Goal: Task Accomplishment & Management: Complete application form

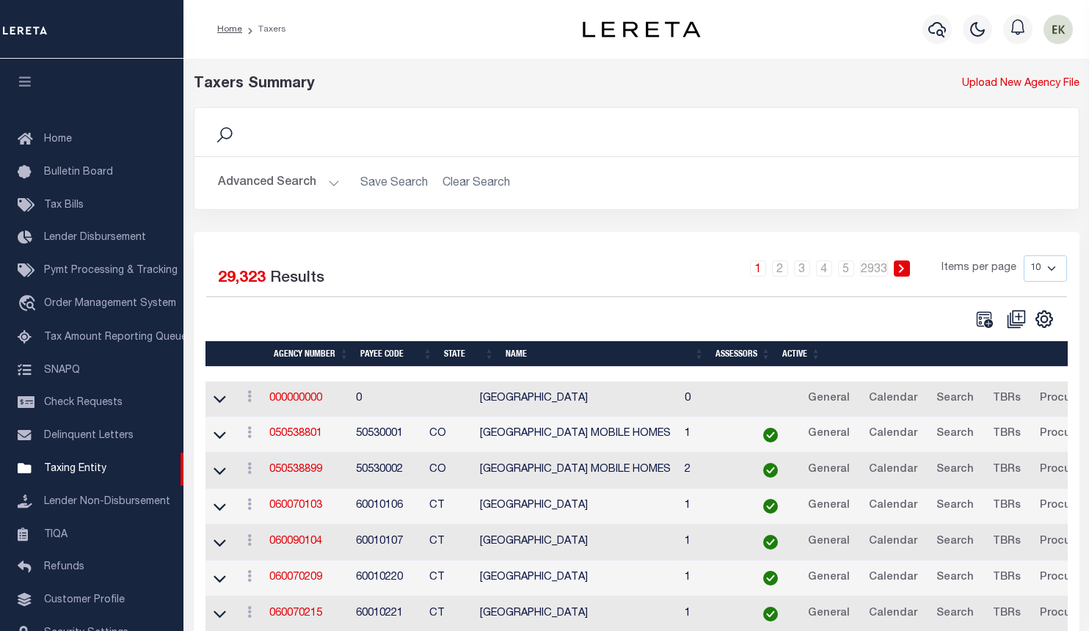
scroll to position [84, 0]
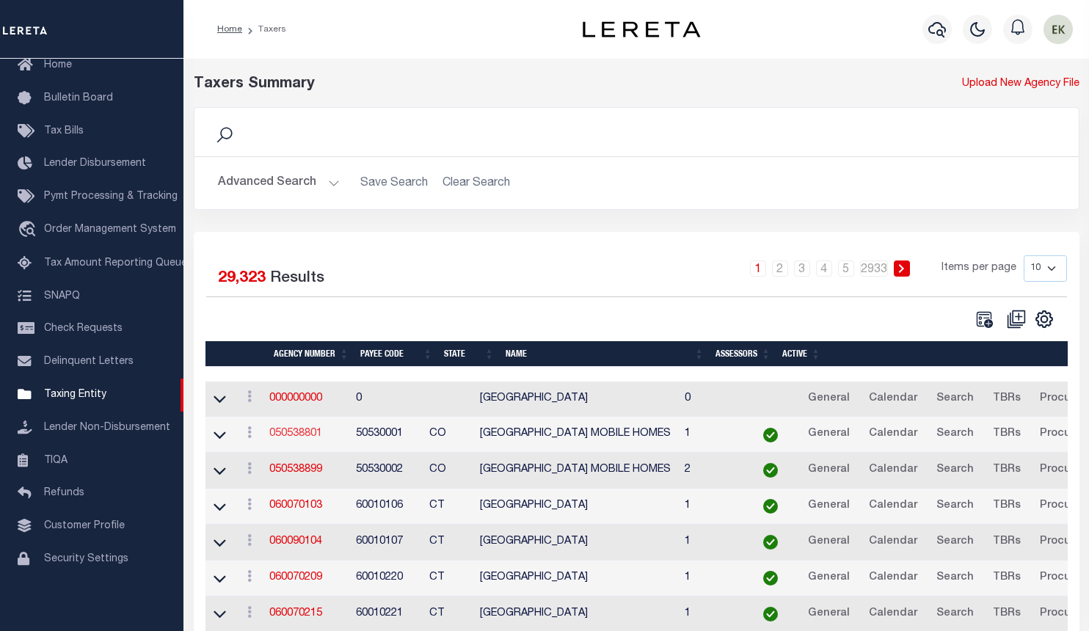
click at [306, 437] on link "050538801" at bounding box center [295, 434] width 53 height 10
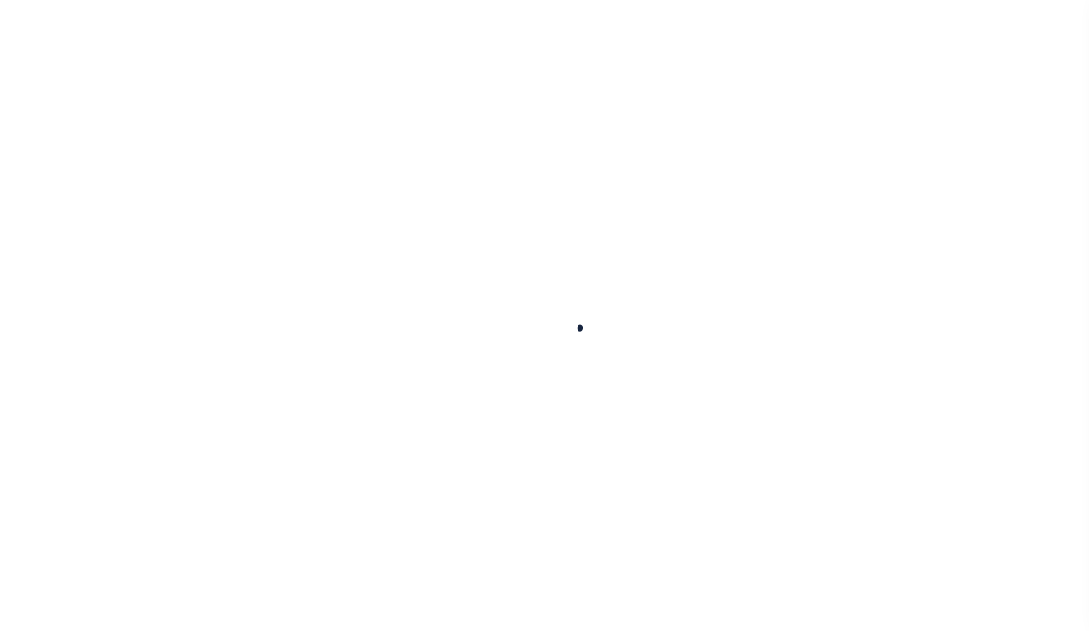
select select
checkbox input "false"
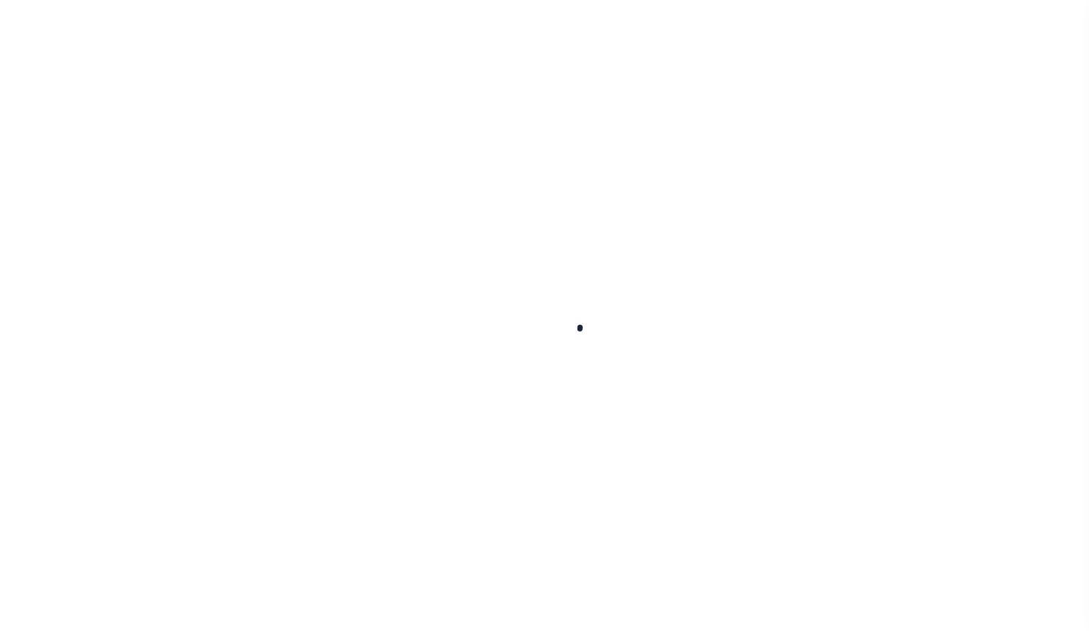
checkbox input "false"
type input "810500000"
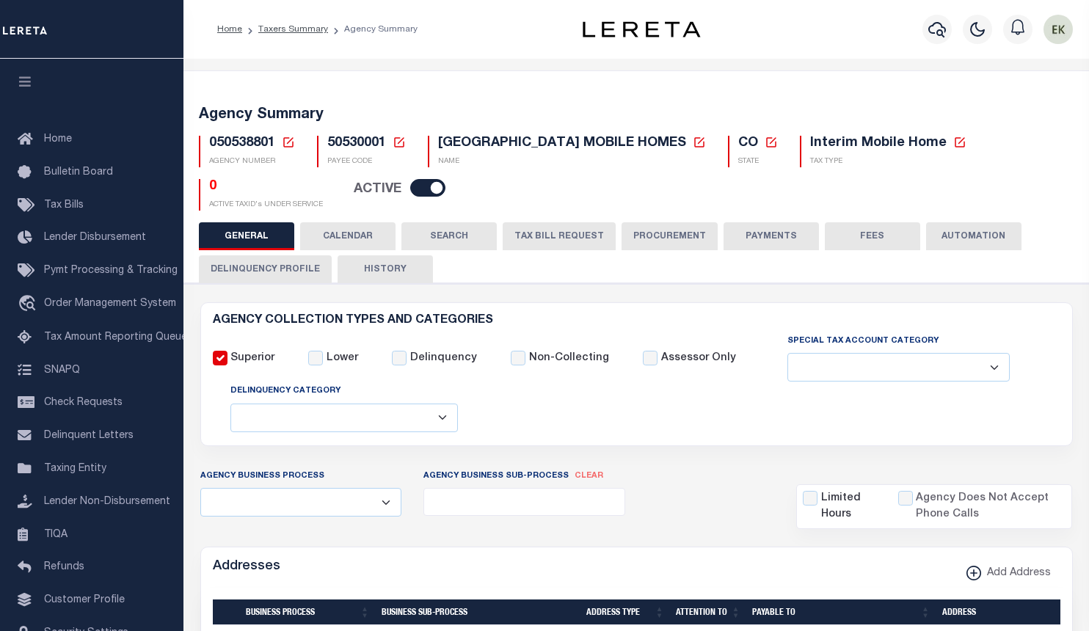
click at [288, 143] on icon at bounding box center [288, 142] width 13 height 13
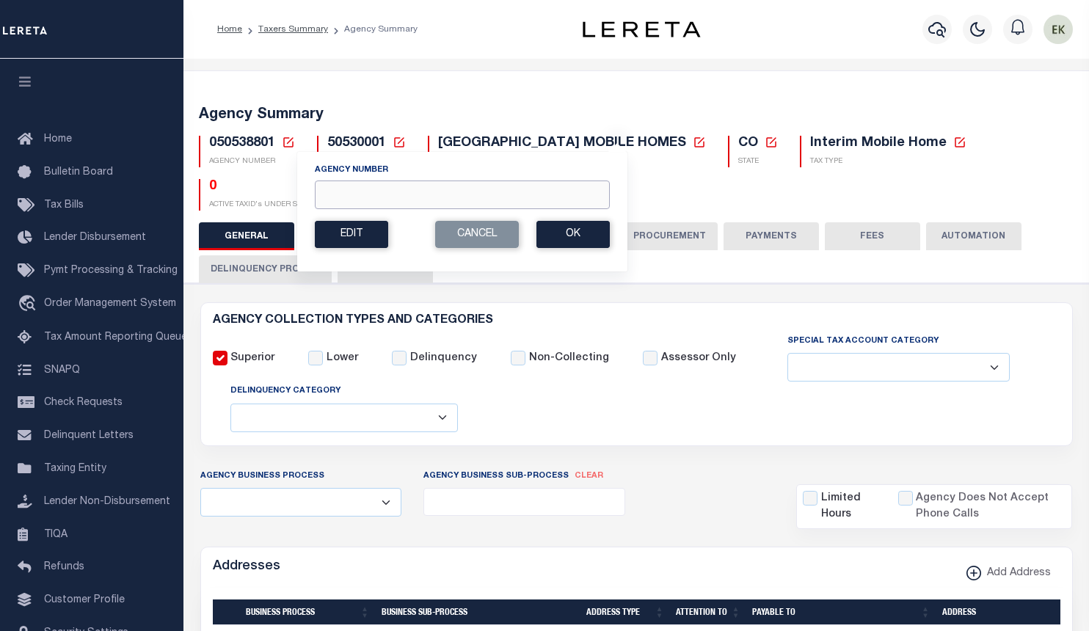
click at [357, 189] on input "Agency Number" at bounding box center [462, 195] width 295 height 29
click at [581, 237] on button "Ok" at bounding box center [573, 234] width 73 height 27
click at [460, 192] on input "Agency Number" at bounding box center [462, 195] width 295 height 29
click at [415, 189] on input "Agency Number" at bounding box center [462, 195] width 295 height 29
paste input "421014906"
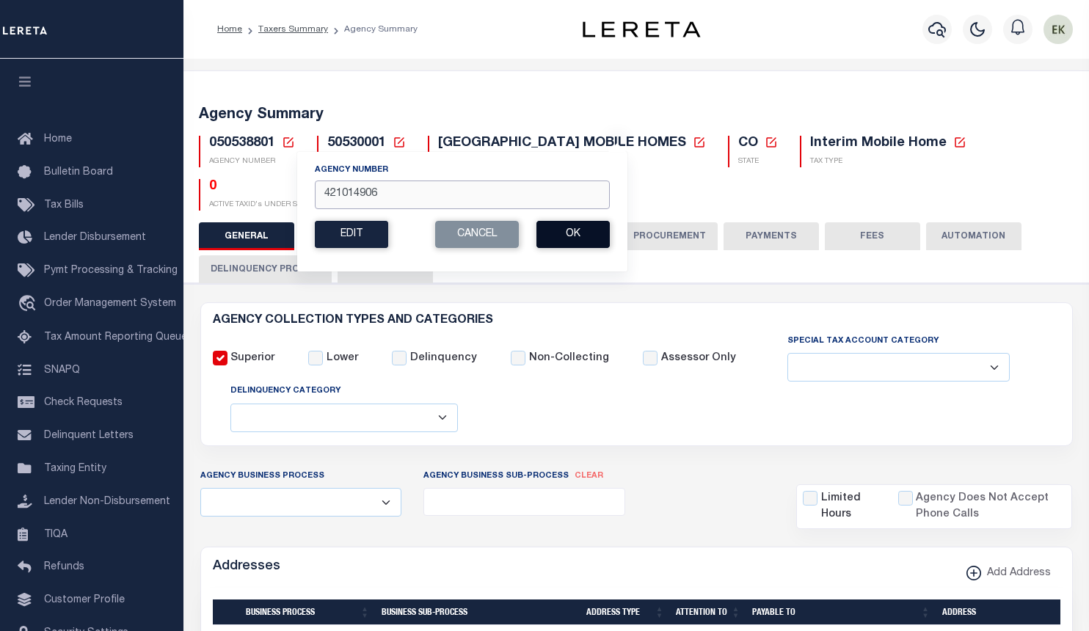
type input "421014906"
click at [559, 232] on button "Ok" at bounding box center [573, 234] width 73 height 27
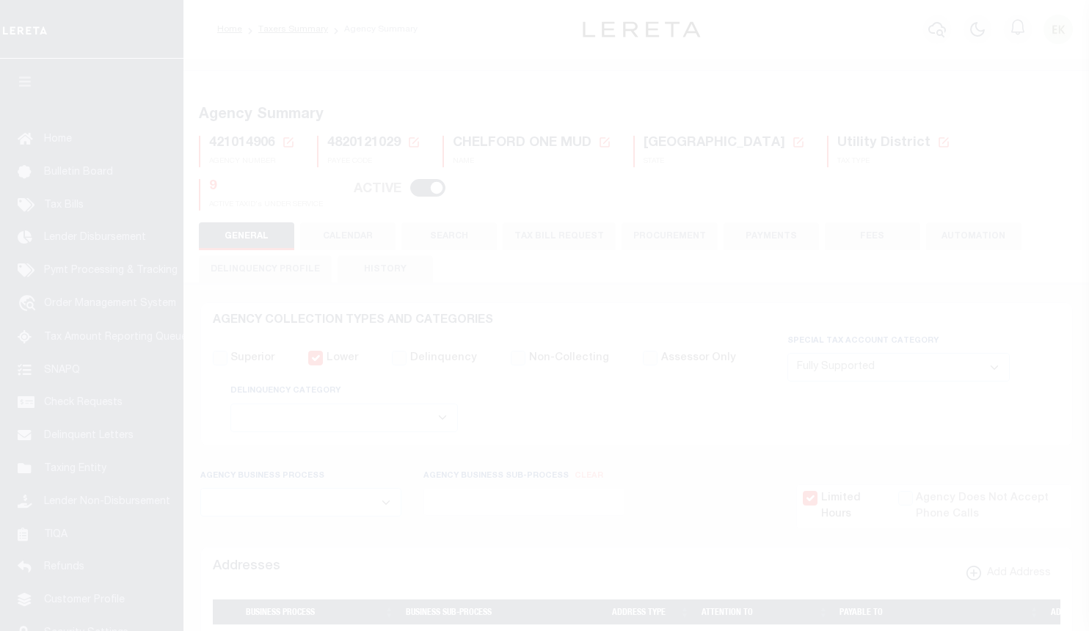
select select "1"
select select
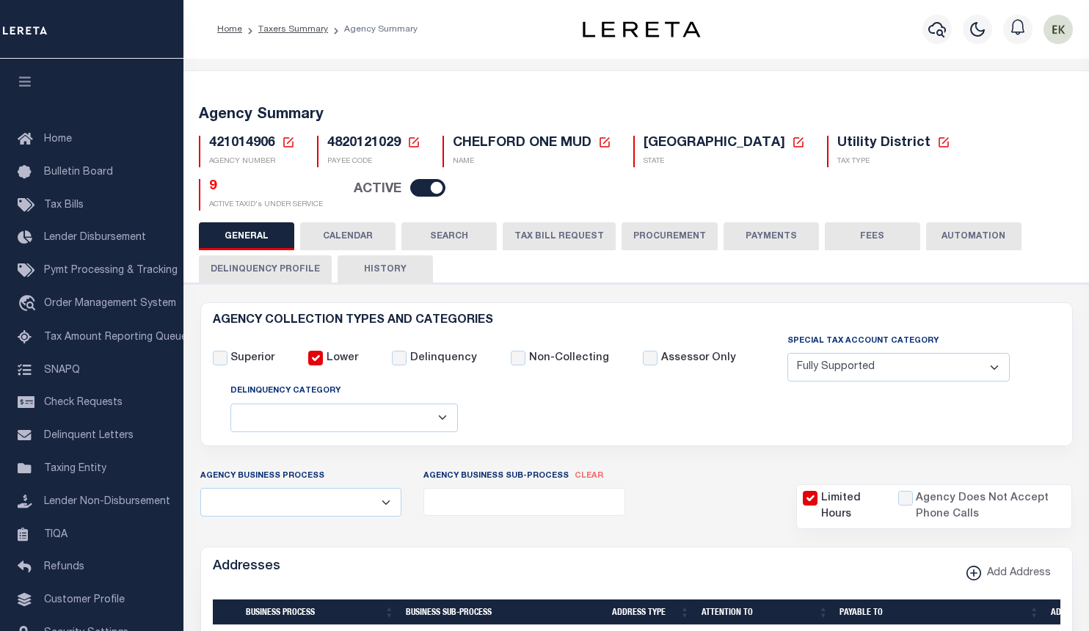
click at [539, 223] on button "TAX BILL REQUEST" at bounding box center [559, 236] width 113 height 28
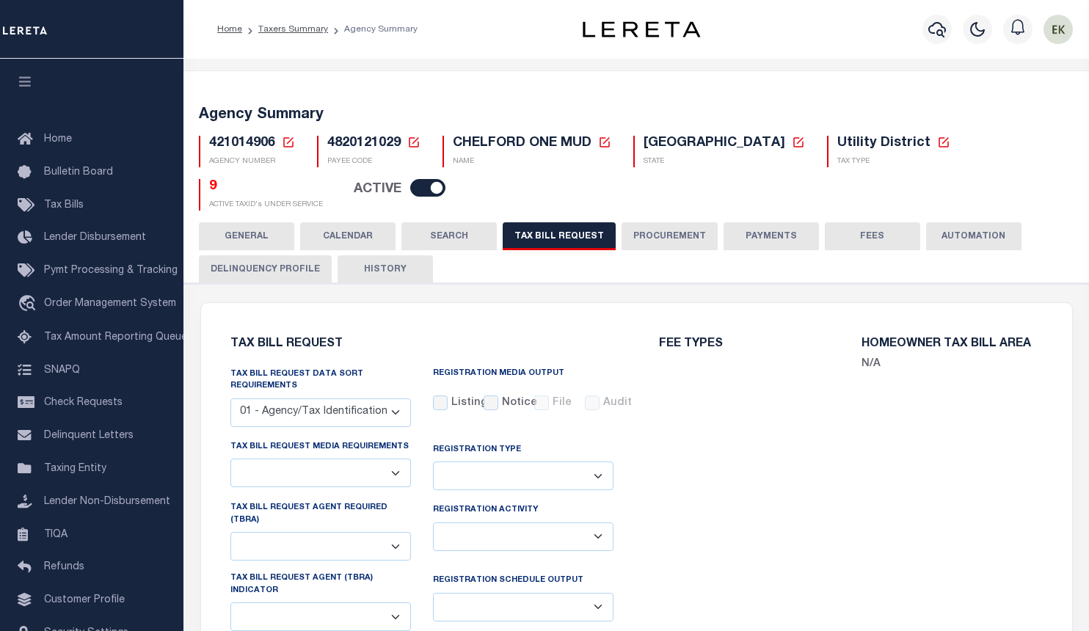
select select "28"
checkbox input "false"
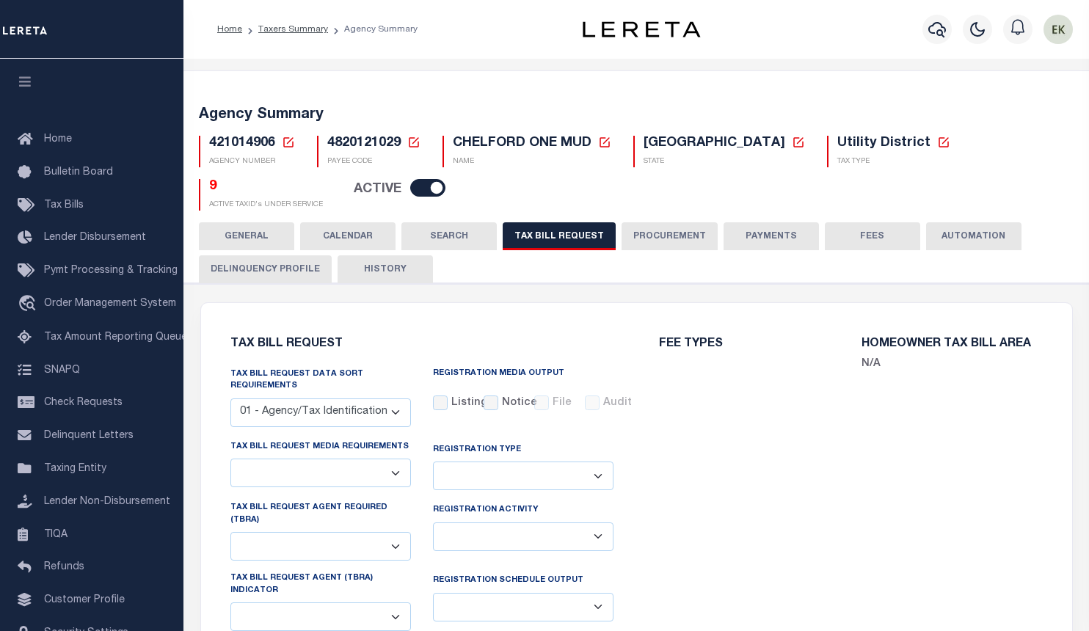
select select "22"
select select "true"
select select "14"
select select
select select "4820180002"
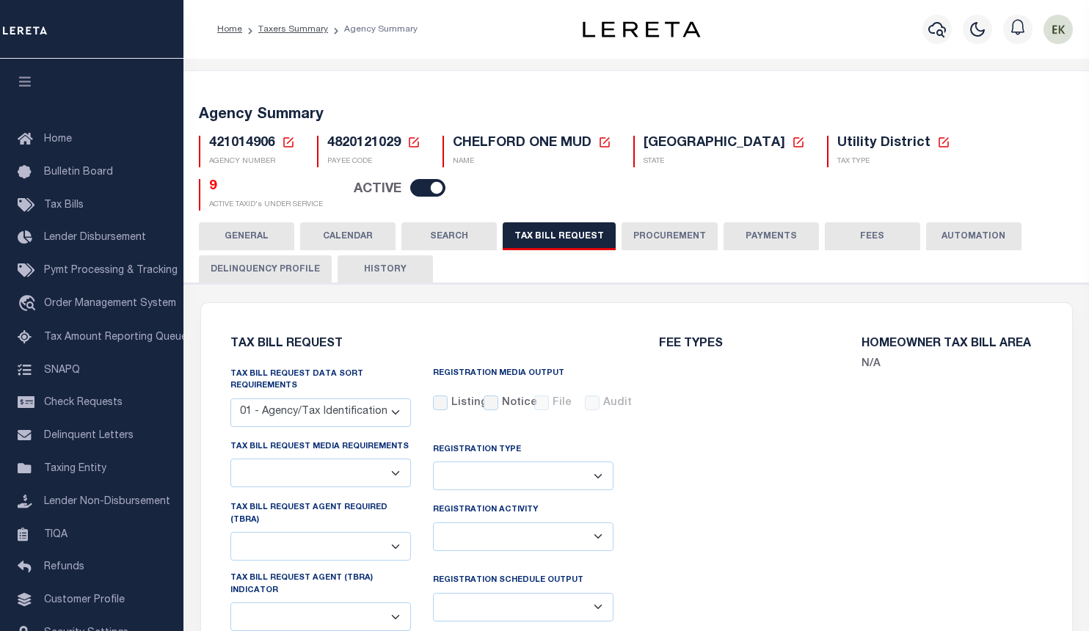
select select "2"
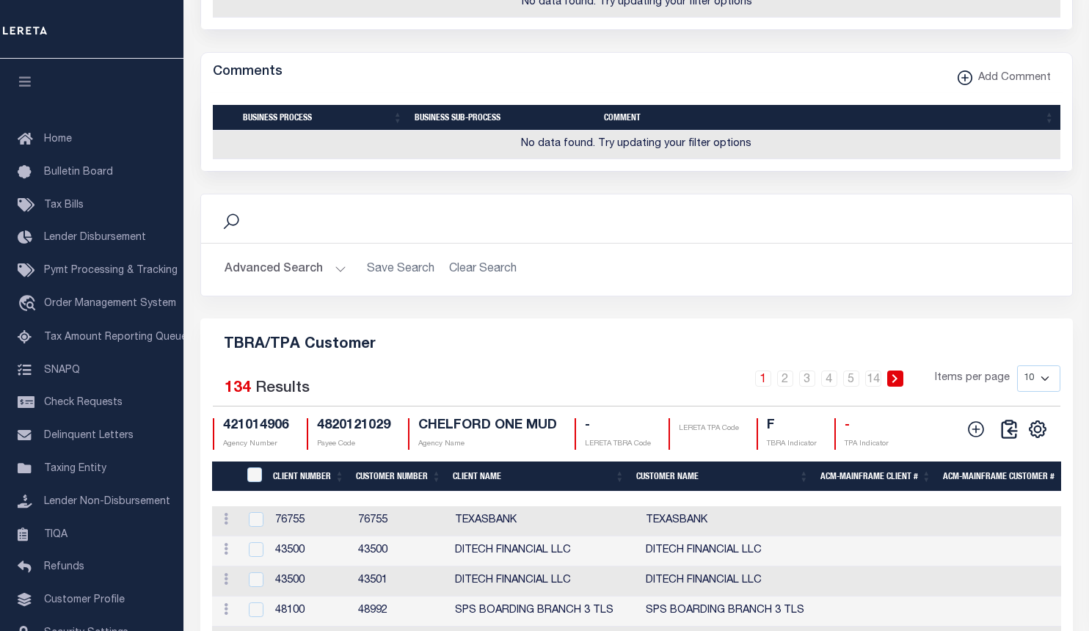
scroll to position [1908, 0]
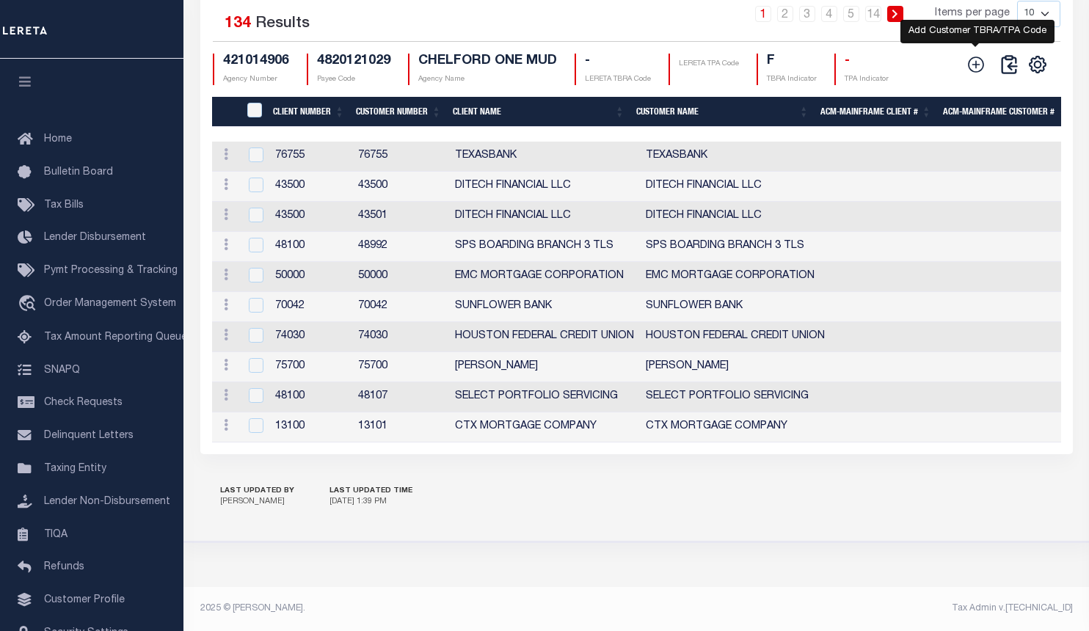
click at [973, 74] on icon at bounding box center [976, 64] width 19 height 19
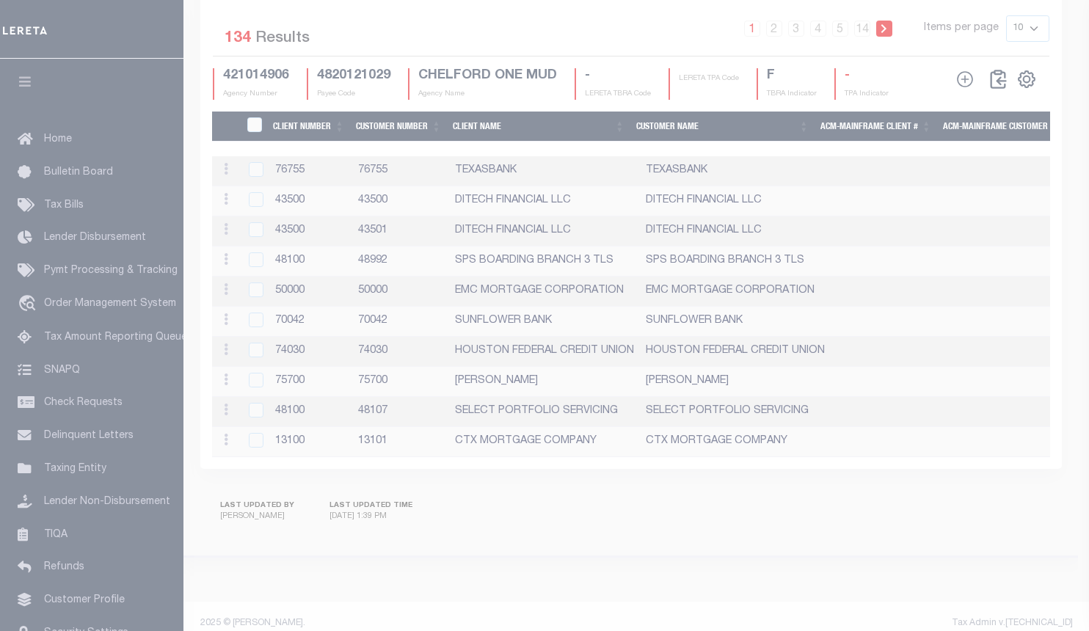
scroll to position [1845, 0]
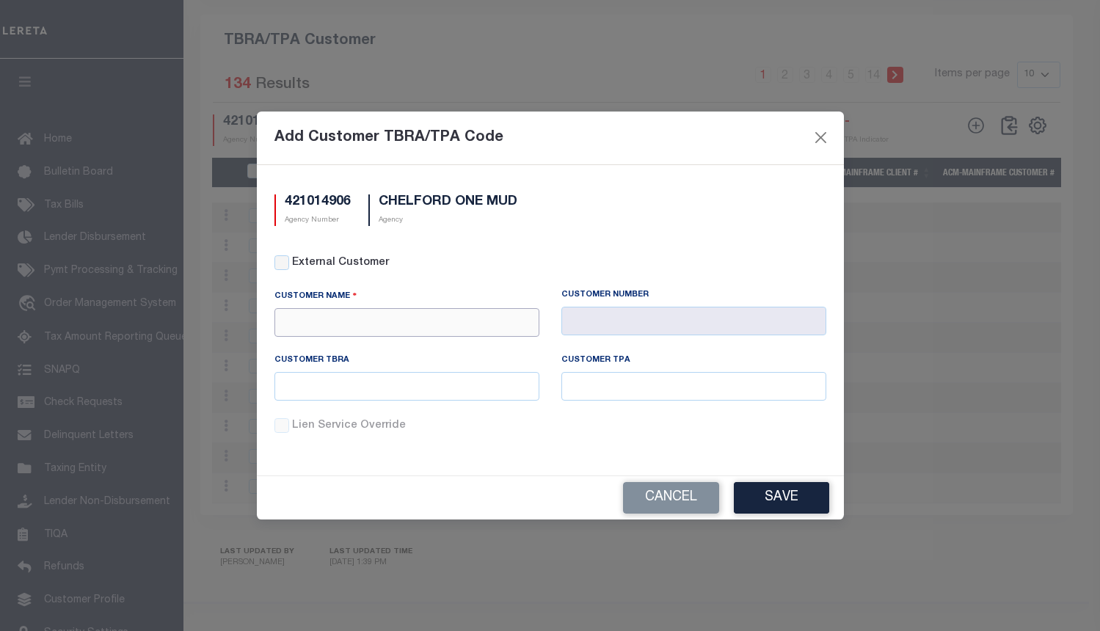
click at [480, 321] on input "text" at bounding box center [407, 322] width 265 height 29
click at [411, 355] on div "Prosperity Bank" at bounding box center [407, 348] width 264 height 23
type input "Prosperity Bank"
type input "1055"
type input "Prosperity Bank"
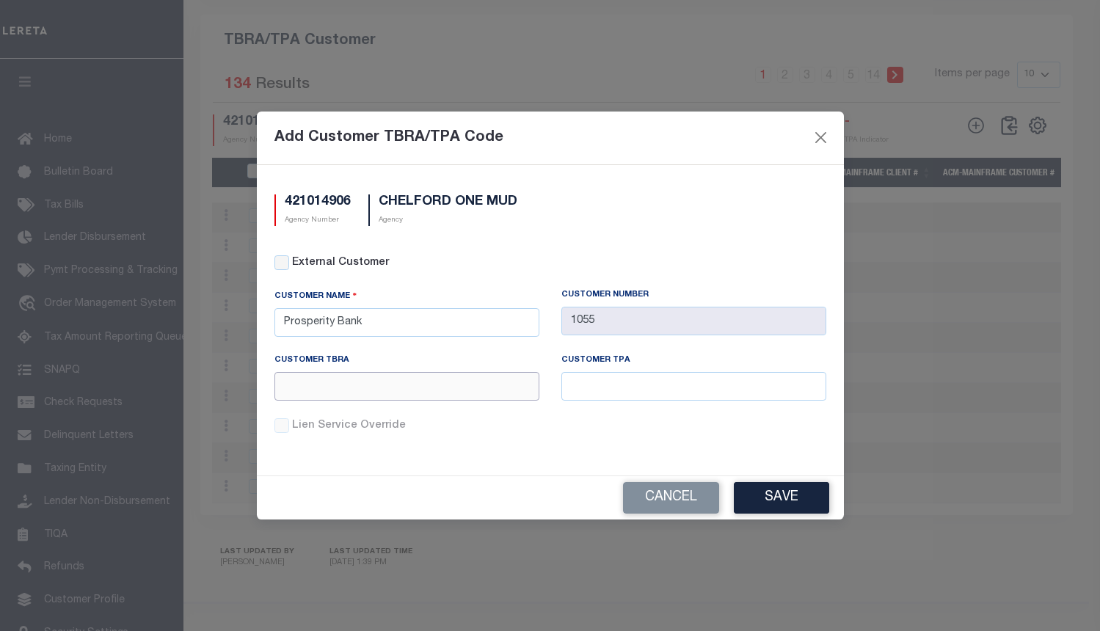
click at [424, 378] on input "text" at bounding box center [407, 386] width 265 height 29
type input "019"
click at [794, 501] on button "Save" at bounding box center [781, 498] width 95 height 32
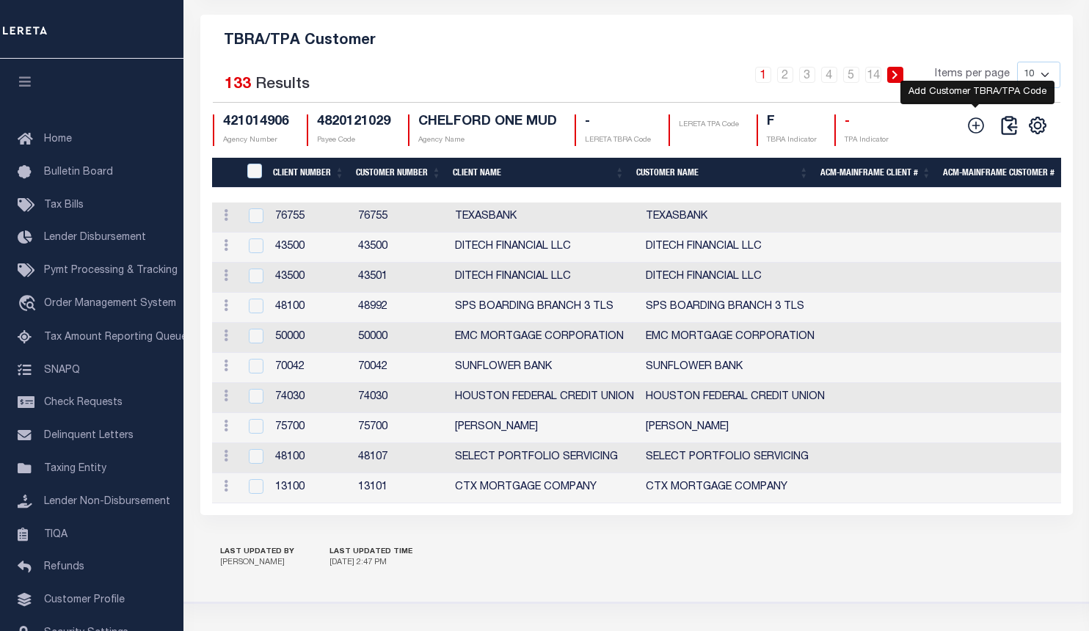
click at [972, 131] on icon at bounding box center [976, 125] width 19 height 19
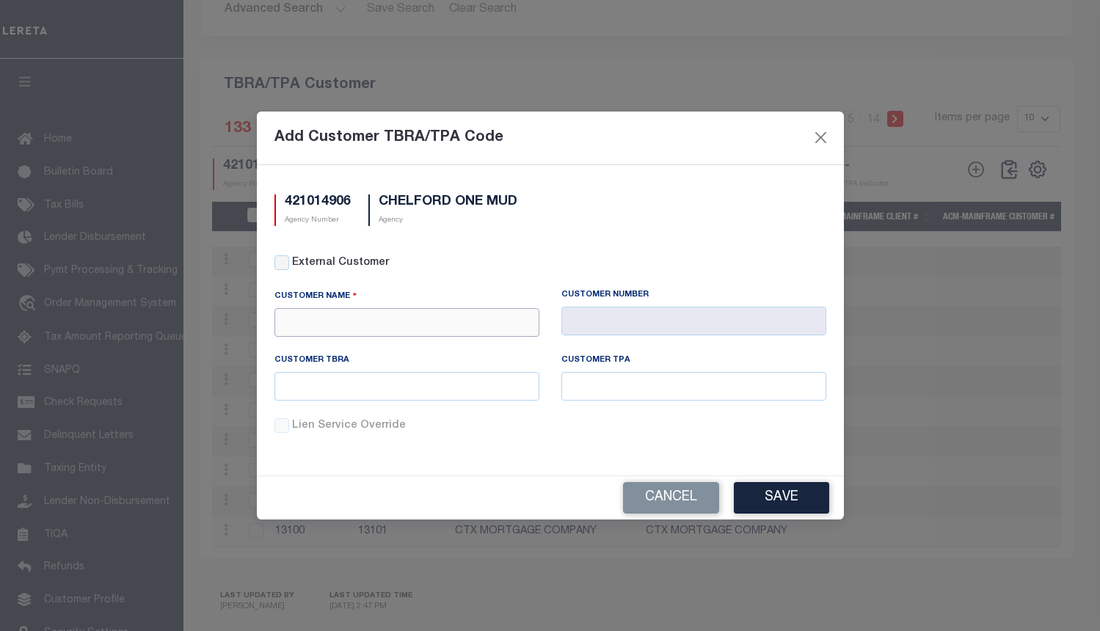
click at [432, 324] on input "text" at bounding box center [407, 322] width 265 height 29
click at [429, 344] on div "First Financial Bank" at bounding box center [407, 348] width 264 height 23
type input "First Financial Bank"
type input "1063"
type input "First Financial Bank"
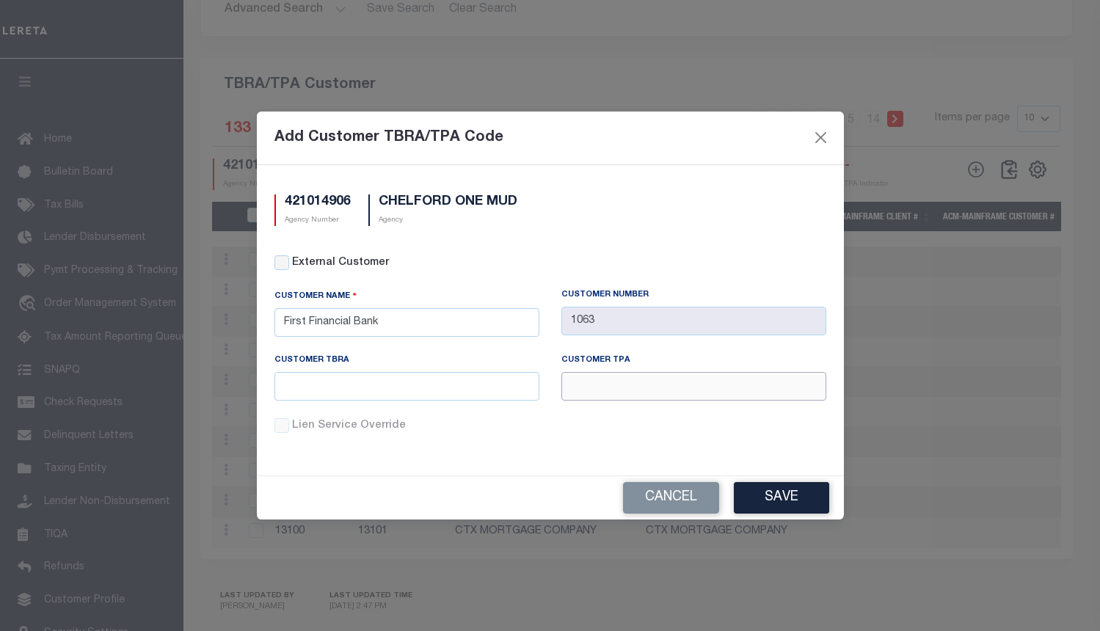
click at [583, 387] on input "text" at bounding box center [694, 386] width 265 height 29
click at [520, 387] on input "text" at bounding box center [407, 386] width 265 height 29
paste input "L38"
type input "L38"
click at [636, 389] on input "text" at bounding box center [694, 386] width 265 height 29
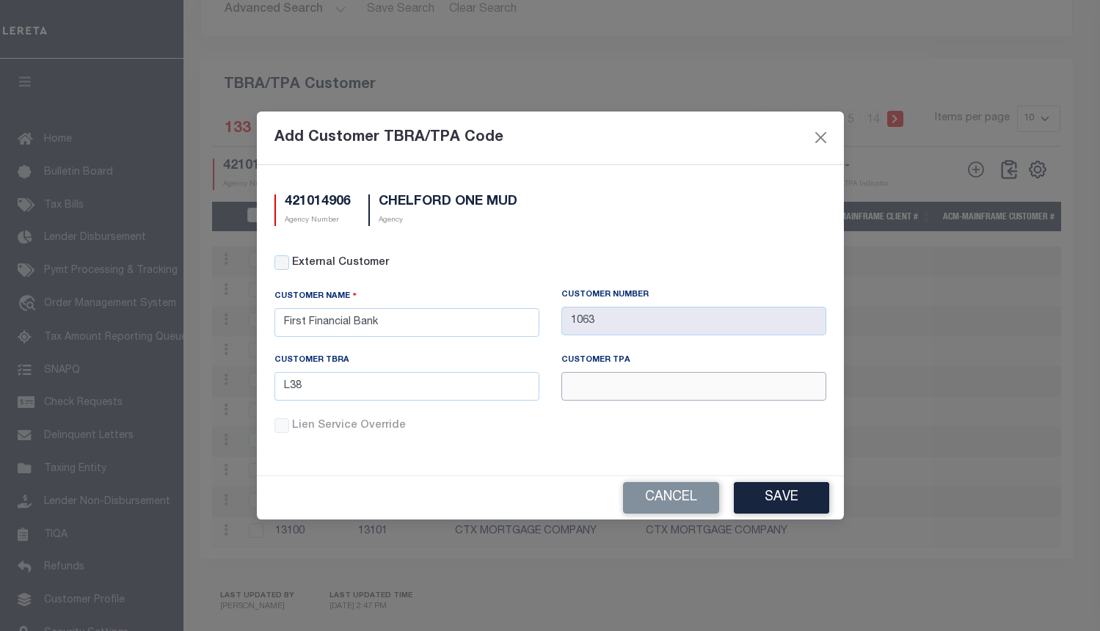
paste input "L38"
type input "L38"
click at [748, 490] on button "Save" at bounding box center [781, 498] width 95 height 32
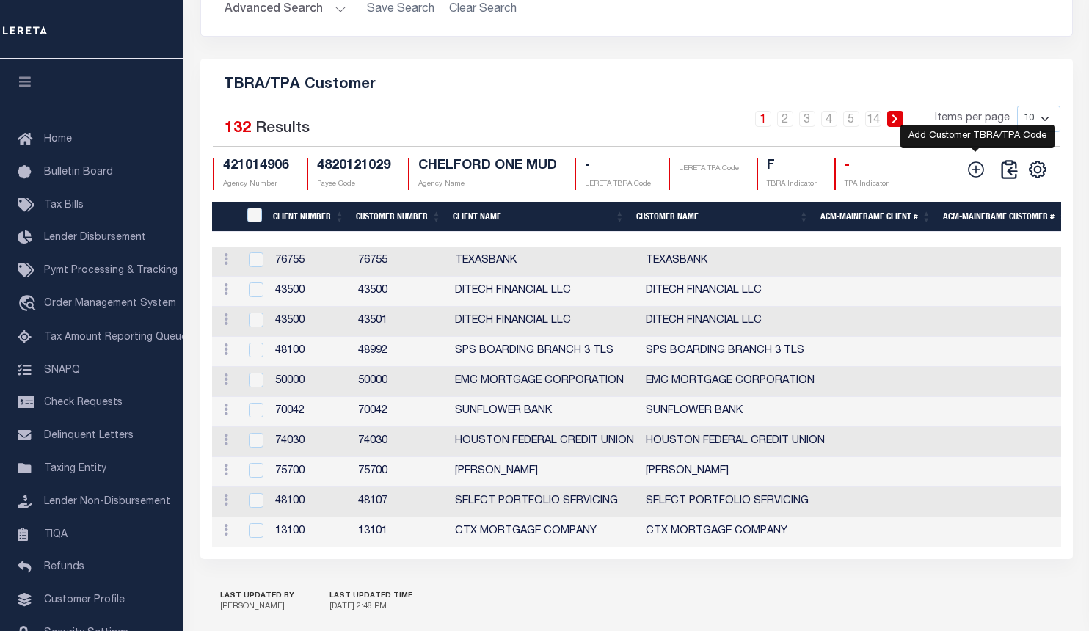
click at [974, 178] on icon at bounding box center [976, 169] width 19 height 19
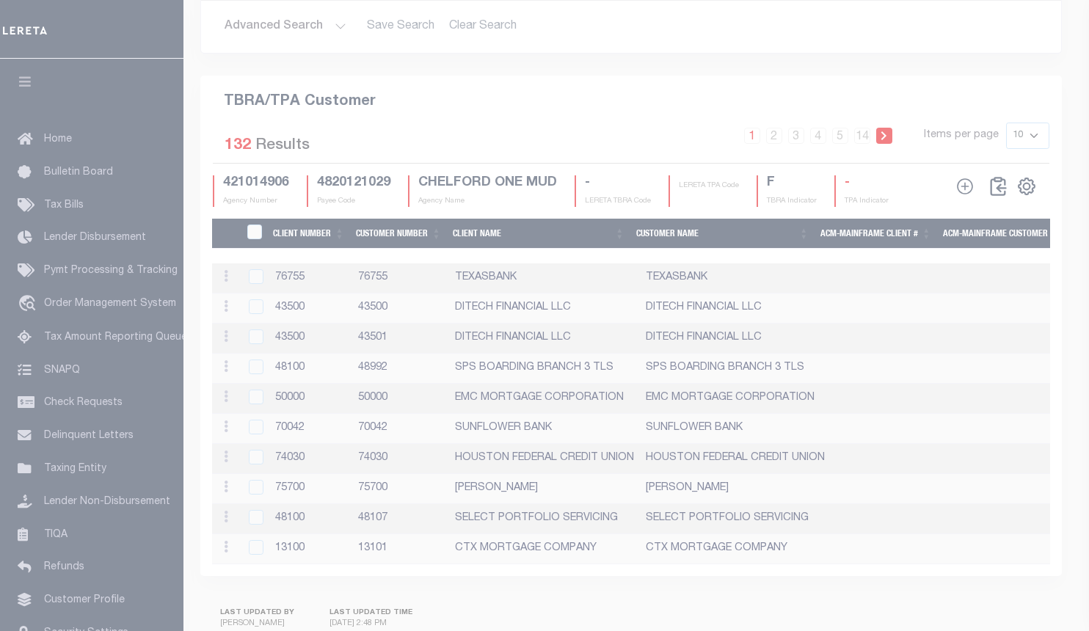
scroll to position [1757, 0]
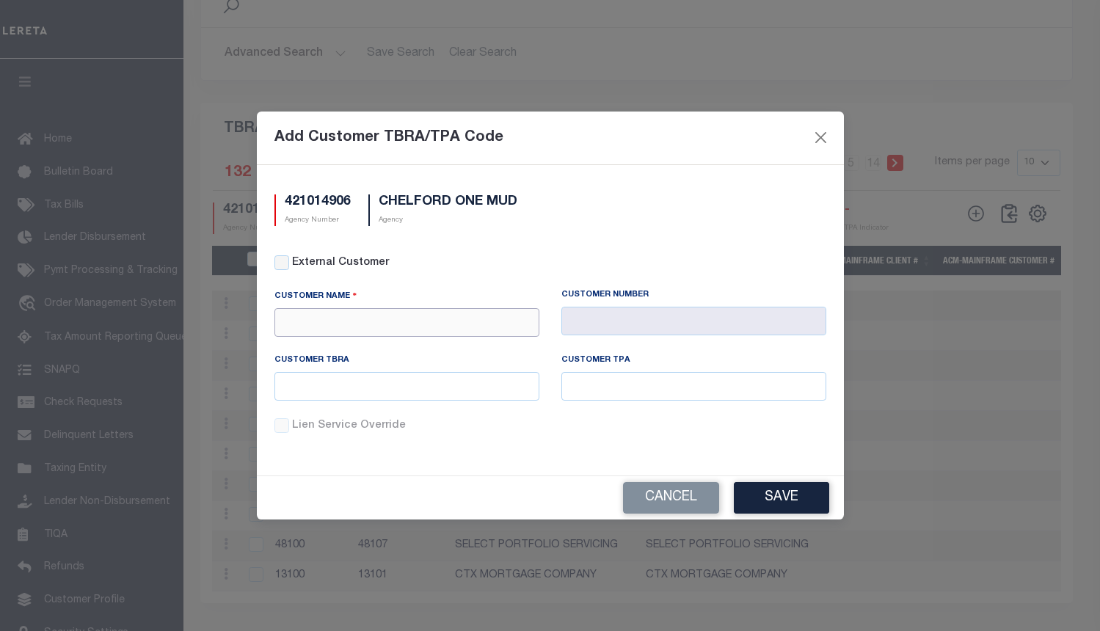
click at [381, 322] on input "text" at bounding box center [407, 322] width 265 height 29
click at [319, 354] on div "City Bank" at bounding box center [407, 348] width 264 height 23
type input "City Bank"
type input "1096"
type input "City Bank"
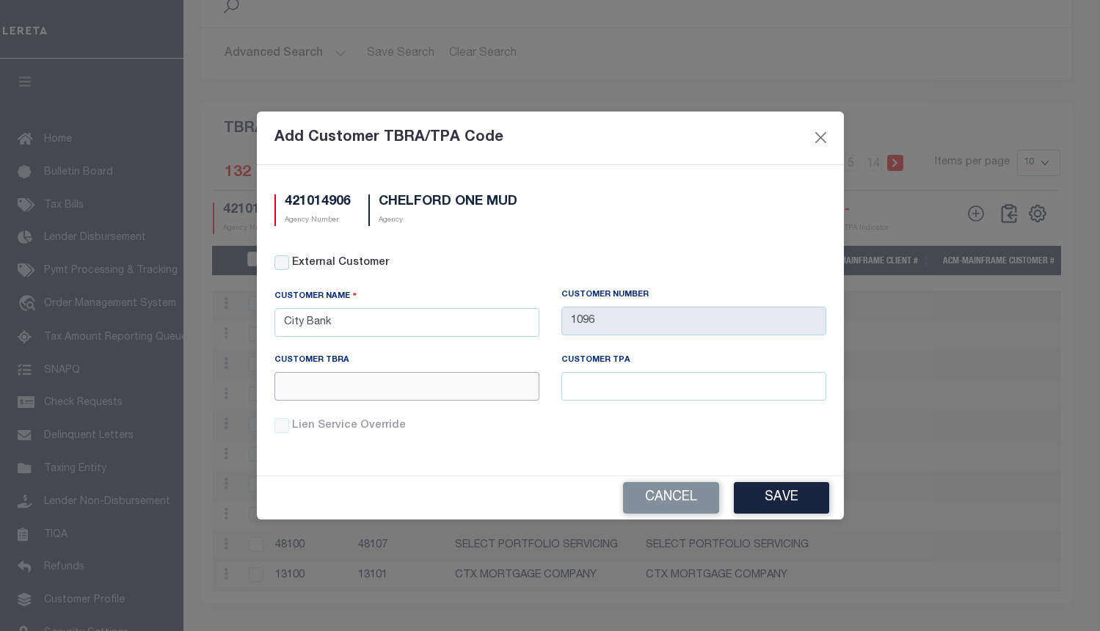
click at [399, 390] on input "text" at bounding box center [407, 386] width 265 height 29
click at [455, 381] on input "text" at bounding box center [407, 386] width 265 height 29
paste input "P14"
type input "P14"
click at [653, 393] on input "text" at bounding box center [694, 386] width 265 height 29
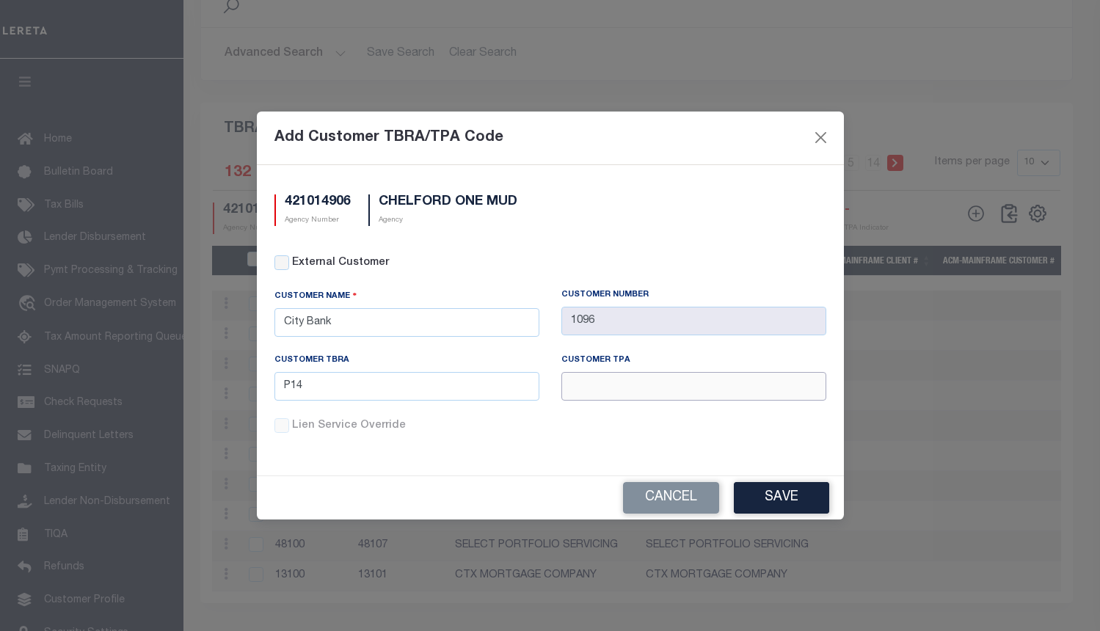
paste input "P14"
type input "P14"
click at [775, 493] on button "Save" at bounding box center [781, 498] width 95 height 32
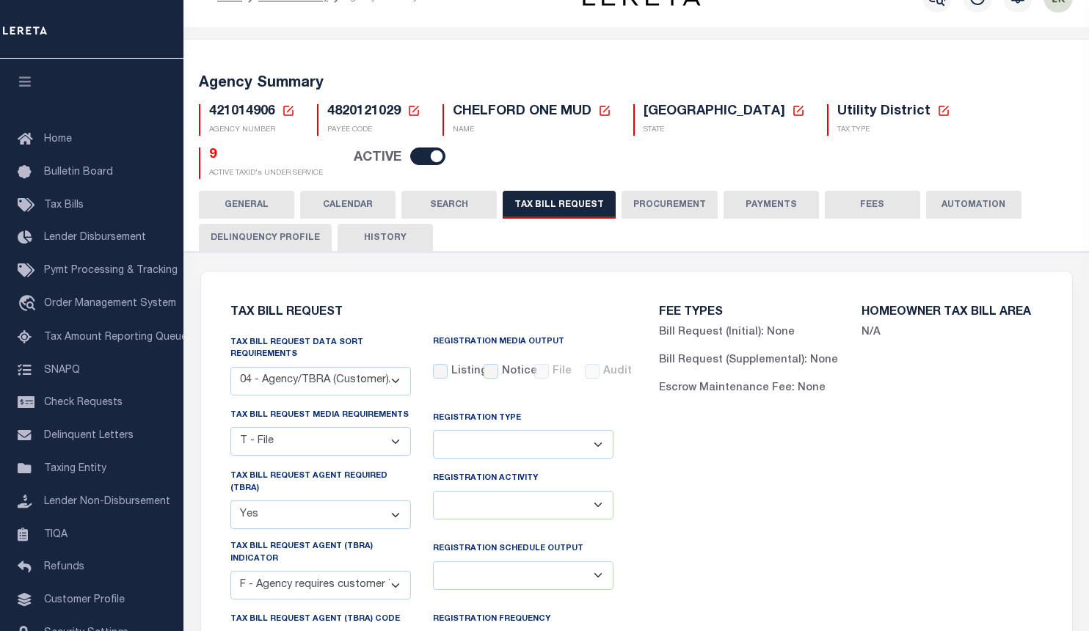
scroll to position [0, 0]
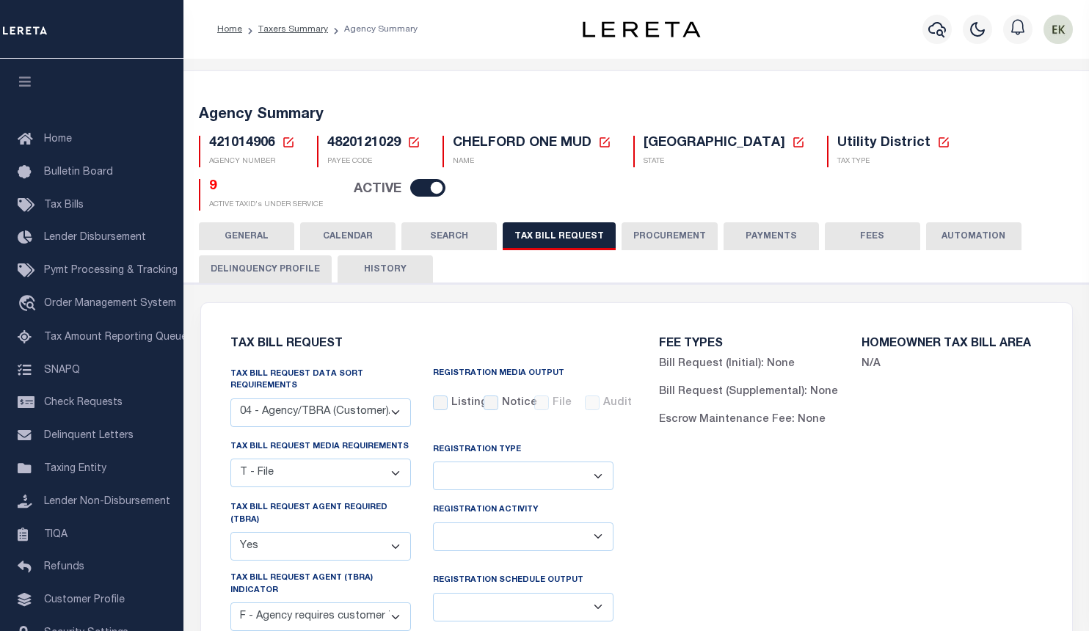
click at [288, 142] on icon at bounding box center [288, 142] width 10 height 10
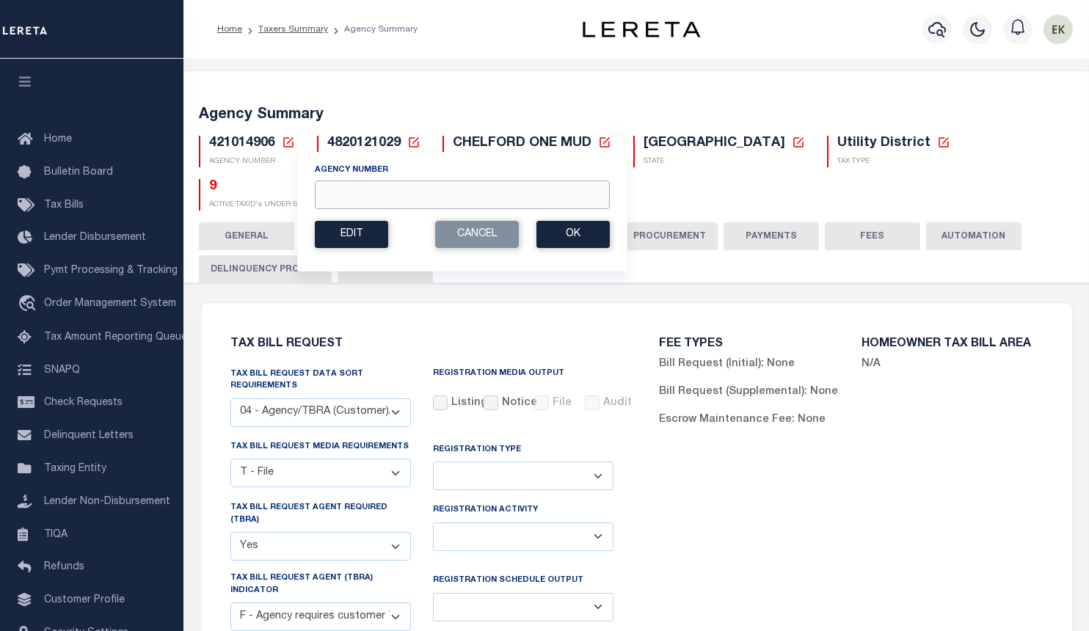
click at [371, 190] on input "Agency Number" at bounding box center [462, 195] width 295 height 29
click at [517, 194] on input "Agency Number" at bounding box center [462, 195] width 295 height 29
paste input "421014908"
type input "421014908"
click at [575, 239] on button "Ok" at bounding box center [573, 234] width 73 height 27
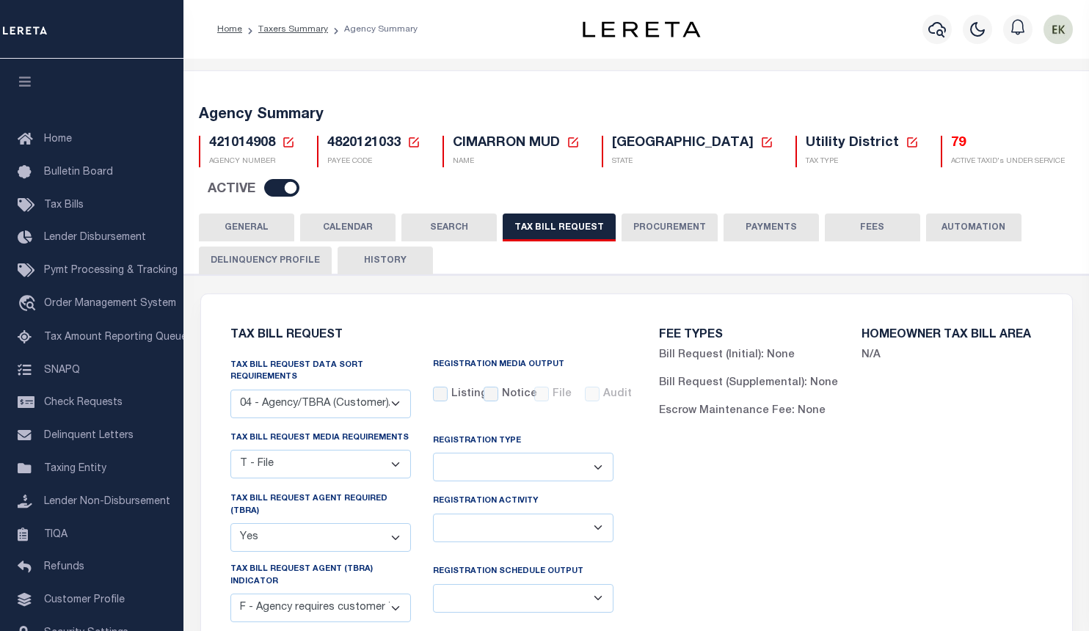
select select "28"
select select "22"
select select "true"
select select "14"
select select
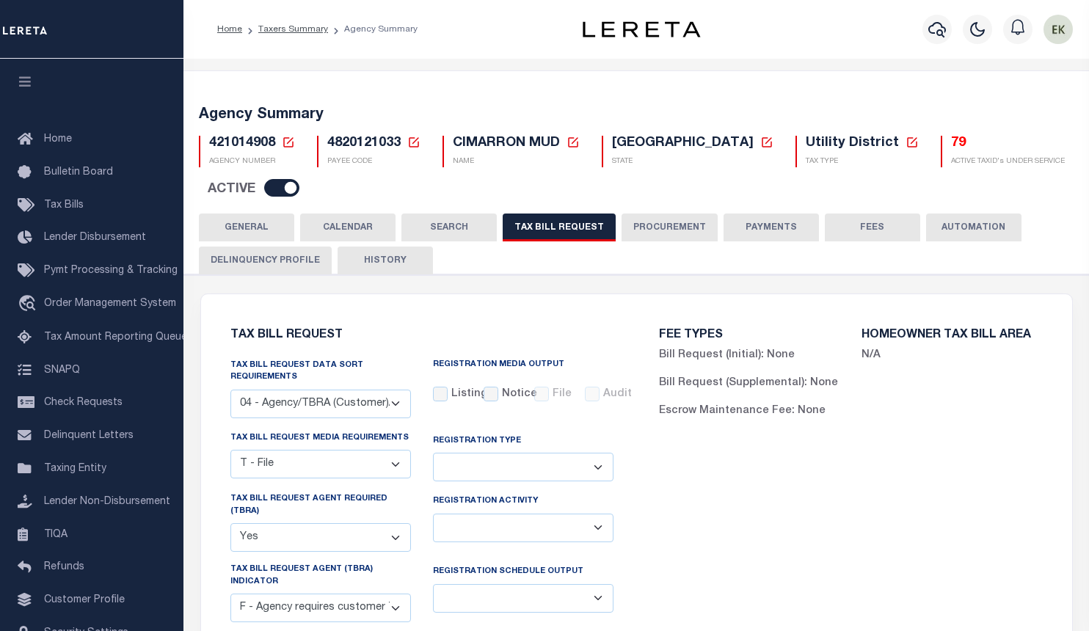
select select "4820180002"
select select "2"
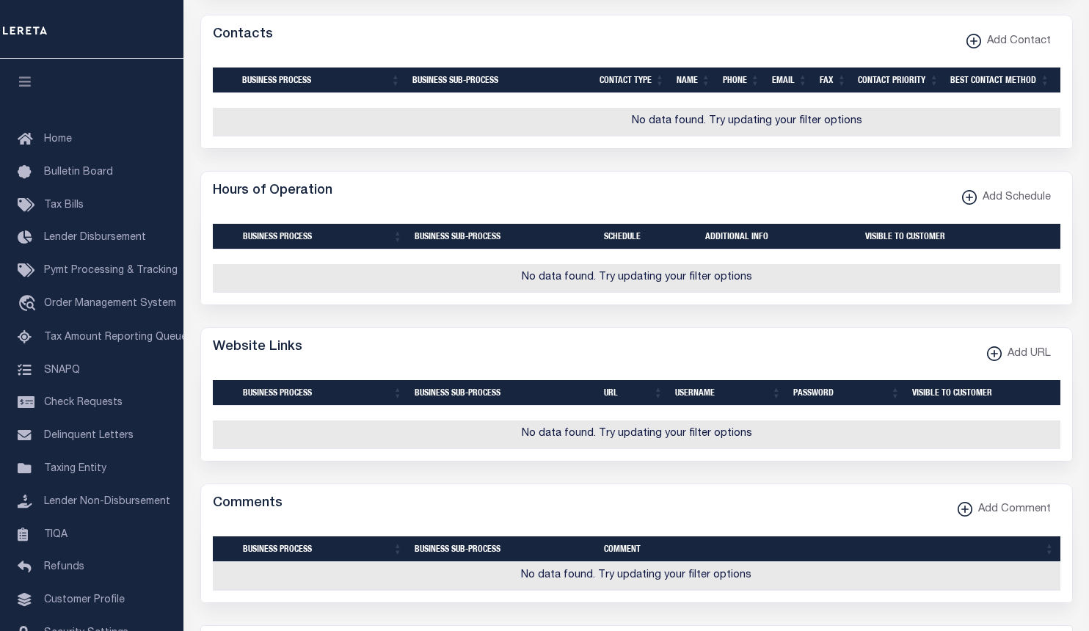
scroll to position [1762, 0]
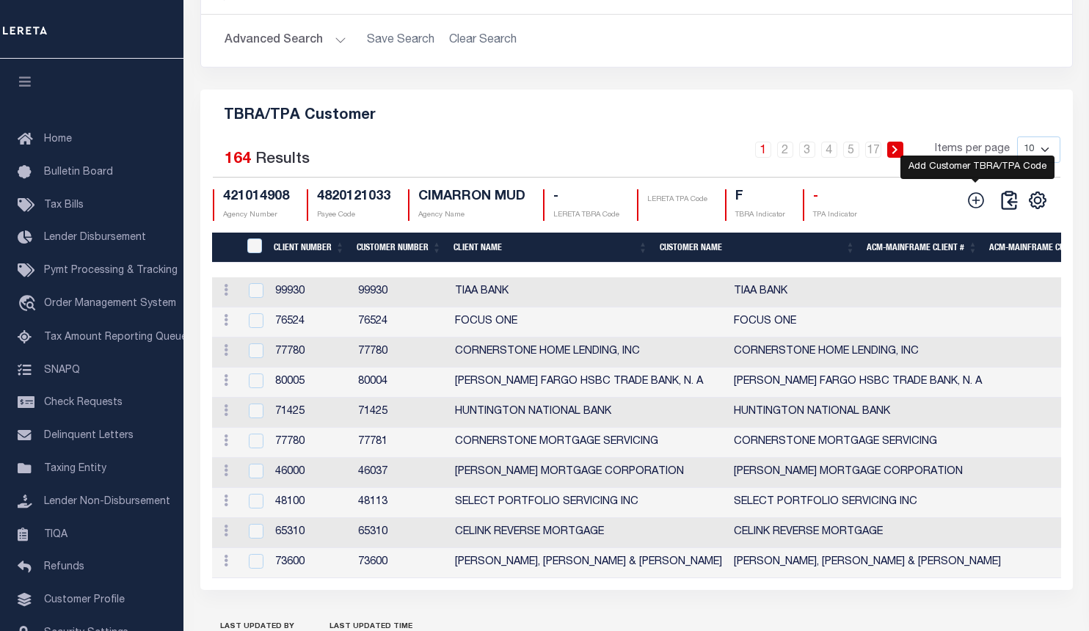
click at [977, 200] on icon at bounding box center [976, 200] width 16 height 16
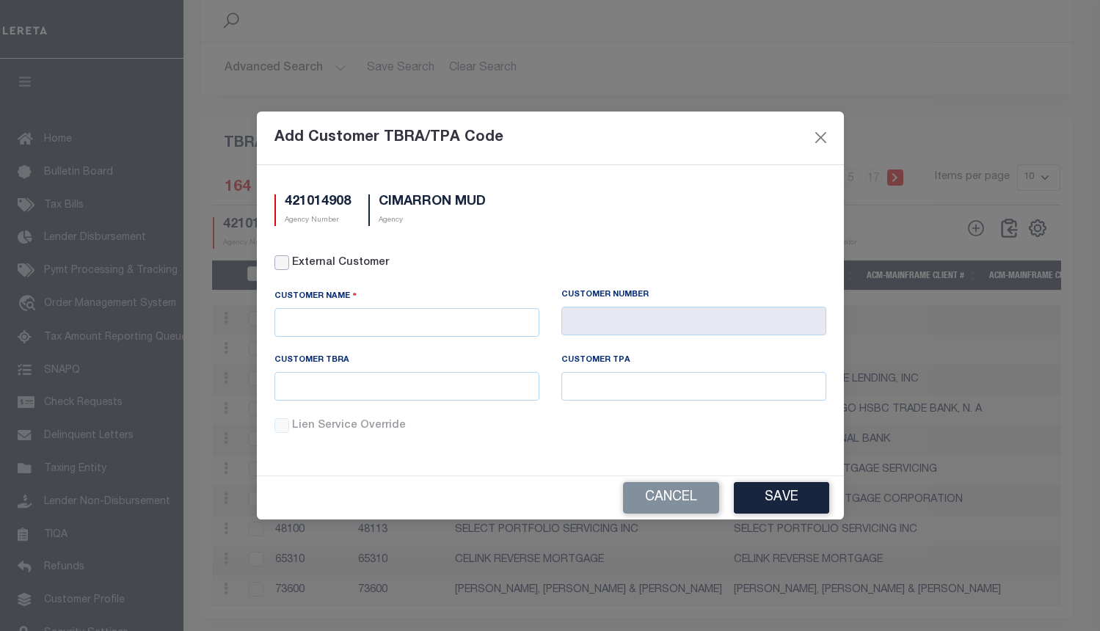
click at [285, 264] on input "External Customer" at bounding box center [282, 262] width 15 height 15
checkbox input "true"
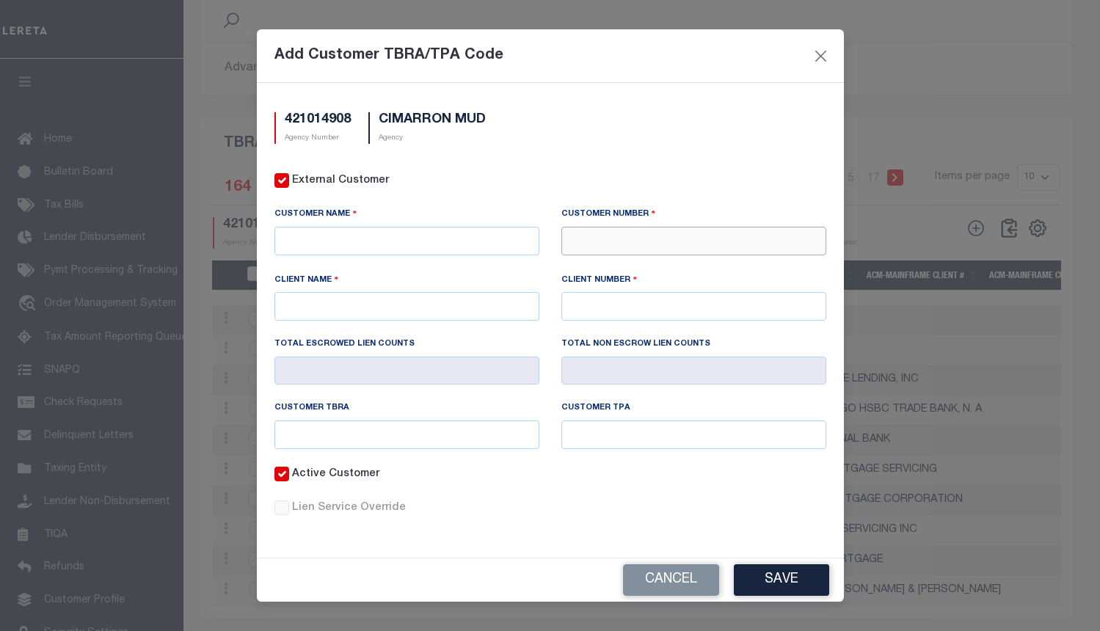
click at [640, 244] on input "text" at bounding box center [694, 241] width 265 height 29
type input "71410"
click at [639, 262] on div "71410 - CMG FINANCIAL" at bounding box center [694, 267] width 264 height 23
type input "CMG FINANCIAL"
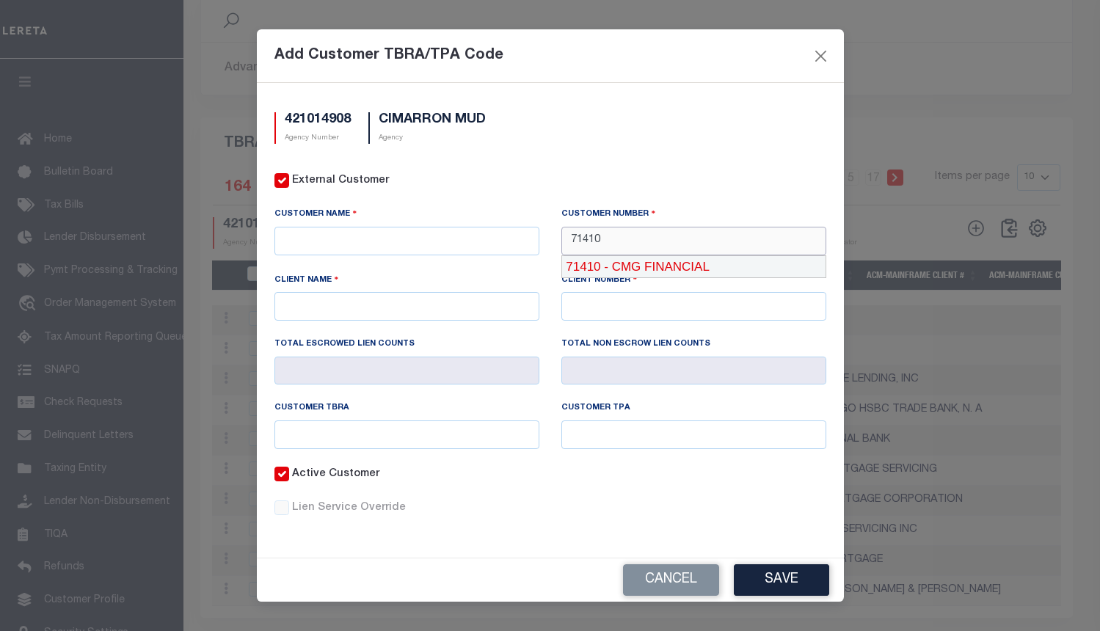
type input "71410"
click at [517, 439] on input "text" at bounding box center [407, 435] width 265 height 29
paste input "@91"
type input "@91"
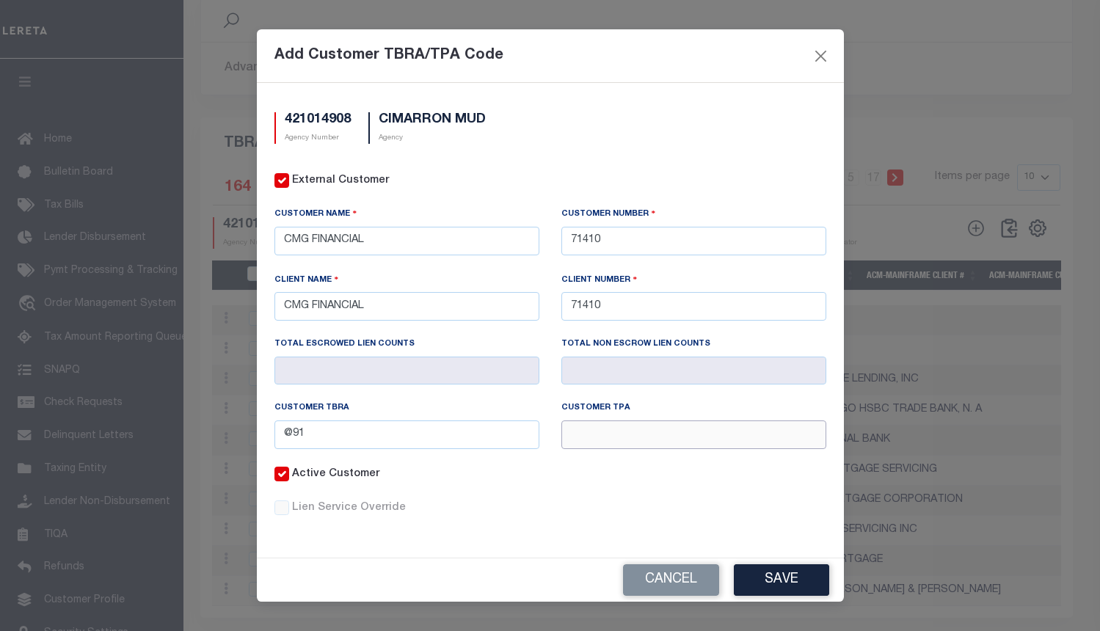
click at [619, 431] on input "text" at bounding box center [694, 435] width 265 height 29
paste input "@91"
type input "@91"
click at [809, 580] on button "Save" at bounding box center [781, 580] width 95 height 32
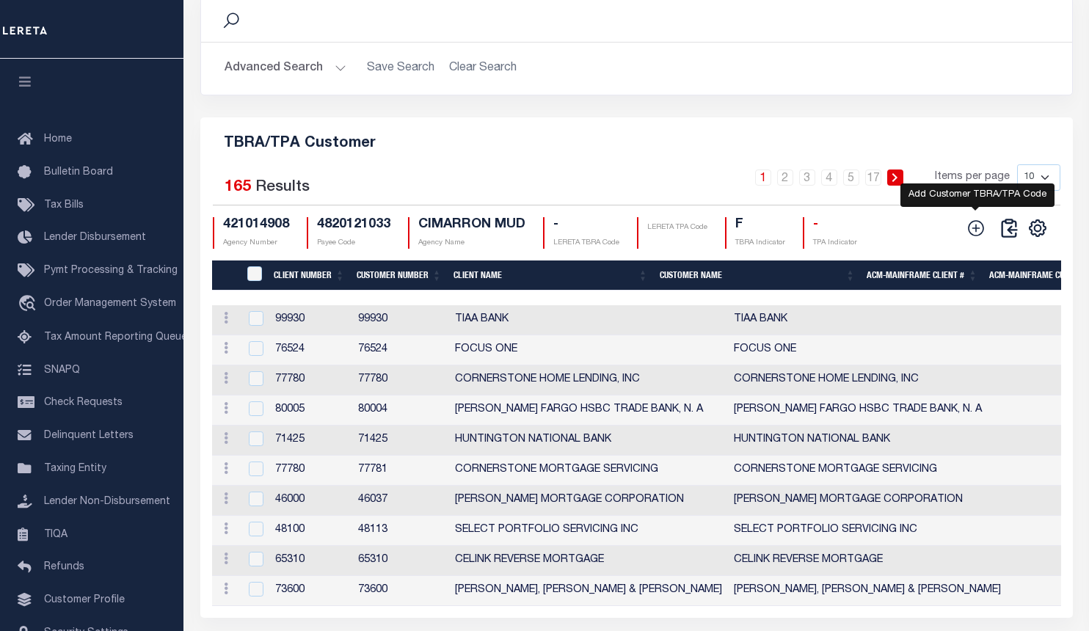
click at [972, 219] on icon at bounding box center [976, 228] width 19 height 19
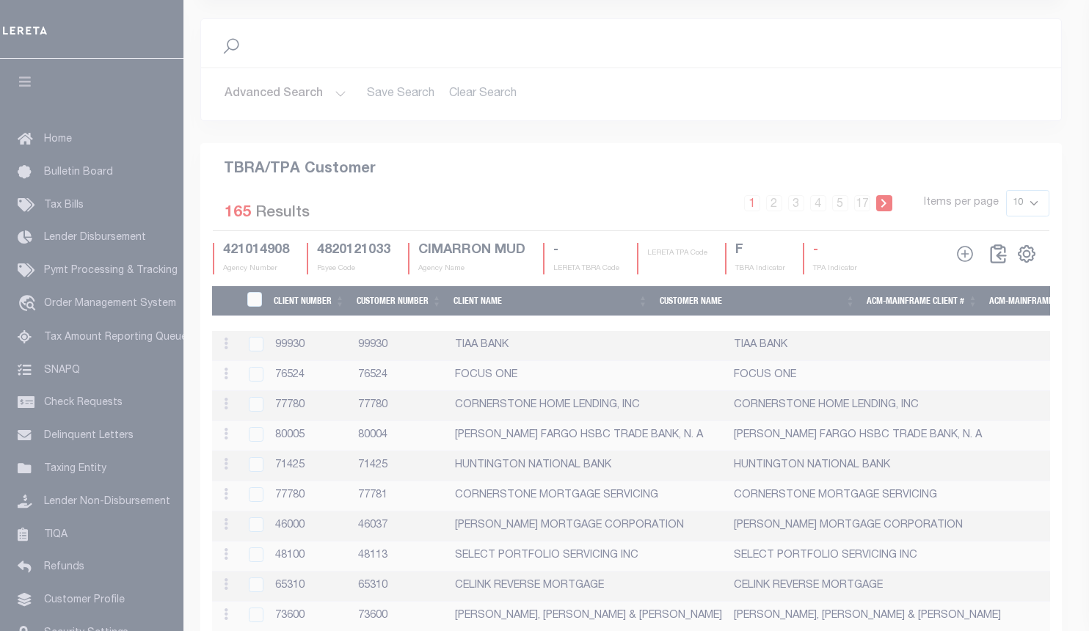
scroll to position [1725, 0]
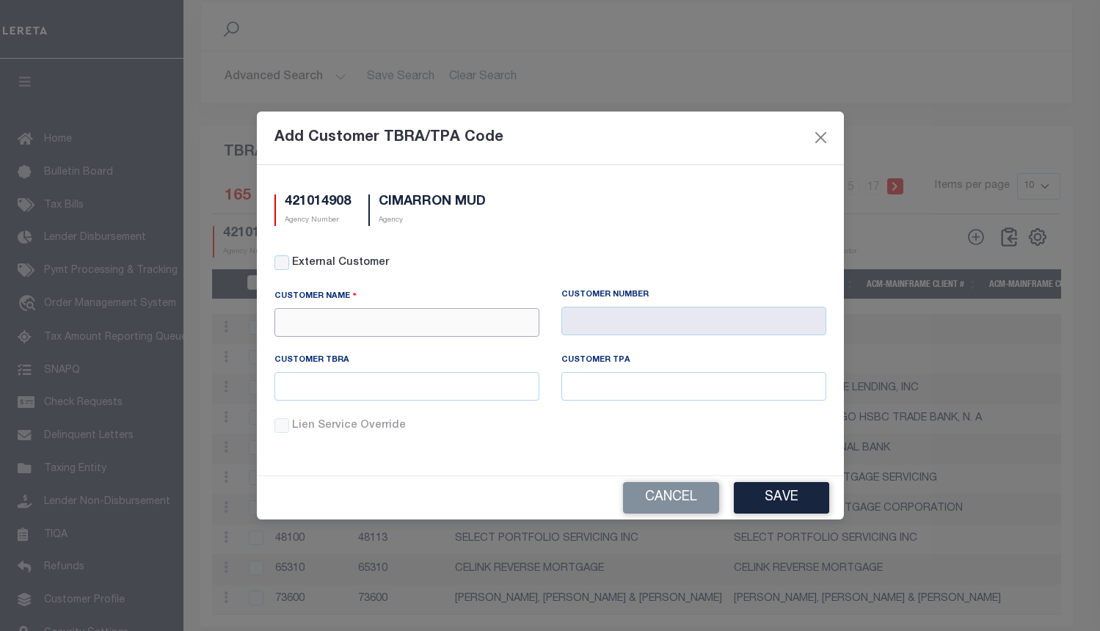
click at [391, 326] on input "text" at bounding box center [407, 322] width 265 height 29
click at [337, 349] on div "Members Choice" at bounding box center [407, 348] width 264 height 23
type input "Members Choice"
type input "1079"
type input "Members Choice"
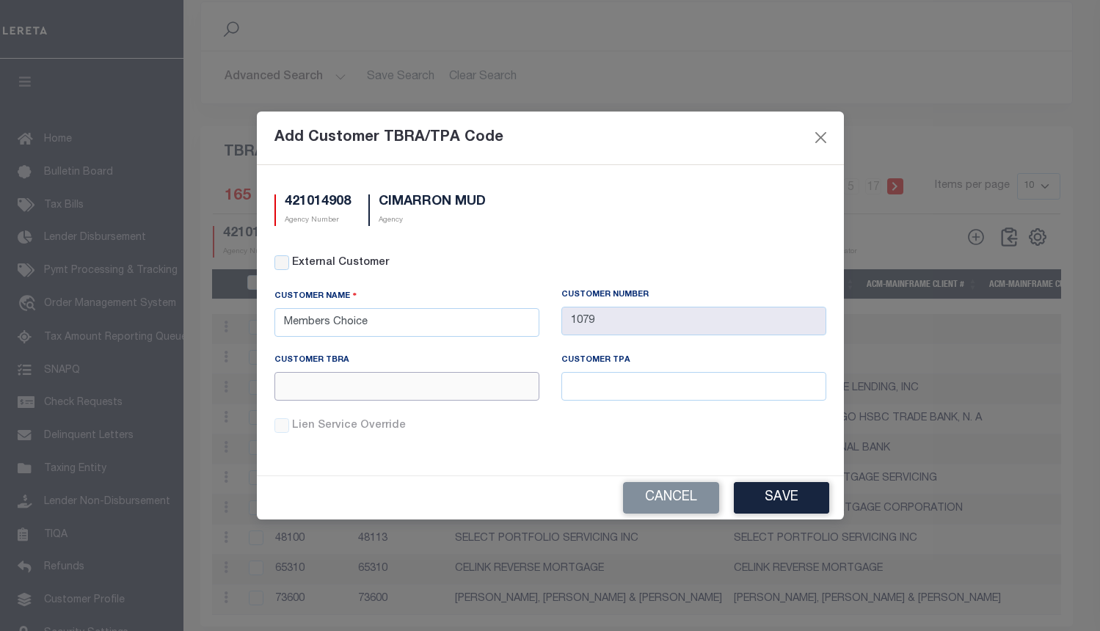
click at [462, 391] on input "text" at bounding box center [407, 386] width 265 height 29
paste input "U02"
type input "U02"
click at [642, 385] on input "text" at bounding box center [694, 386] width 265 height 29
paste input "U02"
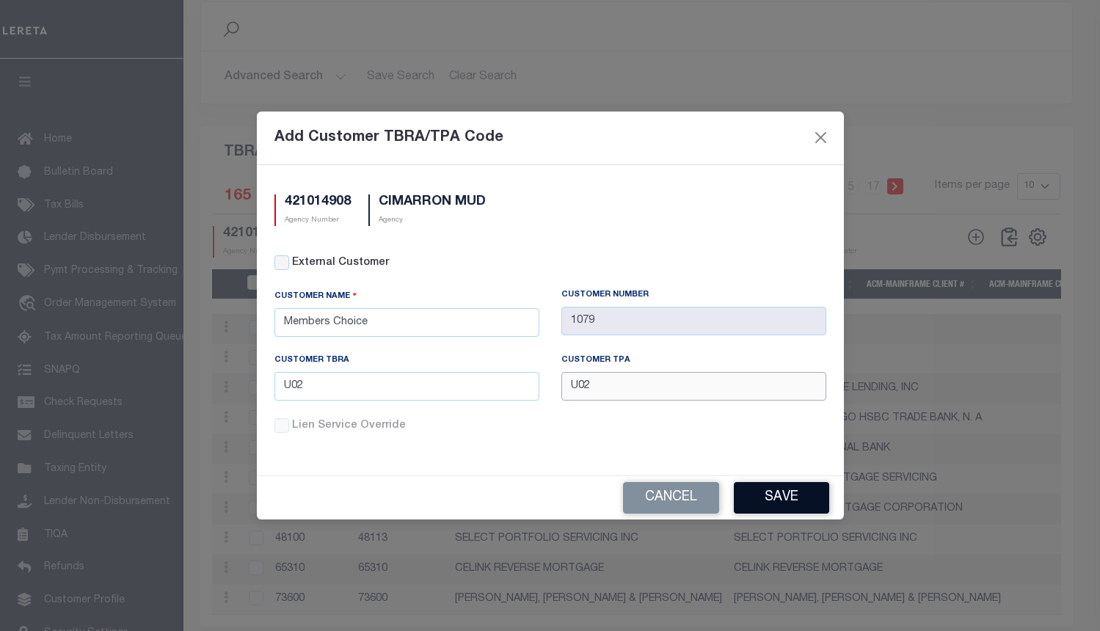
type input "U02"
click at [767, 501] on button "Save" at bounding box center [781, 498] width 95 height 32
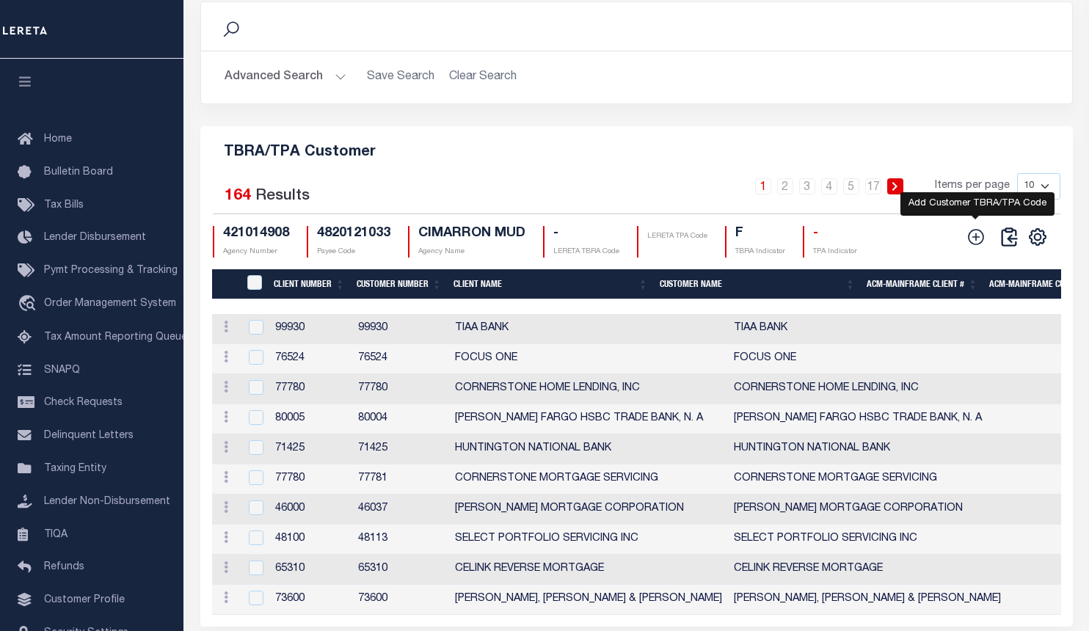
click at [982, 228] on icon at bounding box center [976, 237] width 19 height 19
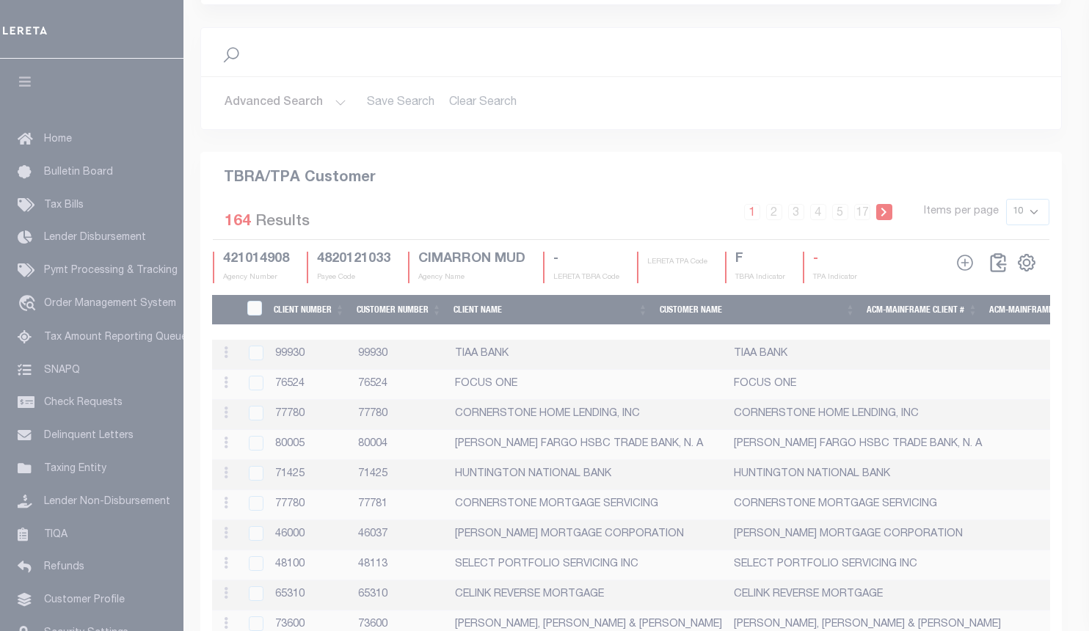
scroll to position [1716, 0]
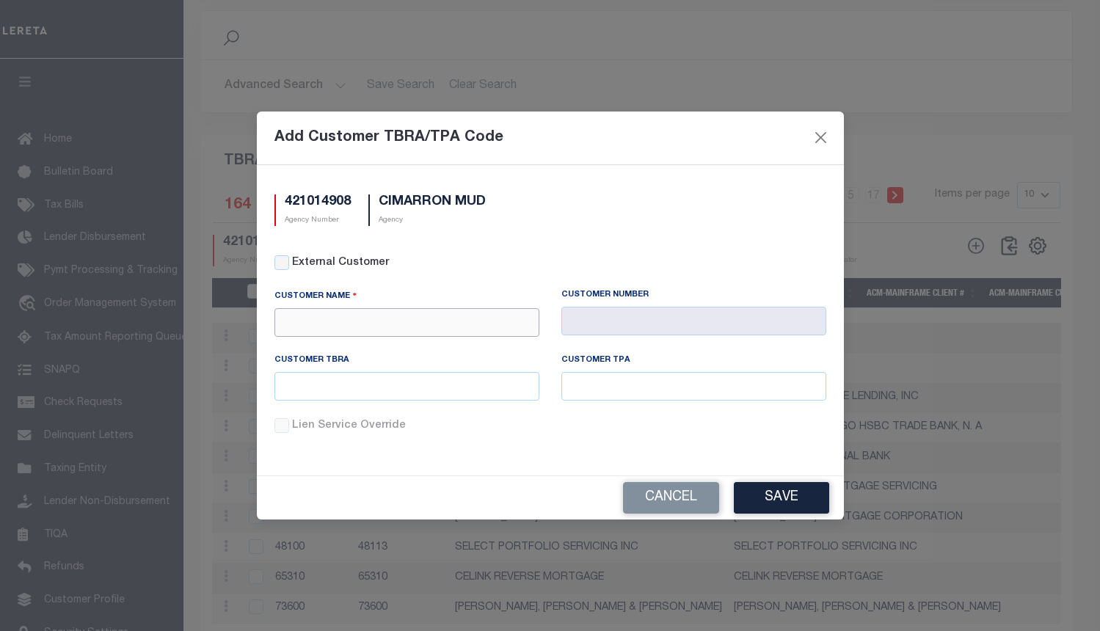
click at [405, 327] on input "text" at bounding box center [407, 322] width 265 height 29
click at [368, 346] on div "Renovo Financial" at bounding box center [407, 347] width 265 height 23
type input "Renovo Financial"
type input "2241"
type input "Renovo Financial"
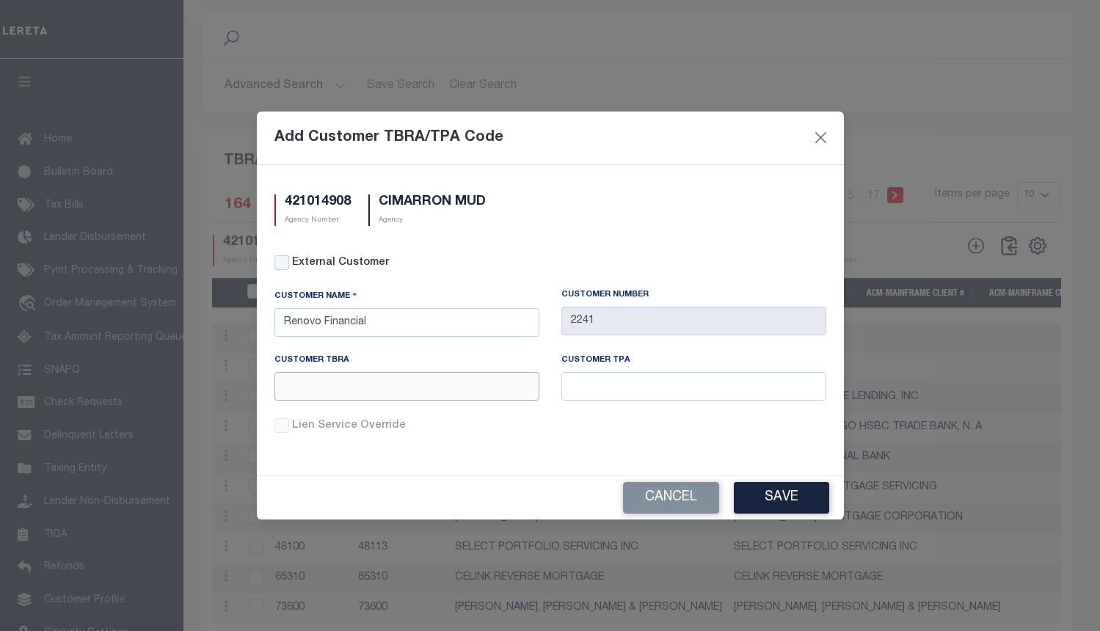
click at [371, 381] on input "text" at bounding box center [407, 386] width 265 height 29
paste input "@86"
type input "@86"
click at [615, 382] on input "text" at bounding box center [694, 386] width 265 height 29
paste input "@86"
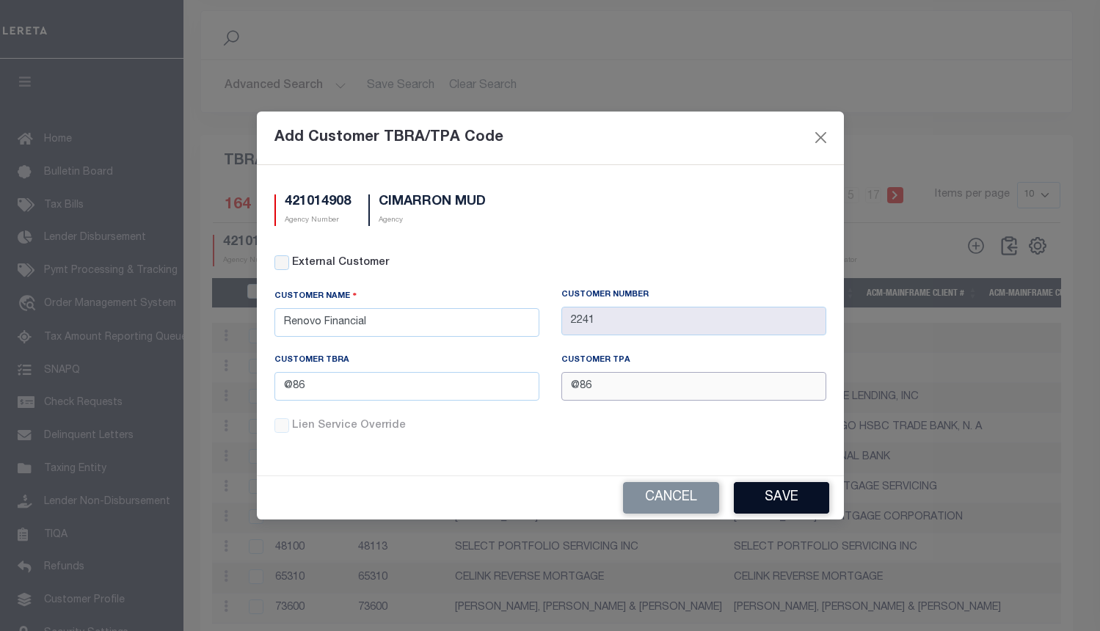
type input "@86"
click at [760, 496] on button "Save" at bounding box center [781, 498] width 95 height 32
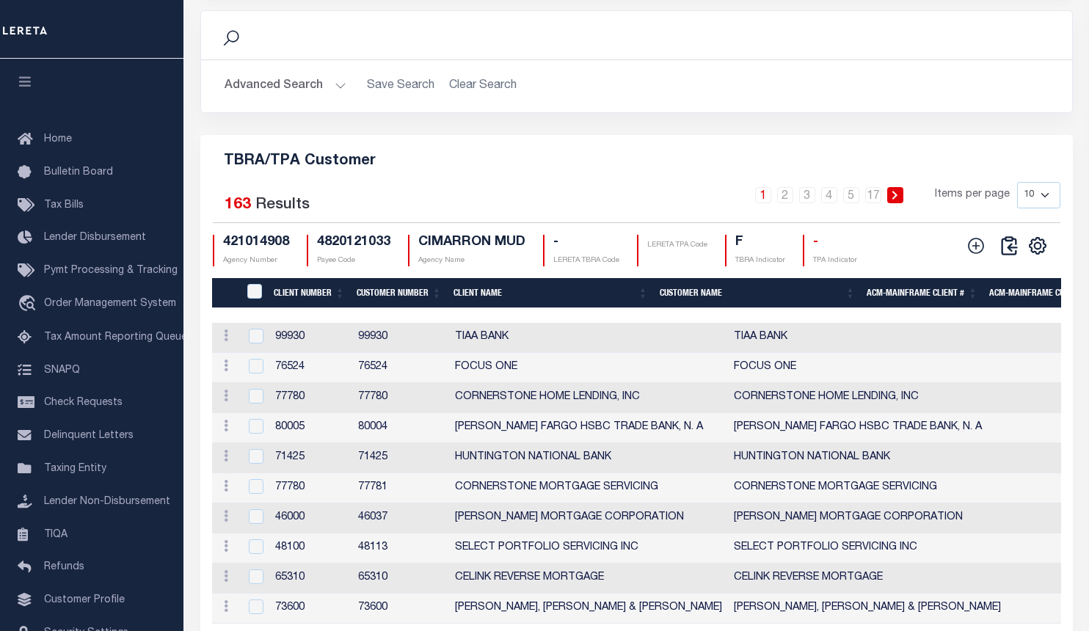
click at [1052, 33] on div "Search" at bounding box center [636, 35] width 871 height 48
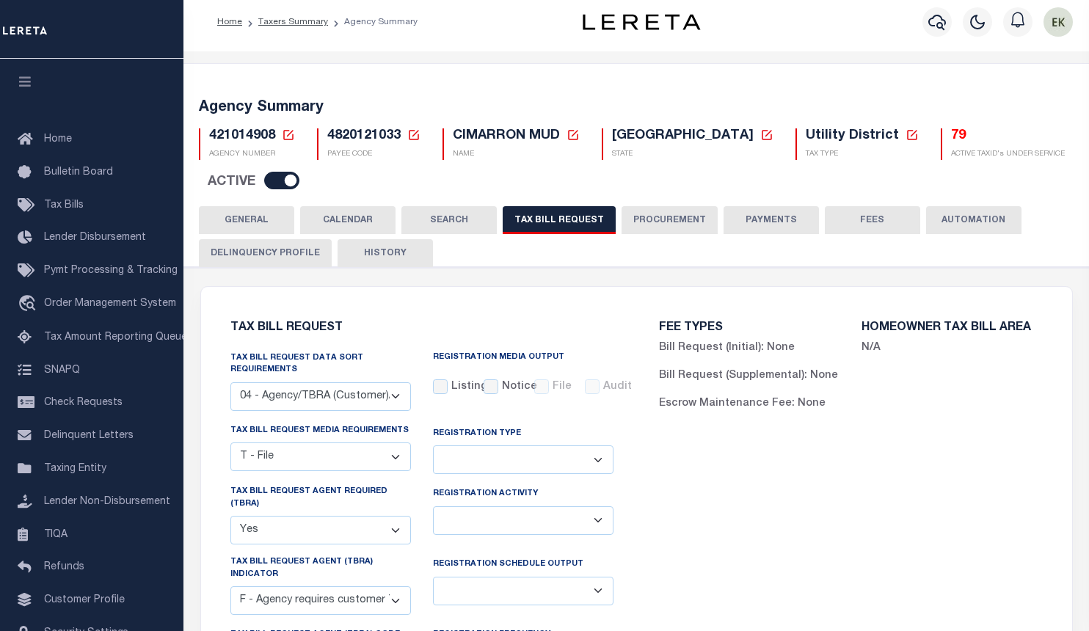
scroll to position [0, 0]
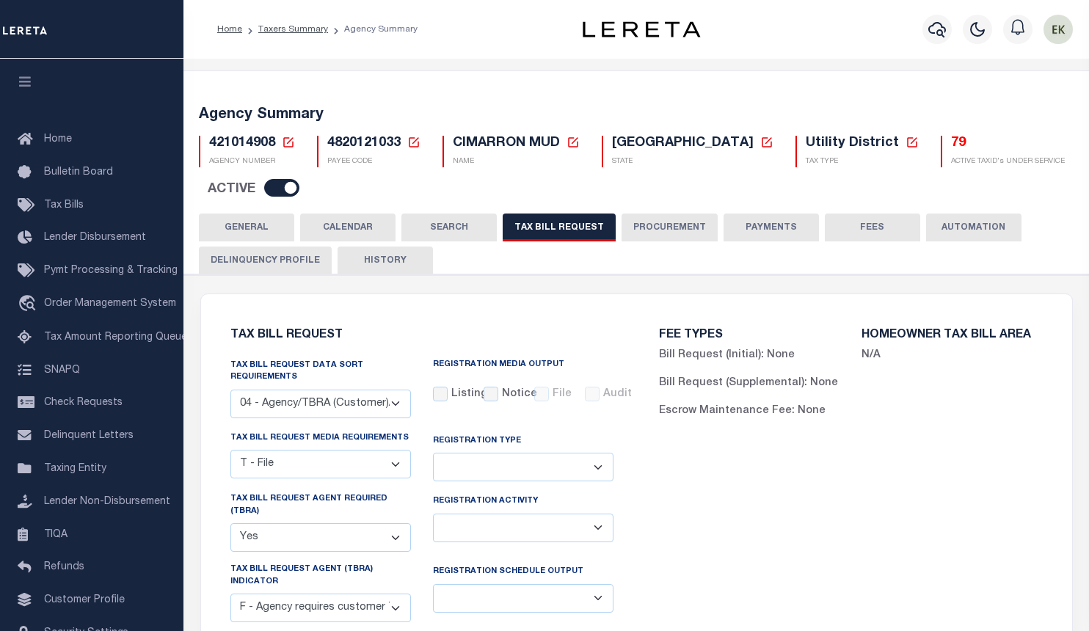
click at [289, 145] on icon at bounding box center [288, 142] width 13 height 13
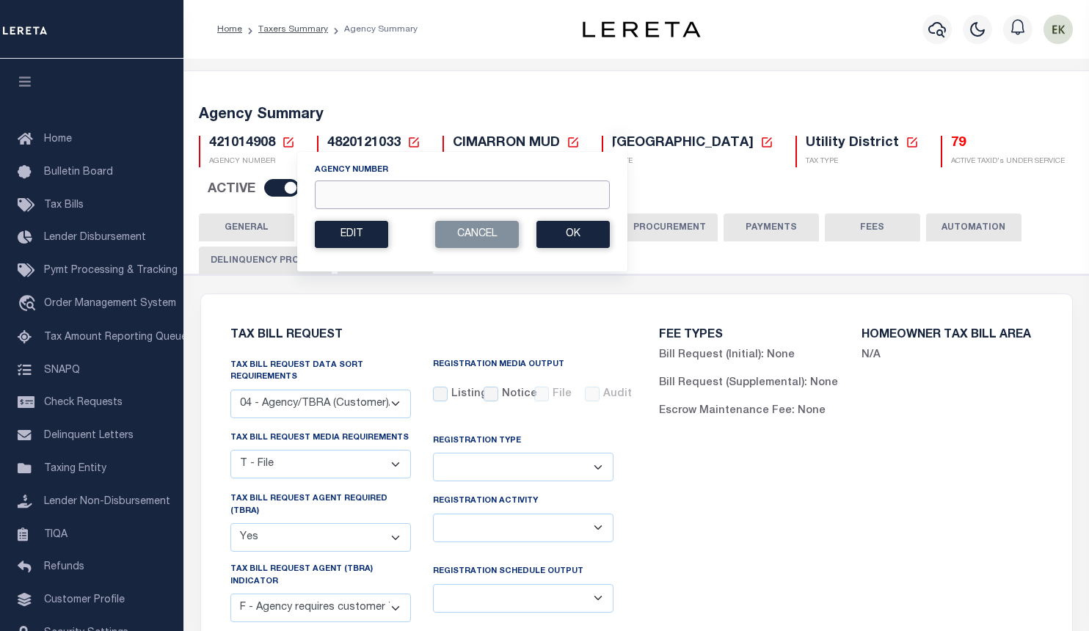
click at [350, 197] on input "Agency Number" at bounding box center [462, 195] width 295 height 29
click at [371, 200] on input "Agency Number" at bounding box center [462, 195] width 295 height 29
paste input "421014909"
type input "421014909"
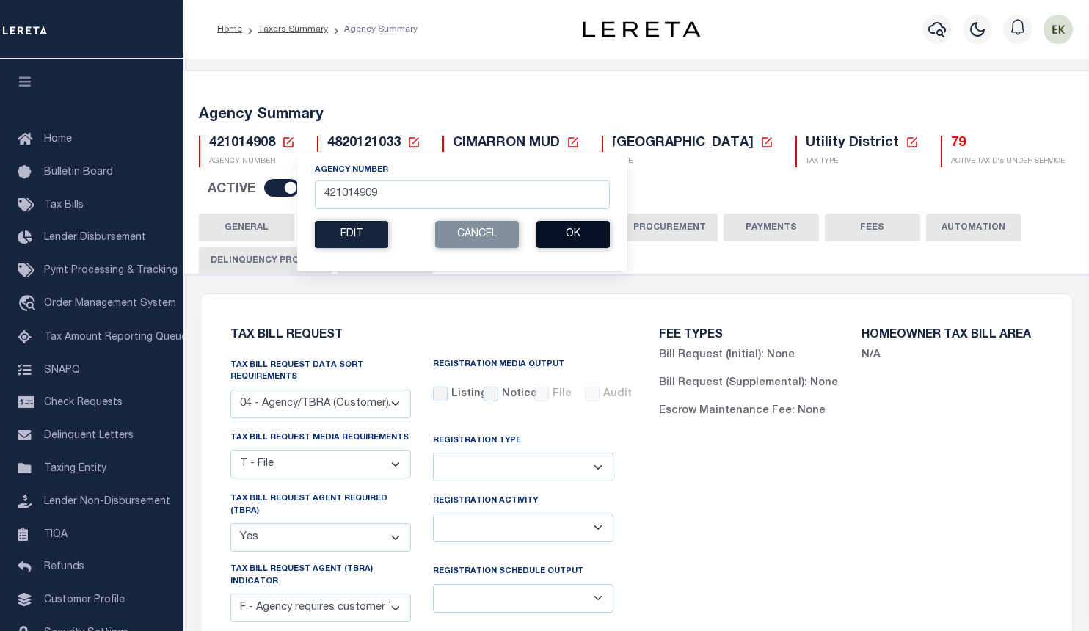
click at [556, 228] on button "Ok" at bounding box center [573, 234] width 73 height 27
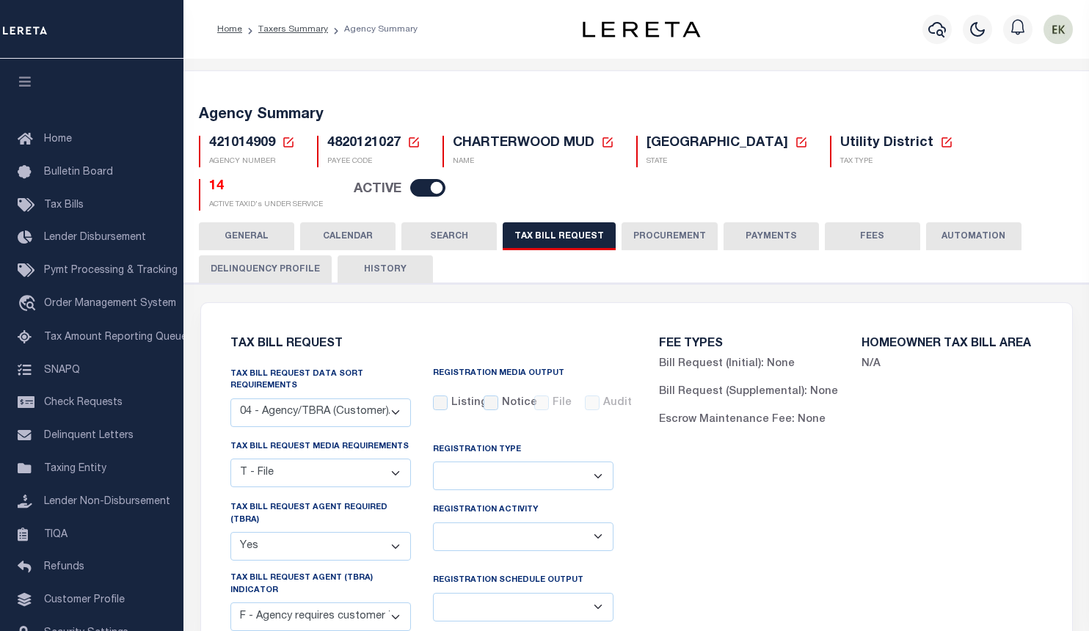
select select "28"
select select "22"
select select "true"
select select "14"
select select
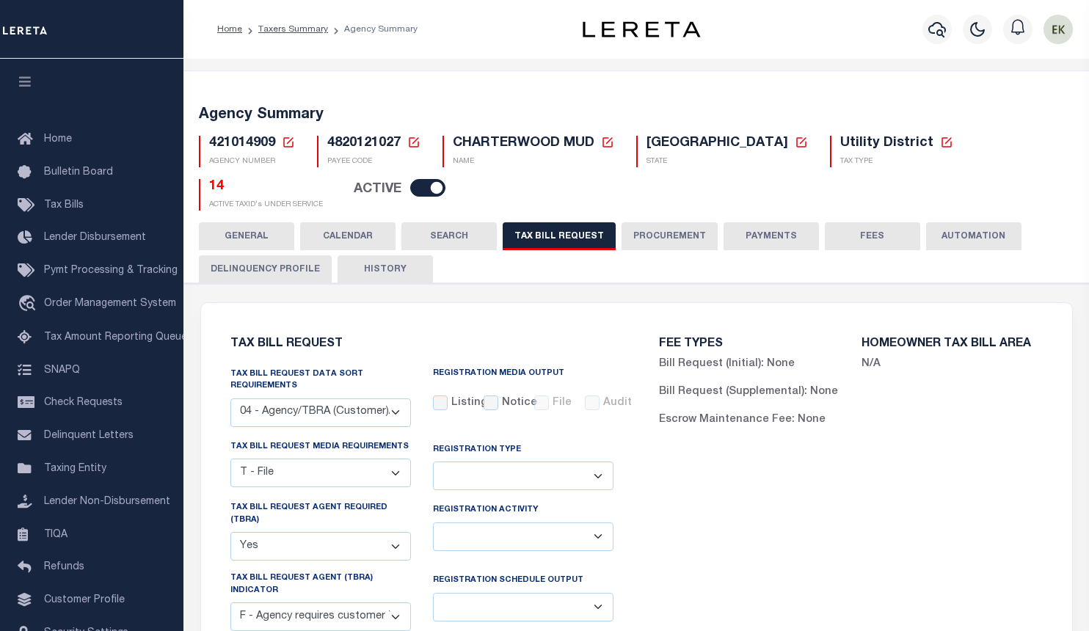
select select "4820180002"
select select "2"
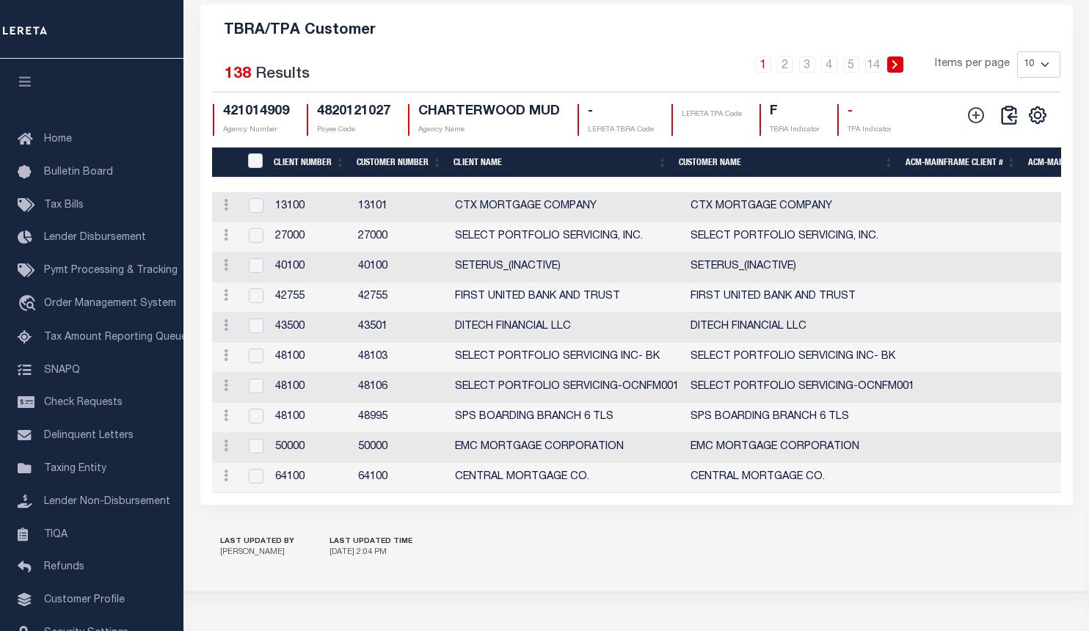
scroll to position [1908, 0]
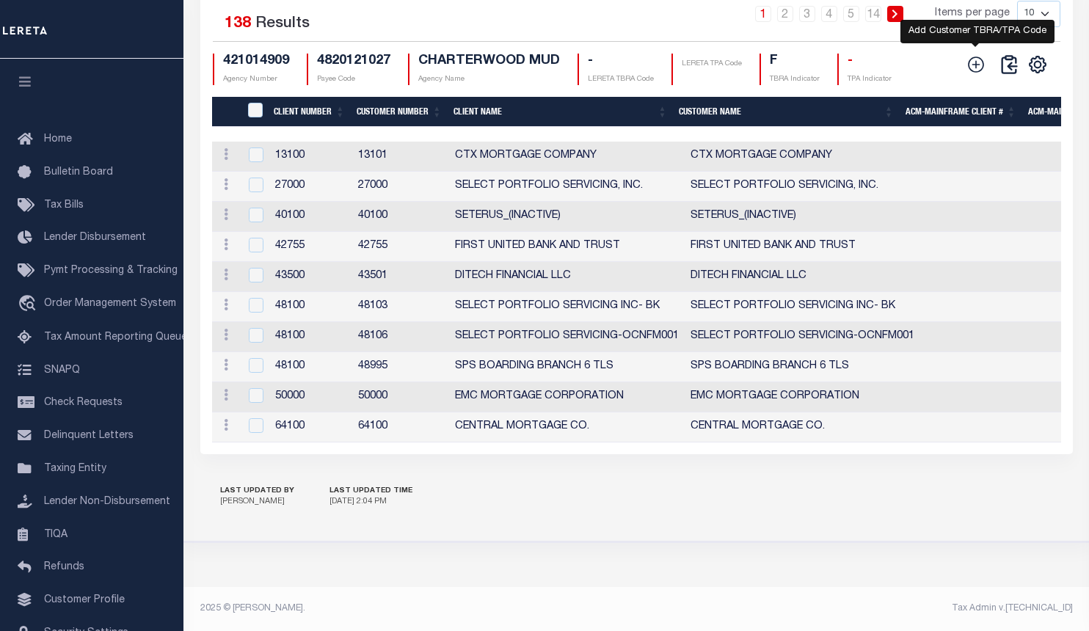
click at [978, 74] on icon at bounding box center [976, 64] width 19 height 19
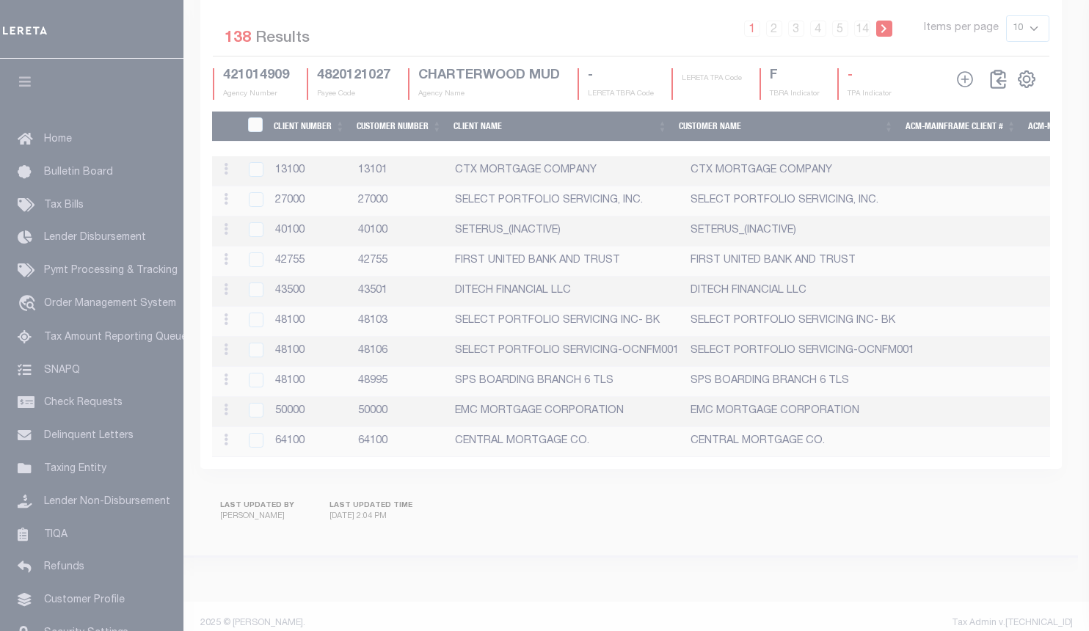
scroll to position [1881, 0]
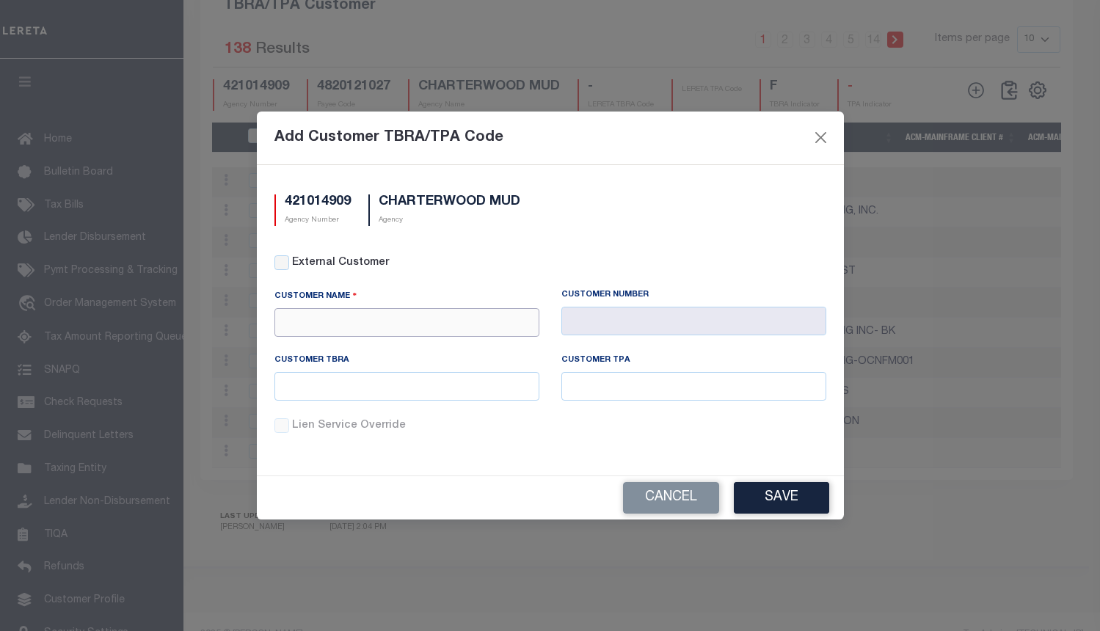
click at [387, 321] on input "text" at bounding box center [407, 322] width 265 height 29
click at [348, 350] on div "Prosperity Bank" at bounding box center [407, 348] width 264 height 23
type input "Prosperity Bank"
type input "1055"
type input "Prosperity Bank"
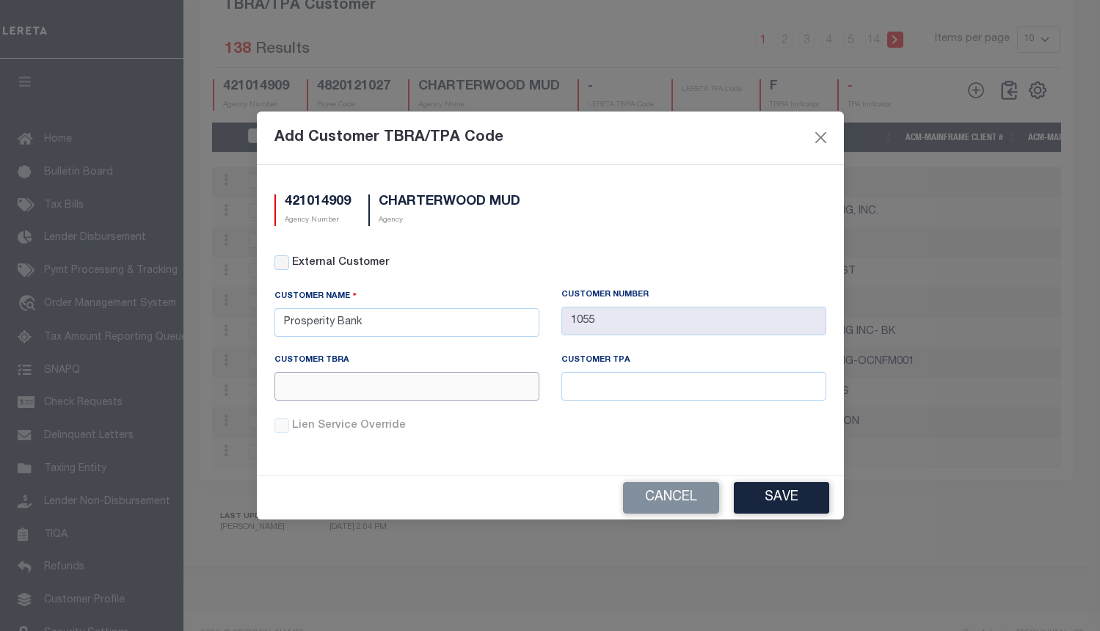
click at [388, 390] on input "text" at bounding box center [407, 386] width 265 height 29
paste input "019"
type input "019"
click at [635, 391] on input "text" at bounding box center [694, 386] width 265 height 29
paste input "019"
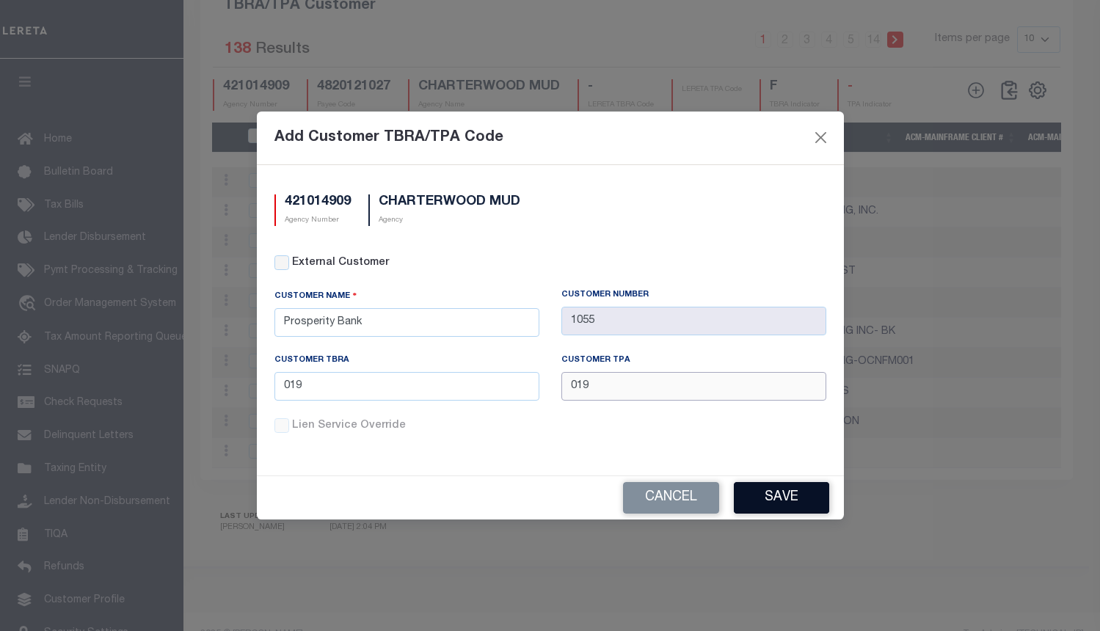
type input "019"
click at [770, 500] on button "Save" at bounding box center [781, 498] width 95 height 32
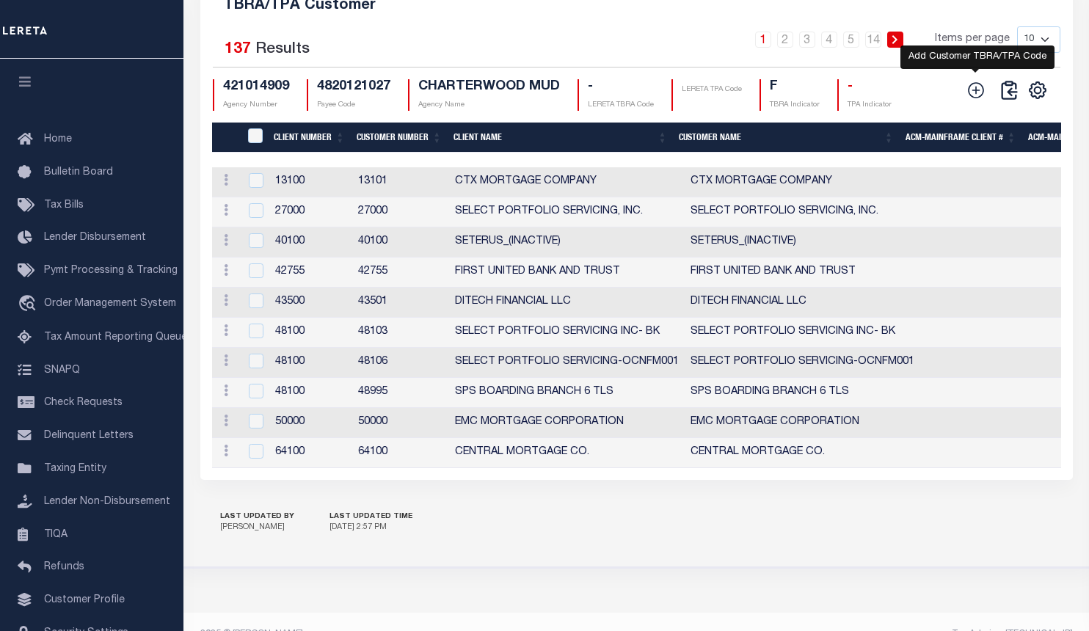
click at [978, 99] on icon at bounding box center [976, 90] width 19 height 19
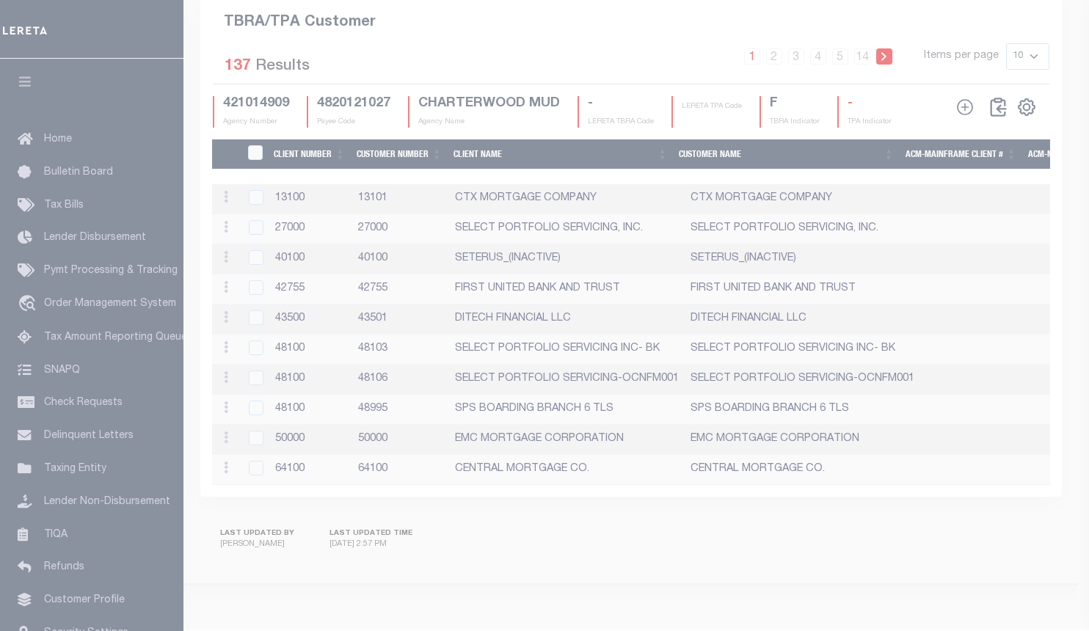
scroll to position [1872, 0]
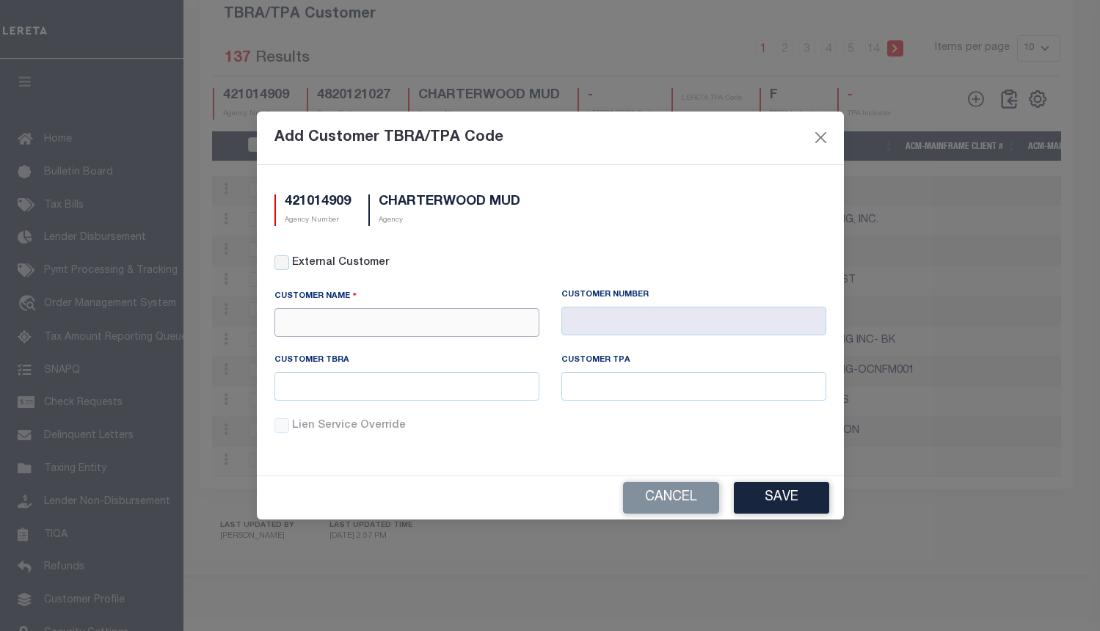
click at [461, 328] on input "text" at bounding box center [407, 322] width 265 height 29
click at [440, 352] on div "GITSIT Solutions" at bounding box center [407, 348] width 264 height 23
type input "GITSIT Solutions"
type input "2198"
type input "GITSIT Solutions"
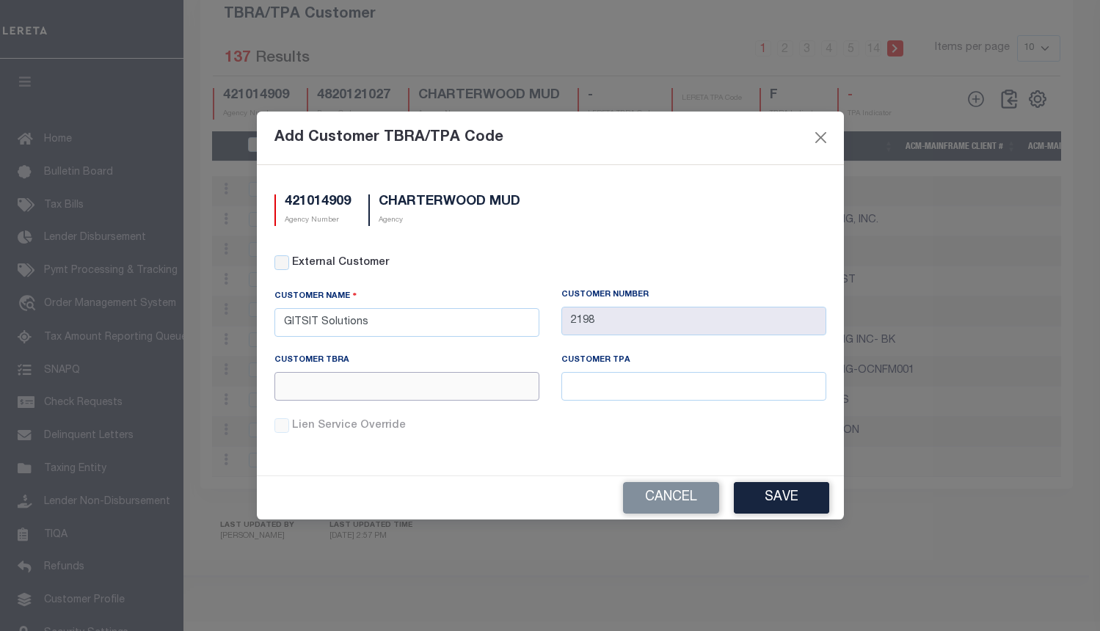
click at [443, 378] on input "text" at bounding box center [407, 386] width 265 height 29
paste input "%86"
type input "%86"
click at [709, 393] on input "text" at bounding box center [694, 386] width 265 height 29
paste input "%86"
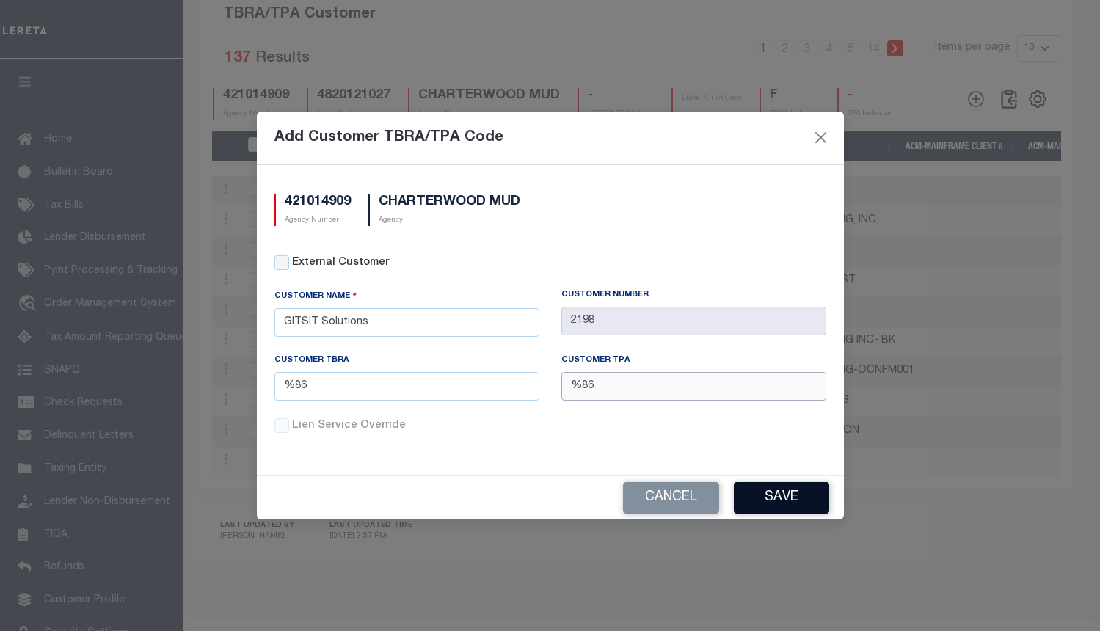
type input "%86"
click at [786, 507] on button "Save" at bounding box center [781, 498] width 95 height 32
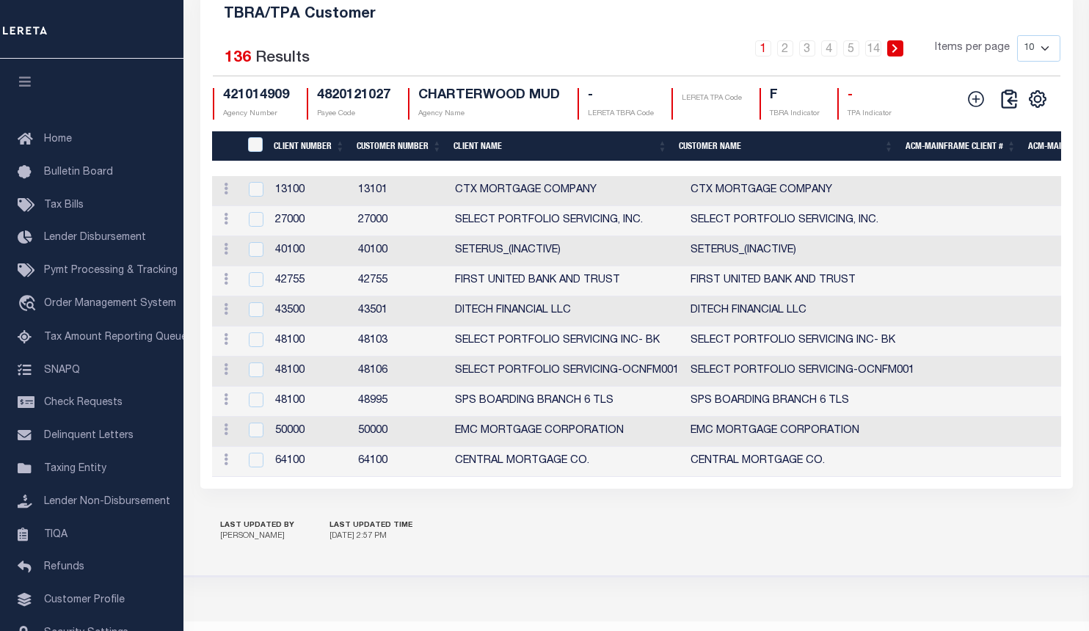
click at [998, 16] on h5 "TBRA/TPA Customer" at bounding box center [636, 11] width 849 height 23
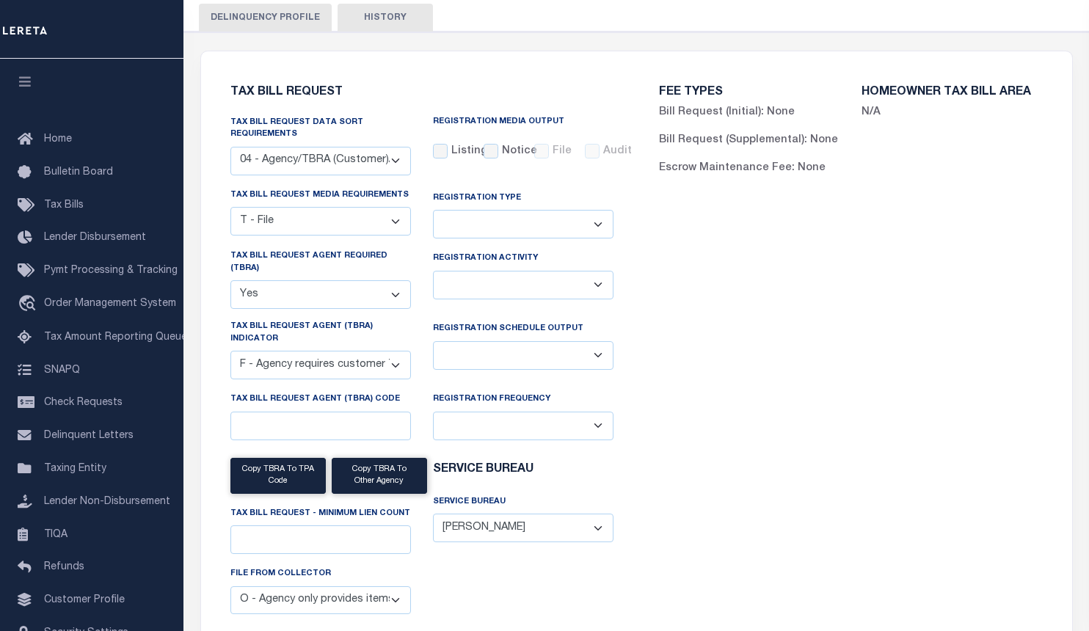
scroll to position [0, 0]
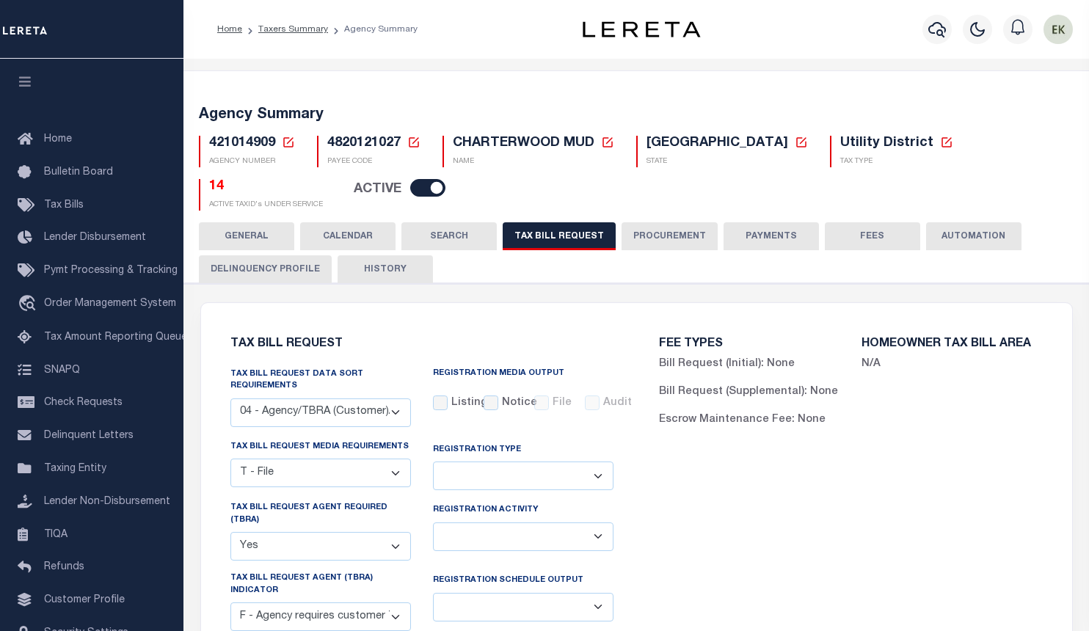
click at [283, 137] on icon at bounding box center [288, 142] width 13 height 13
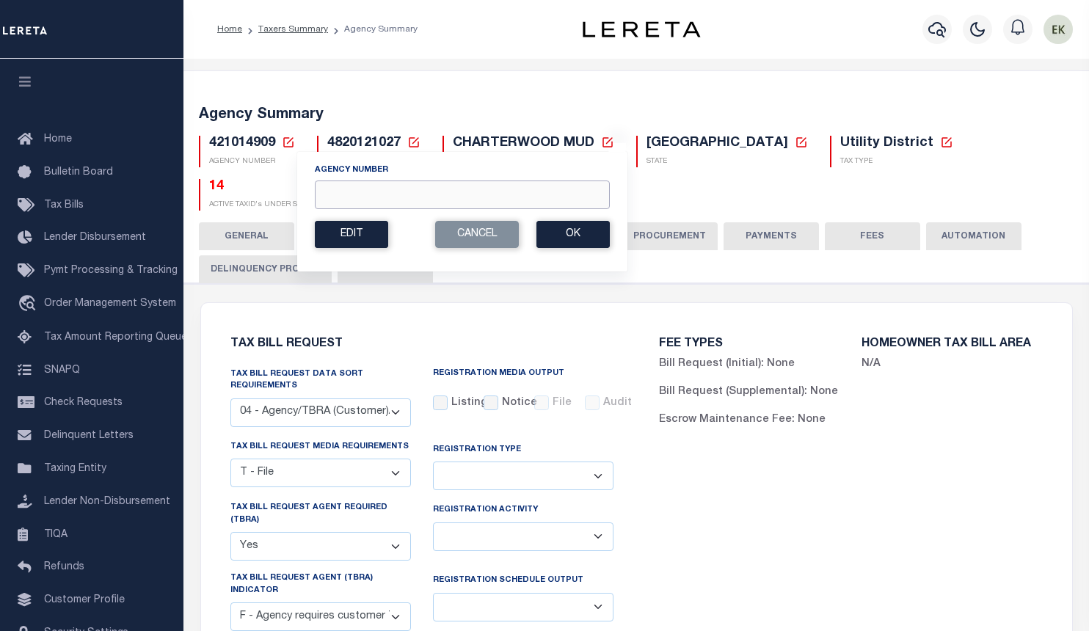
click at [356, 197] on input "Agency Number" at bounding box center [462, 195] width 295 height 29
paste input "421014912"
type input "421014912"
click at [551, 238] on button "Ok" at bounding box center [573, 234] width 73 height 27
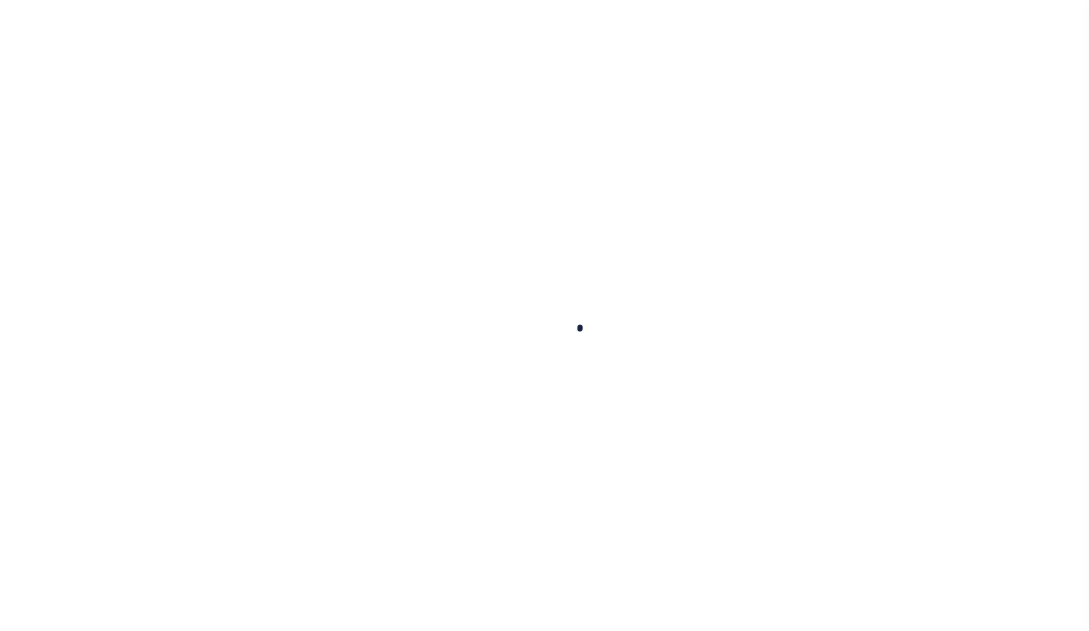
select select
select select "28"
checkbox input "false"
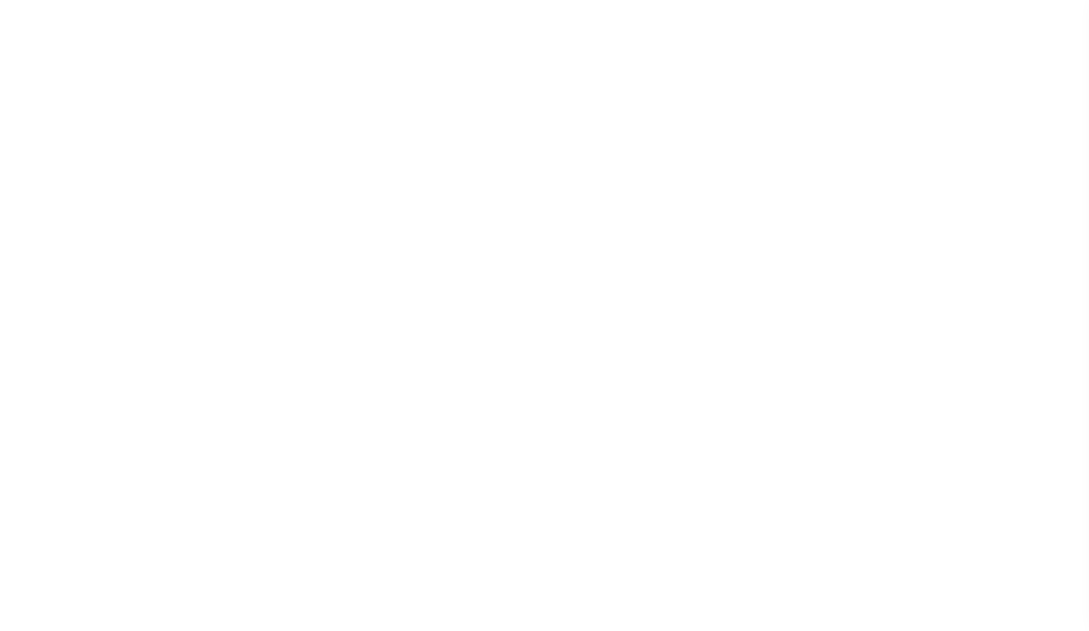
checkbox input "false"
select select "22"
select select "true"
select select "14"
select select
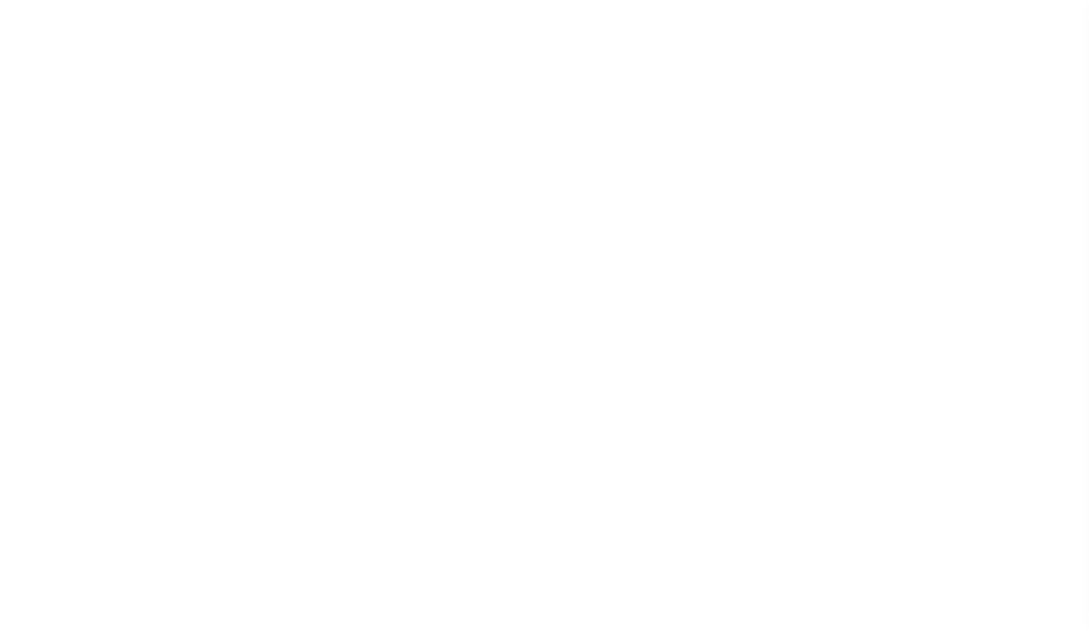
select select "4820180002"
select select "2"
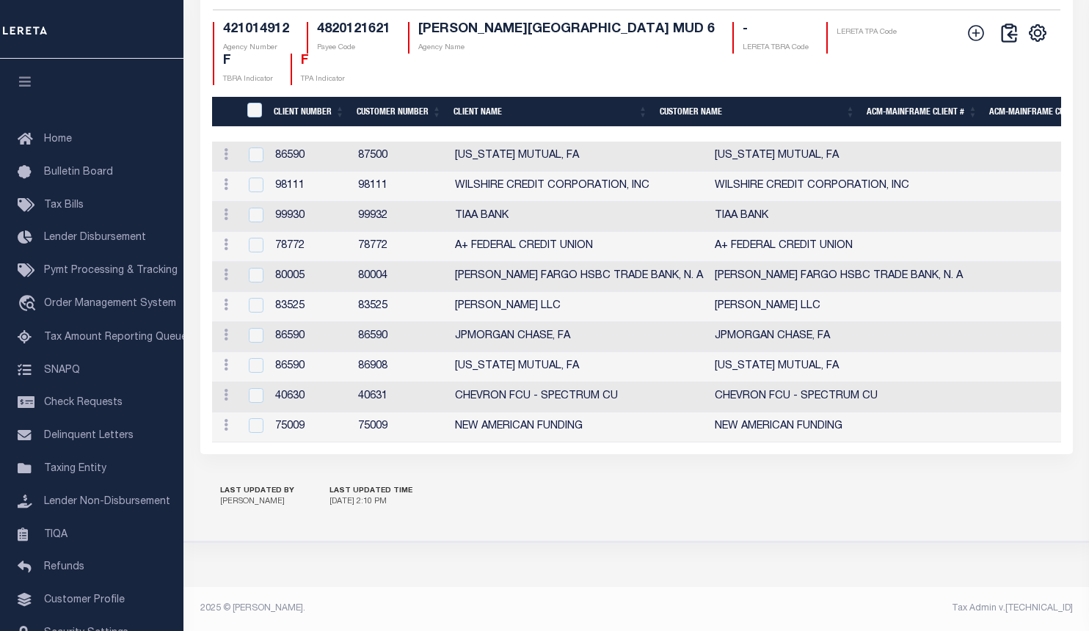
scroll to position [1971, 0]
click at [968, 27] on icon at bounding box center [976, 33] width 16 height 16
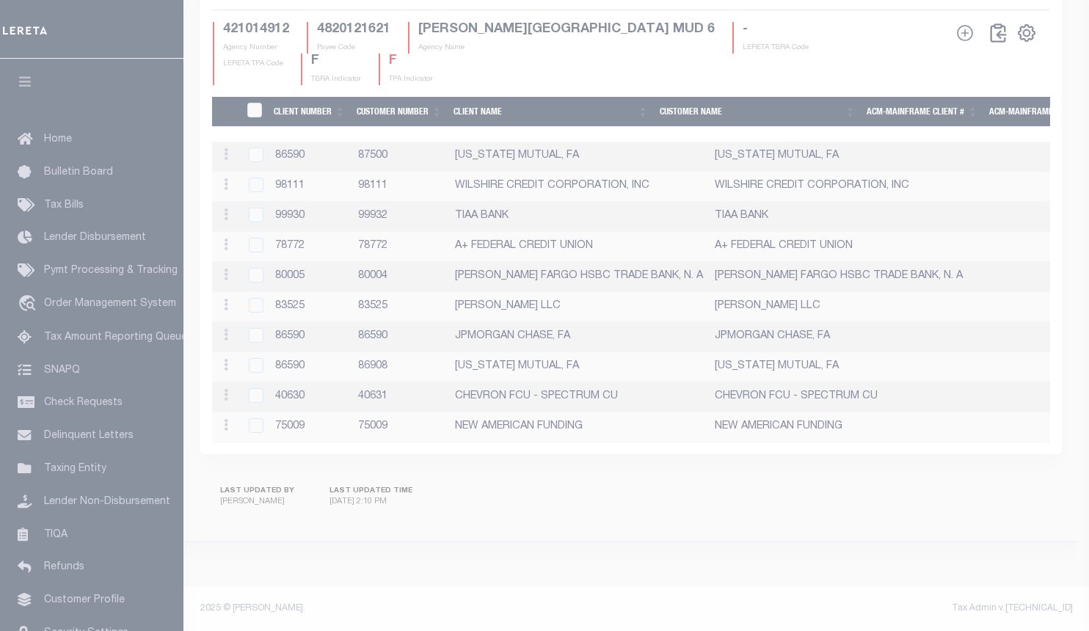
scroll to position [1943, 0]
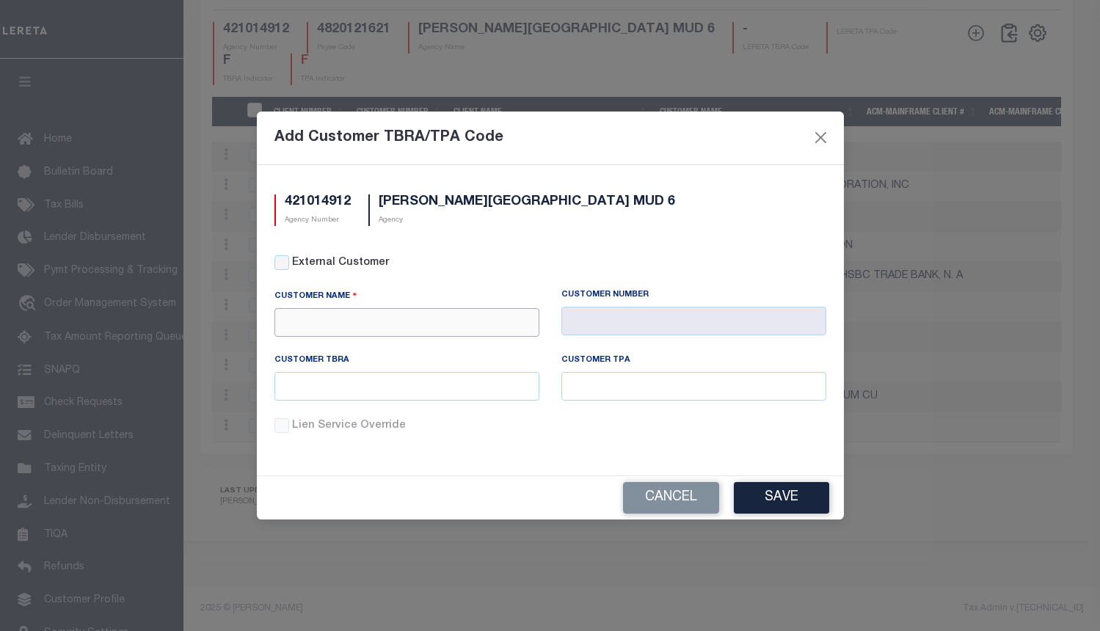
click at [455, 319] on input "text" at bounding box center [407, 322] width 265 height 29
click at [424, 349] on div "Prosperity Bank" at bounding box center [407, 353] width 264 height 23
type input "Prosperity Bank"
type input "1055"
type input "Prosperity Bank"
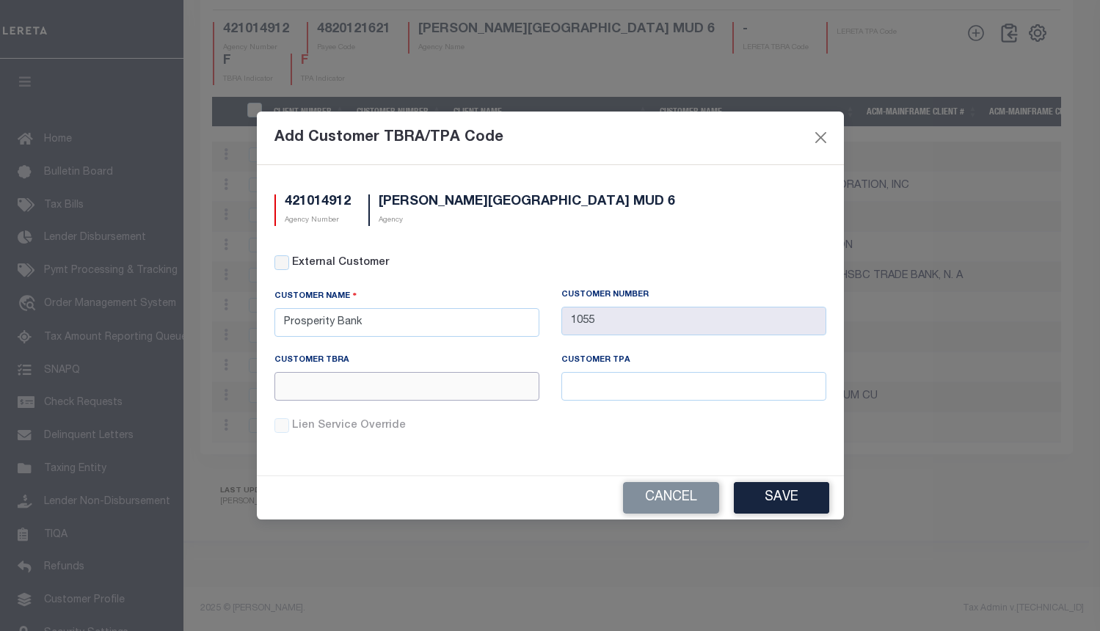
click at [438, 385] on input "text" at bounding box center [407, 386] width 265 height 29
paste input "019"
type input "019"
click at [589, 396] on input "text" at bounding box center [694, 386] width 265 height 29
paste input "019"
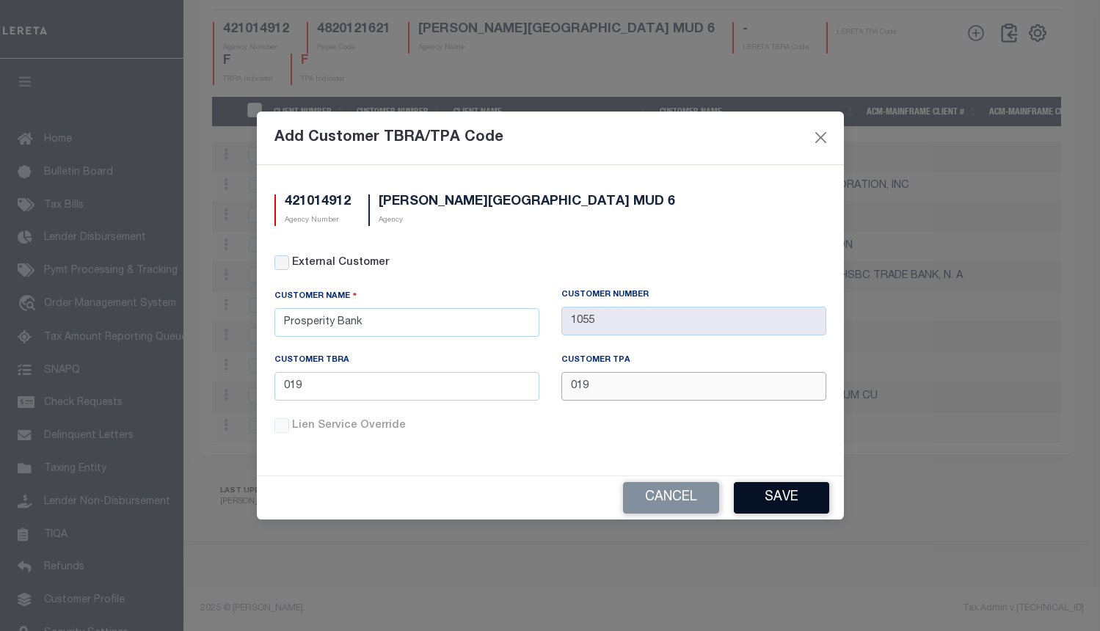
type input "019"
click at [781, 484] on button "Save" at bounding box center [781, 498] width 95 height 32
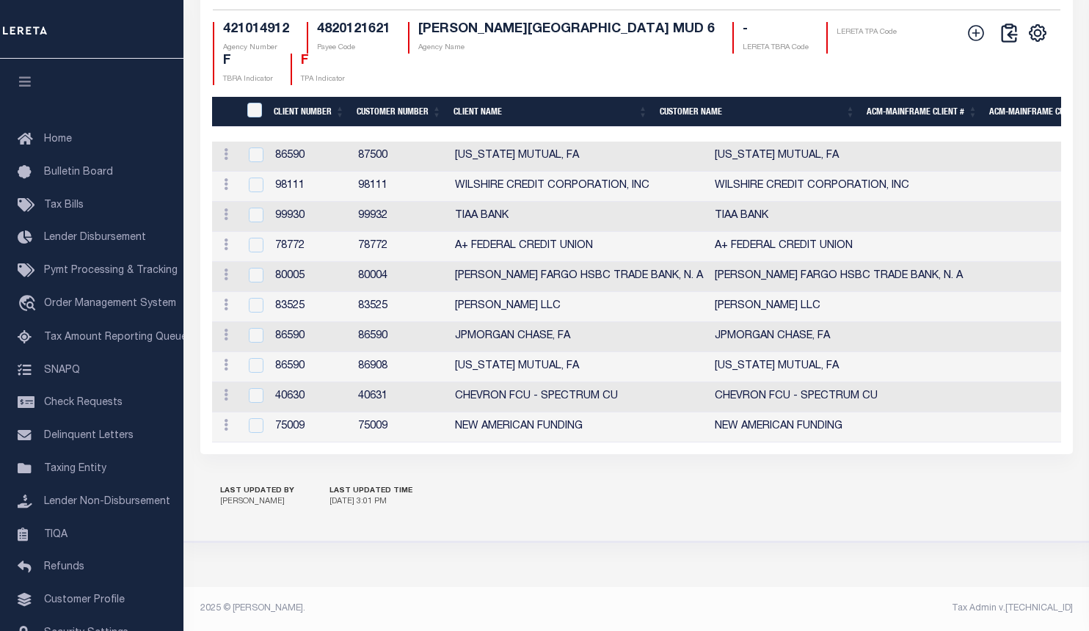
click at [666, 508] on div "LAST UPDATED BY [PERSON_NAME] LAST UPDATED TIME [DATE] 3:01 PM" at bounding box center [636, 497] width 873 height 51
click at [973, 37] on icon at bounding box center [976, 32] width 19 height 19
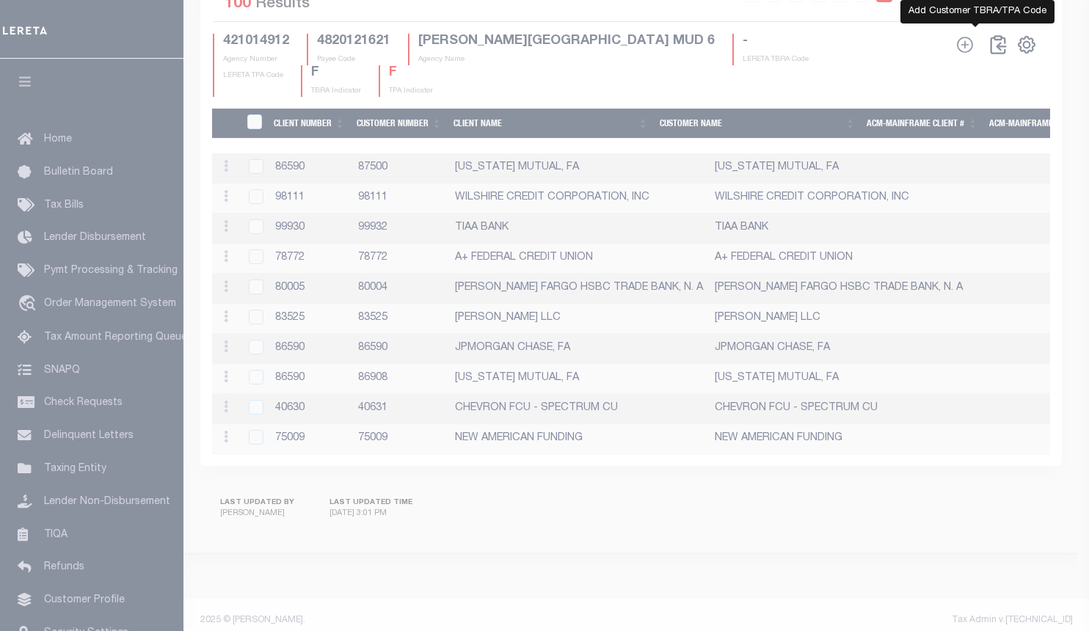
scroll to position [1934, 0]
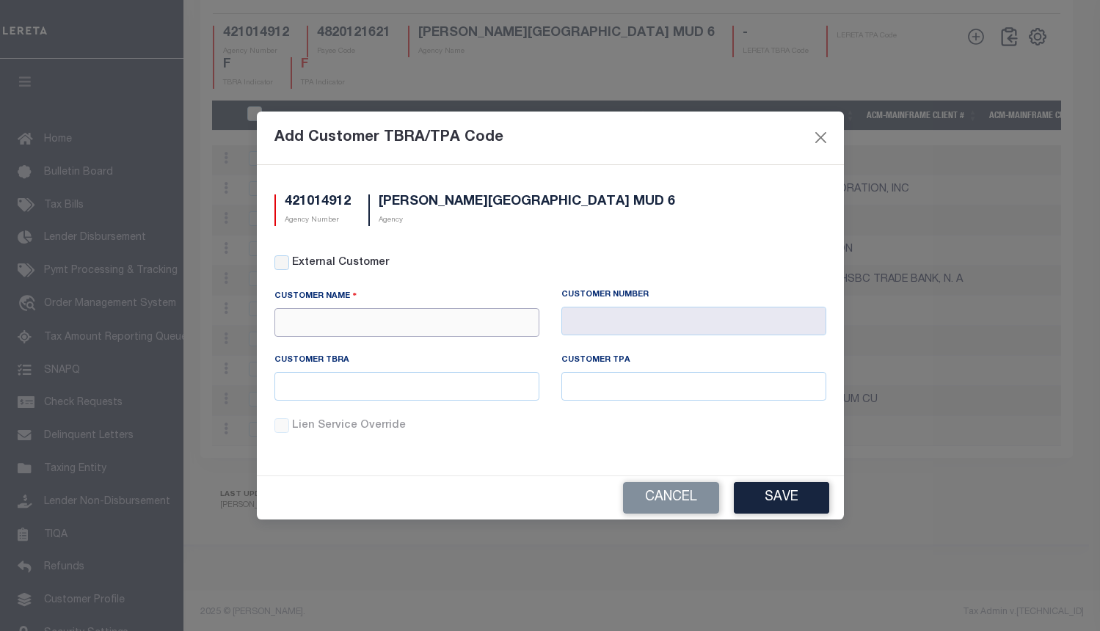
click at [489, 317] on input "text" at bounding box center [407, 322] width 265 height 29
click at [383, 352] on div "Members Choice" at bounding box center [407, 348] width 264 height 23
type input "Members Choice"
type input "1079"
type input "Members Choice"
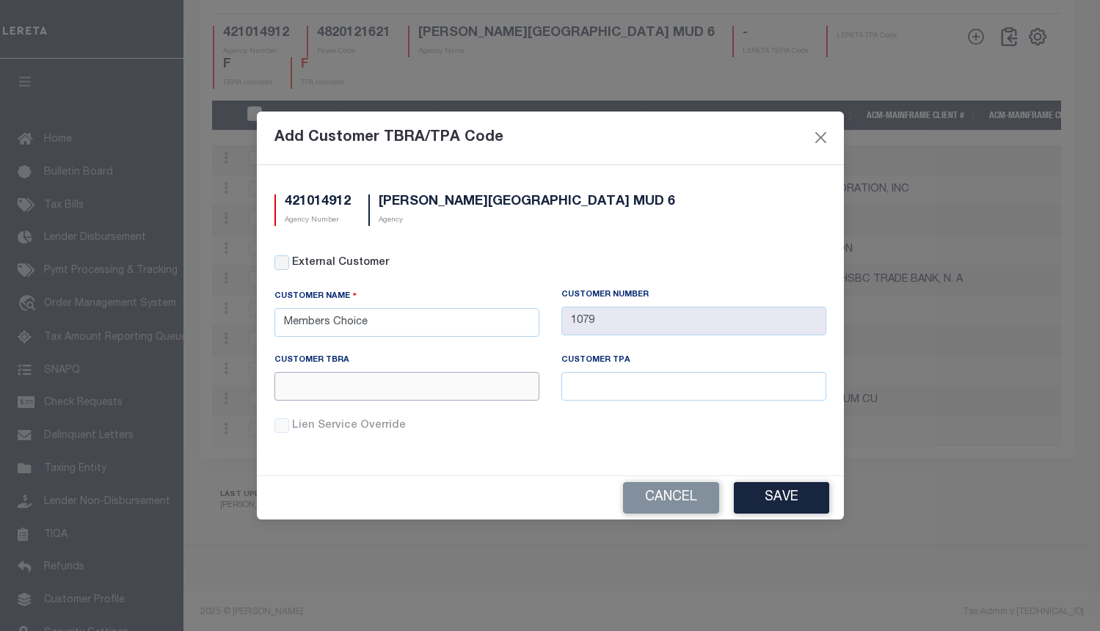
click at [431, 382] on input "text" at bounding box center [407, 386] width 265 height 29
paste input "U02"
type input "U02"
click at [633, 385] on input "text" at bounding box center [694, 386] width 265 height 29
paste input "U02"
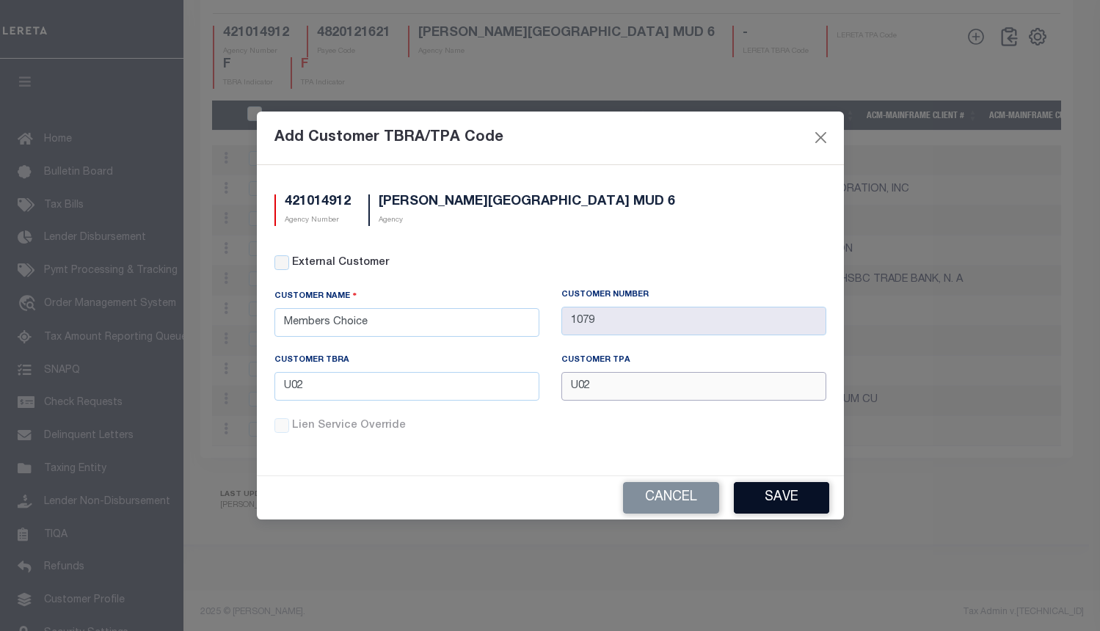
type input "U02"
click at [769, 495] on button "Save" at bounding box center [781, 498] width 95 height 32
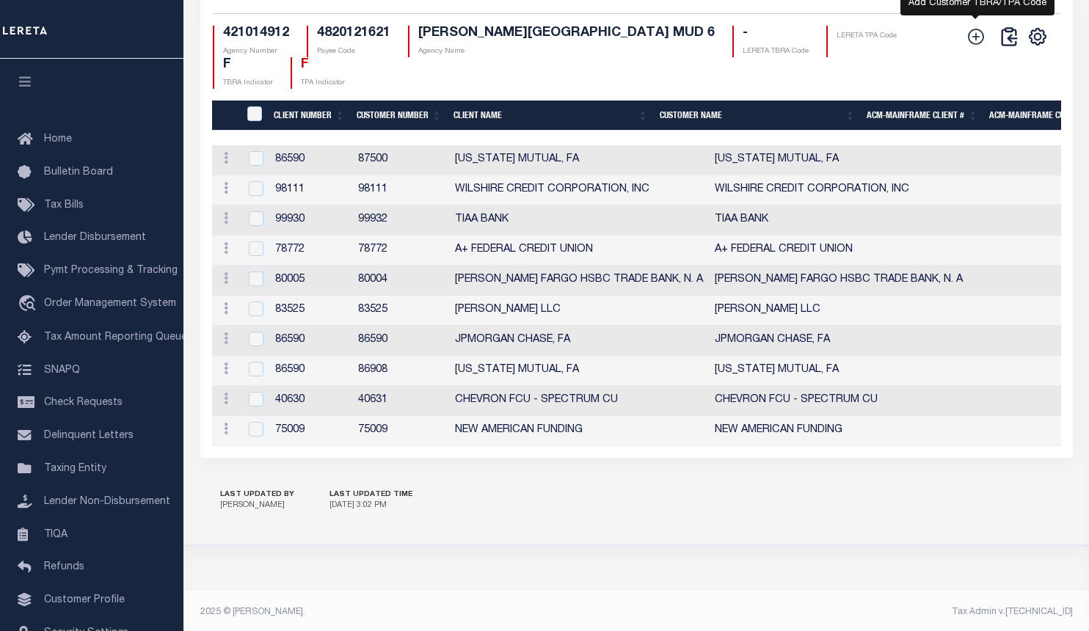
click at [981, 46] on icon at bounding box center [976, 36] width 19 height 19
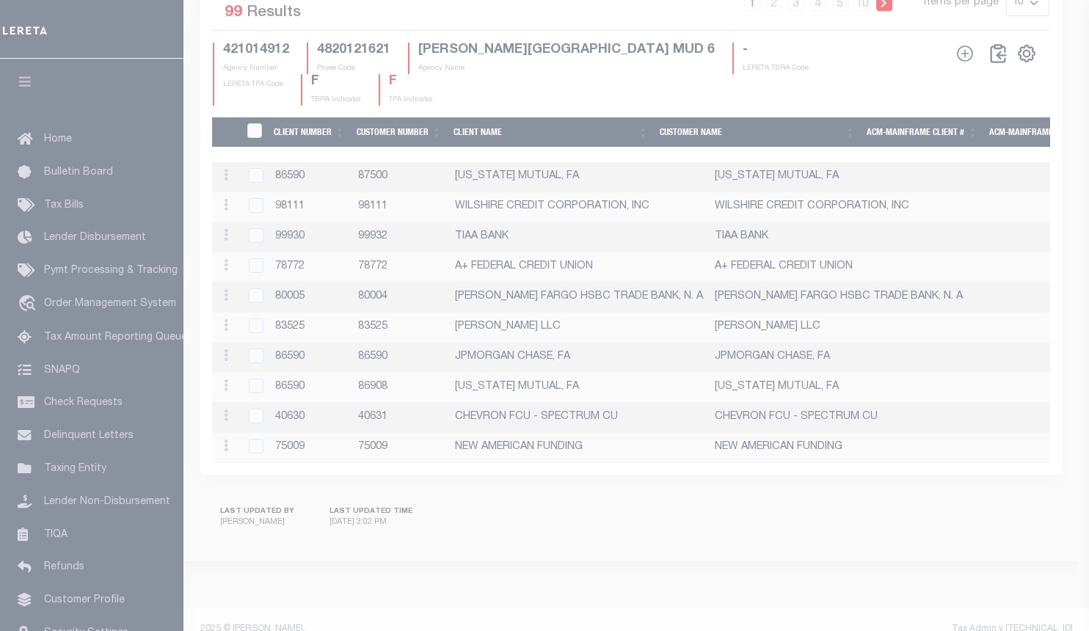
scroll to position [1925, 0]
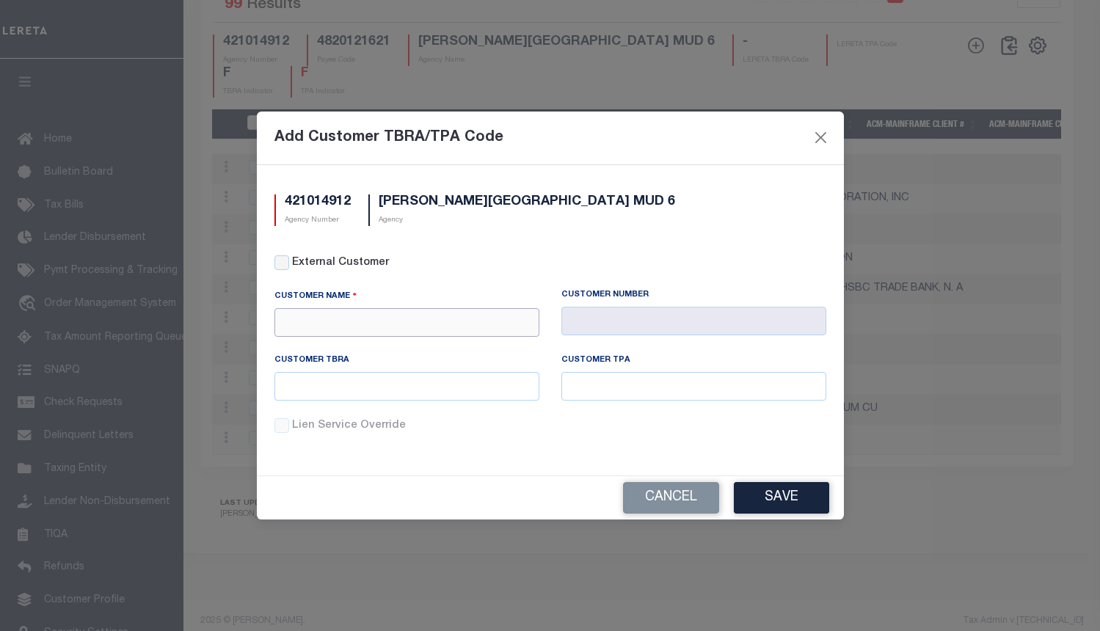
click at [412, 317] on input "text" at bounding box center [407, 322] width 265 height 29
click at [388, 357] on div "Stellar Bank" at bounding box center [407, 348] width 264 height 23
type input "Stellar Bank"
type input "1103"
type input "Stellar Bank"
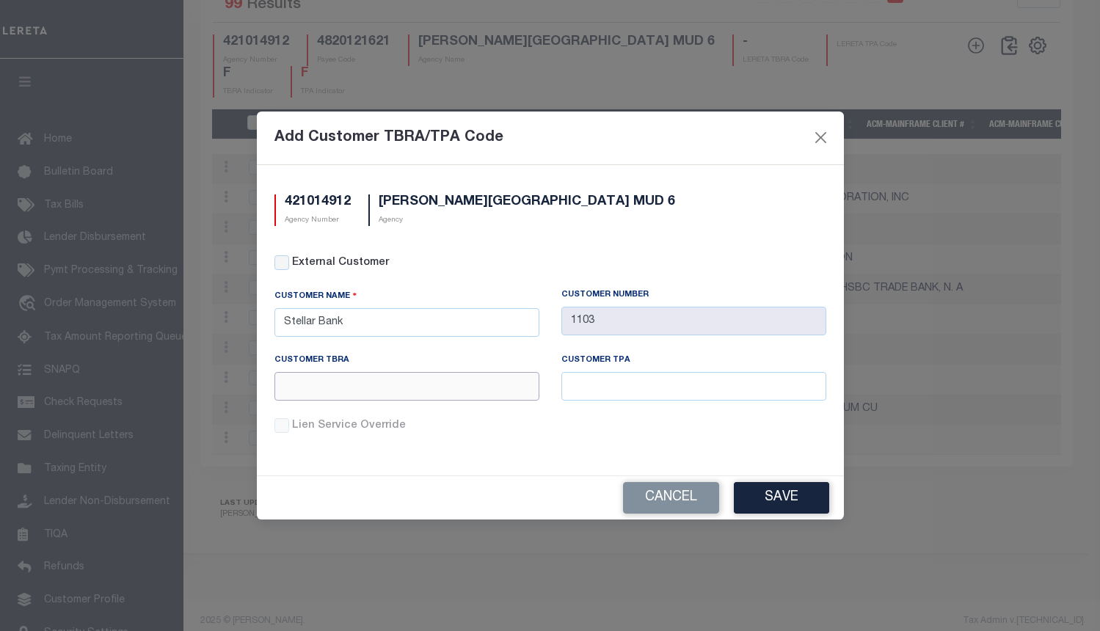
click at [424, 394] on input "text" at bounding box center [407, 386] width 265 height 29
paste input "A05"
type input "A05"
click at [634, 386] on input "text" at bounding box center [694, 386] width 265 height 29
paste input "A05"
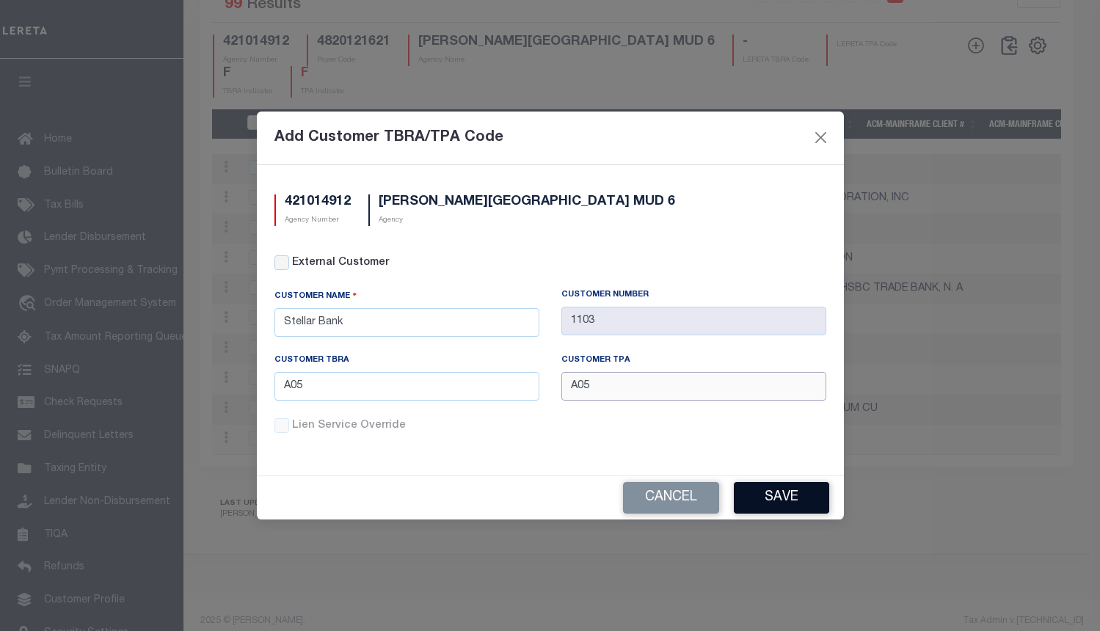
type input "A05"
click at [802, 494] on button "Save" at bounding box center [781, 498] width 95 height 32
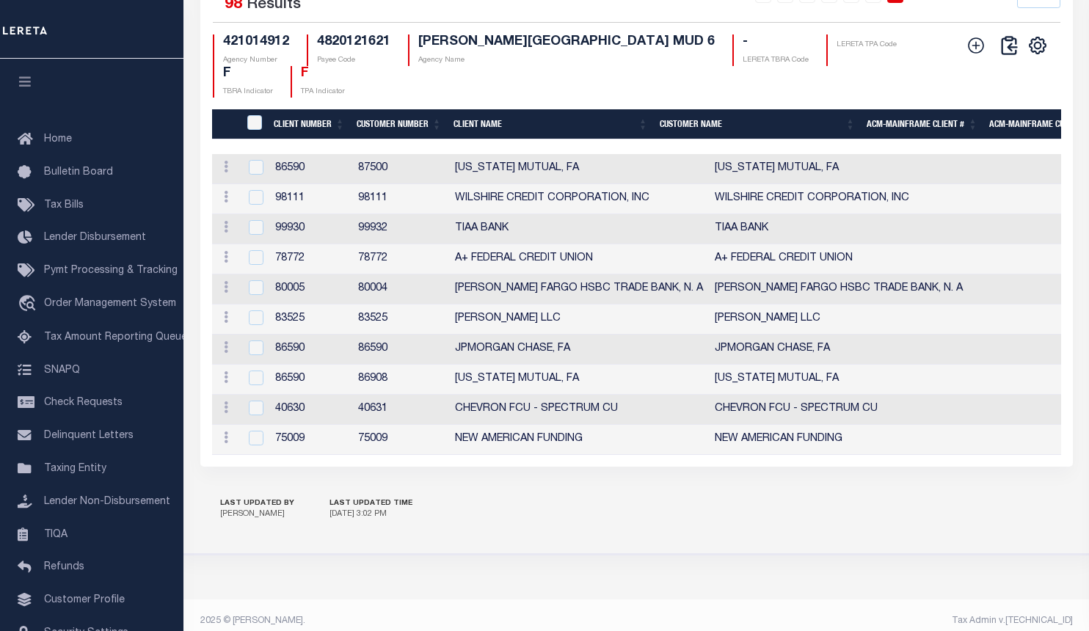
drag, startPoint x: 711, startPoint y: 551, endPoint x: 703, endPoint y: 521, distance: 31.0
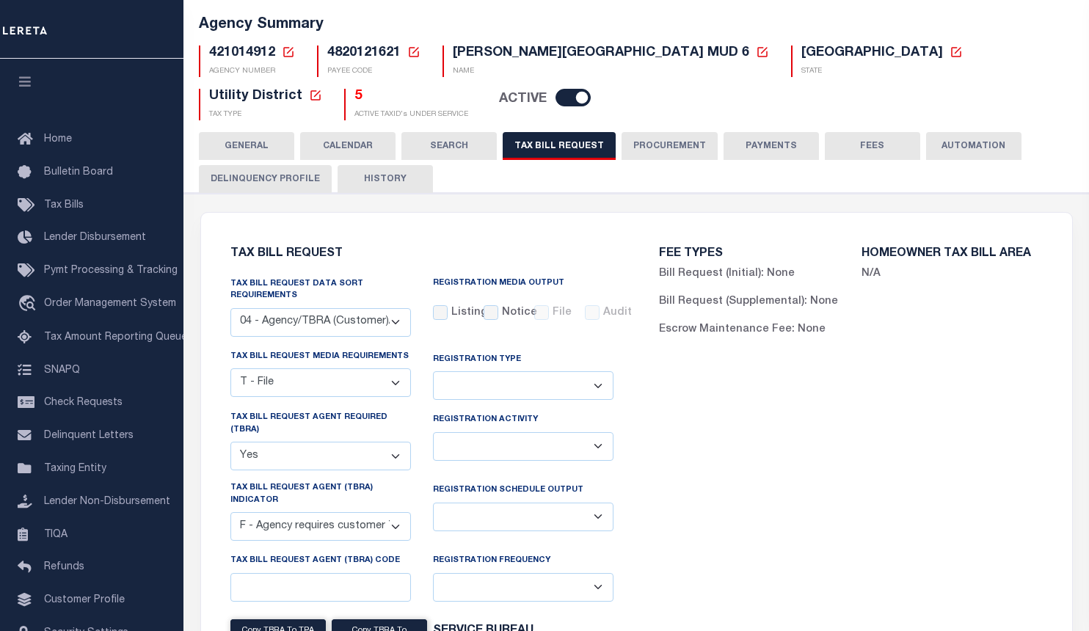
scroll to position [0, 0]
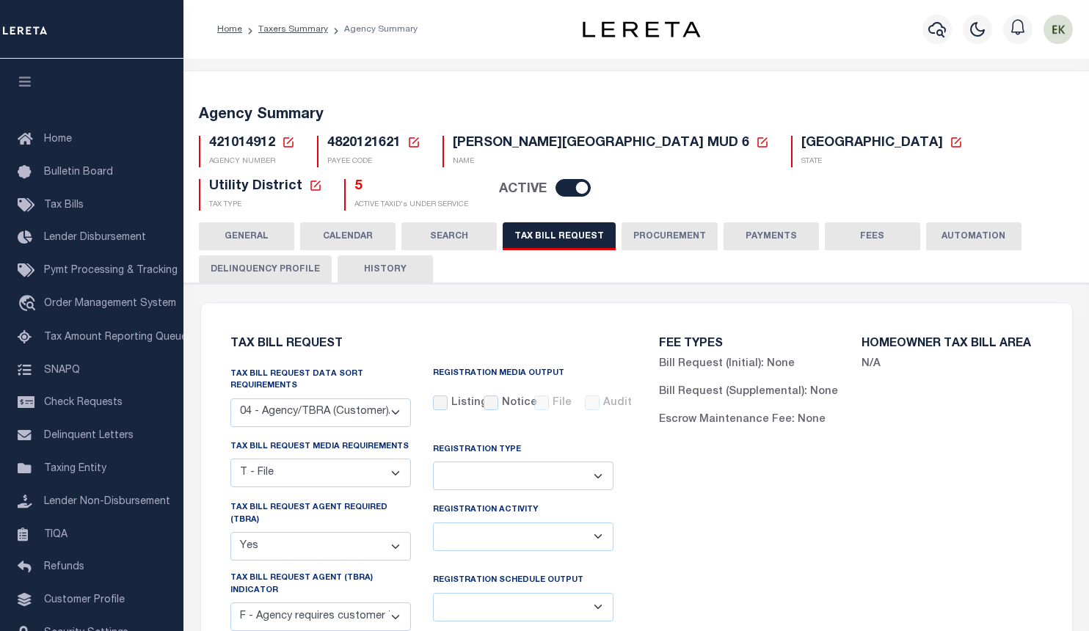
click at [291, 145] on icon at bounding box center [288, 142] width 13 height 13
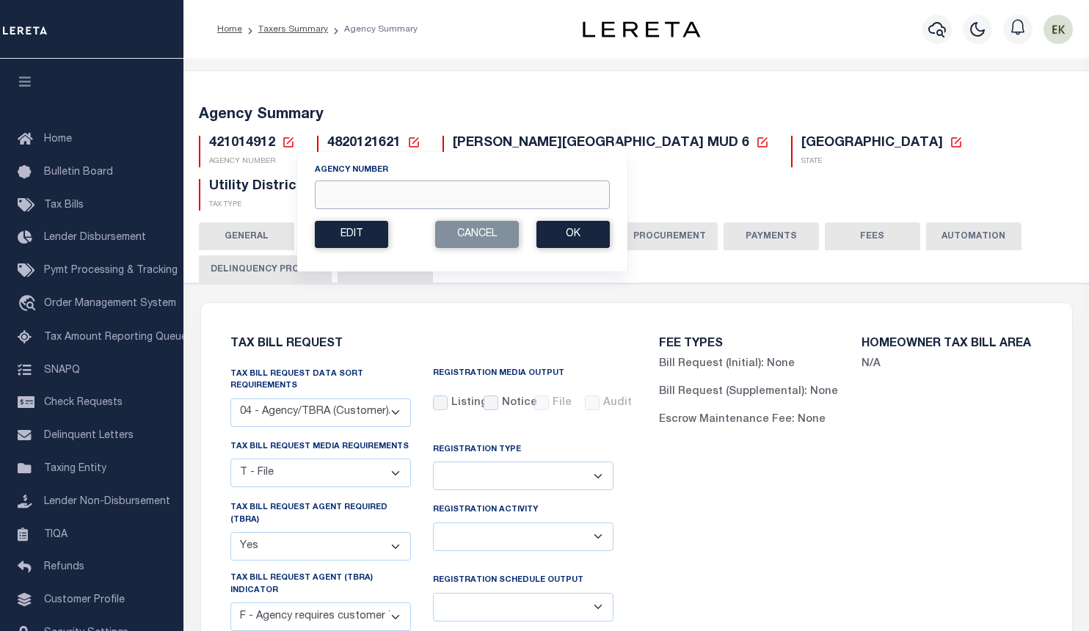
click at [424, 197] on input "Agency Number" at bounding box center [462, 195] width 295 height 29
paste input "421014930"
type input "421014930"
click at [562, 228] on button "Ok" at bounding box center [573, 234] width 73 height 27
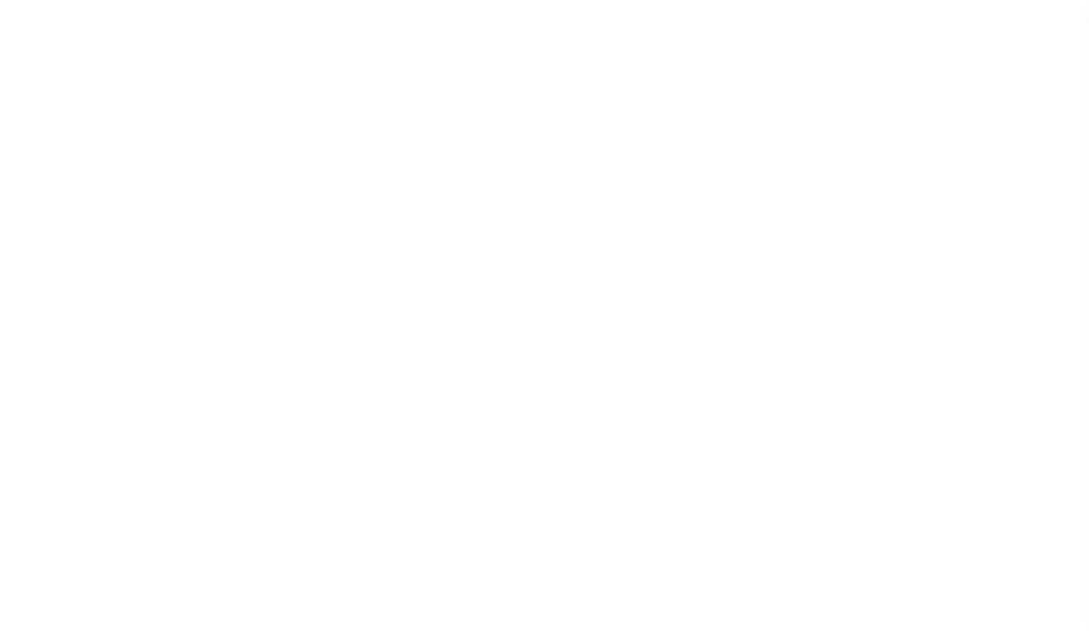
select select "28"
checkbox input "false"
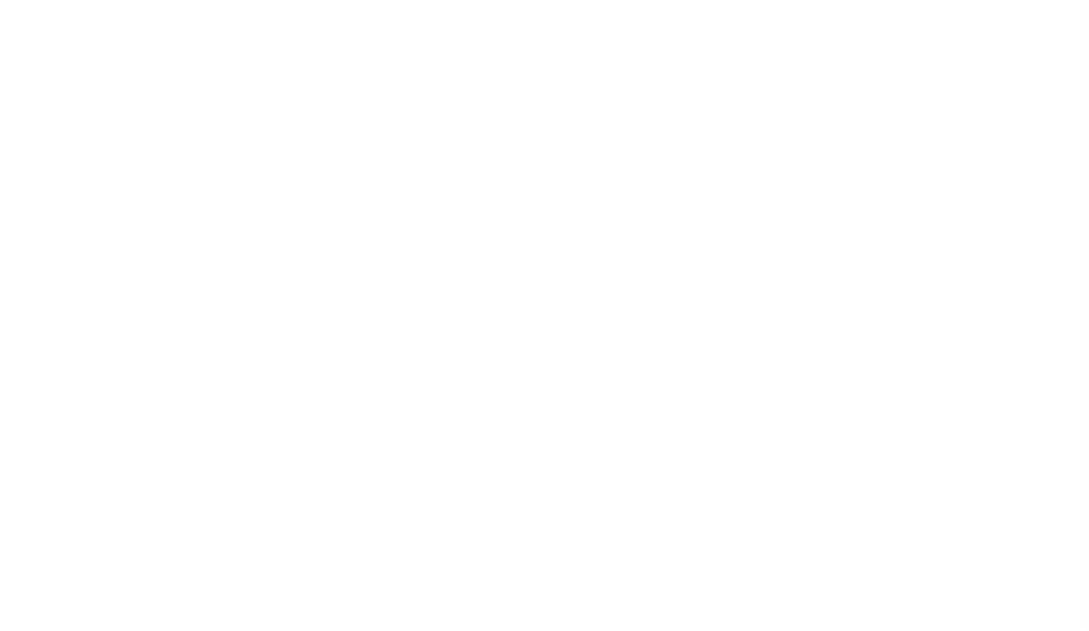
select select "22"
select select "true"
select select "14"
select select
select select "4820180002"
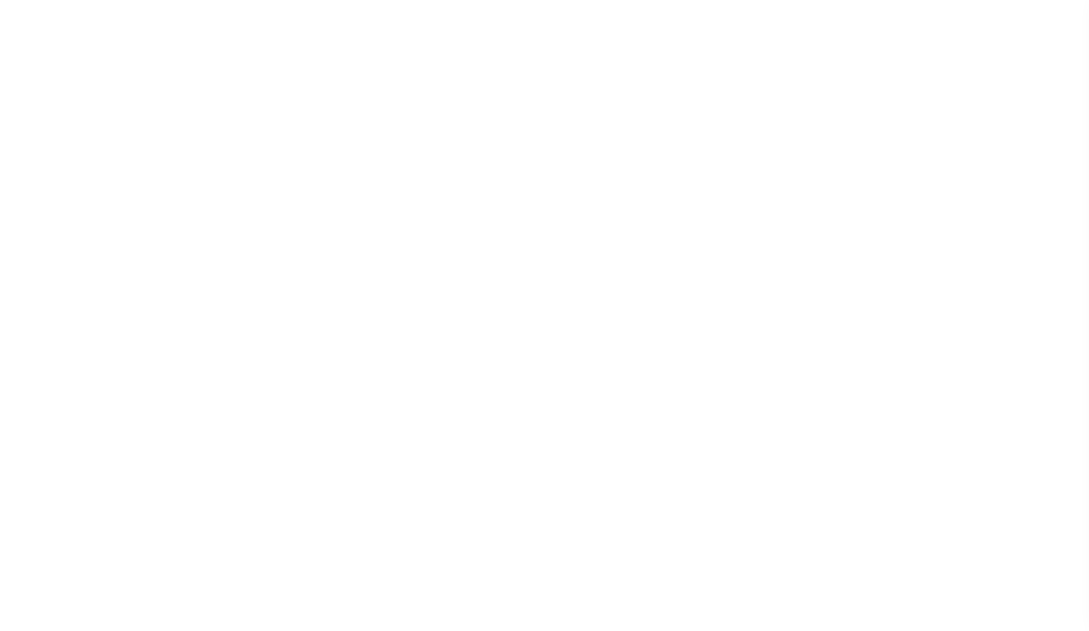
select select "2"
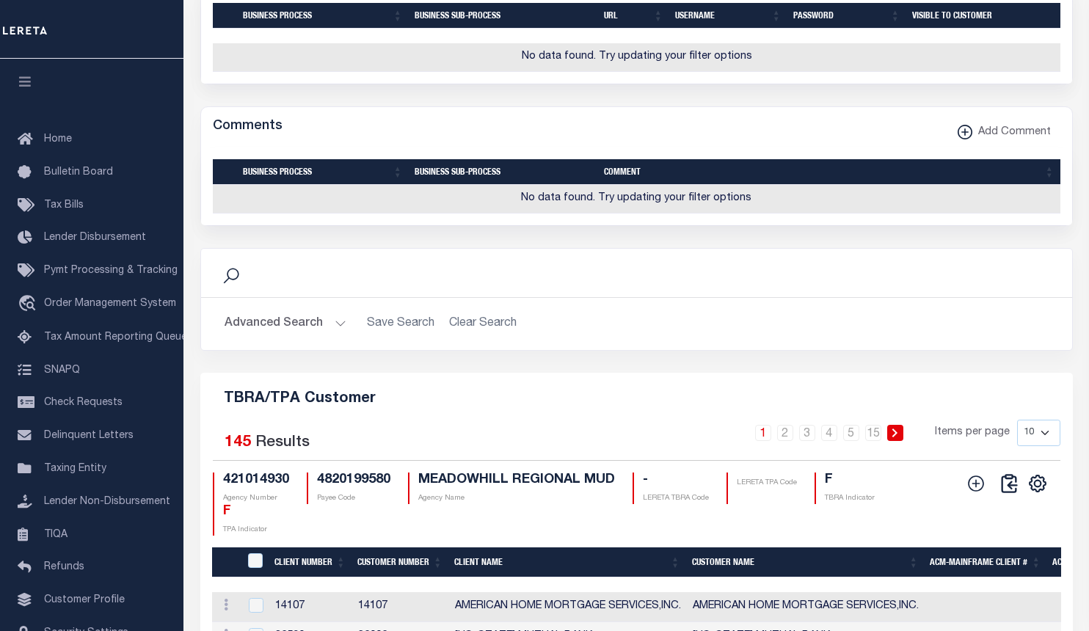
scroll to position [1762, 0]
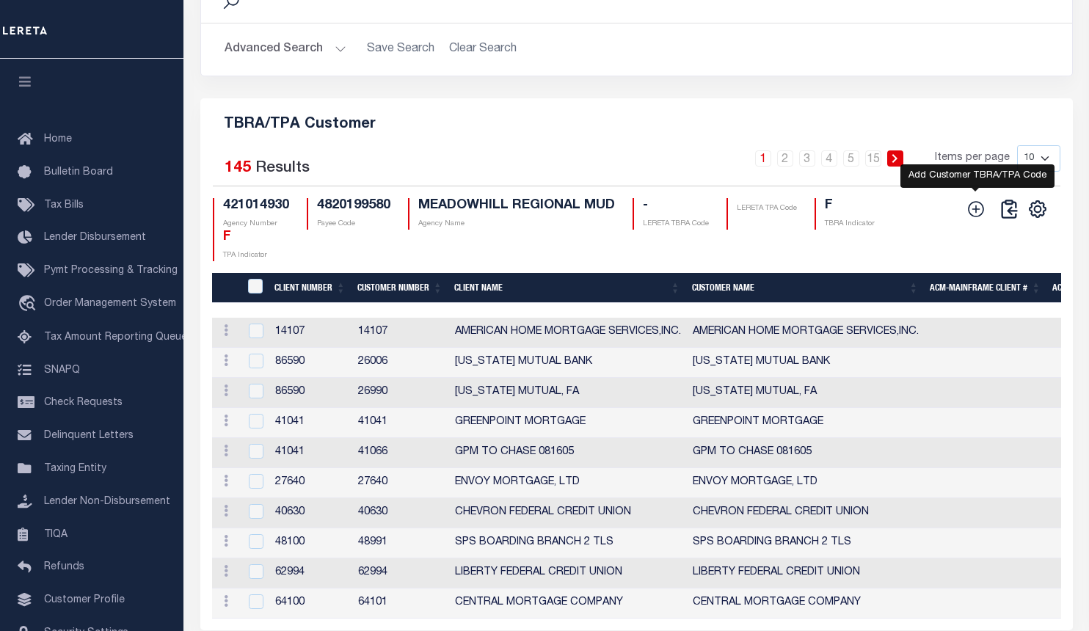
click at [981, 219] on icon at bounding box center [976, 209] width 19 height 19
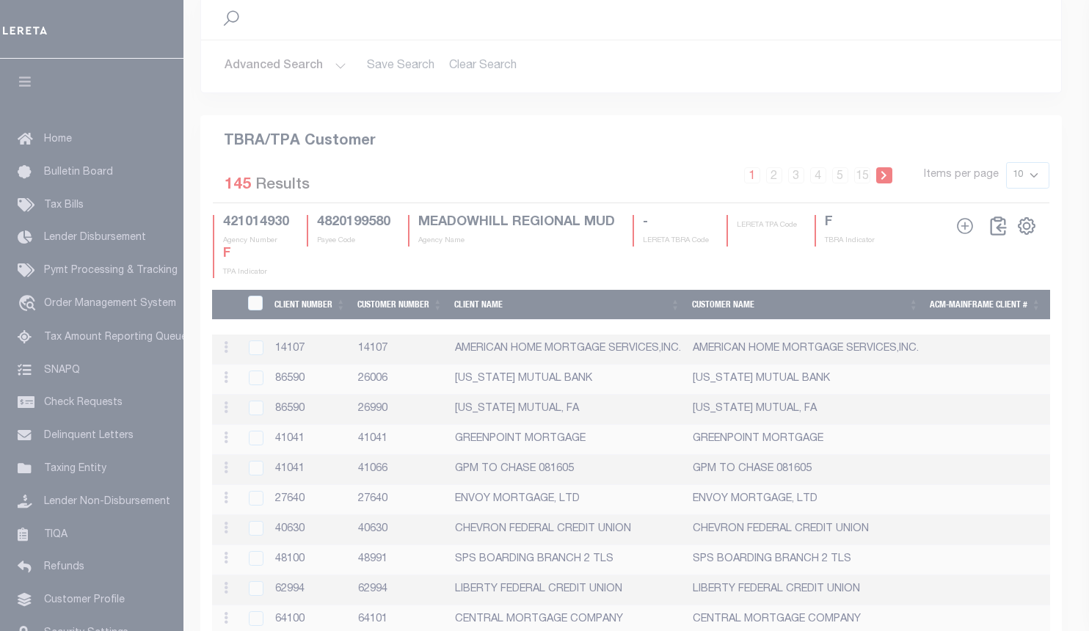
scroll to position [1734, 0]
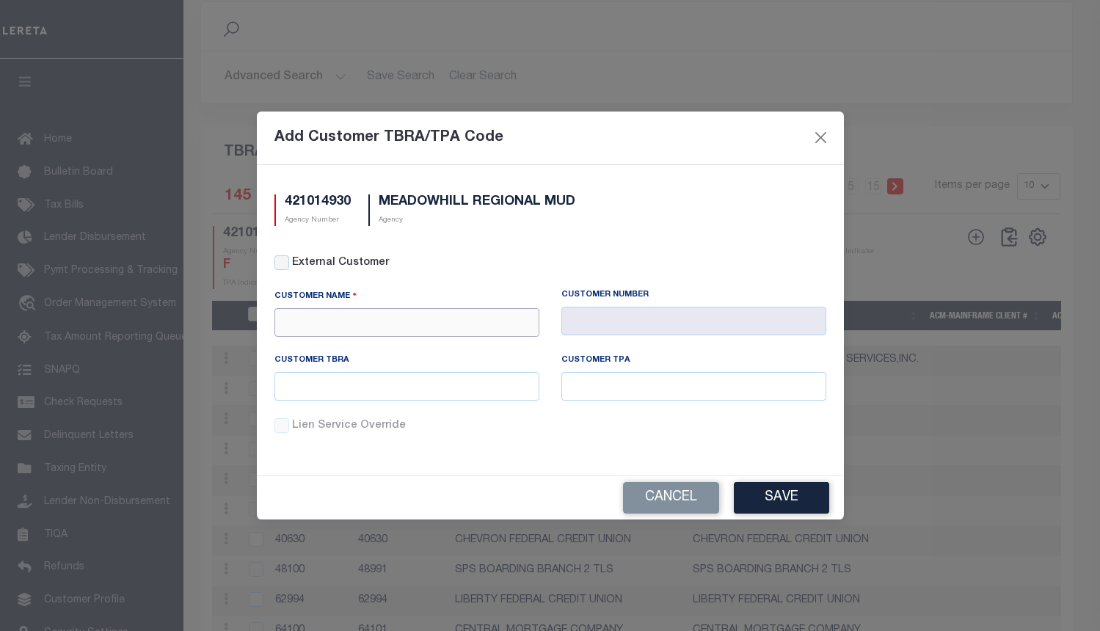
click at [492, 310] on input "text" at bounding box center [407, 322] width 265 height 29
click at [443, 349] on div "Prosperity Bank" at bounding box center [407, 348] width 264 height 23
type input "Prosperity Bank"
type input "1055"
type input "Prosperity Bank"
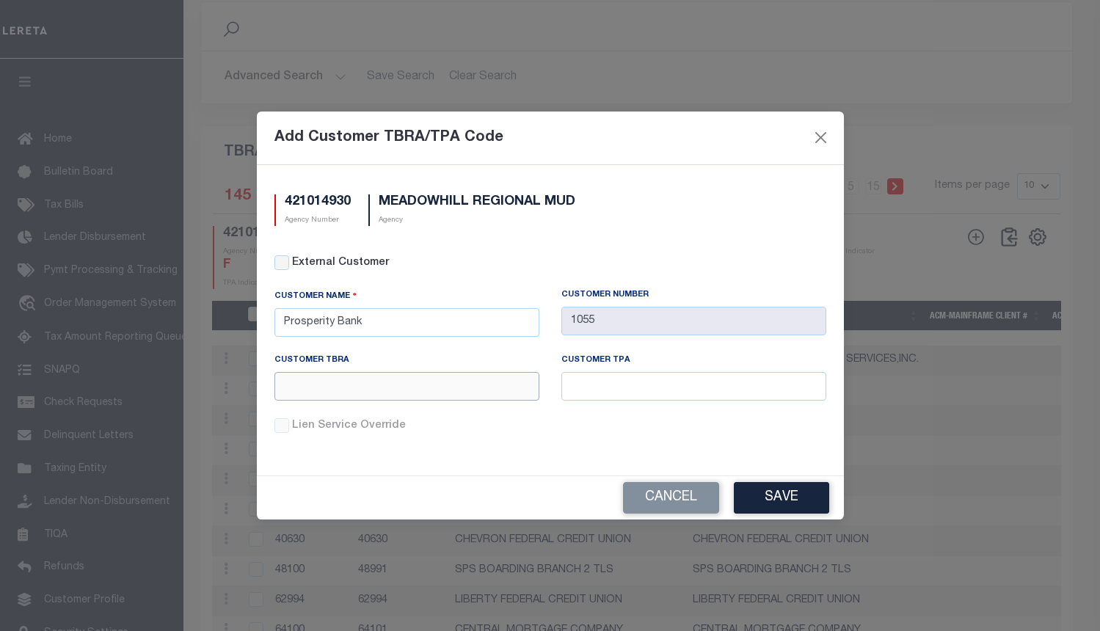
click at [440, 386] on input "text" at bounding box center [407, 386] width 265 height 29
paste input "019"
type input "019"
drag, startPoint x: 598, startPoint y: 388, endPoint x: 608, endPoint y: 388, distance: 9.5
click at [598, 388] on input "text" at bounding box center [694, 386] width 265 height 29
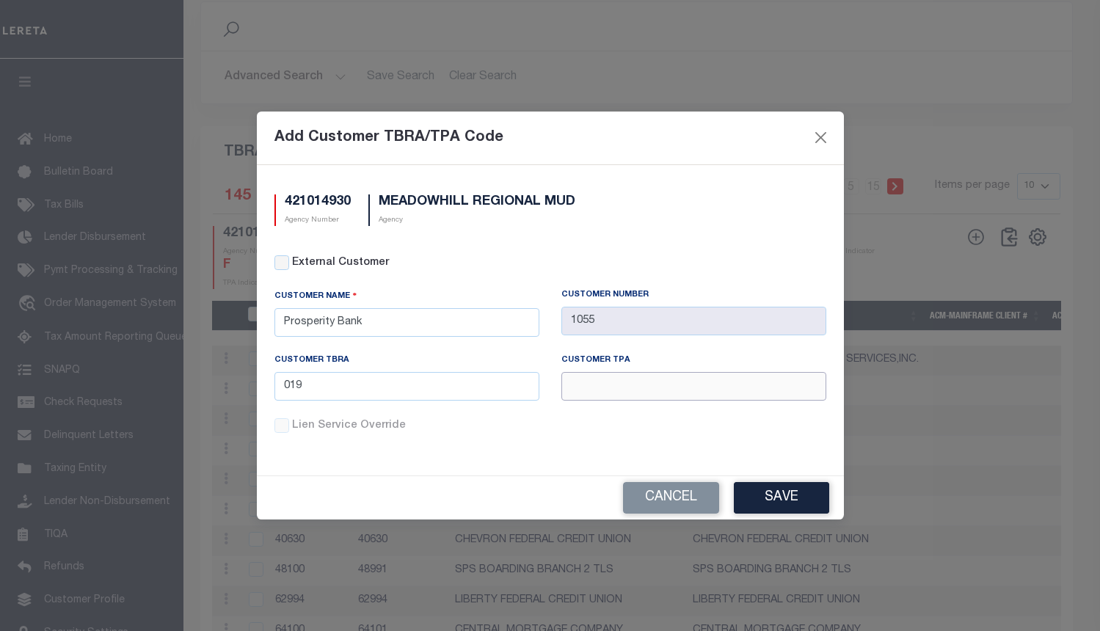
paste input "019"
type input "019"
click at [773, 500] on button "Save" at bounding box center [781, 498] width 95 height 32
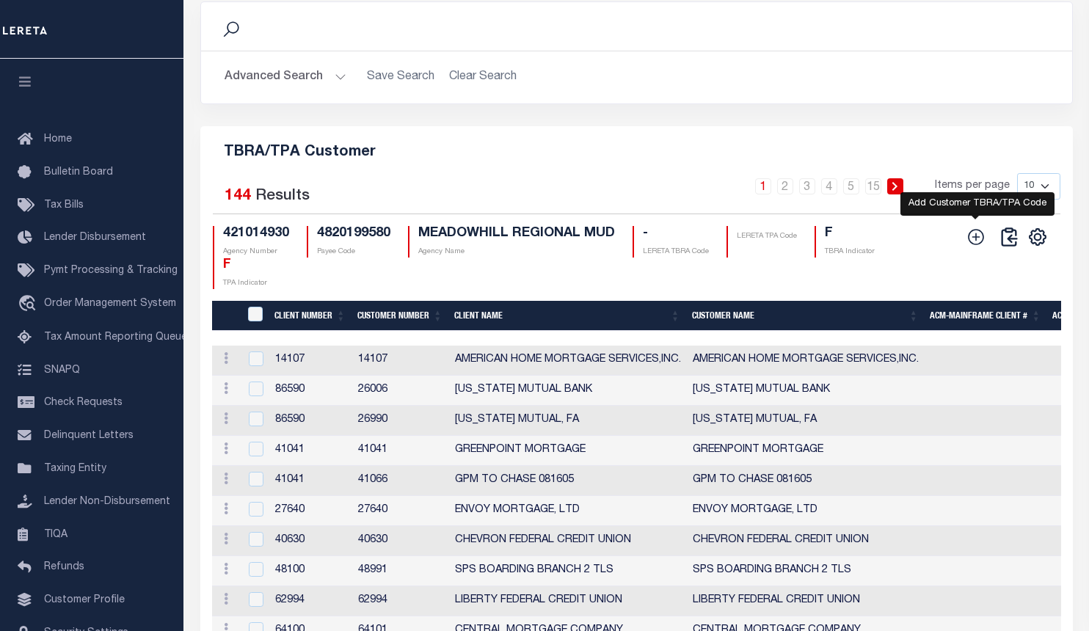
click at [973, 240] on icon at bounding box center [976, 237] width 19 height 19
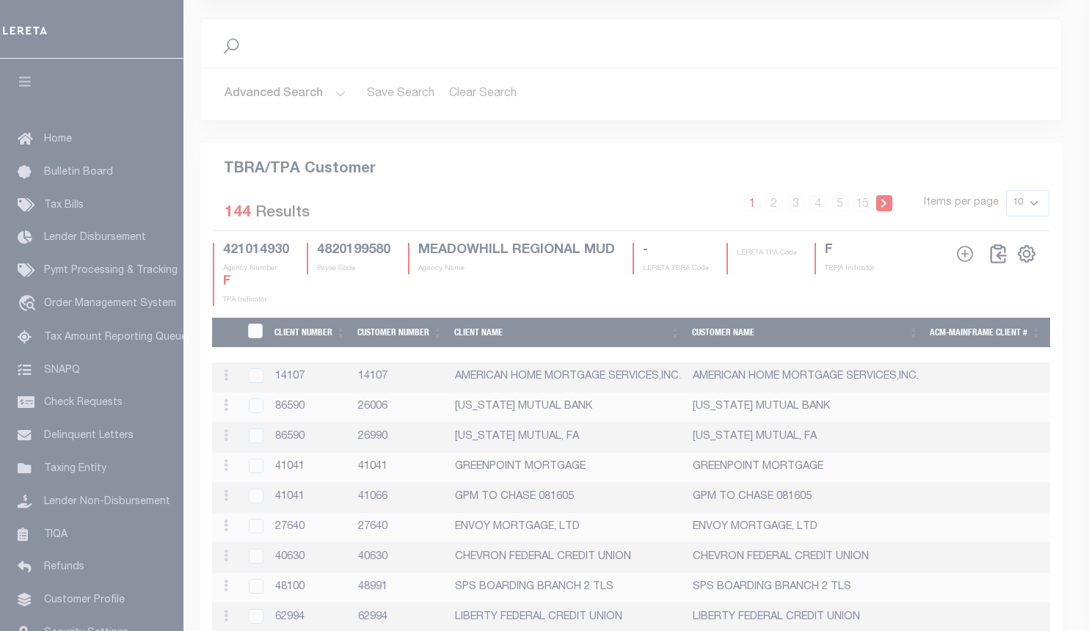
scroll to position [1725, 0]
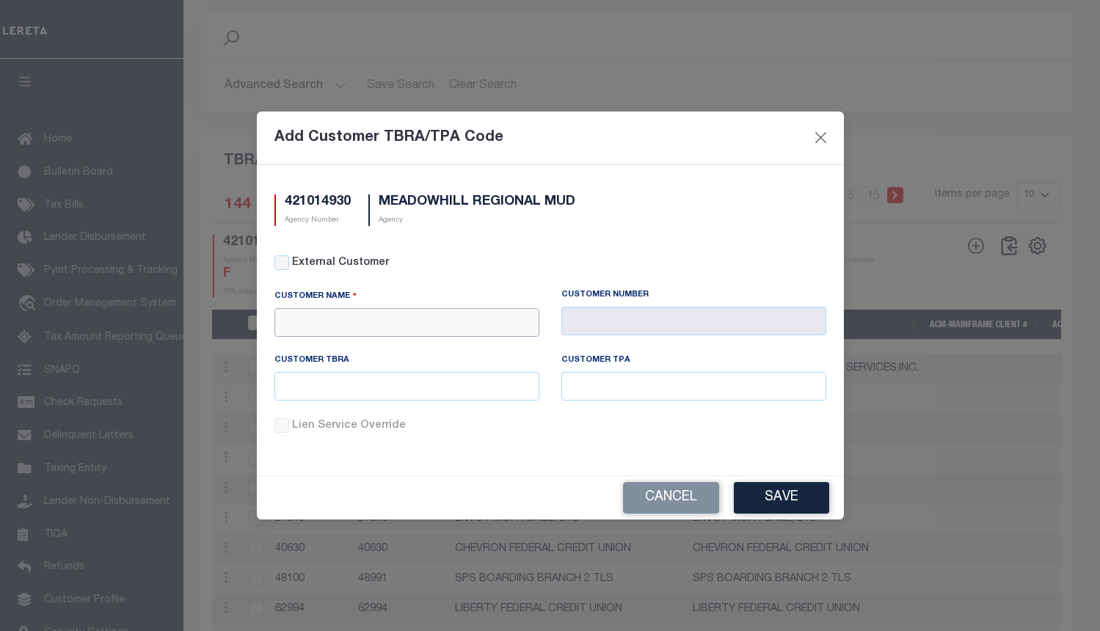
click at [440, 327] on input "text" at bounding box center [407, 322] width 265 height 29
click at [437, 349] on div "Stellar Bank" at bounding box center [407, 347] width 265 height 23
type input "Stellar Bank"
type input "1103"
type input "Stellar Bank"
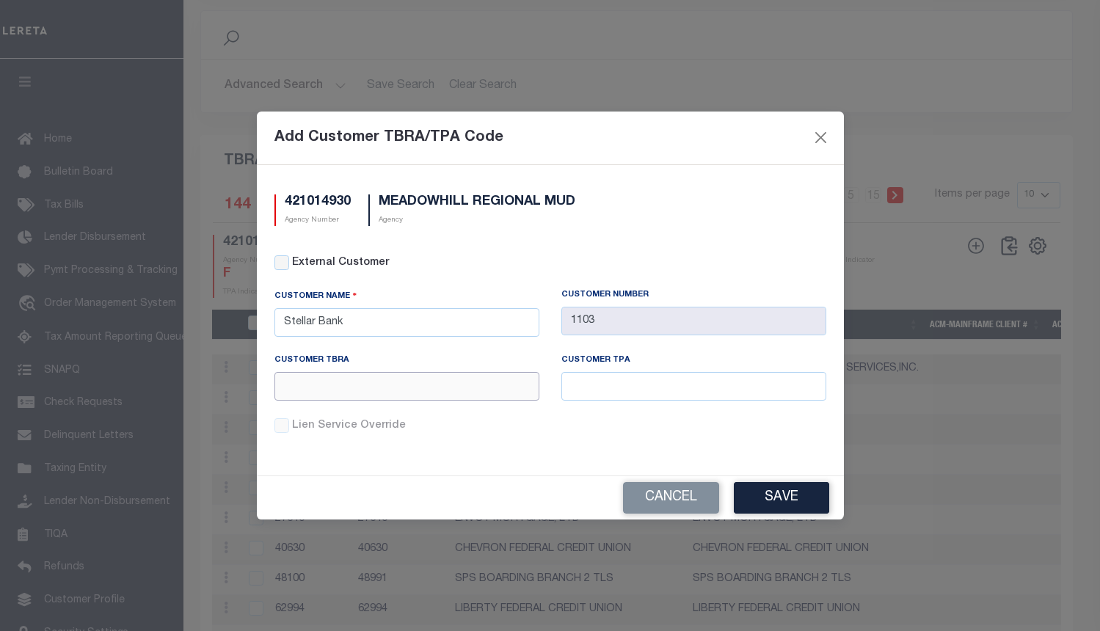
drag, startPoint x: 443, startPoint y: 389, endPoint x: 451, endPoint y: 388, distance: 7.5
click at [444, 389] on input "text" at bounding box center [407, 386] width 265 height 29
paste input "A05"
type input "A05"
click at [613, 386] on input "text" at bounding box center [694, 386] width 265 height 29
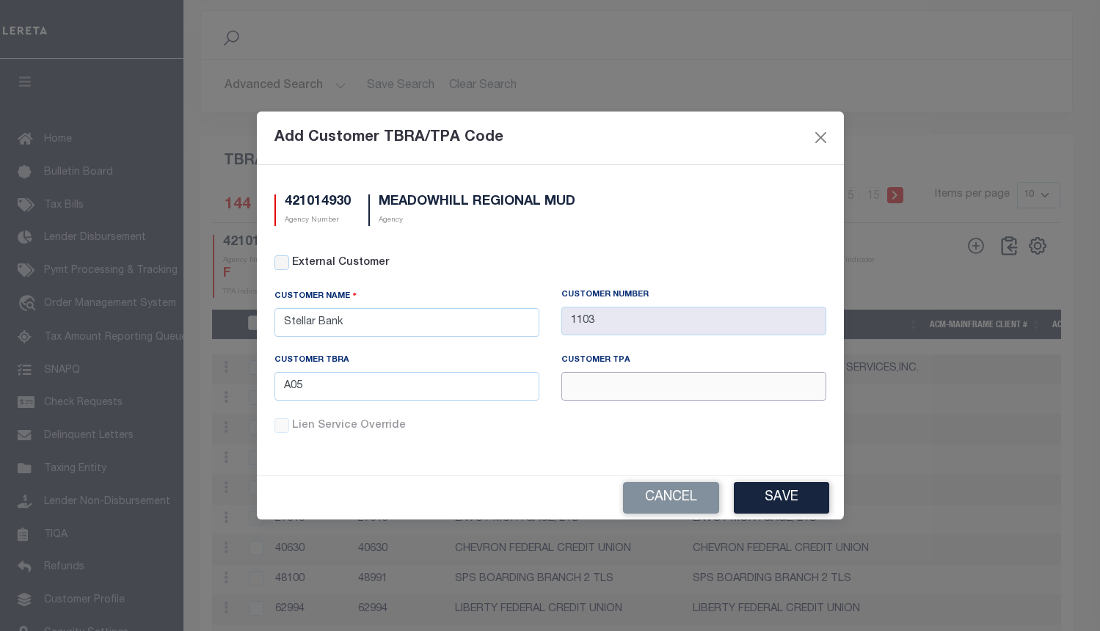
paste input "A05"
type input "A05"
click at [749, 496] on button "Save" at bounding box center [781, 498] width 95 height 32
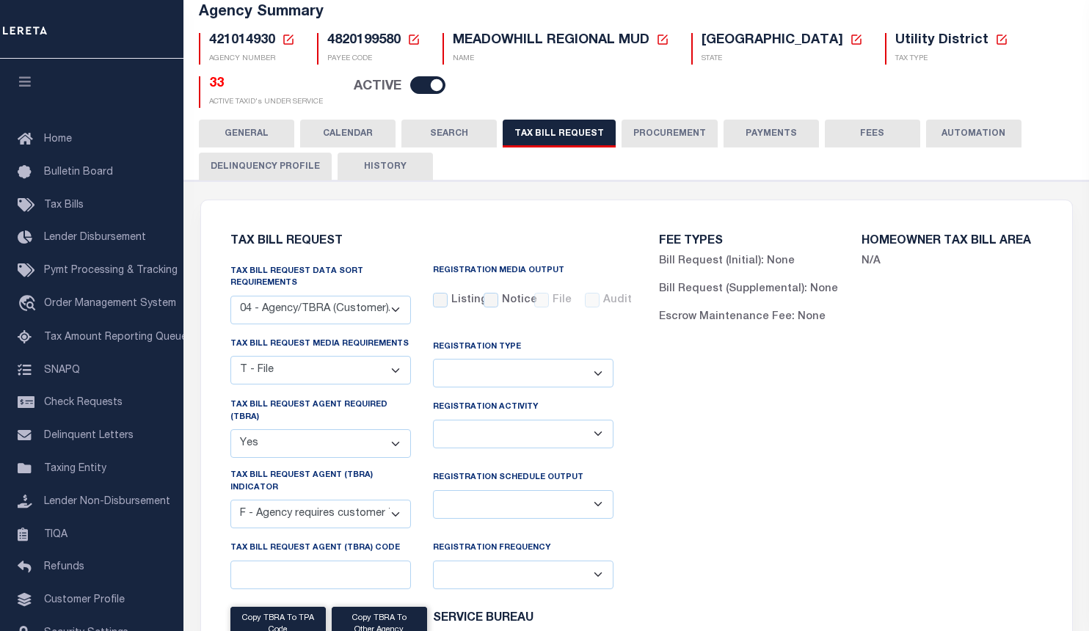
scroll to position [0, 0]
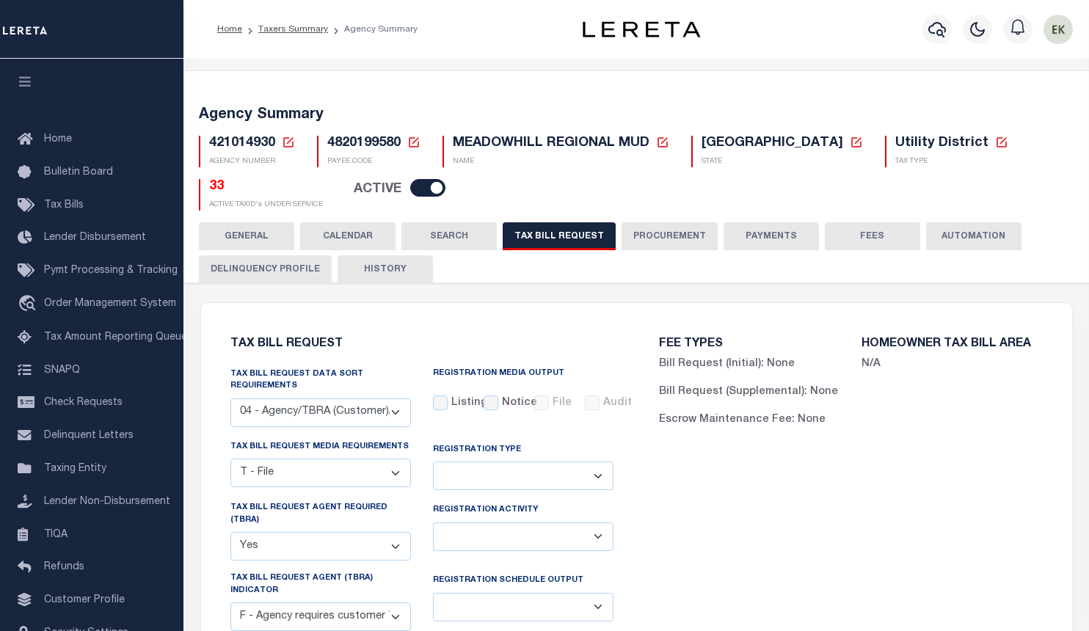
click at [286, 138] on icon at bounding box center [288, 142] width 10 height 10
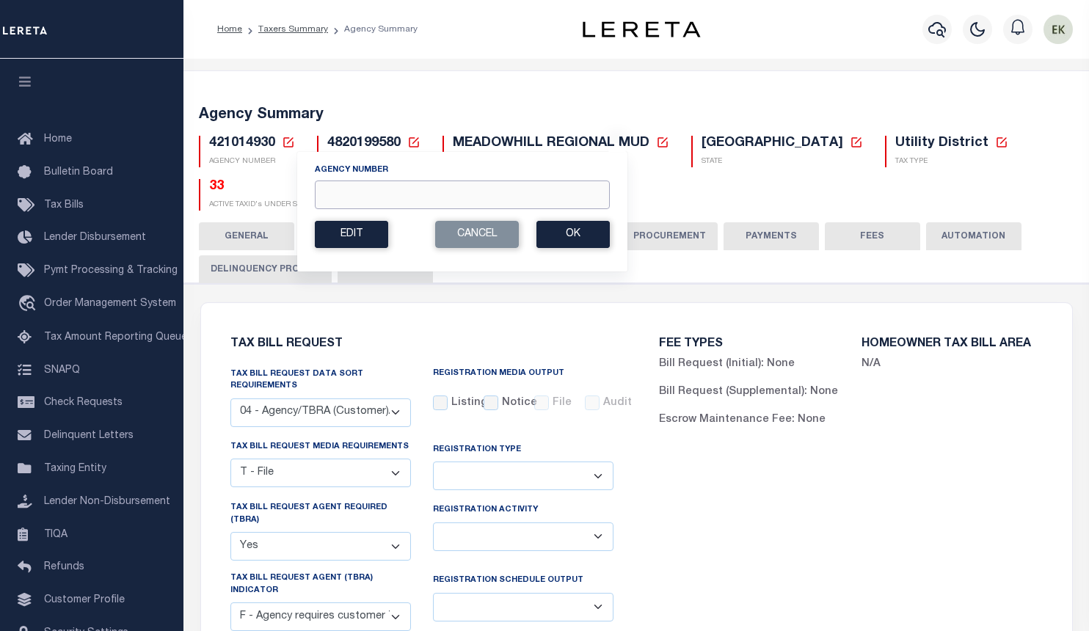
click at [351, 192] on input "Agency Number" at bounding box center [462, 195] width 295 height 29
click at [348, 191] on input "Agency Number" at bounding box center [462, 195] width 295 height 29
paste input "421014934"
type input "421014934"
click at [545, 233] on button "Ok" at bounding box center [573, 234] width 73 height 27
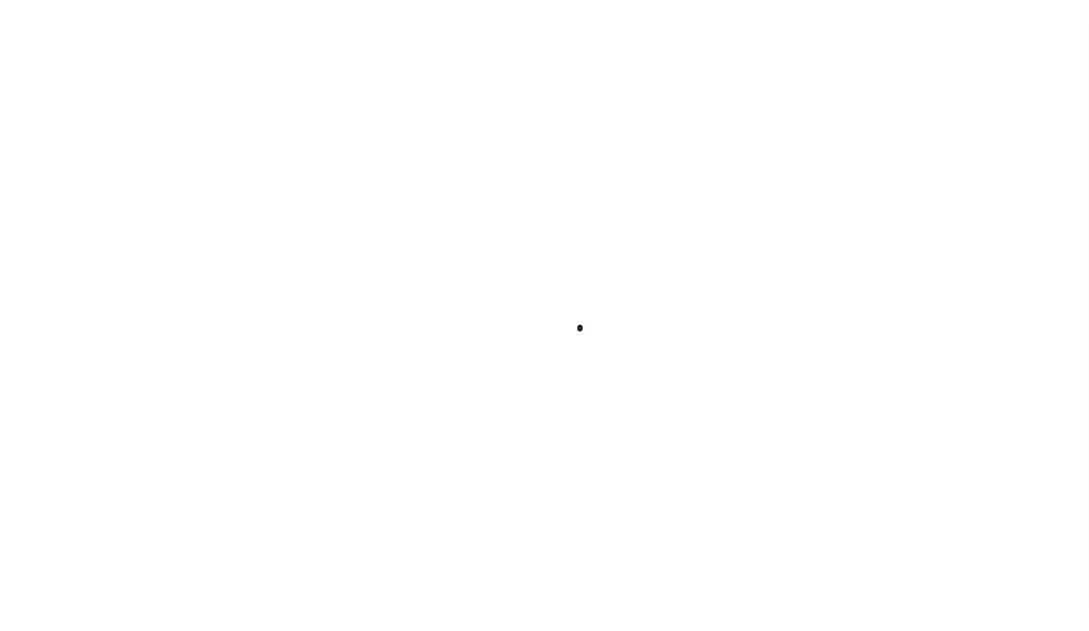
select select
select select "28"
checkbox input "false"
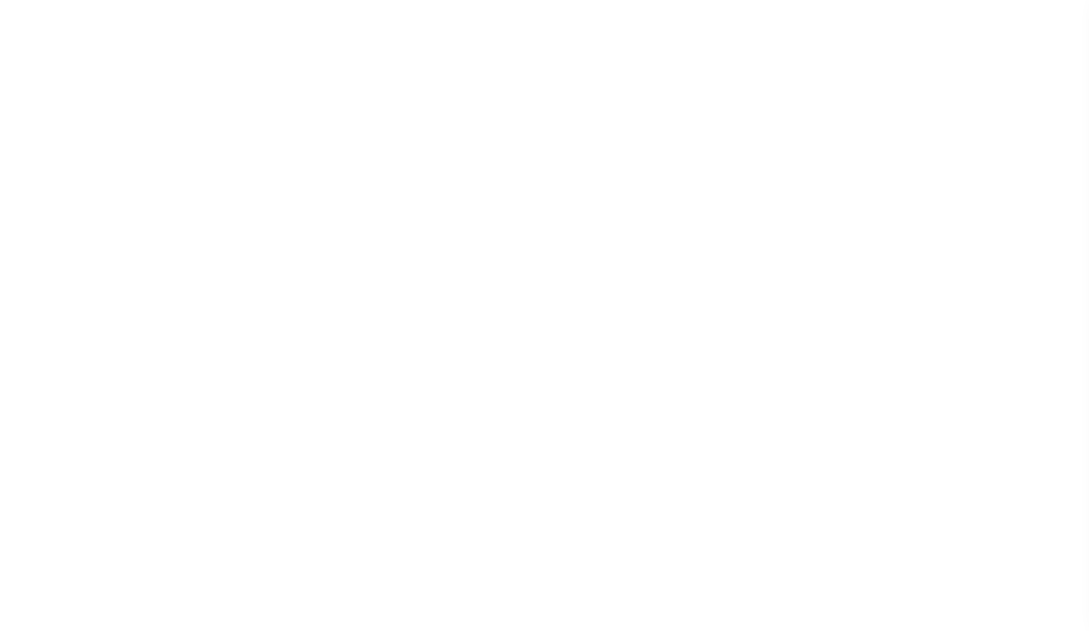
checkbox input "false"
select select "22"
select select "true"
select select "14"
select select
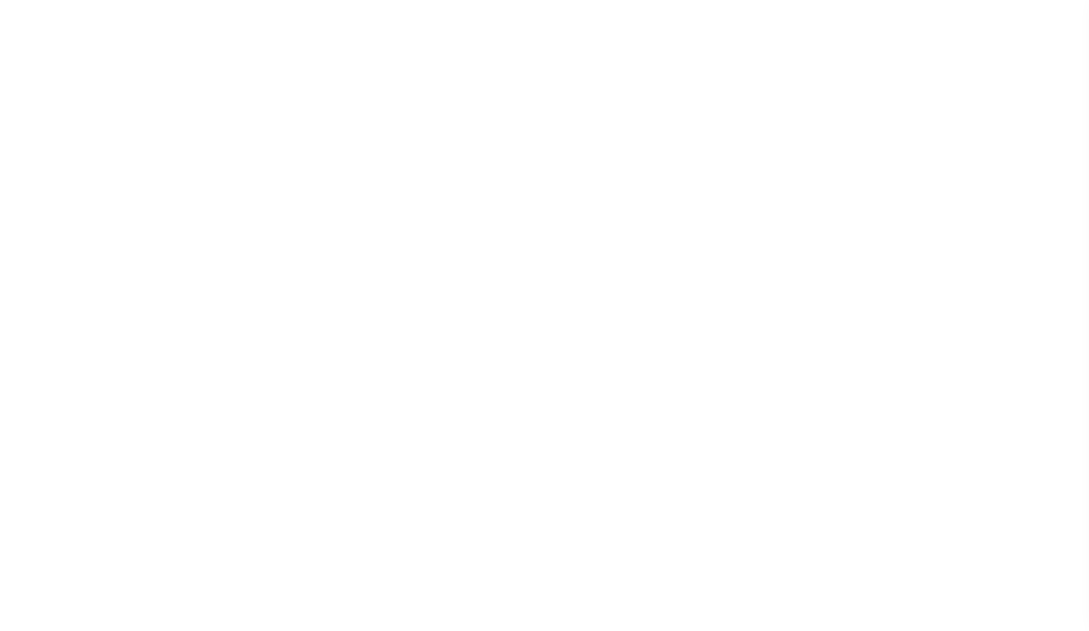
select select "4820180002"
select select "2"
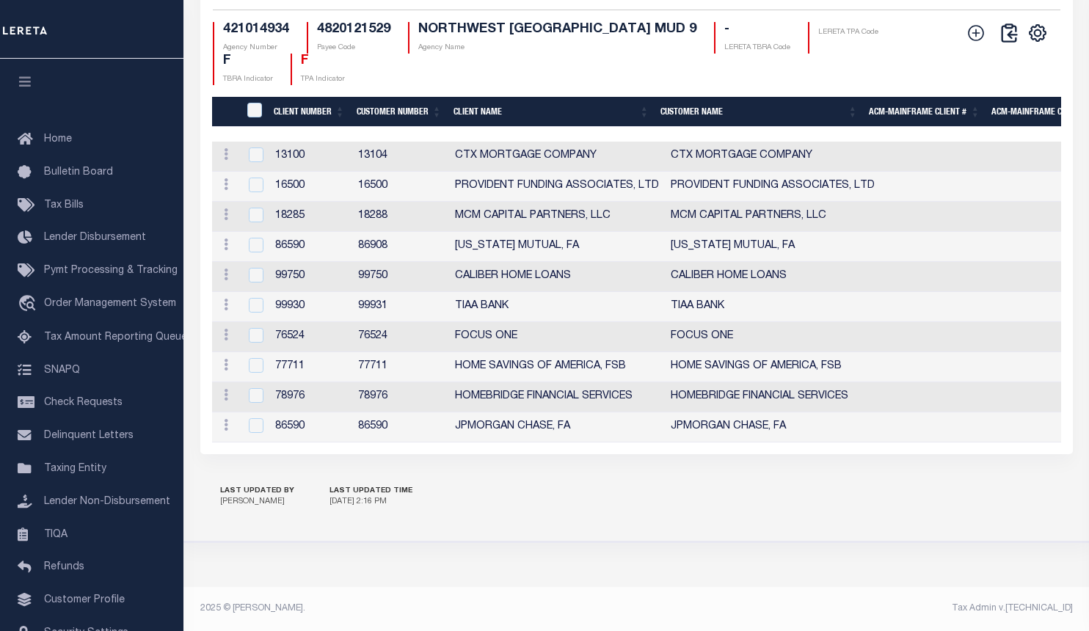
scroll to position [1809, 0]
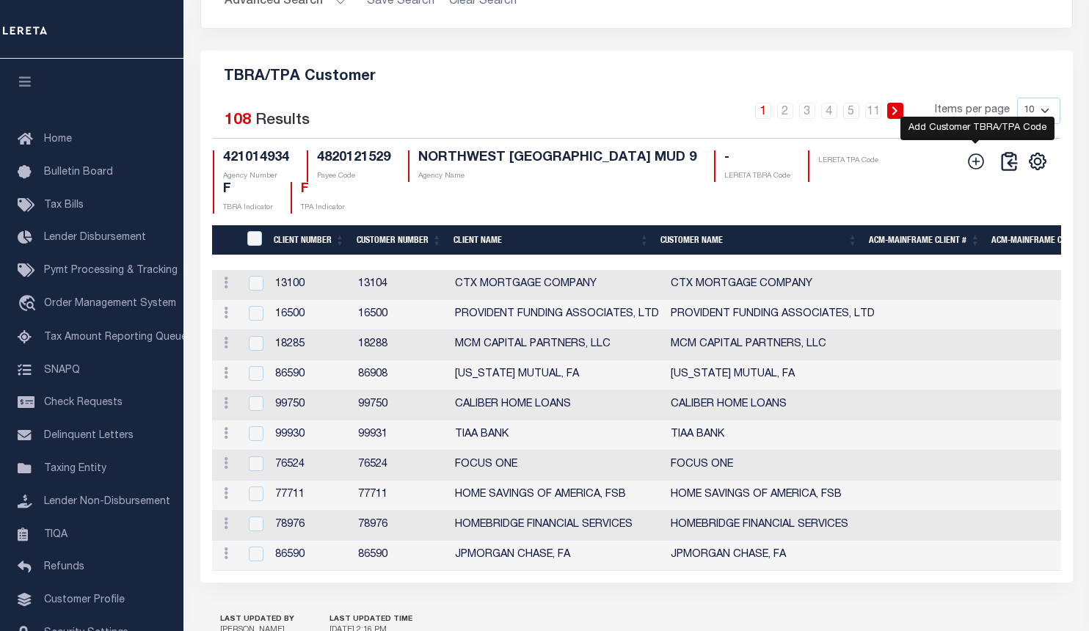
click at [974, 171] on icon at bounding box center [976, 161] width 19 height 19
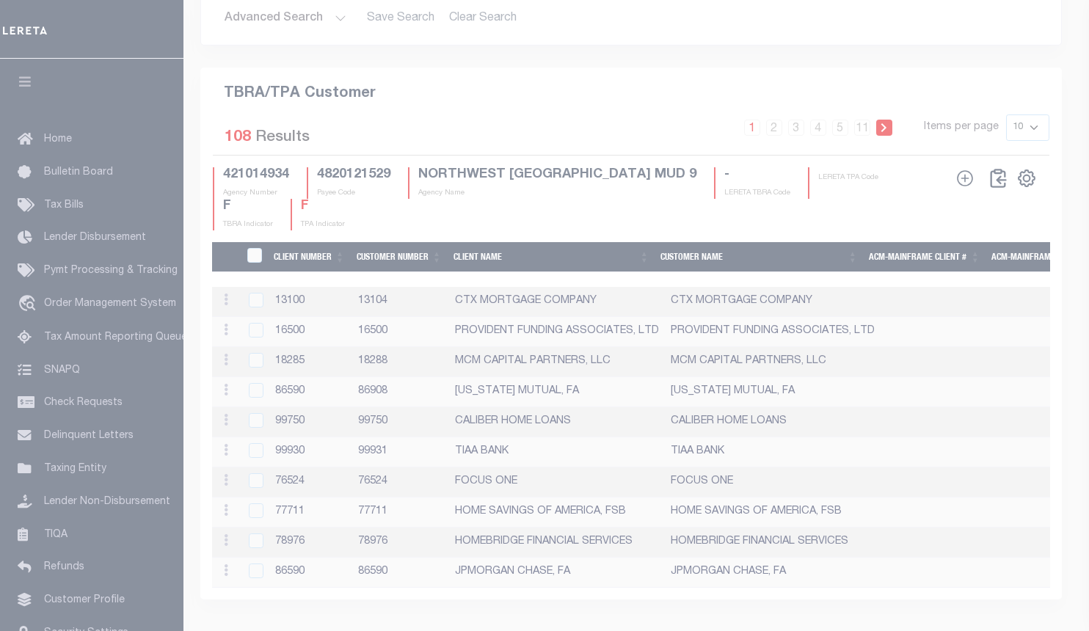
scroll to position [1781, 0]
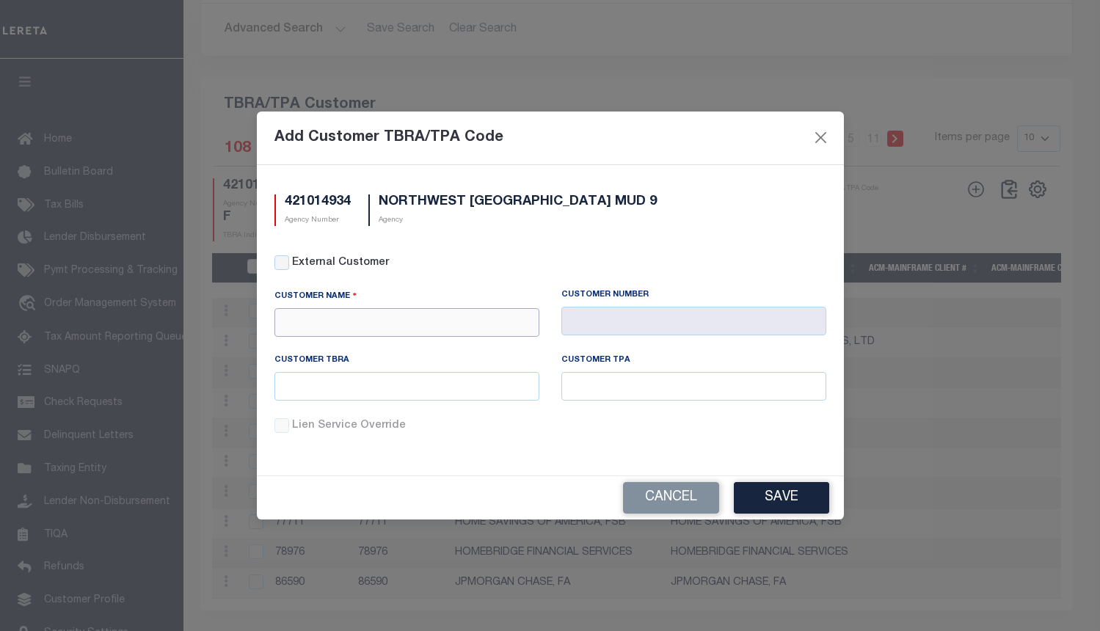
click at [350, 310] on input "text" at bounding box center [407, 322] width 265 height 29
drag, startPoint x: 360, startPoint y: 344, endPoint x: 364, endPoint y: 355, distance: 11.2
click at [360, 345] on div "Prosperity Bank" at bounding box center [407, 347] width 265 height 23
type input "Prosperity Bank"
type input "1055"
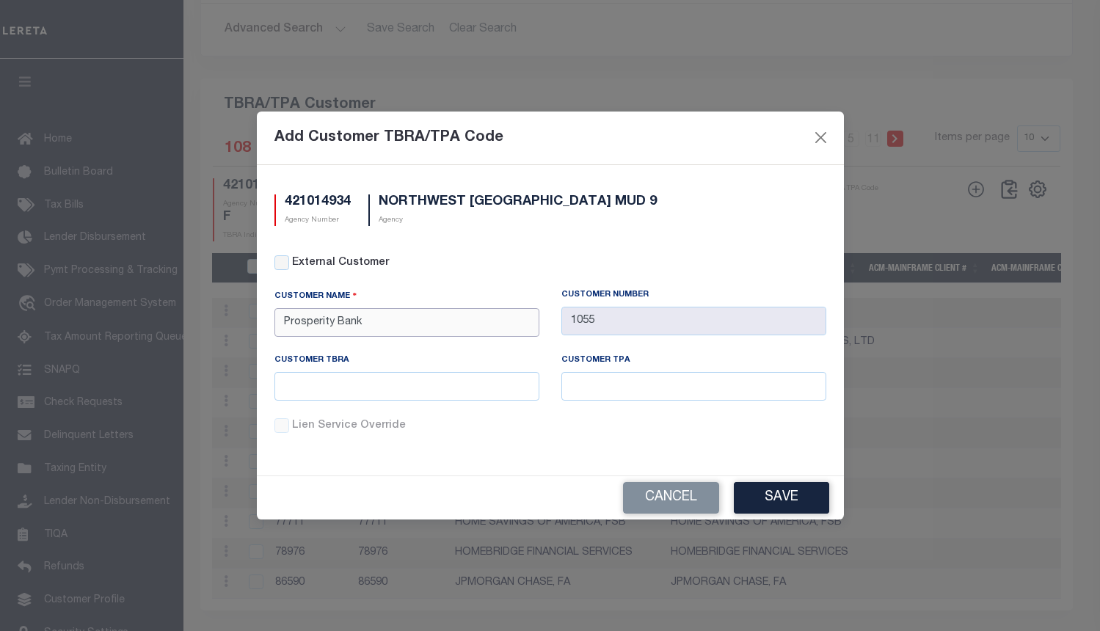
type input "Prosperity Bank"
click at [383, 395] on input "text" at bounding box center [407, 386] width 265 height 29
paste input "019"
type input "019"
click at [622, 387] on input "text" at bounding box center [694, 386] width 265 height 29
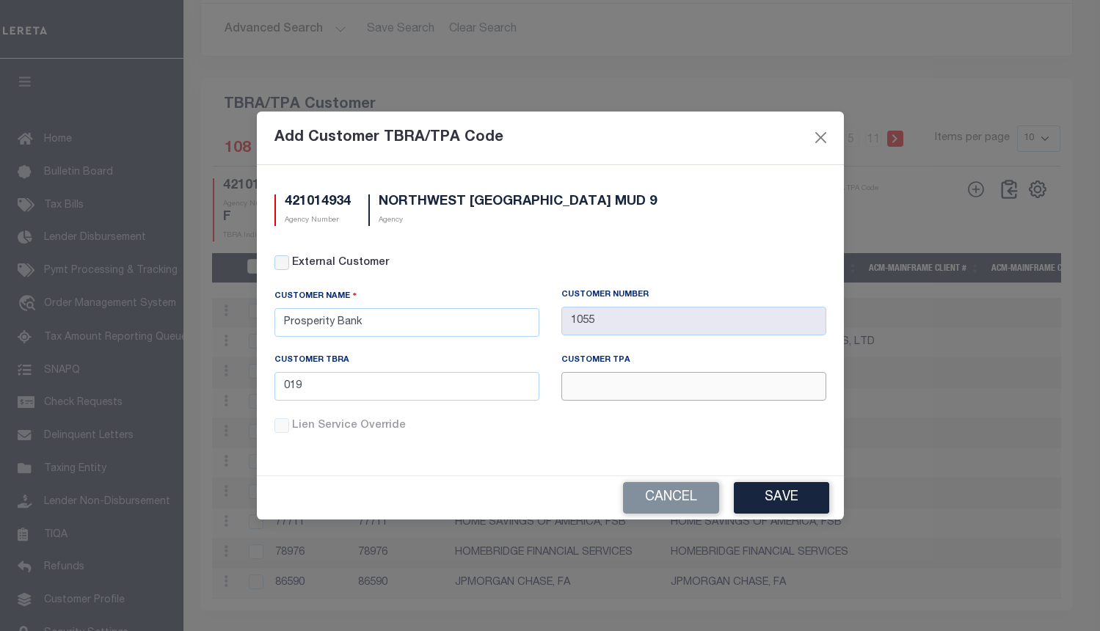
paste input "019"
type input "019"
click at [763, 501] on button "Save" at bounding box center [781, 498] width 95 height 32
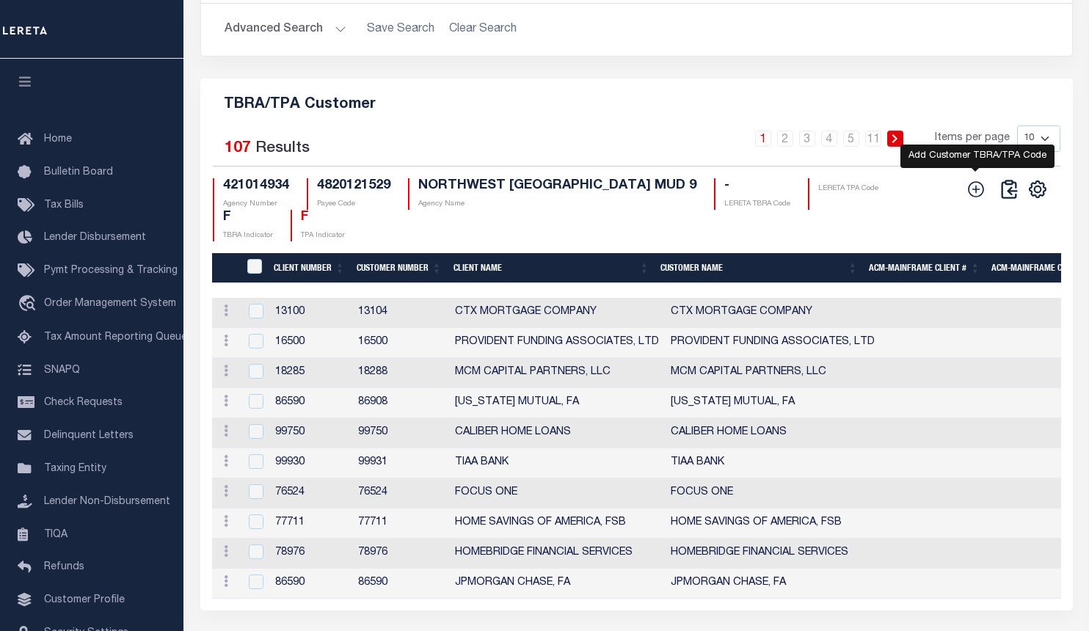
click at [981, 193] on icon at bounding box center [976, 189] width 19 height 19
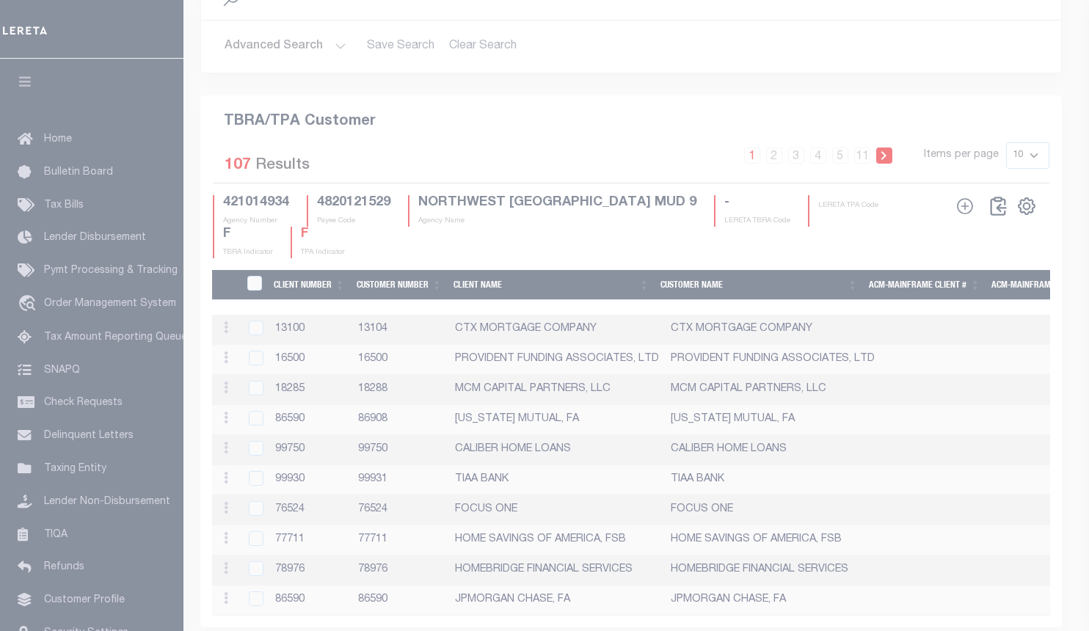
scroll to position [1773, 0]
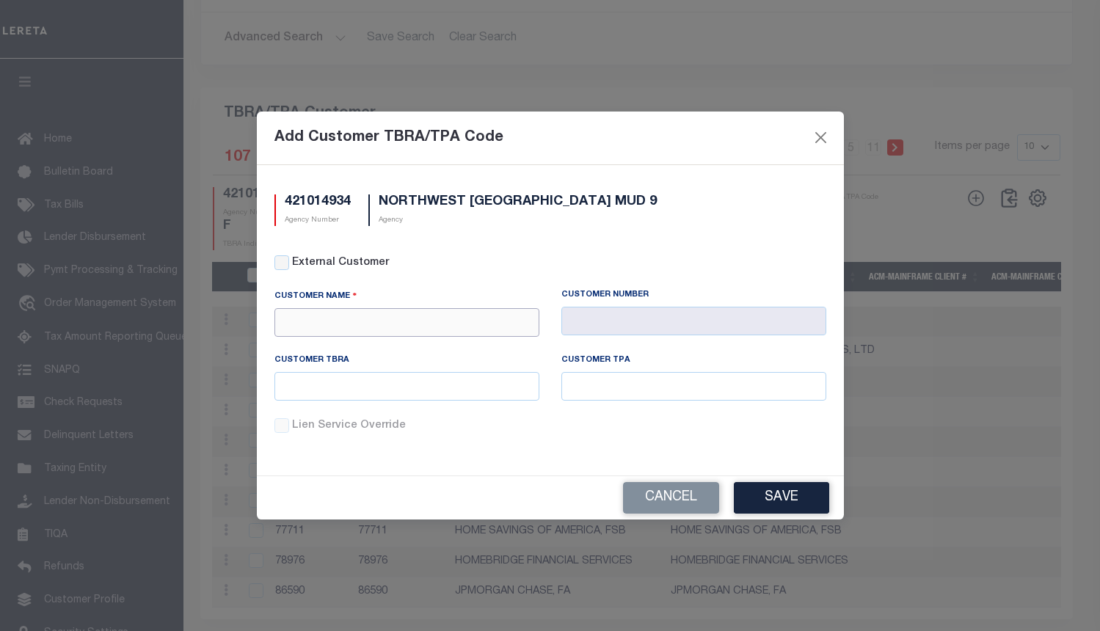
click at [483, 315] on input "text" at bounding box center [407, 322] width 265 height 29
click at [430, 354] on div "First Financial Bank" at bounding box center [407, 348] width 264 height 23
type input "First Financial Bank"
type input "1063"
type input "First Financial Bank"
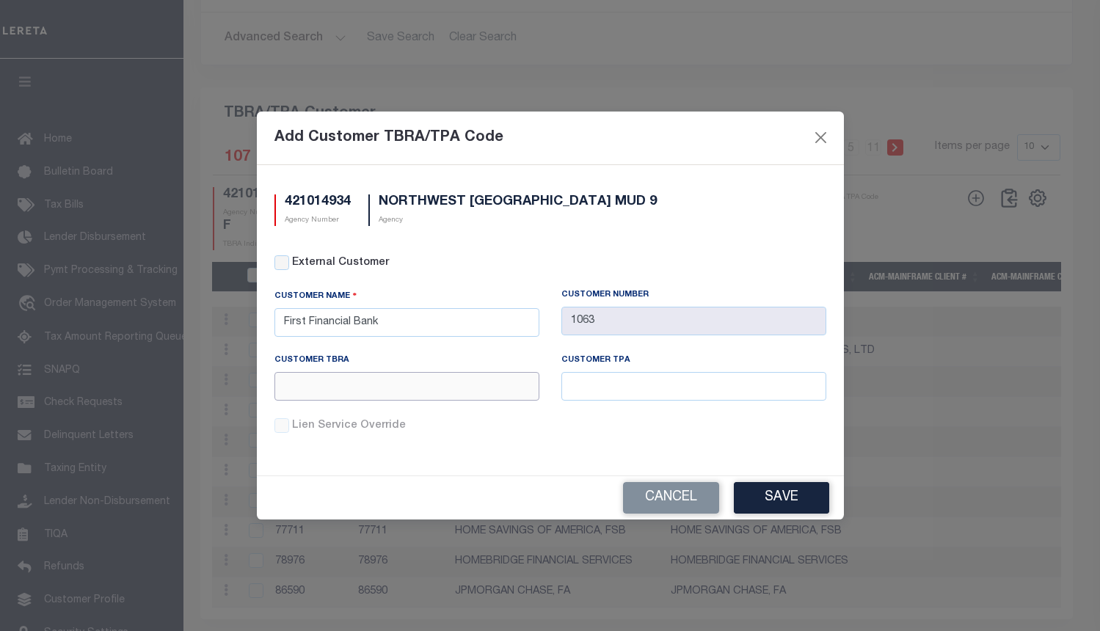
click at [425, 381] on input "text" at bounding box center [407, 386] width 265 height 29
paste input "L38"
type input "L38"
click at [621, 385] on input "text" at bounding box center [694, 386] width 265 height 29
paste input "L38"
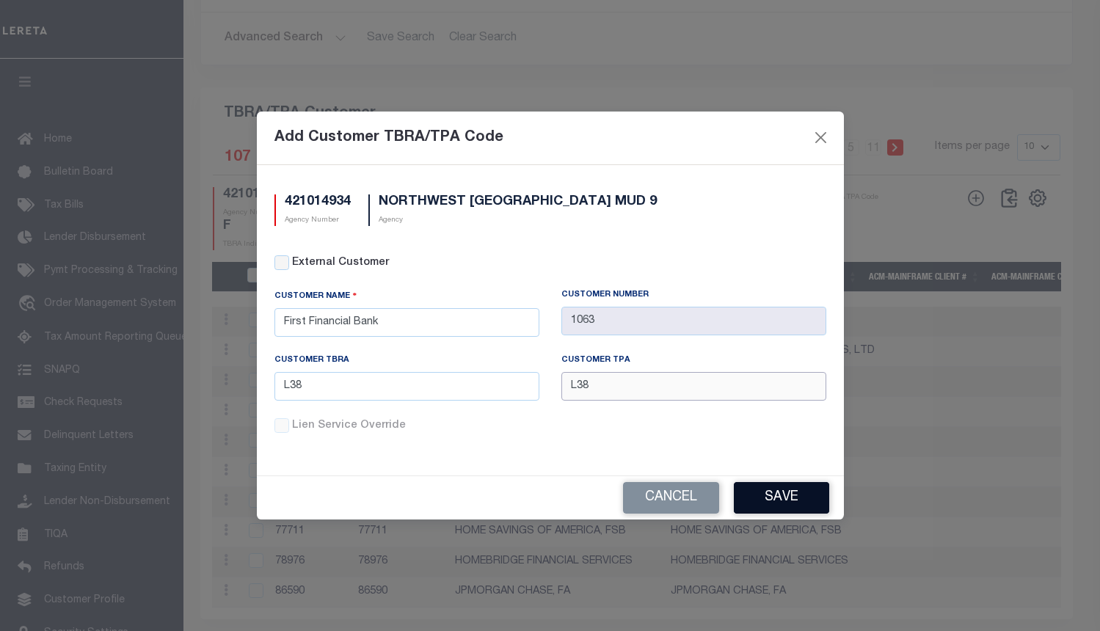
type input "L38"
click at [777, 506] on button "Save" at bounding box center [781, 498] width 95 height 32
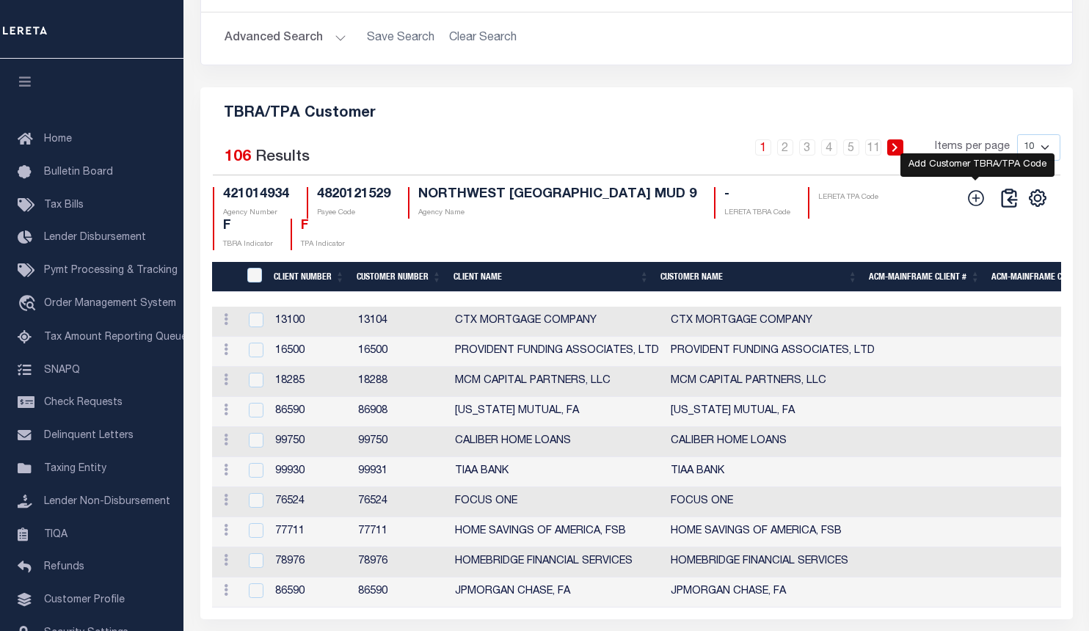
click at [977, 208] on icon at bounding box center [976, 198] width 19 height 19
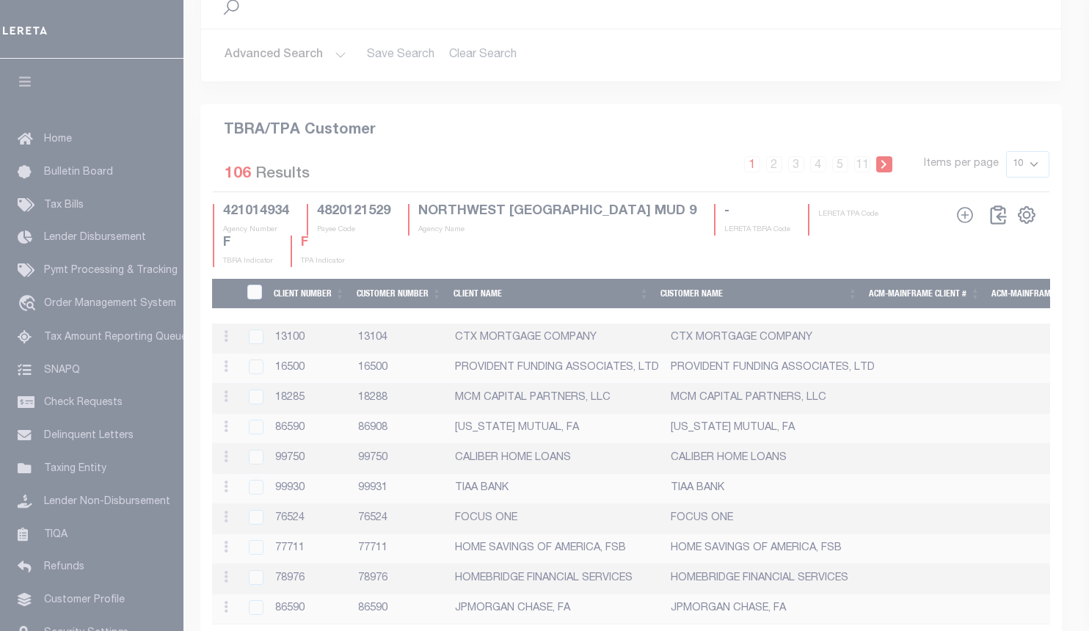
scroll to position [1764, 0]
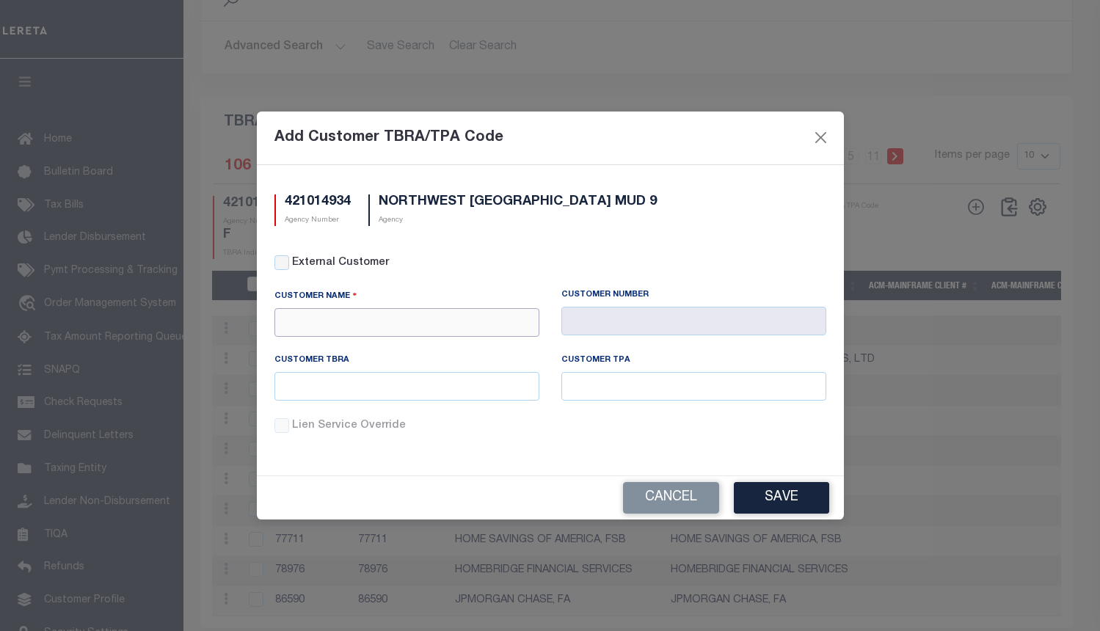
click at [403, 317] on input "text" at bounding box center [407, 322] width 265 height 29
click at [426, 353] on div "Stellar Bank" at bounding box center [407, 348] width 264 height 23
type input "Stellar Bank"
type input "1103"
type input "Stellar Bank"
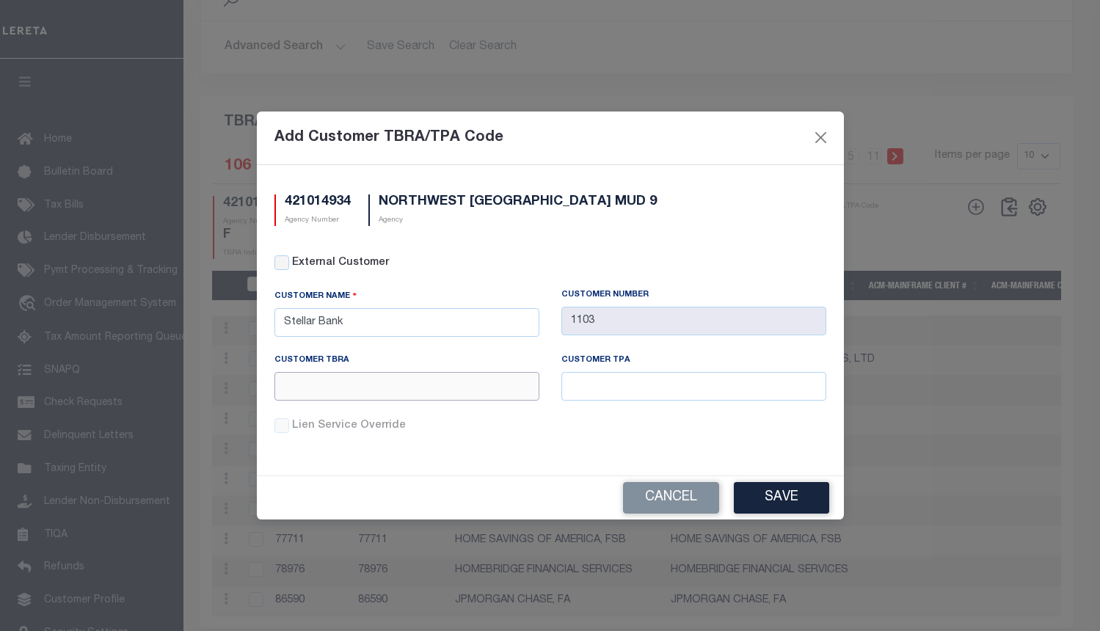
click at [430, 393] on input "text" at bounding box center [407, 386] width 265 height 29
paste input "A05"
type input "A05"
click at [599, 382] on input "text" at bounding box center [694, 386] width 265 height 29
paste input "A05"
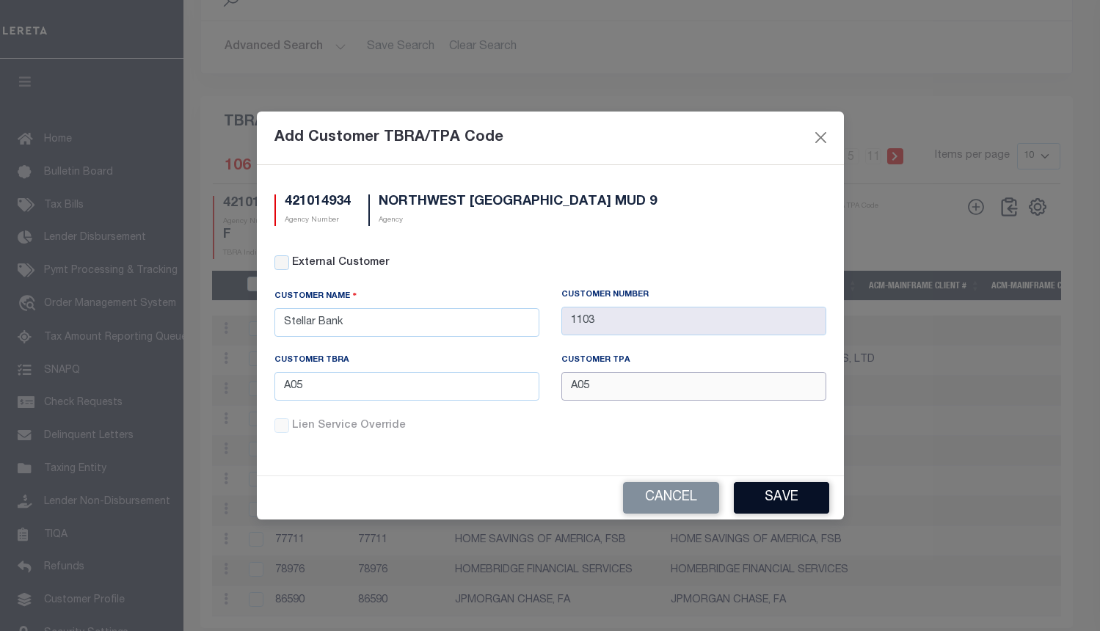
type input "A05"
click at [790, 503] on button "Save" at bounding box center [781, 498] width 95 height 32
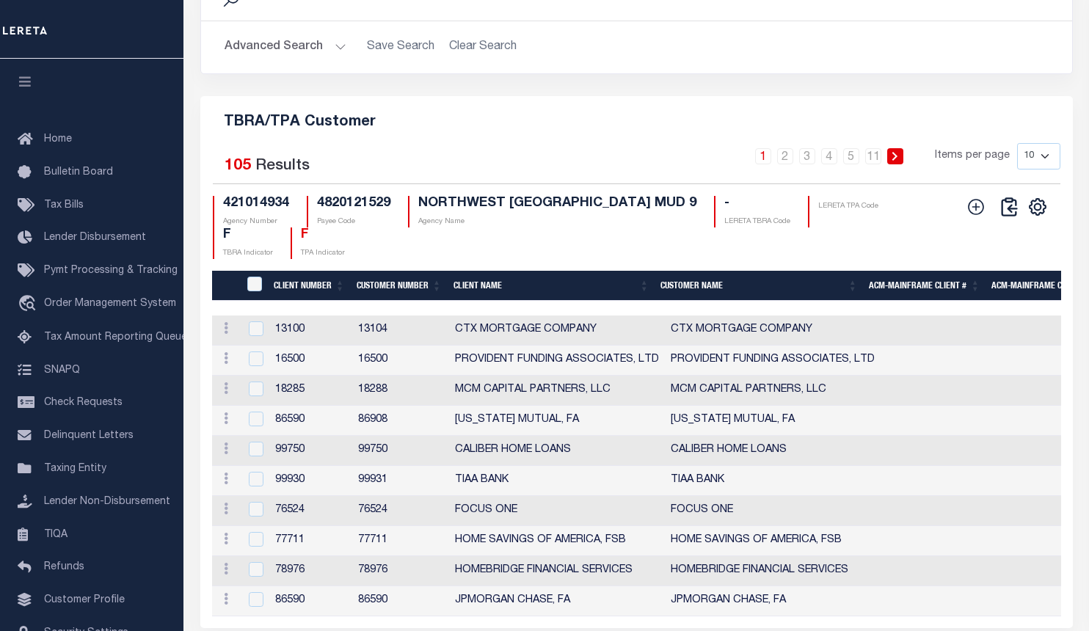
drag, startPoint x: 1053, startPoint y: 17, endPoint x: 1035, endPoint y: 21, distance: 18.0
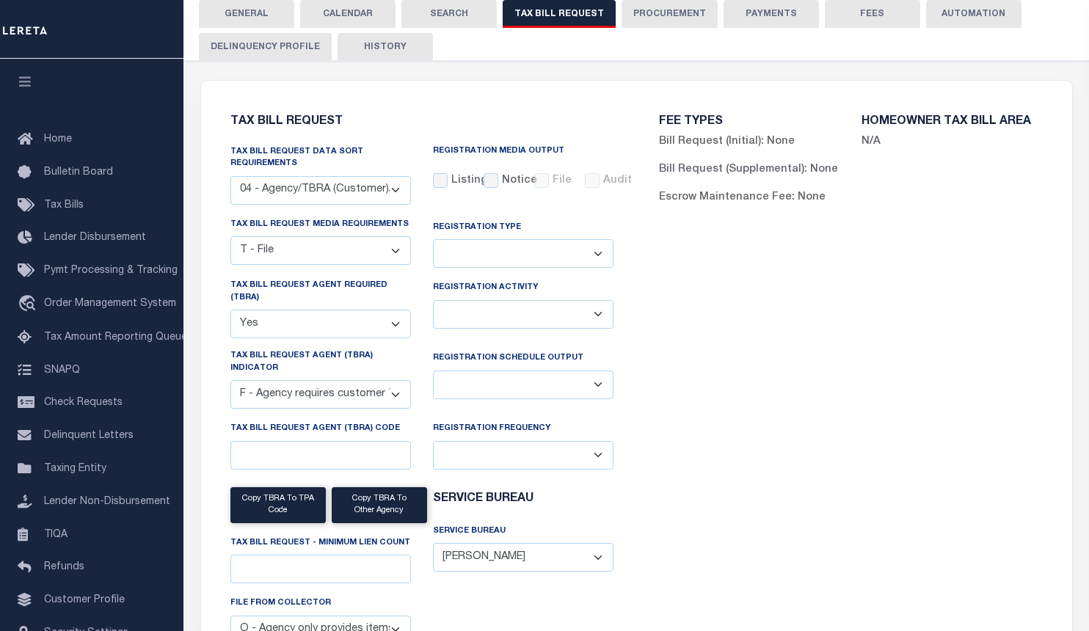
scroll to position [0, 0]
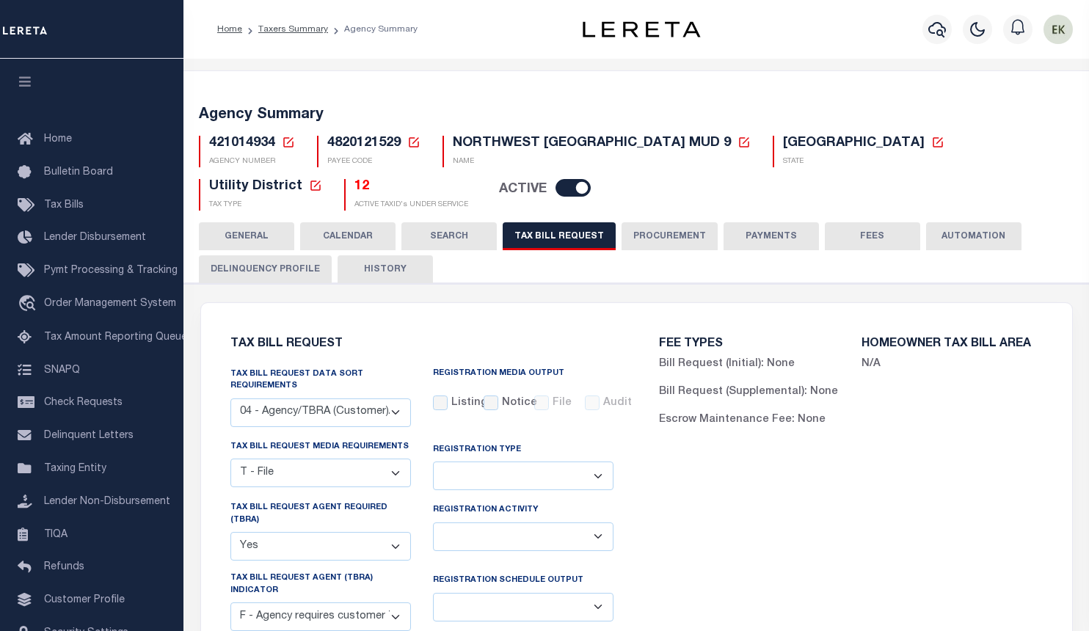
click at [286, 138] on icon at bounding box center [288, 142] width 10 height 10
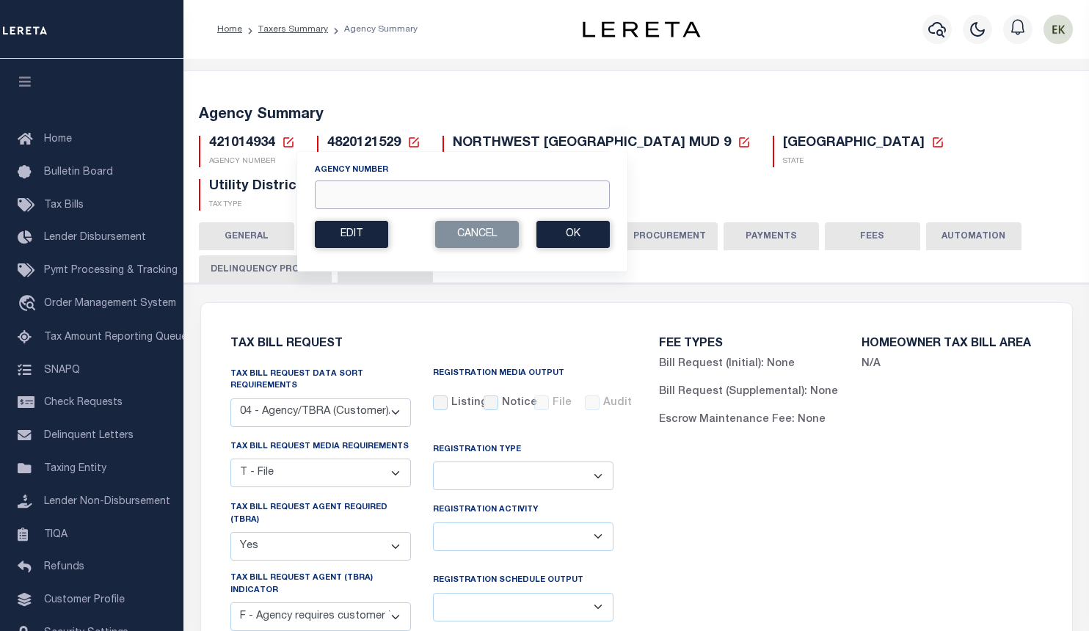
click at [382, 198] on input "Agency Number" at bounding box center [462, 195] width 295 height 29
click at [1047, 90] on div "Agency Summary 421014934 Agency Number Edit Cancel Ok New Agency Number Cancel …" at bounding box center [636, 156] width 911 height 134
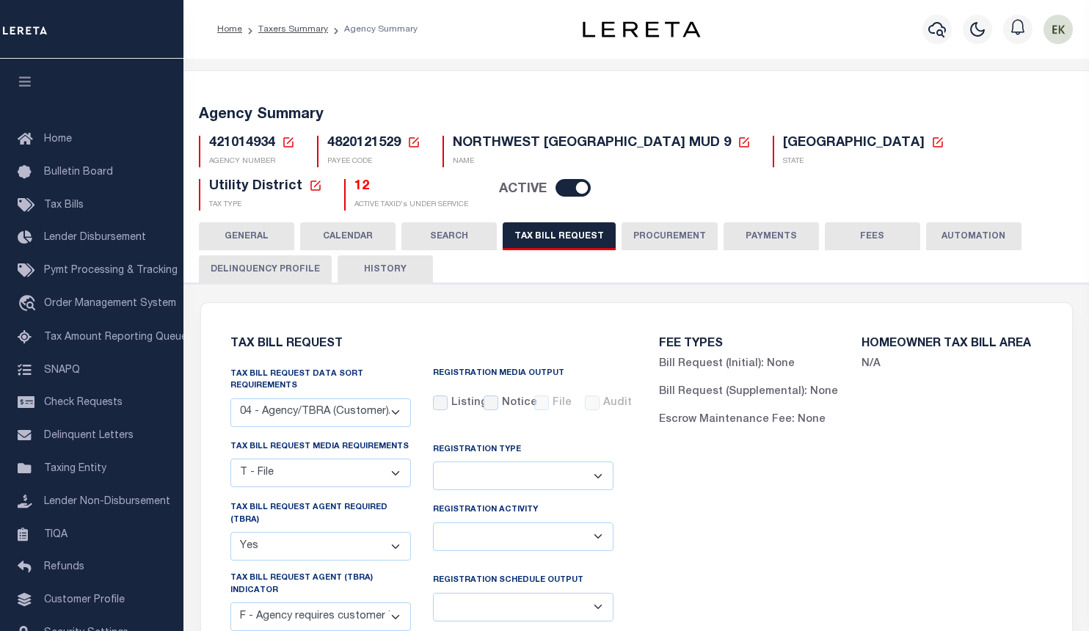
click at [291, 143] on icon at bounding box center [288, 142] width 13 height 13
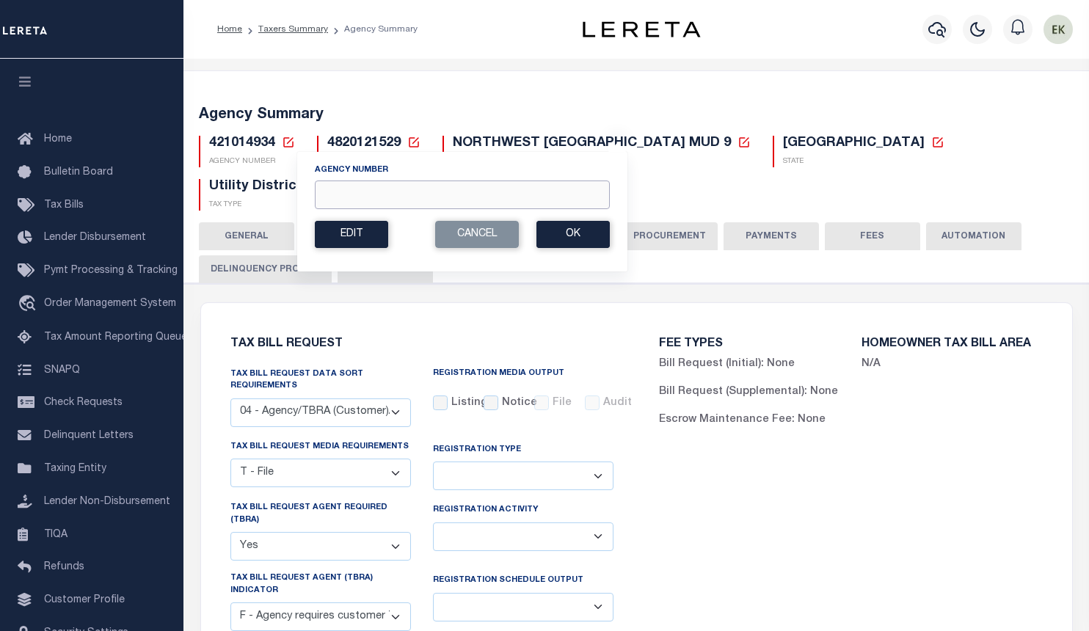
click at [377, 197] on input "Agency Number" at bounding box center [462, 195] width 295 height 29
paste input "421014935"
type input "421014935"
click at [568, 239] on button "Ok" at bounding box center [573, 234] width 73 height 27
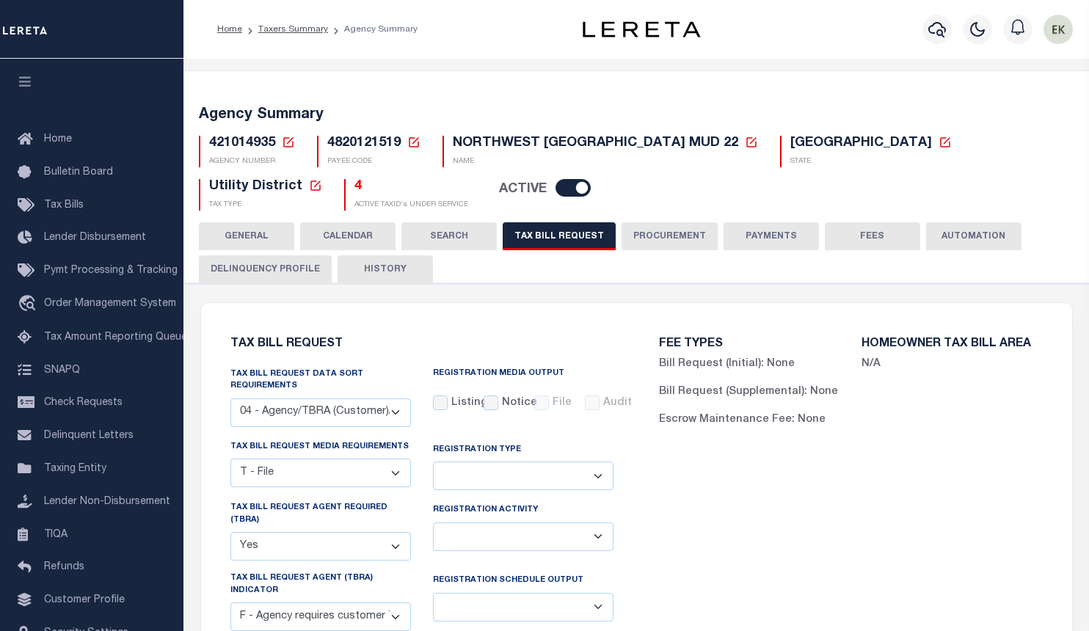
select select "28"
select select "22"
select select "true"
select select "14"
select select
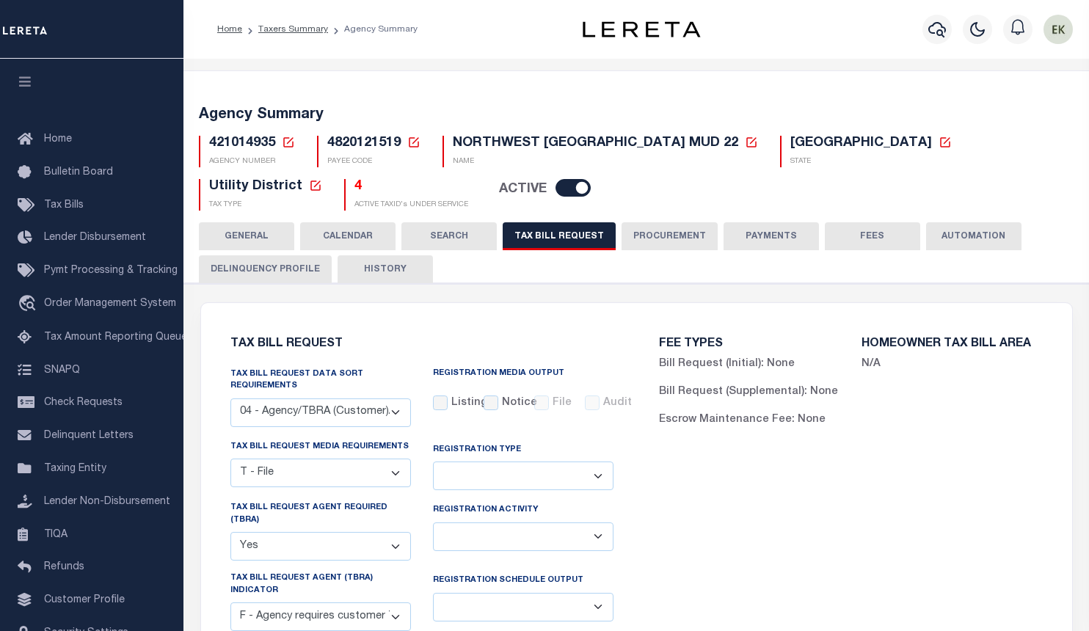
select select "4820180002"
select select "2"
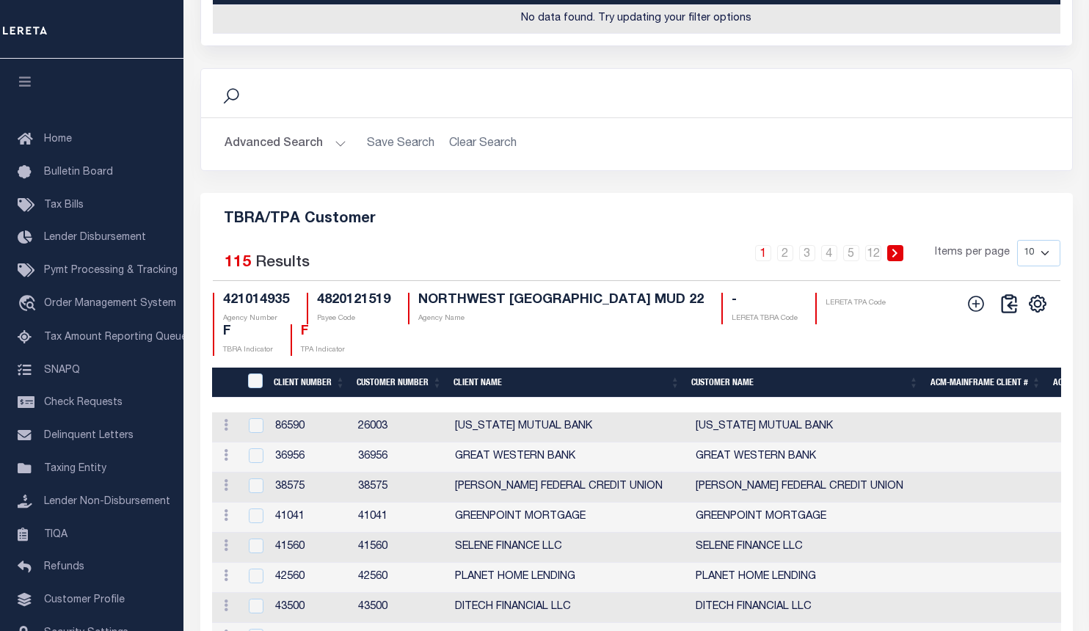
scroll to position [1961, 0]
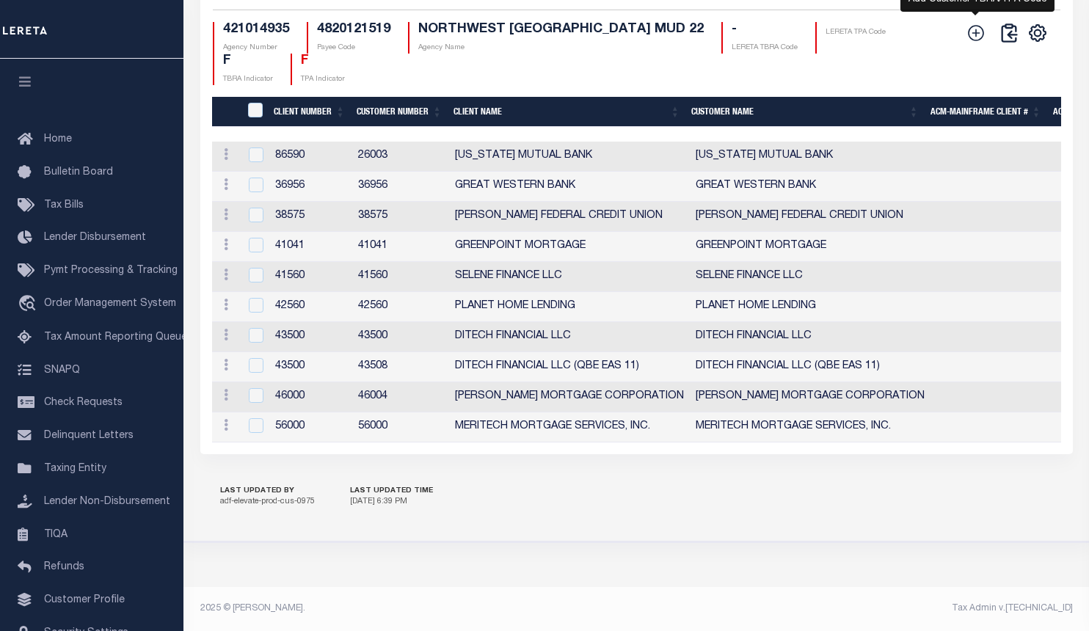
click at [975, 41] on icon at bounding box center [976, 33] width 16 height 16
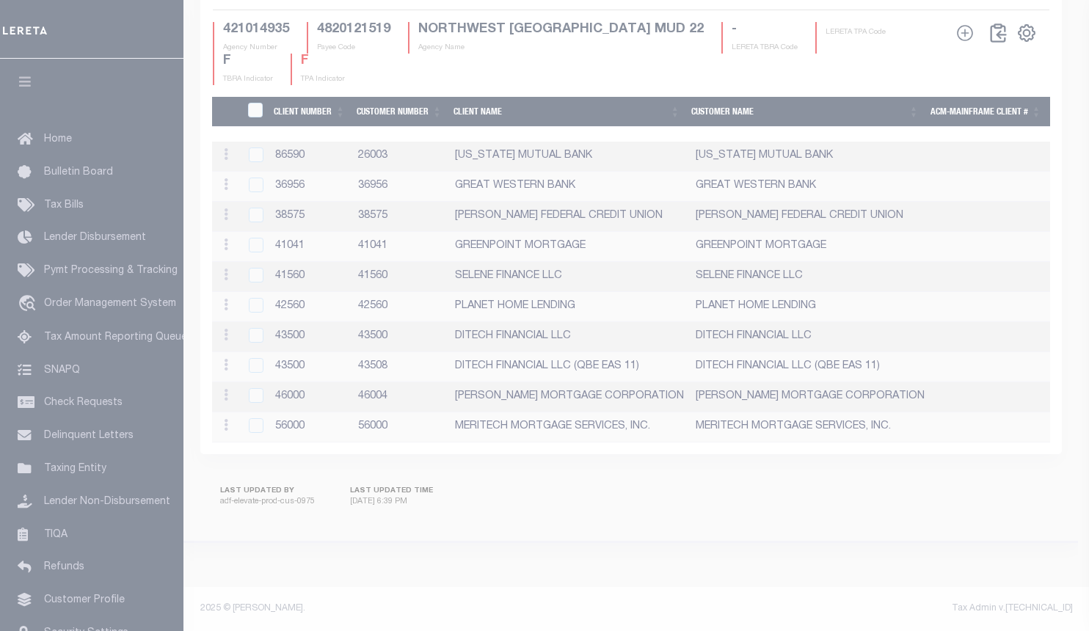
scroll to position [1925, 0]
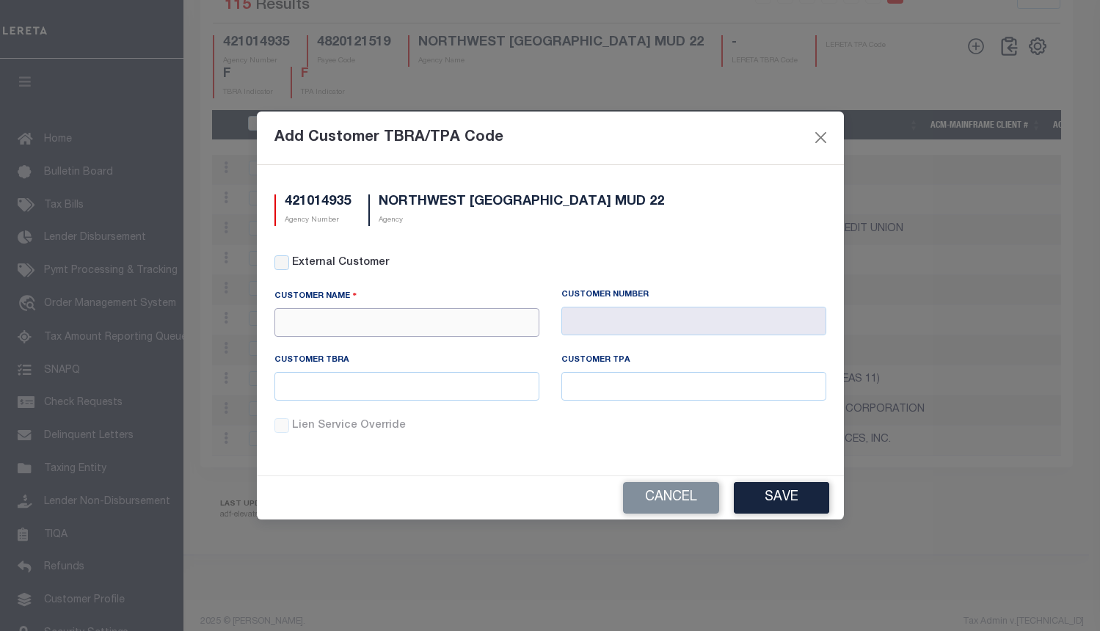
click at [484, 327] on input "text" at bounding box center [407, 322] width 265 height 29
click at [415, 351] on div "Prosperity Bank" at bounding box center [407, 348] width 264 height 23
type input "Prosperity Bank"
type input "1055"
type input "Prosperity Bank"
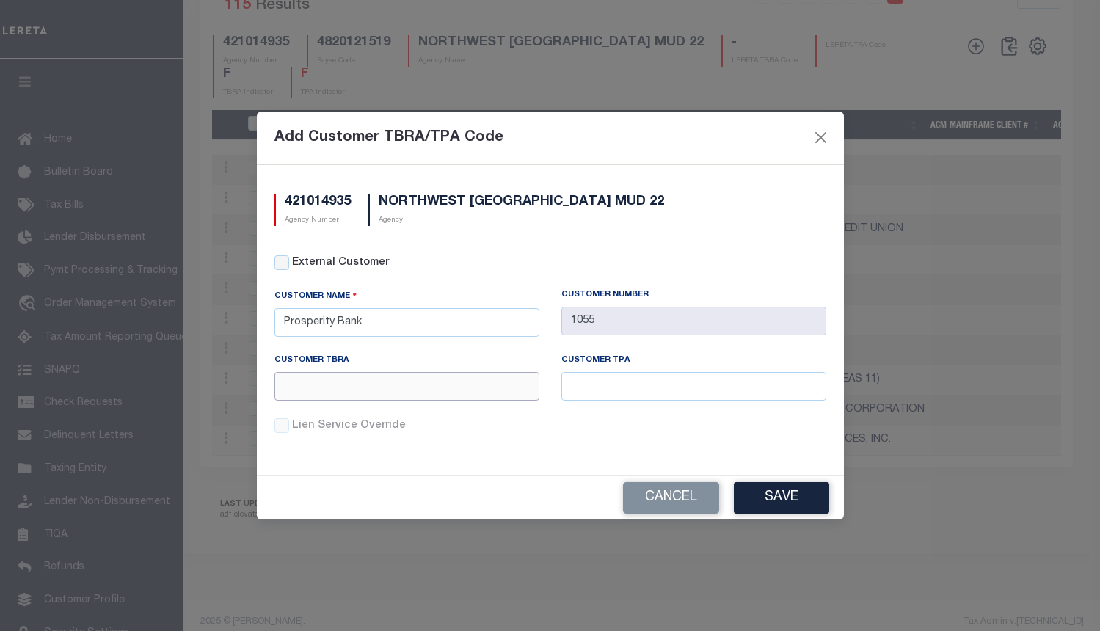
click at [435, 380] on input "text" at bounding box center [407, 386] width 265 height 29
paste input "019"
type input "019"
click at [652, 389] on input "text" at bounding box center [694, 386] width 265 height 29
paste input "019"
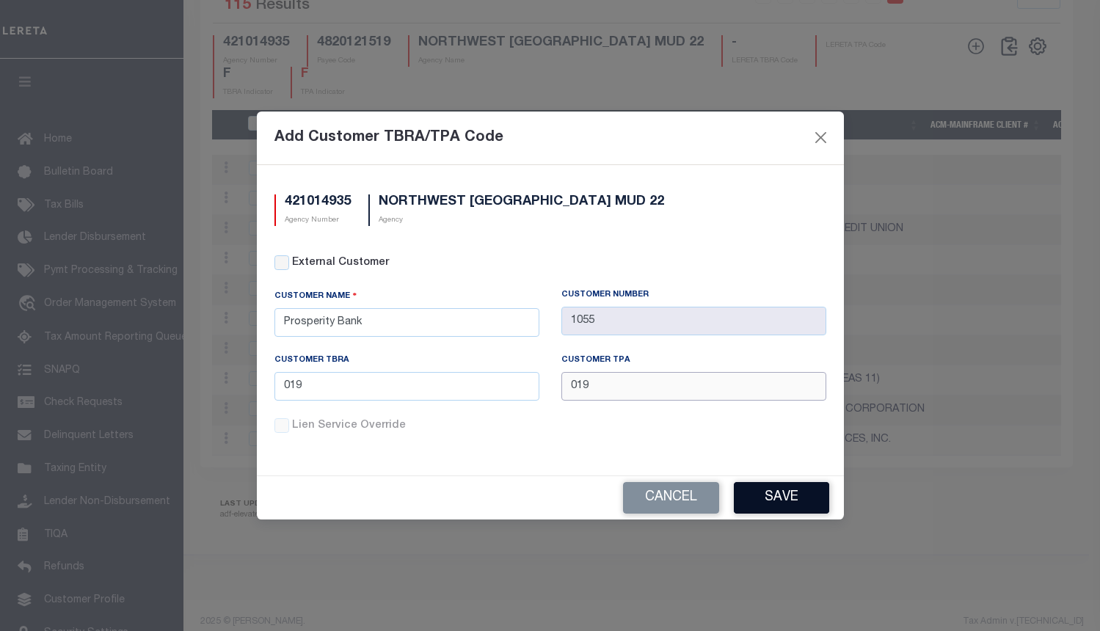
type input "019"
click at [779, 498] on button "Save" at bounding box center [781, 498] width 95 height 32
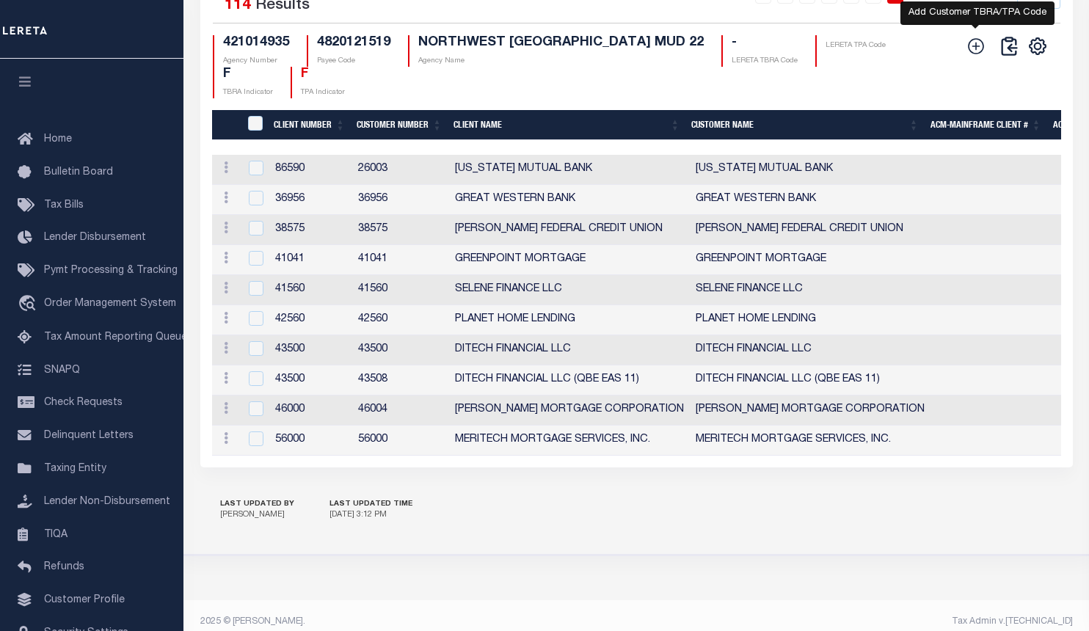
click at [975, 56] on icon at bounding box center [976, 46] width 19 height 19
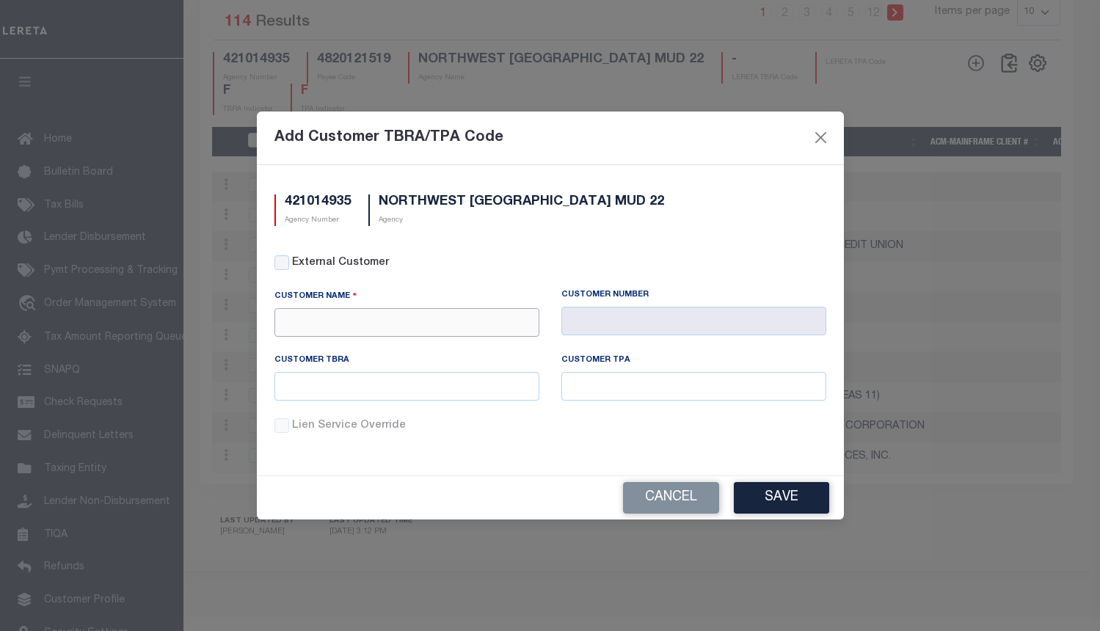
click at [398, 313] on input "text" at bounding box center [407, 322] width 265 height 29
click at [377, 349] on div "First Financial Bank" at bounding box center [407, 348] width 264 height 23
type input "First Financial Bank"
type input "1063"
type input "First Financial Bank"
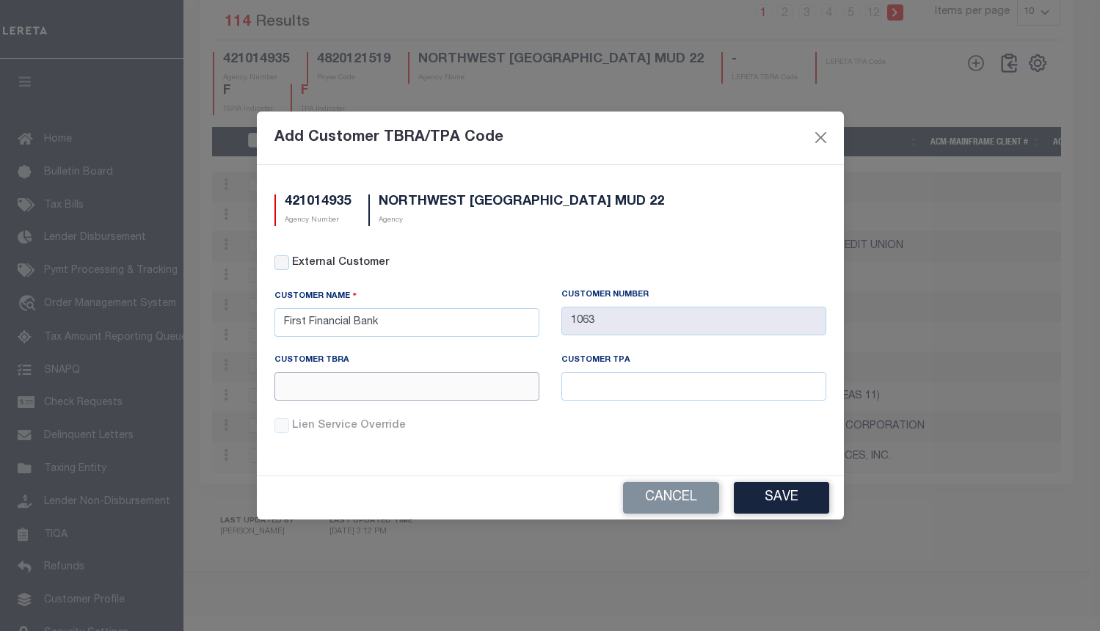
click at [385, 376] on input "text" at bounding box center [407, 386] width 265 height 29
paste input "L38"
type input "L38"
click at [631, 388] on input "text" at bounding box center [694, 386] width 265 height 29
paste input "L38"
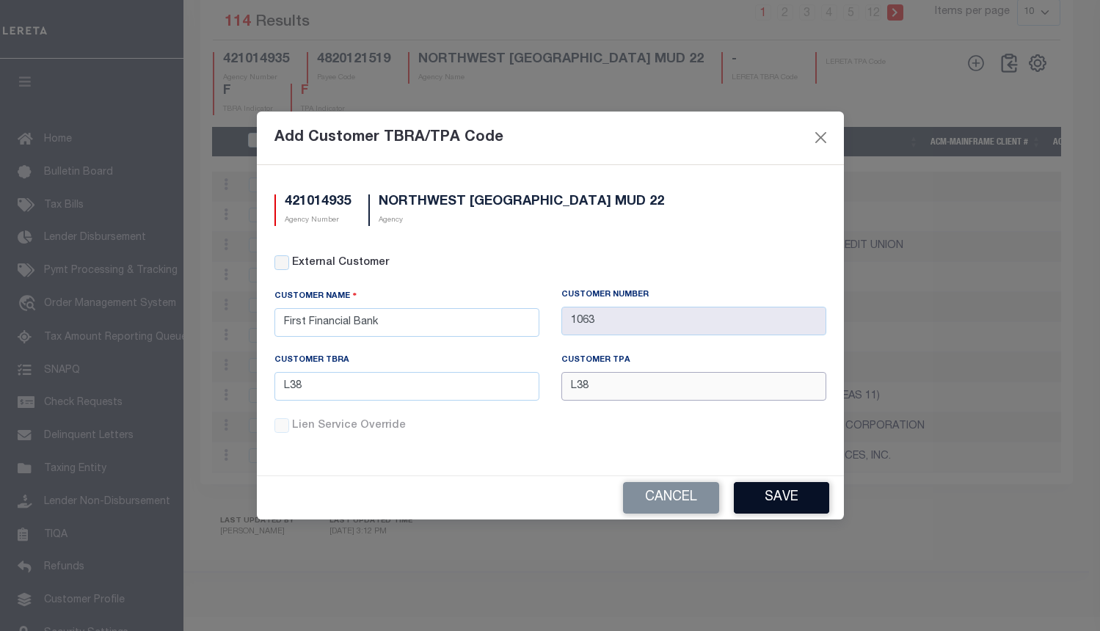
type input "L38"
click at [790, 505] on button "Save" at bounding box center [781, 498] width 95 height 32
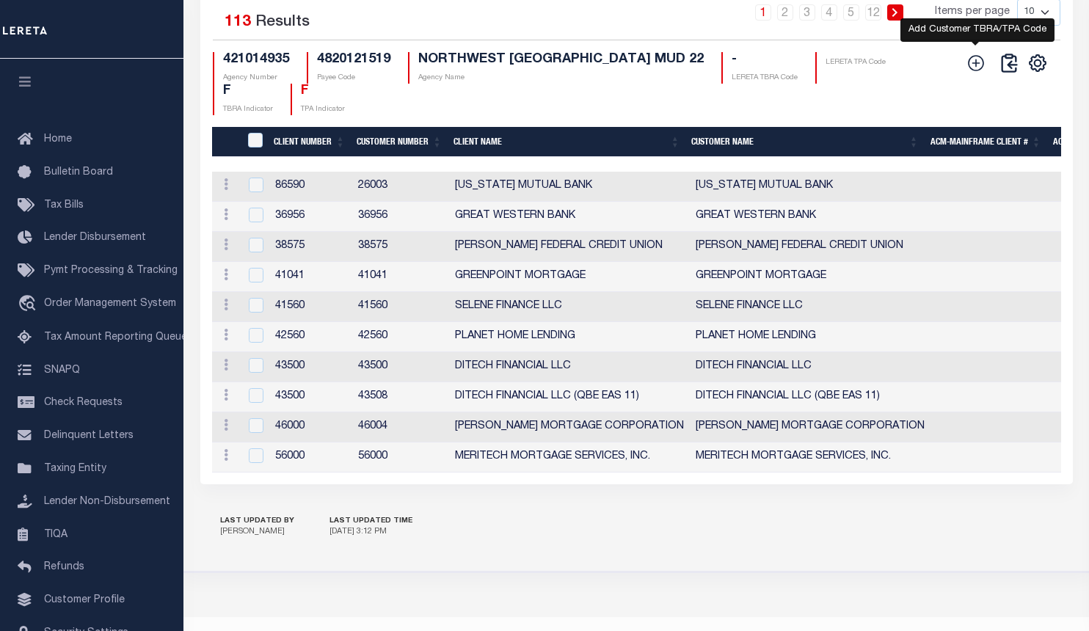
click at [974, 73] on icon at bounding box center [976, 63] width 19 height 19
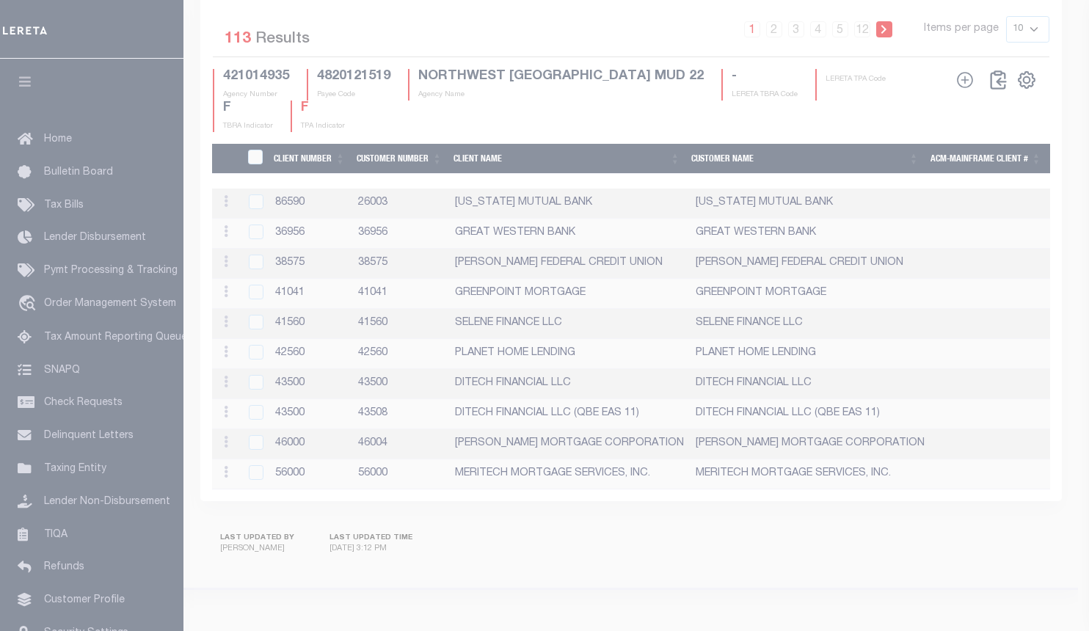
scroll to position [1891, 0]
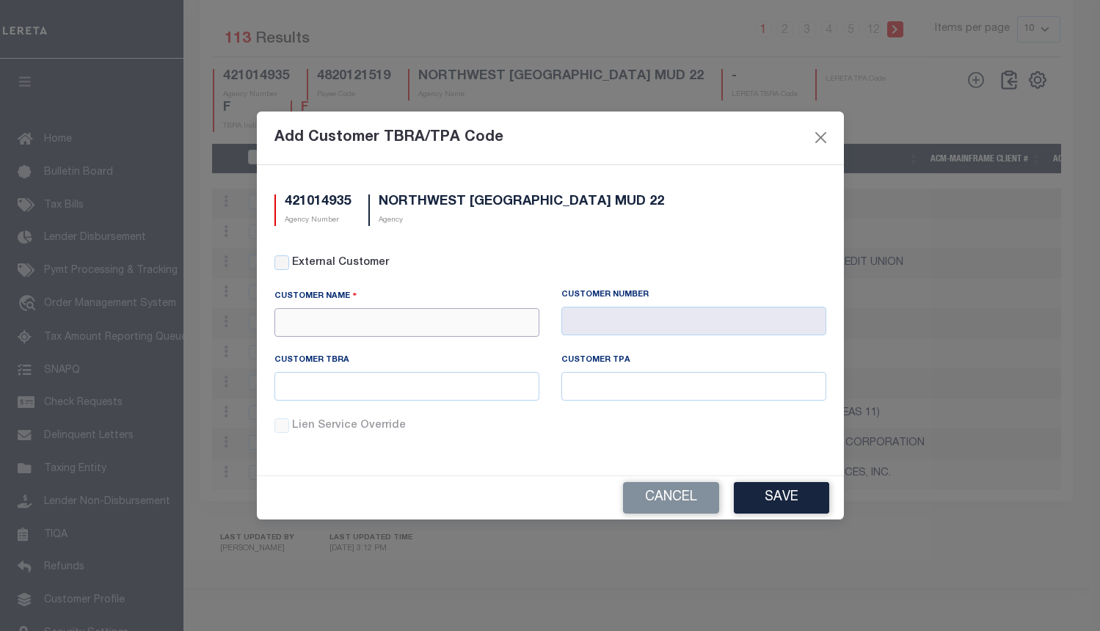
click at [349, 330] on input "text" at bounding box center [407, 322] width 265 height 29
click at [334, 349] on div "Stellar Bank" at bounding box center [407, 348] width 264 height 23
type input "Stellar Bank"
type input "1103"
type input "Stellar Bank"
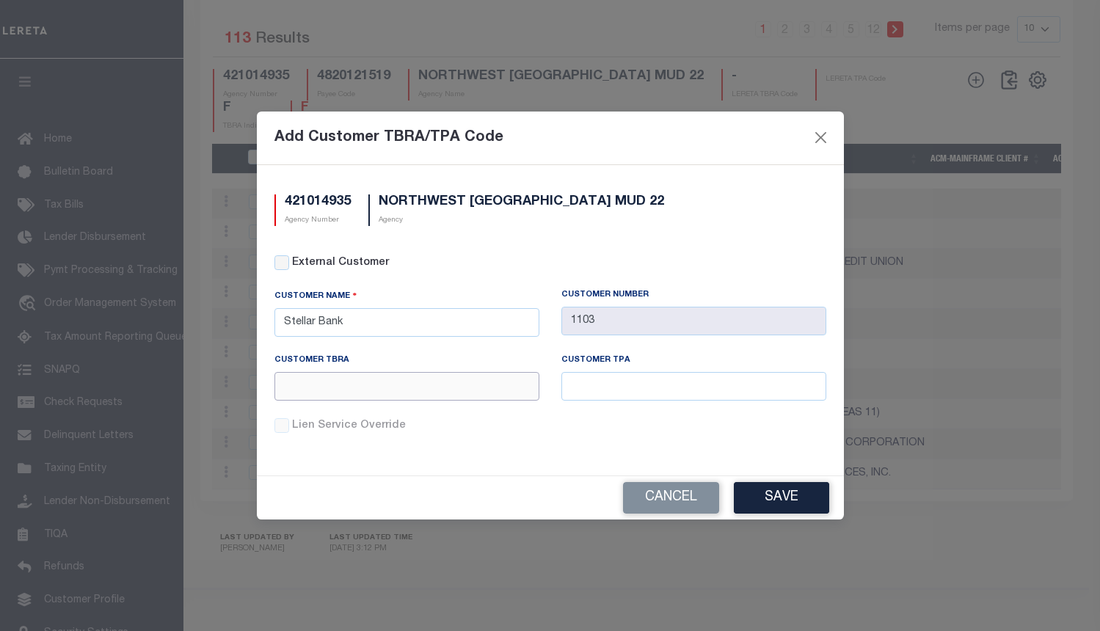
click at [350, 390] on input "text" at bounding box center [407, 386] width 265 height 29
paste input "A05"
type input "A05"
click at [636, 389] on input "text" at bounding box center [694, 386] width 265 height 29
paste input "A05"
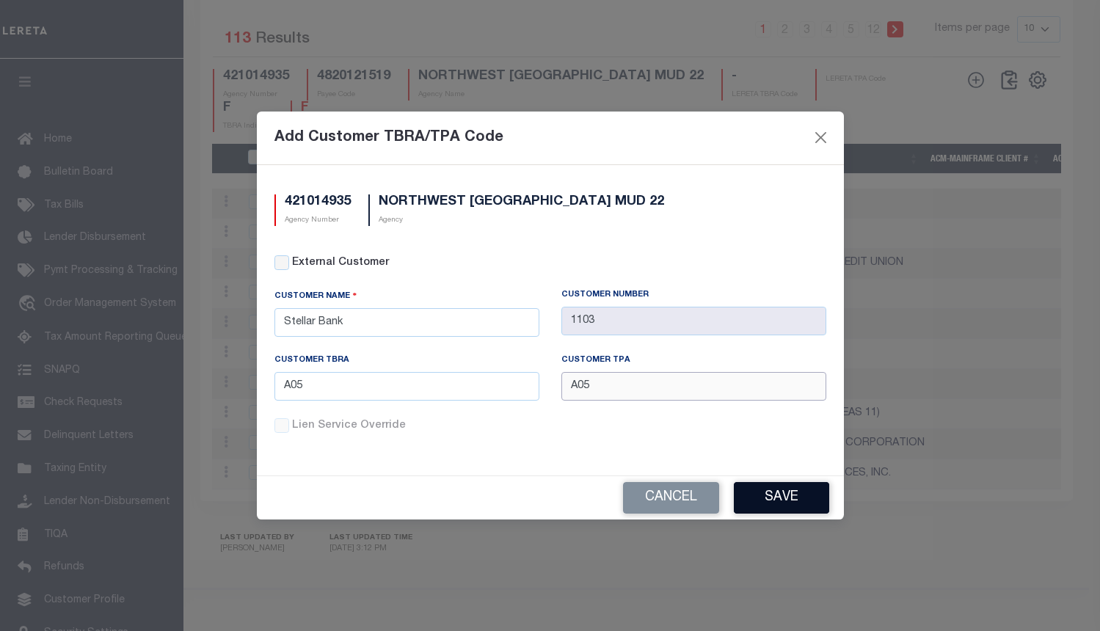
type input "A05"
click at [775, 504] on button "Save" at bounding box center [781, 498] width 95 height 32
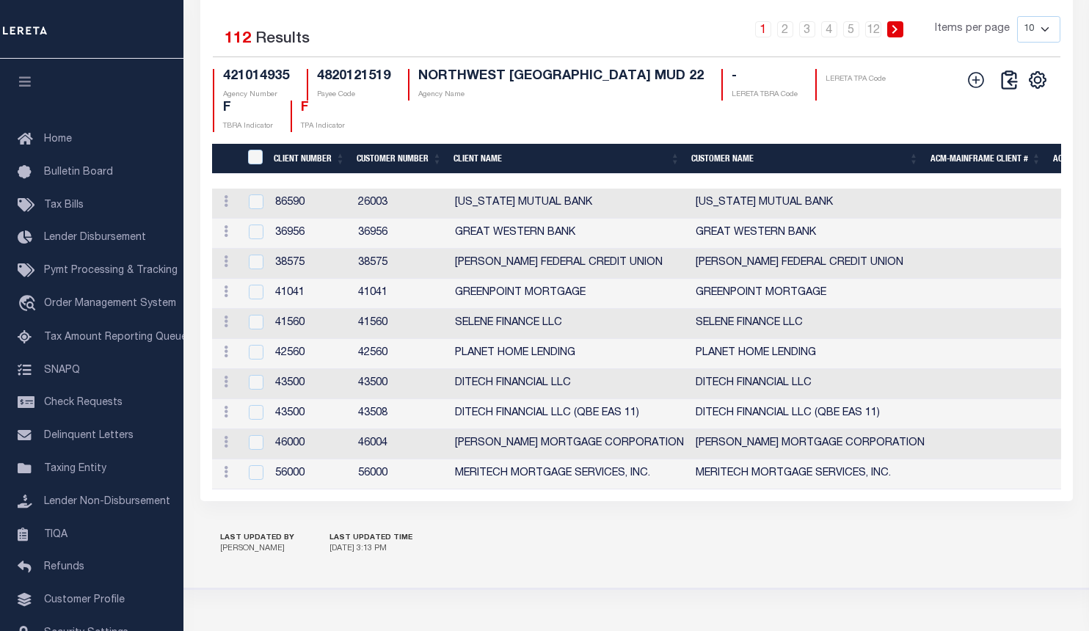
drag, startPoint x: 887, startPoint y: 582, endPoint x: 797, endPoint y: 396, distance: 206.8
click at [887, 570] on div "LAST UPDATED BY [PERSON_NAME] LAST UPDATED TIME [DATE] 3:13 PM" at bounding box center [636, 544] width 873 height 51
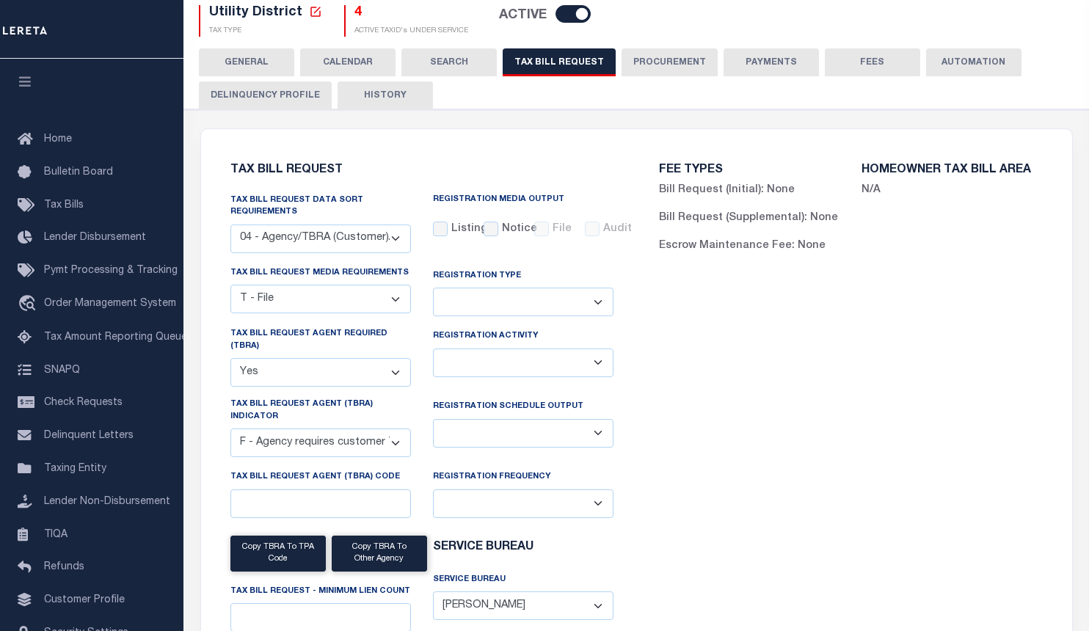
scroll to position [0, 0]
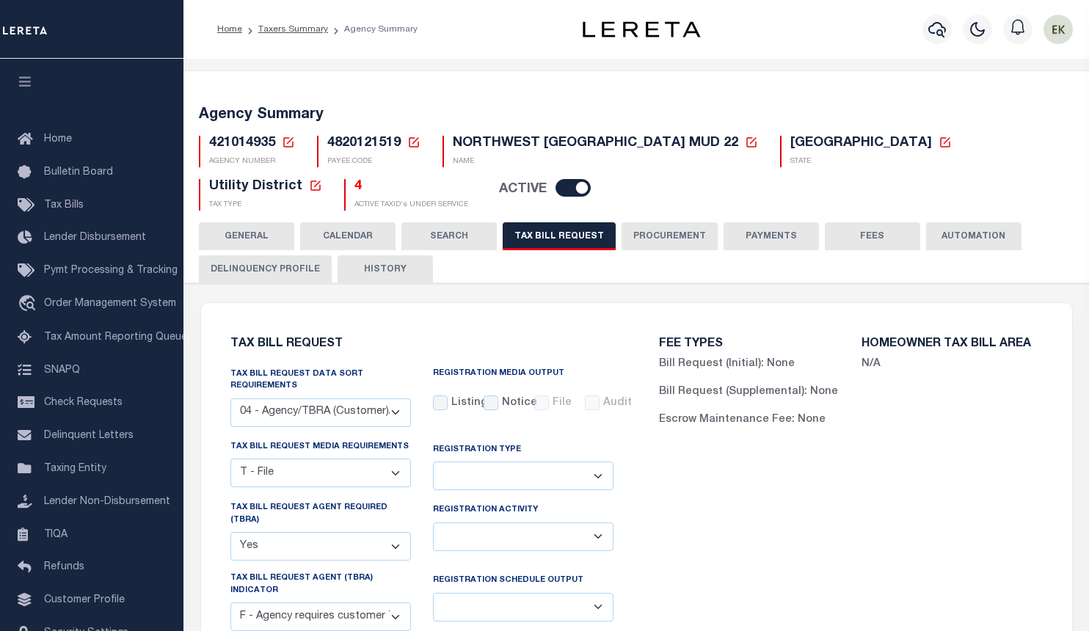
click at [288, 142] on icon at bounding box center [288, 142] width 10 height 10
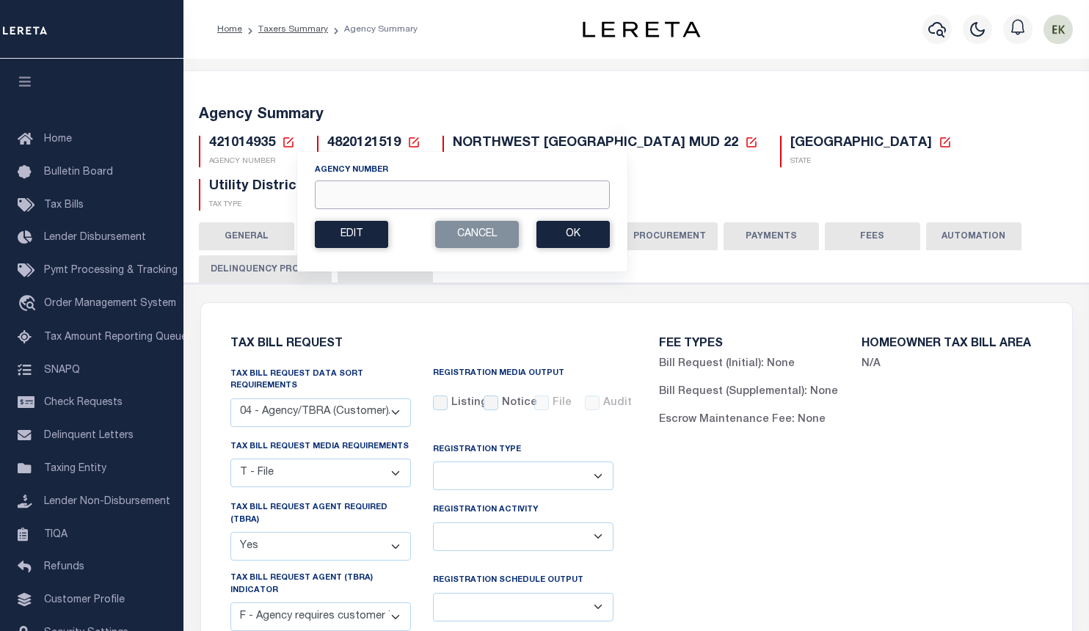
click at [358, 197] on input "Agency Number" at bounding box center [462, 195] width 295 height 29
paste input "421014936"
type input "421014936"
click at [559, 241] on button "Ok" at bounding box center [573, 234] width 73 height 27
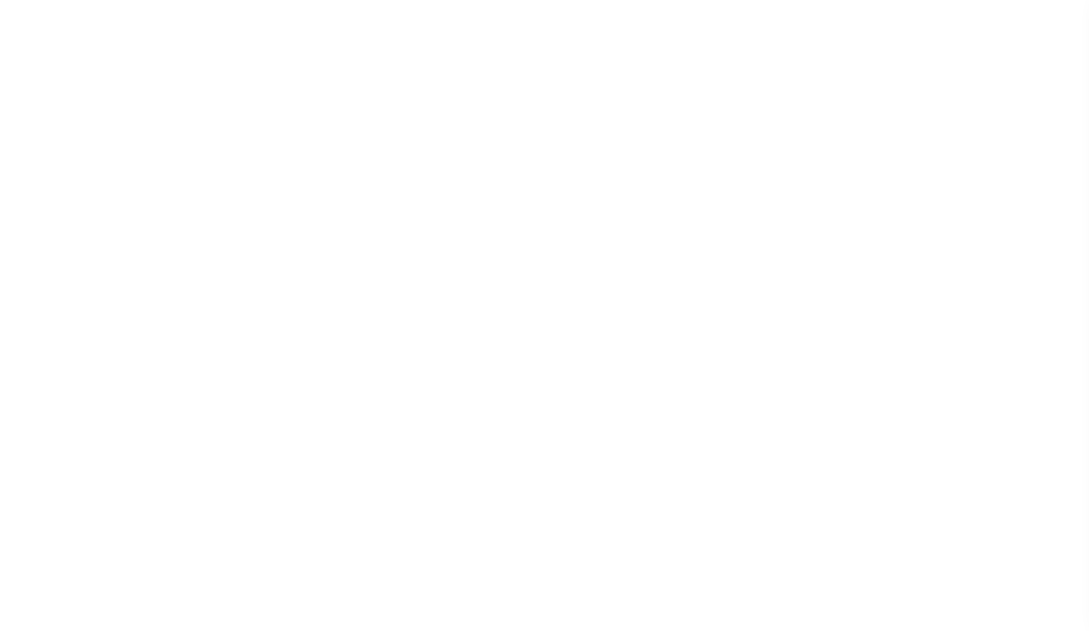
select select "28"
checkbox input "false"
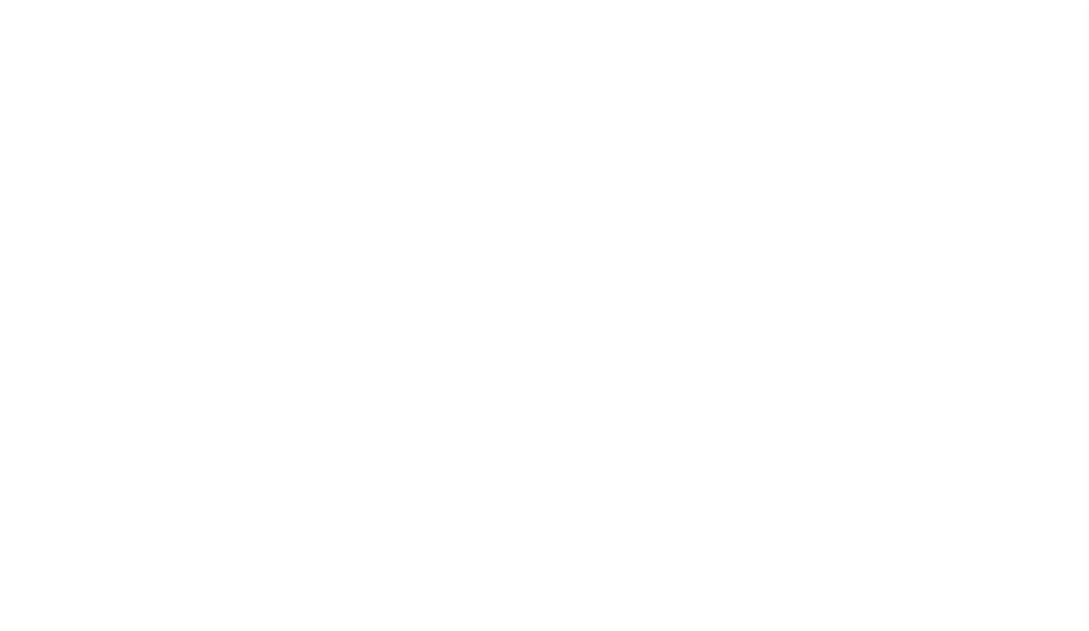
select select "22"
select select "true"
select select "14"
select select
select select "4820180002"
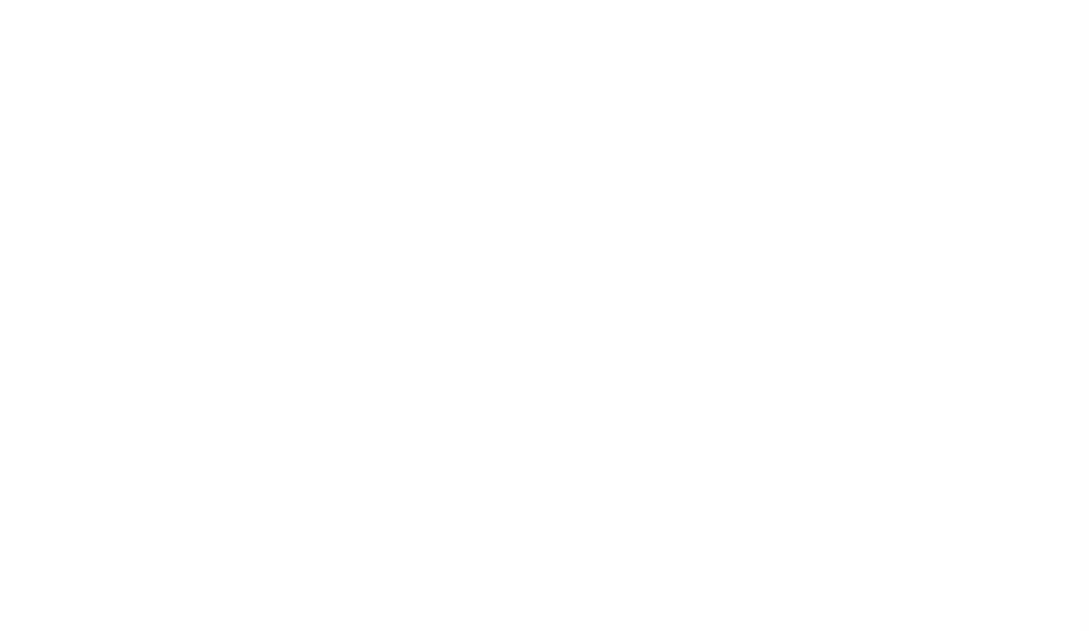
select select "2"
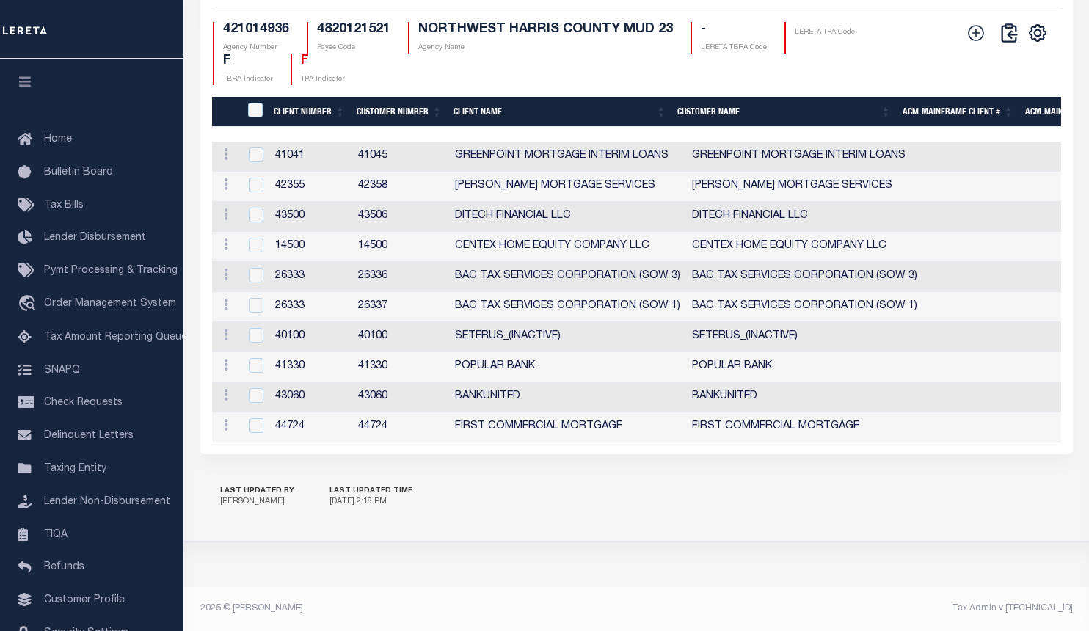
scroll to position [1905, 0]
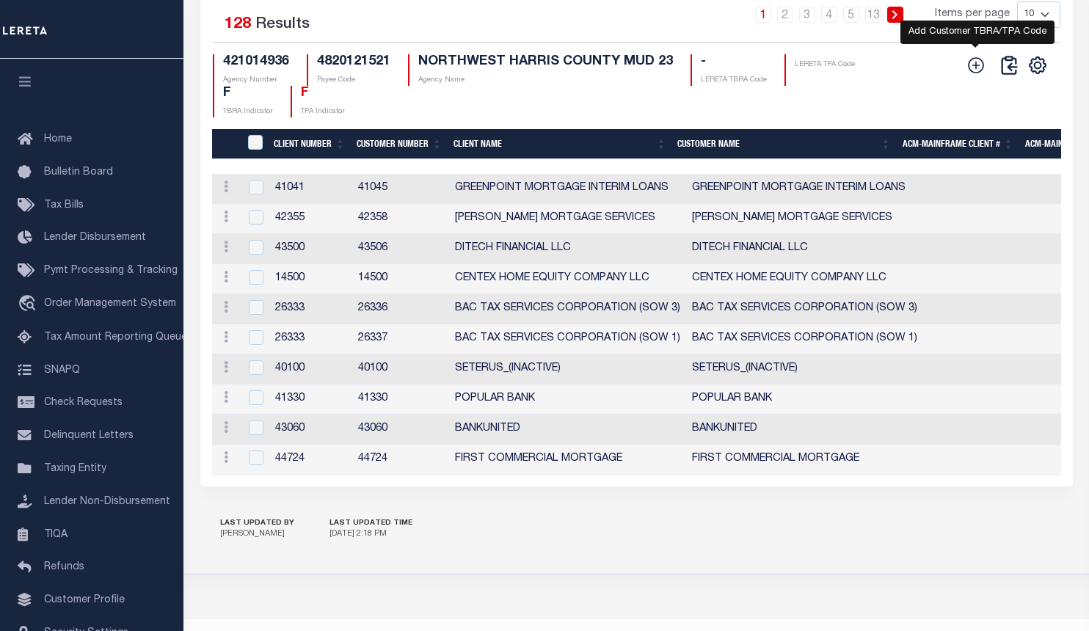
click at [977, 75] on icon at bounding box center [976, 65] width 19 height 19
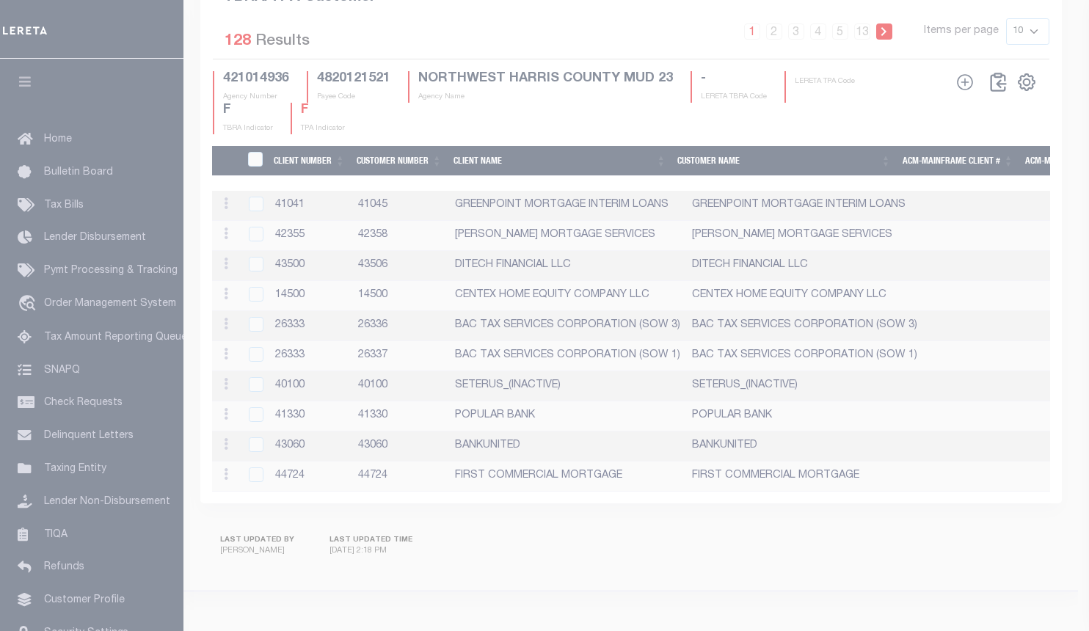
scroll to position [1870, 0]
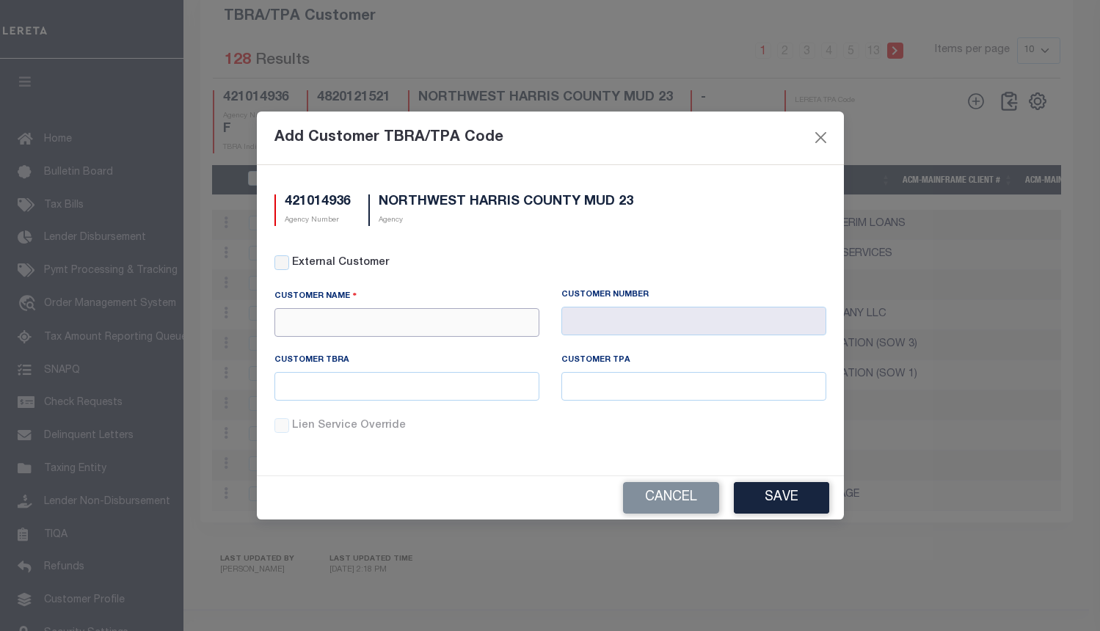
click at [407, 319] on input "text" at bounding box center [407, 322] width 265 height 29
click at [374, 352] on div "Prosperity Bank" at bounding box center [407, 348] width 264 height 23
type input "Prosperity Bank"
type input "1055"
type input "Prosperity Bank"
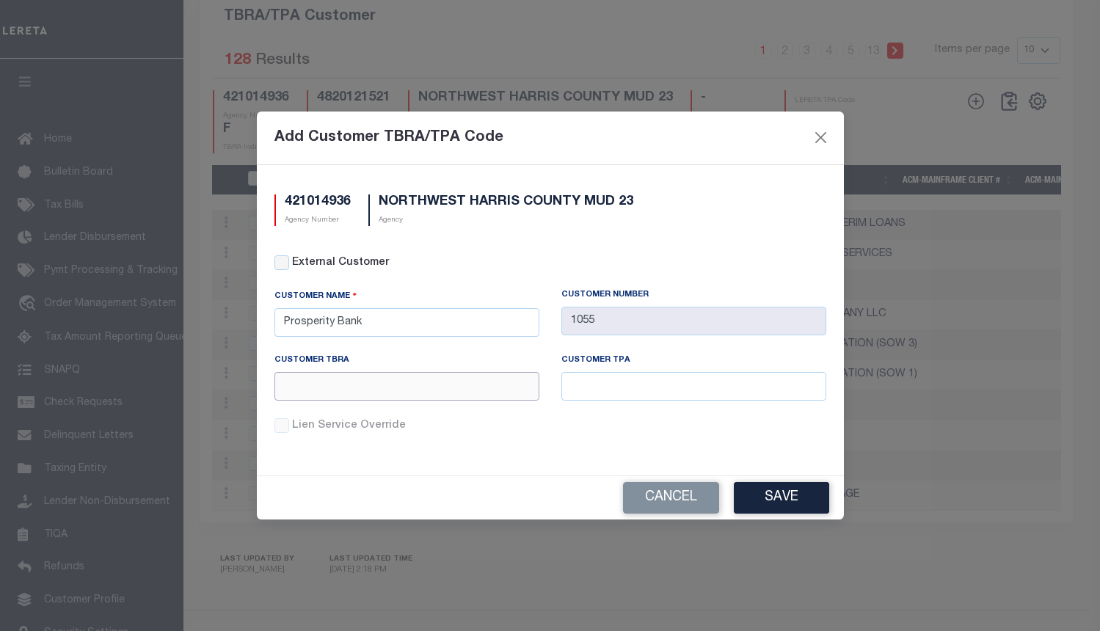
click at [395, 378] on input "text" at bounding box center [407, 386] width 265 height 29
paste input "019"
type input "019"
click at [648, 391] on input "text" at bounding box center [694, 386] width 265 height 29
paste input "019"
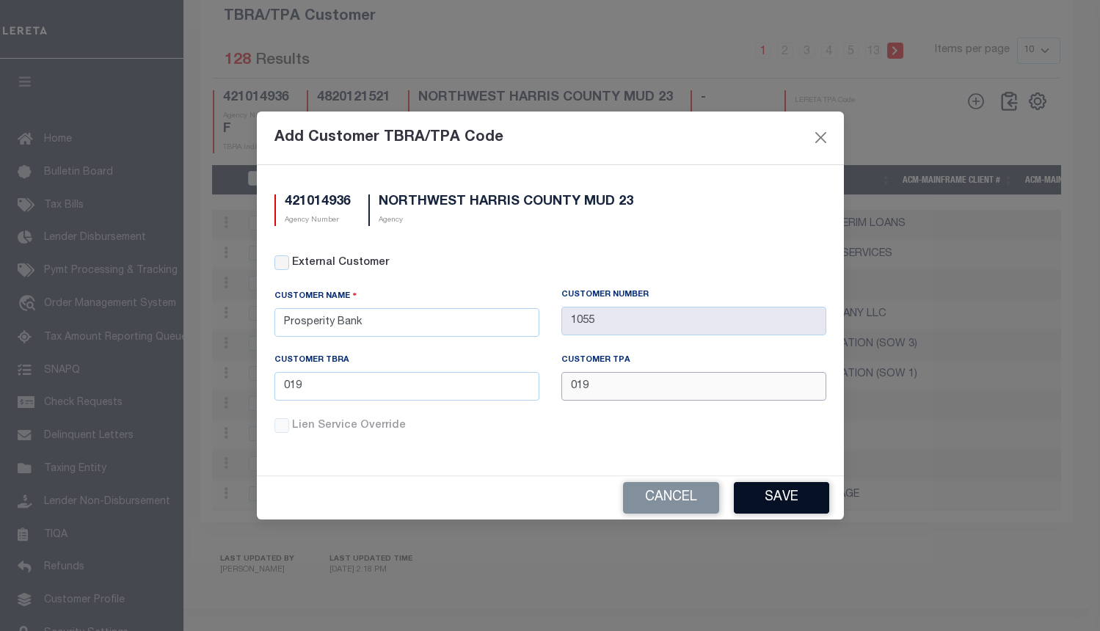
type input "019"
click at [773, 489] on button "Save" at bounding box center [781, 498] width 95 height 32
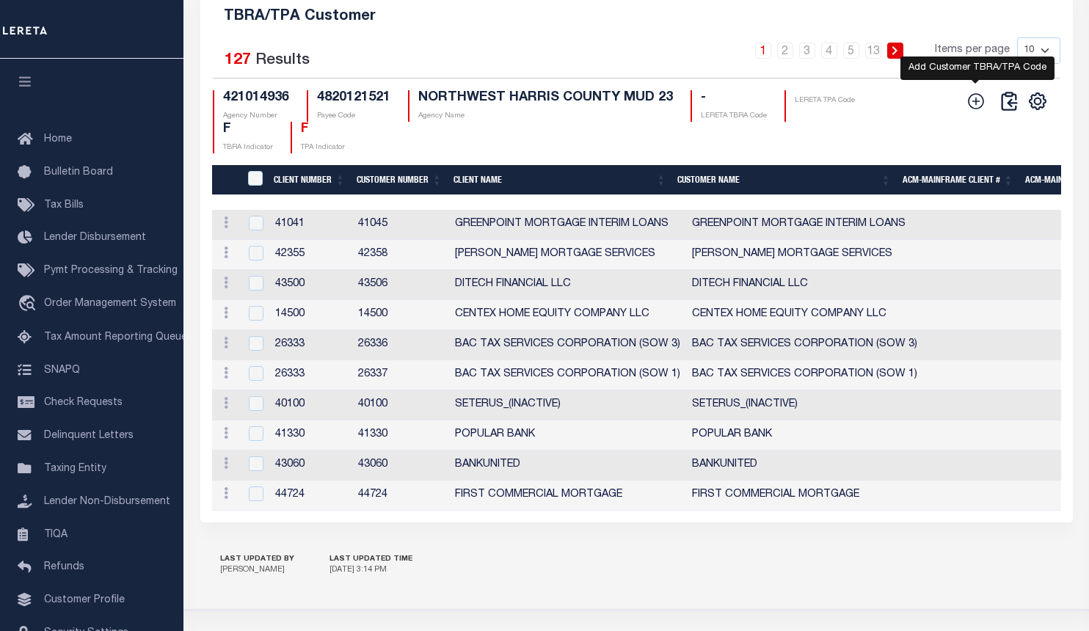
click at [970, 111] on icon at bounding box center [976, 101] width 19 height 19
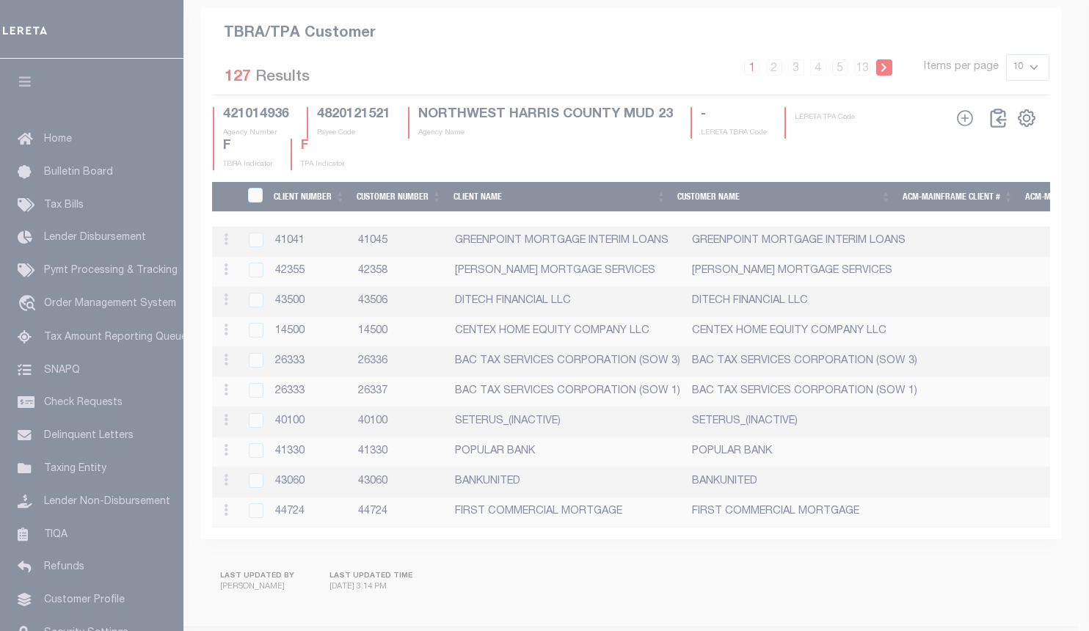
scroll to position [1853, 0]
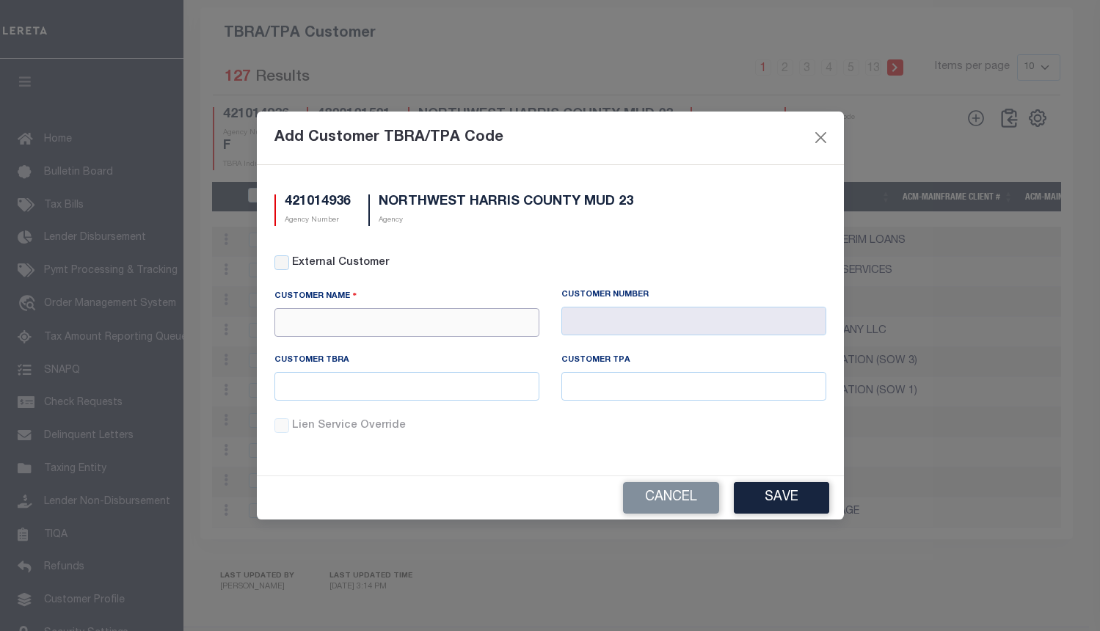
click at [371, 327] on input "text" at bounding box center [407, 322] width 265 height 29
click at [361, 349] on div "Stellar Bank" at bounding box center [407, 348] width 264 height 23
type input "Stellar Bank"
type input "1103"
type input "Stellar Bank"
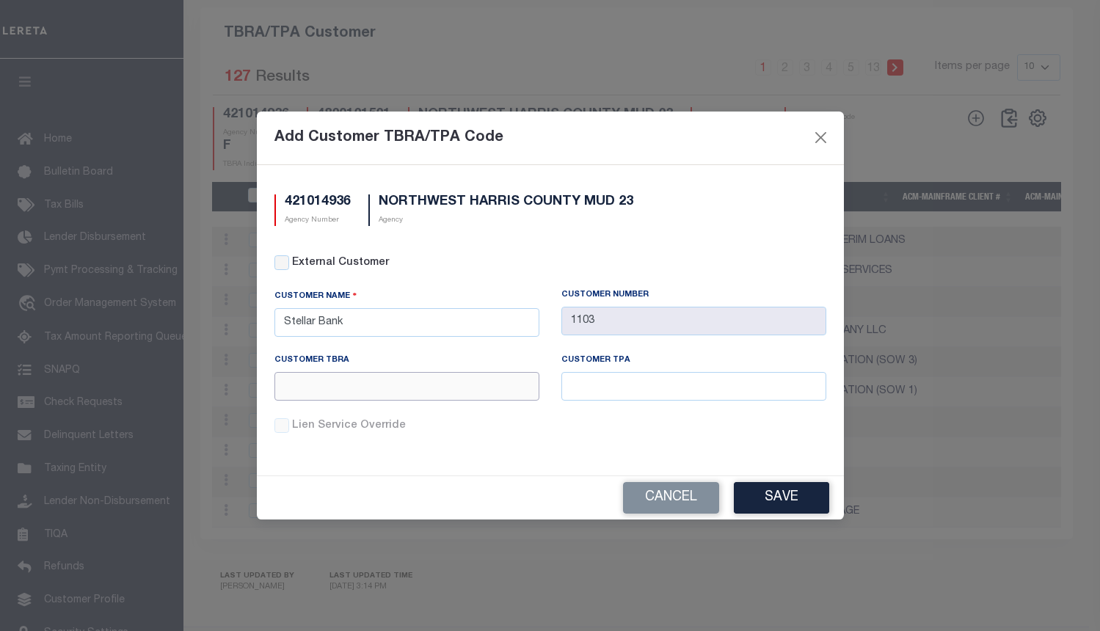
click at [373, 385] on input "text" at bounding box center [407, 386] width 265 height 29
paste input "A05"
type input "A05"
click at [722, 393] on input "text" at bounding box center [694, 386] width 265 height 29
paste input "A05"
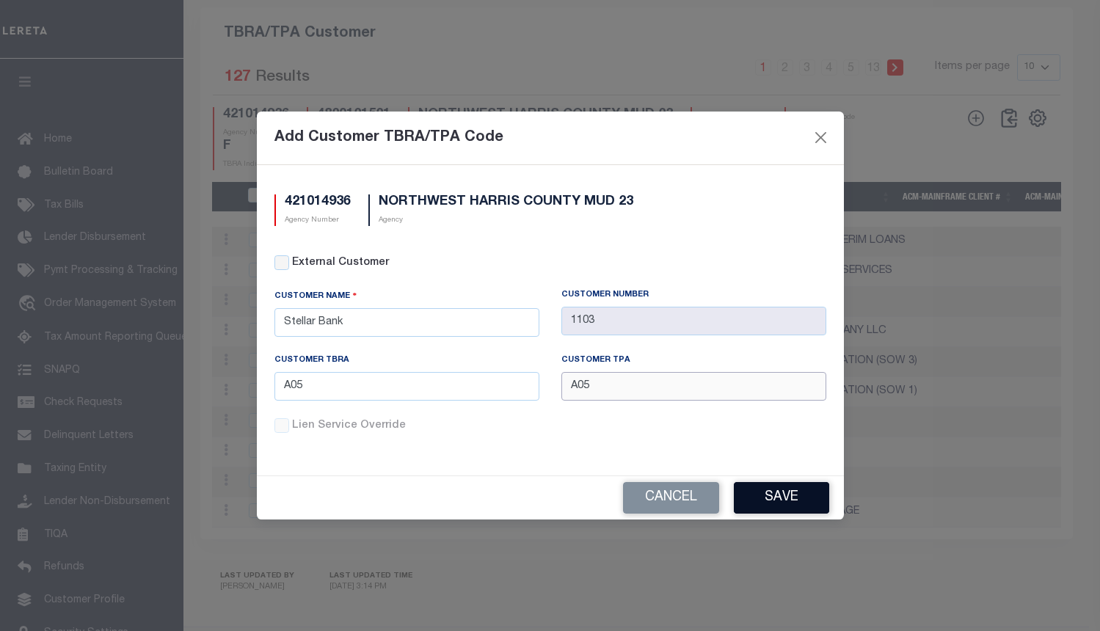
type input "A05"
click at [762, 496] on button "Save" at bounding box center [781, 498] width 95 height 32
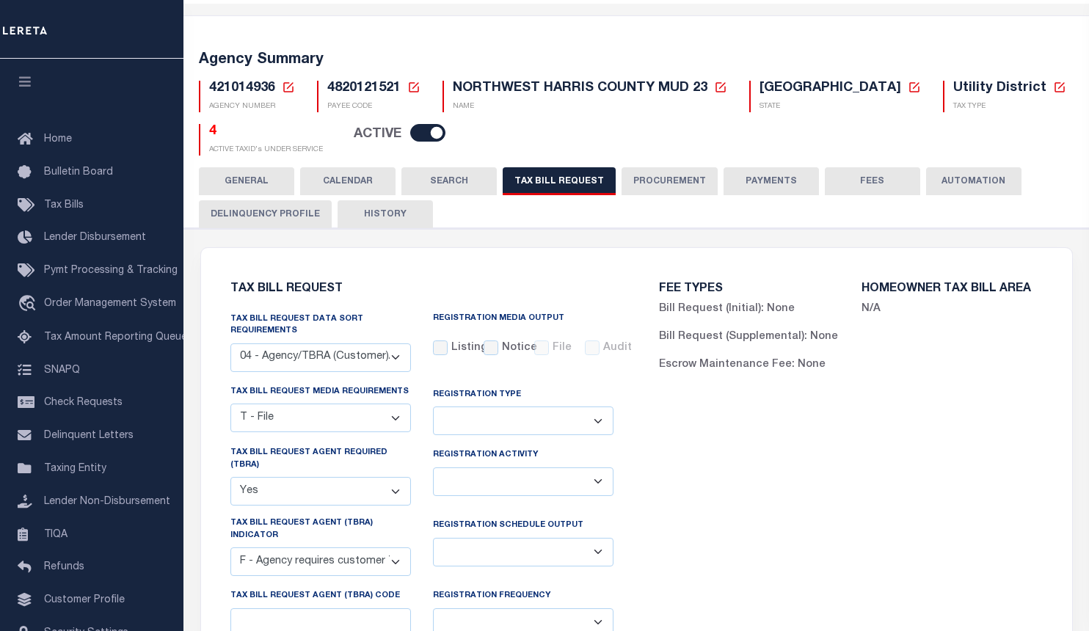
scroll to position [0, 0]
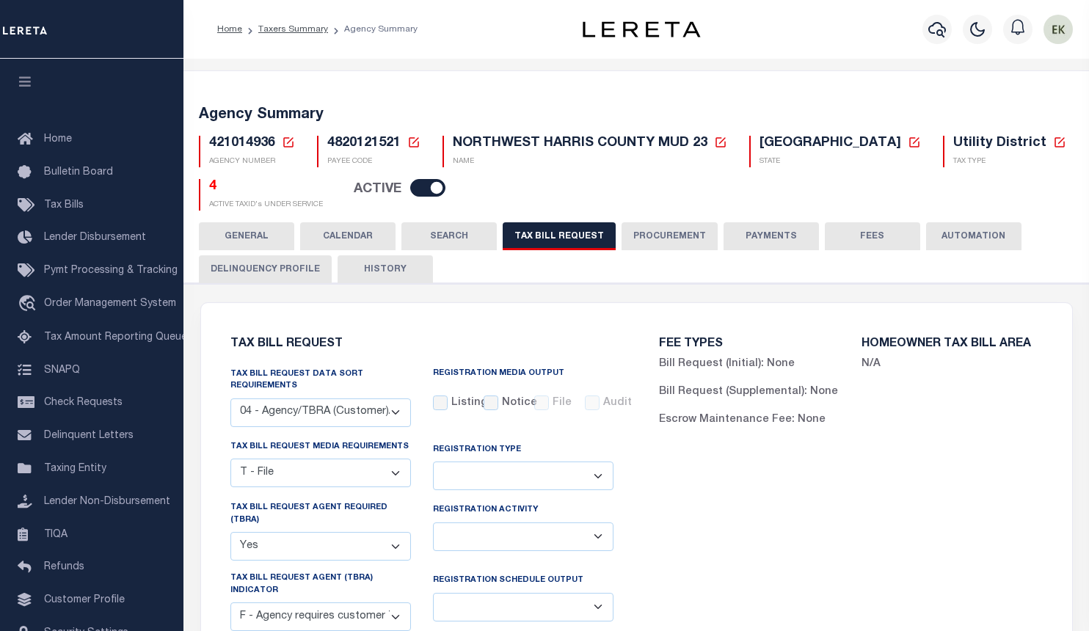
click at [287, 144] on icon at bounding box center [288, 142] width 10 height 10
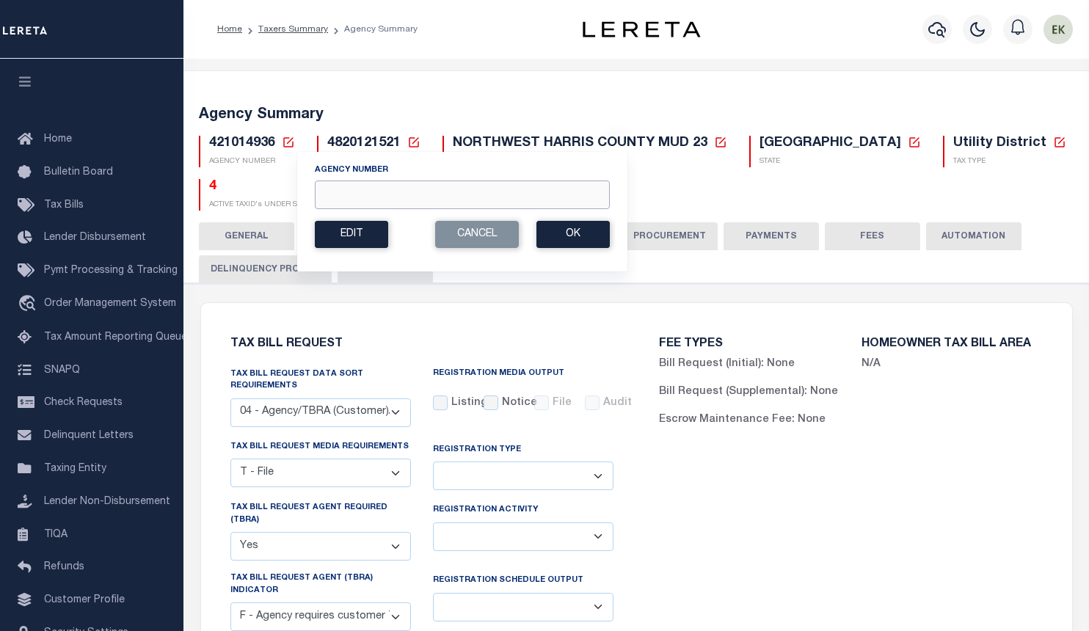
click at [393, 193] on input "Agency Number" at bounding box center [462, 195] width 295 height 29
paste input "421014939"
type input "421014939"
click at [570, 238] on button "Ok" at bounding box center [573, 234] width 73 height 27
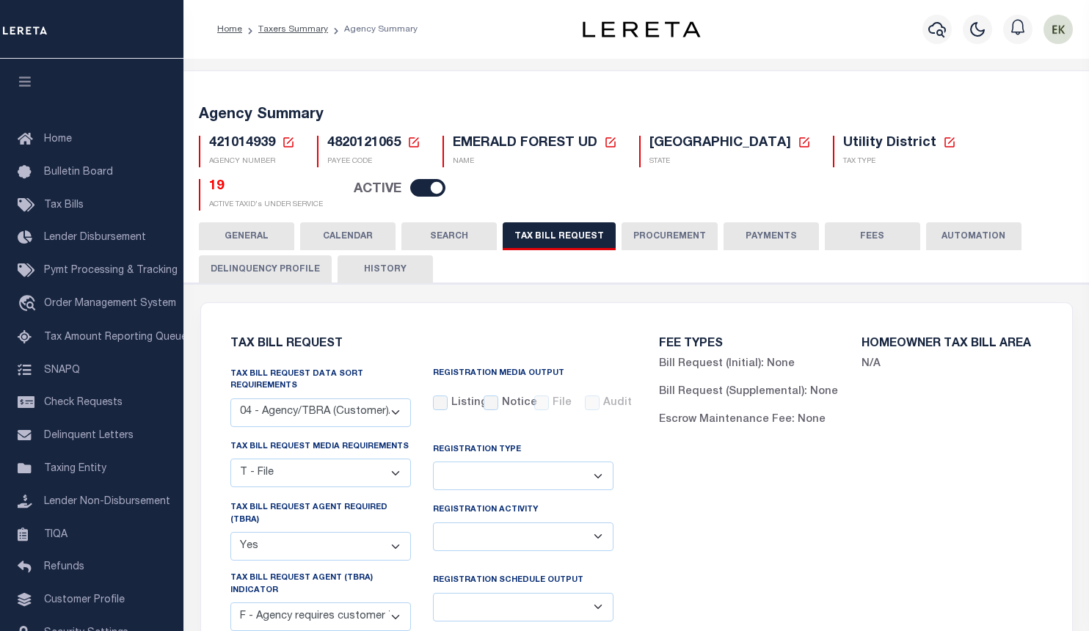
select select "28"
select select "22"
select select "true"
select select "14"
select select
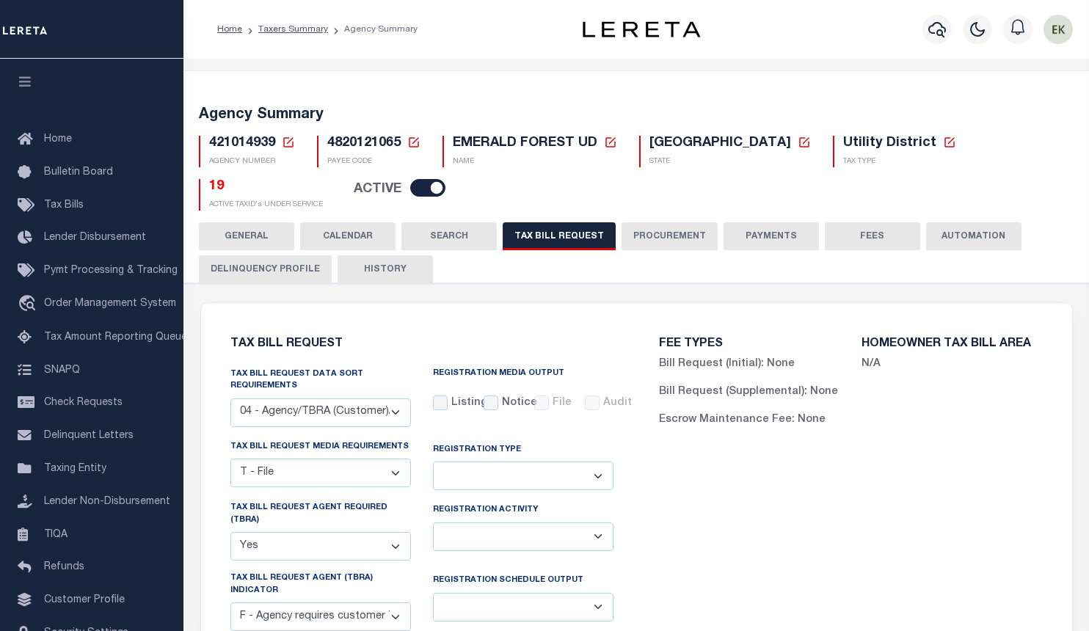
select select "4820180002"
select select "2"
drag, startPoint x: 1024, startPoint y: 58, endPoint x: 1022, endPoint y: 66, distance: 8.2
click at [1024, 58] on div "Home Taxers Summary Agency Summary Profile Sign out" at bounding box center [637, 29] width 906 height 59
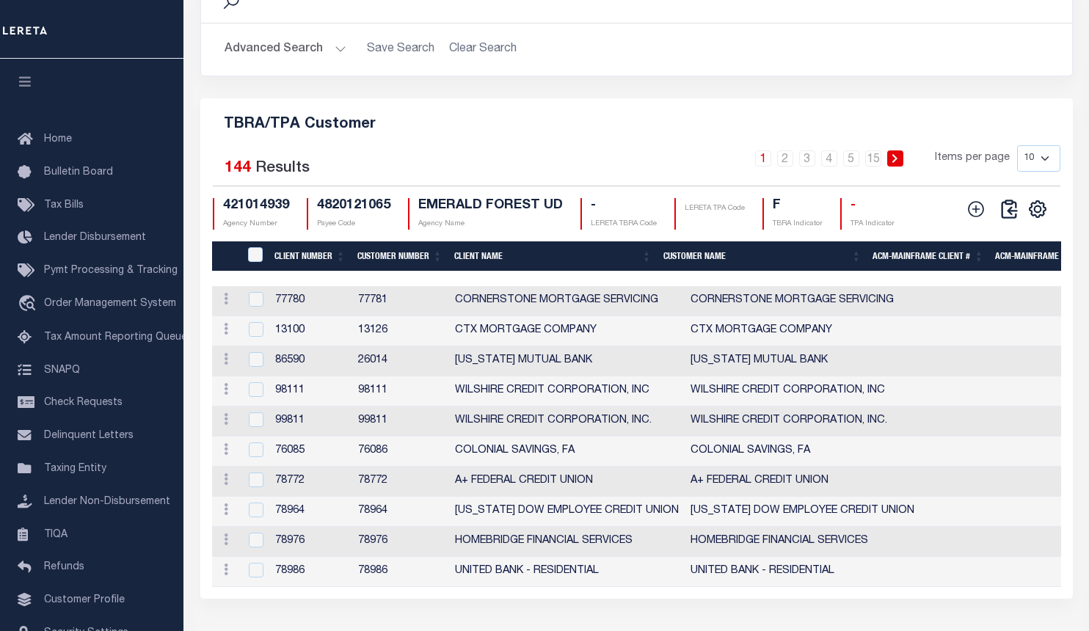
scroll to position [1939, 0]
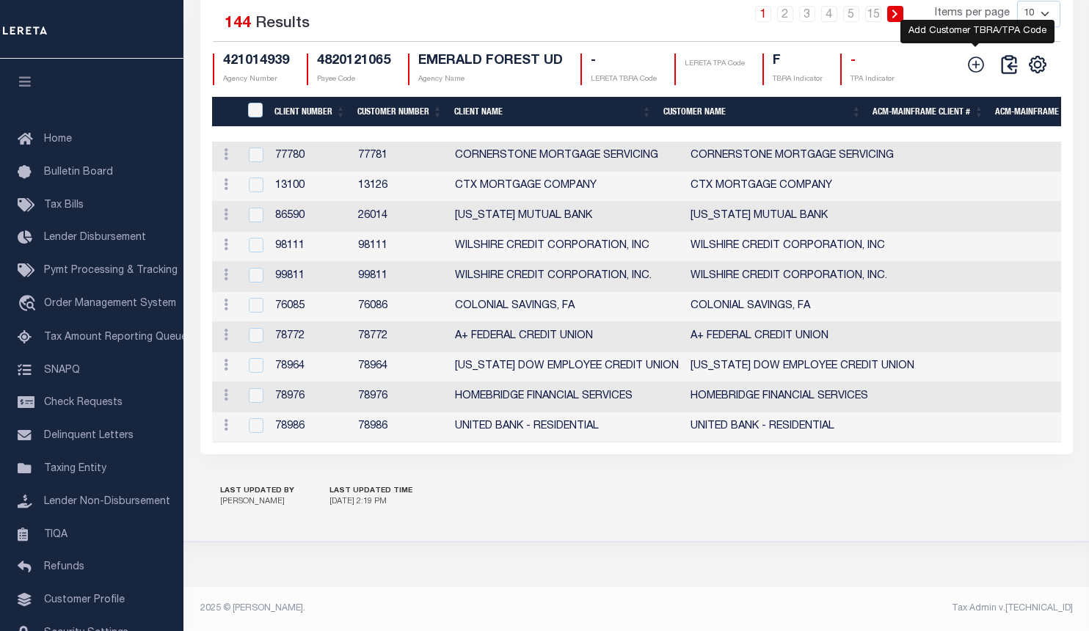
drag, startPoint x: 978, startPoint y: 54, endPoint x: 969, endPoint y: 62, distance: 11.5
click at [978, 55] on icon at bounding box center [976, 64] width 19 height 19
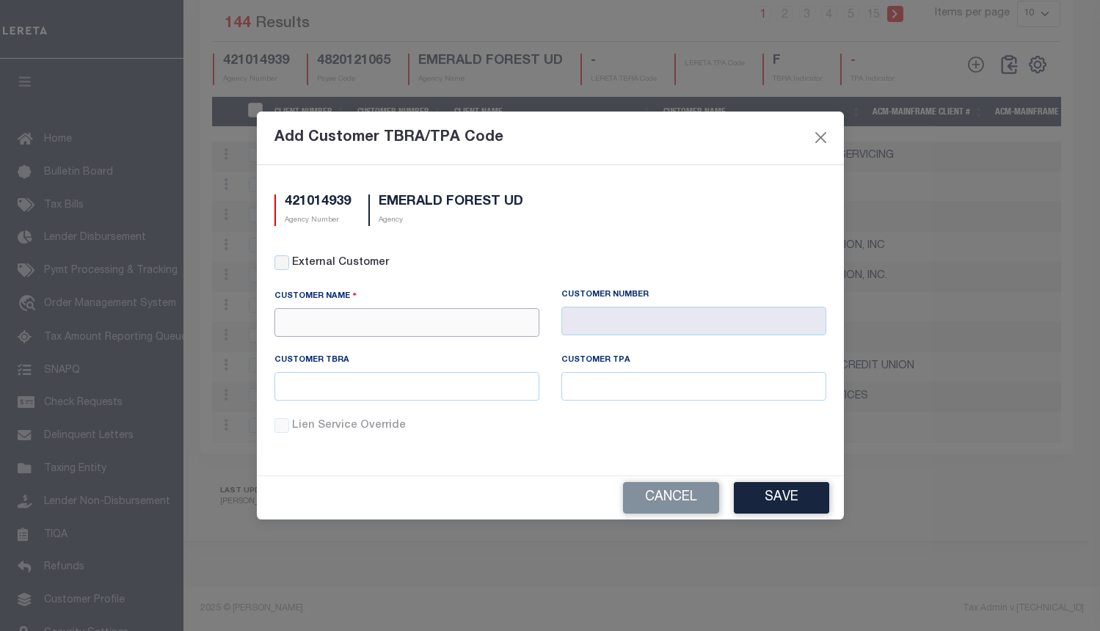
click at [441, 324] on input "text" at bounding box center [407, 322] width 265 height 29
click at [390, 343] on div "Stellar Bank" at bounding box center [407, 353] width 264 height 23
type input "Stellar Bank"
type input "1103"
type input "Stellar Bank"
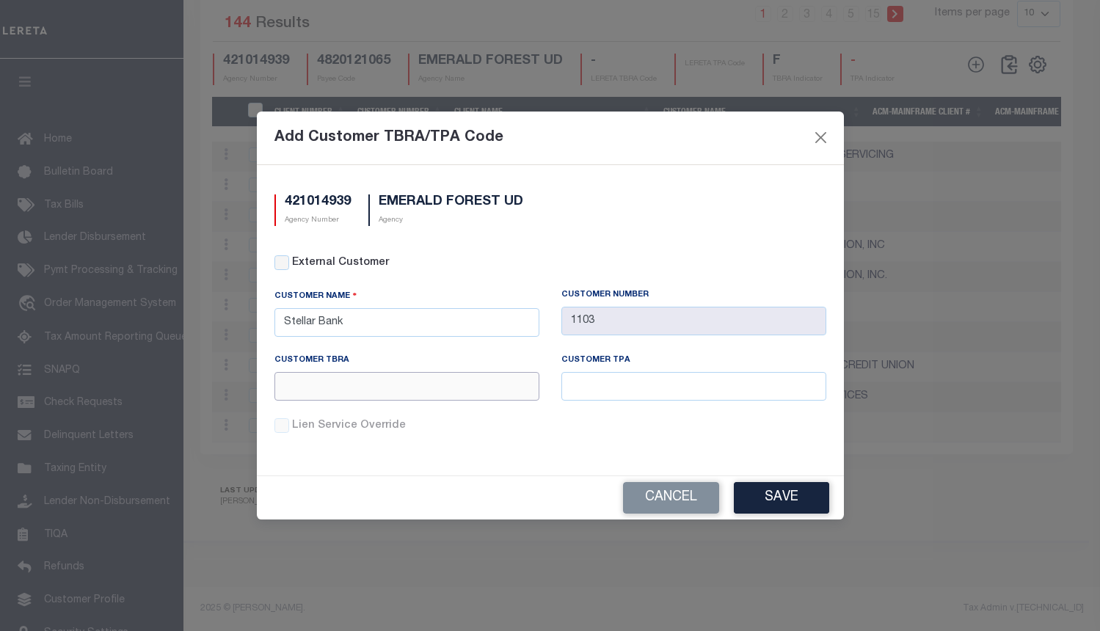
click at [408, 386] on input "text" at bounding box center [407, 386] width 265 height 29
paste input "A05"
type input "A05"
click at [636, 387] on input "text" at bounding box center [694, 386] width 265 height 29
paste input "A05"
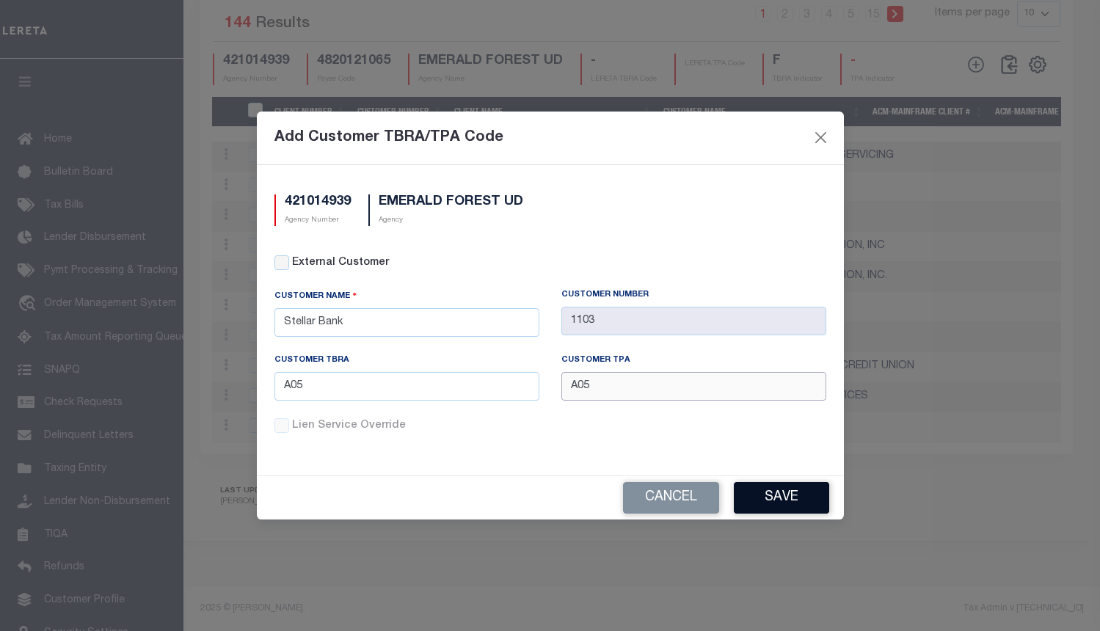
type input "A05"
click at [769, 493] on button "Save" at bounding box center [781, 498] width 95 height 32
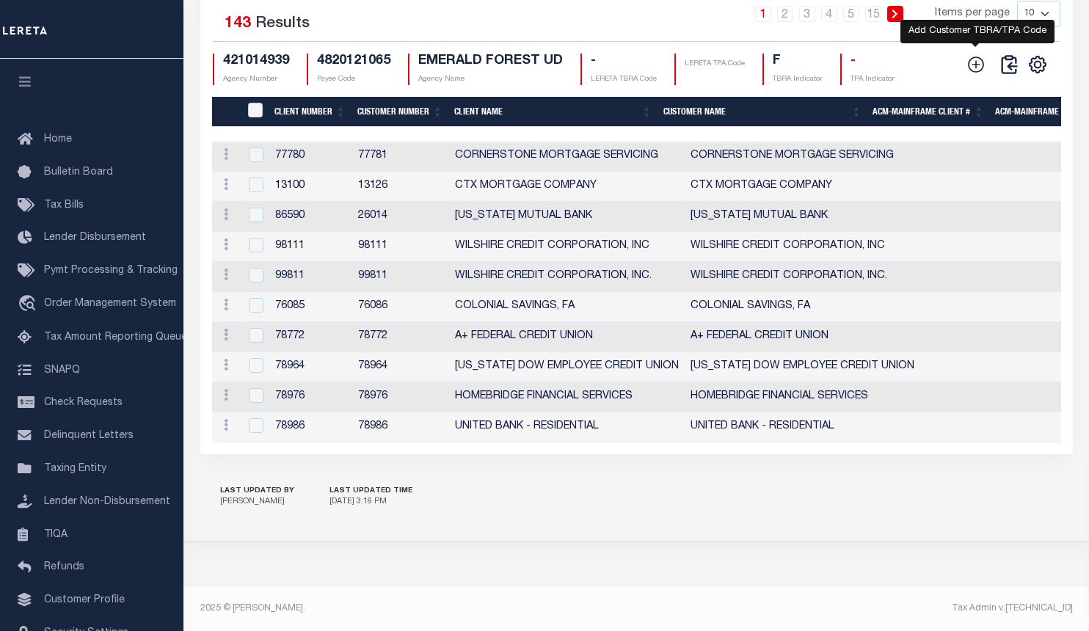
click at [977, 68] on icon at bounding box center [976, 64] width 19 height 19
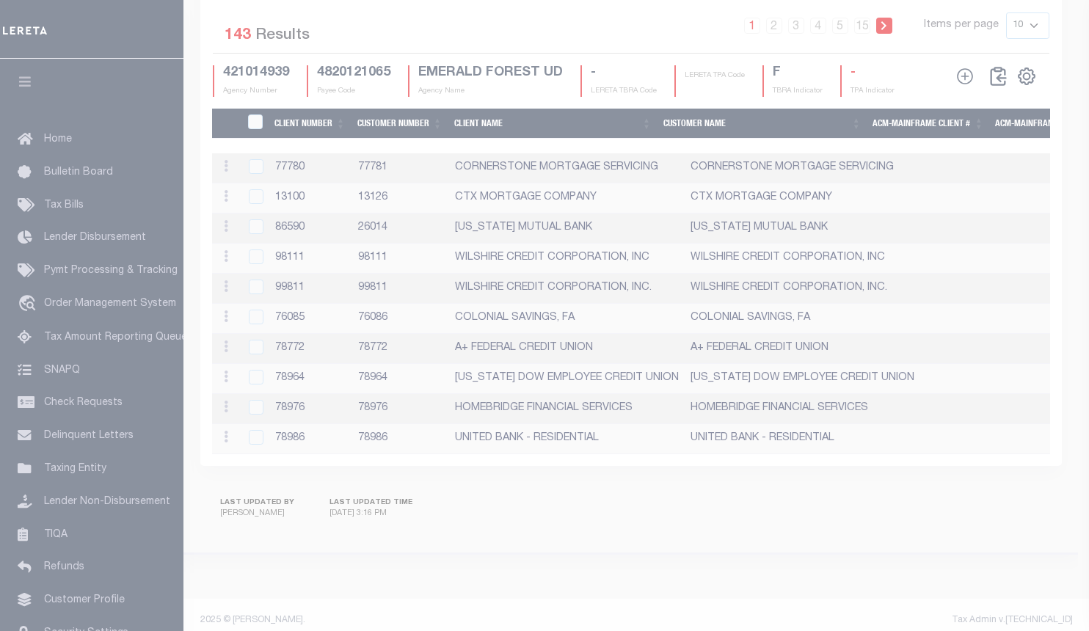
scroll to position [1903, 0]
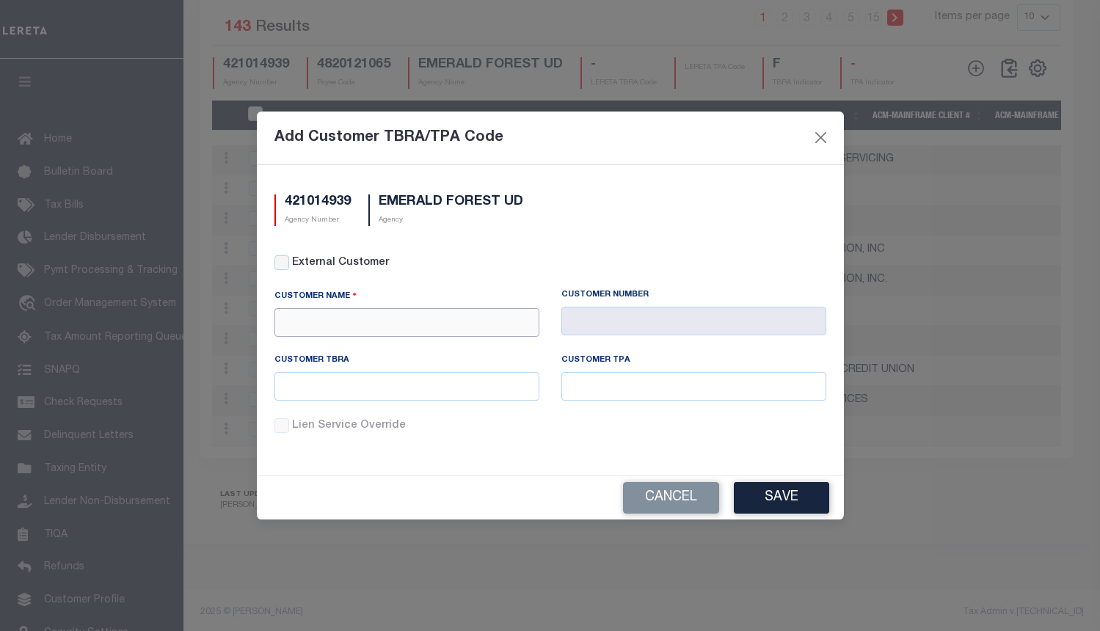
click at [369, 323] on input "text" at bounding box center [407, 322] width 265 height 29
click at [371, 347] on div "Members Choice" at bounding box center [407, 348] width 264 height 23
type input "Members Choice"
type input "1079"
type input "Members Choice"
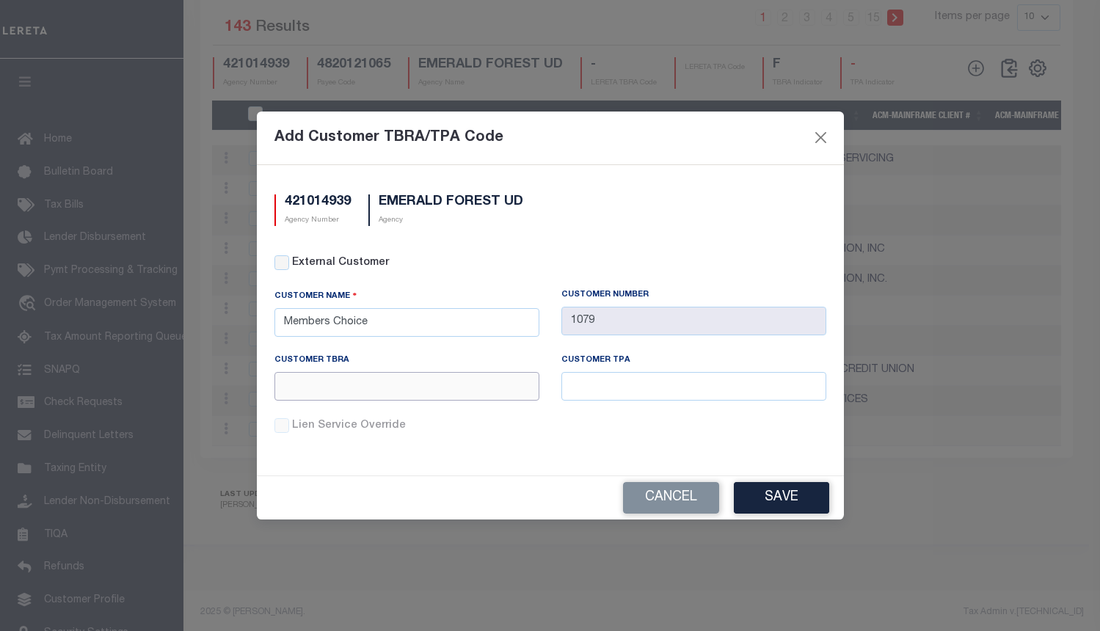
drag, startPoint x: 375, startPoint y: 380, endPoint x: 395, endPoint y: 377, distance: 20.2
click at [375, 380] on input "text" at bounding box center [407, 386] width 265 height 29
paste input "U02"
type input "U02"
click at [631, 386] on input "text" at bounding box center [694, 386] width 265 height 29
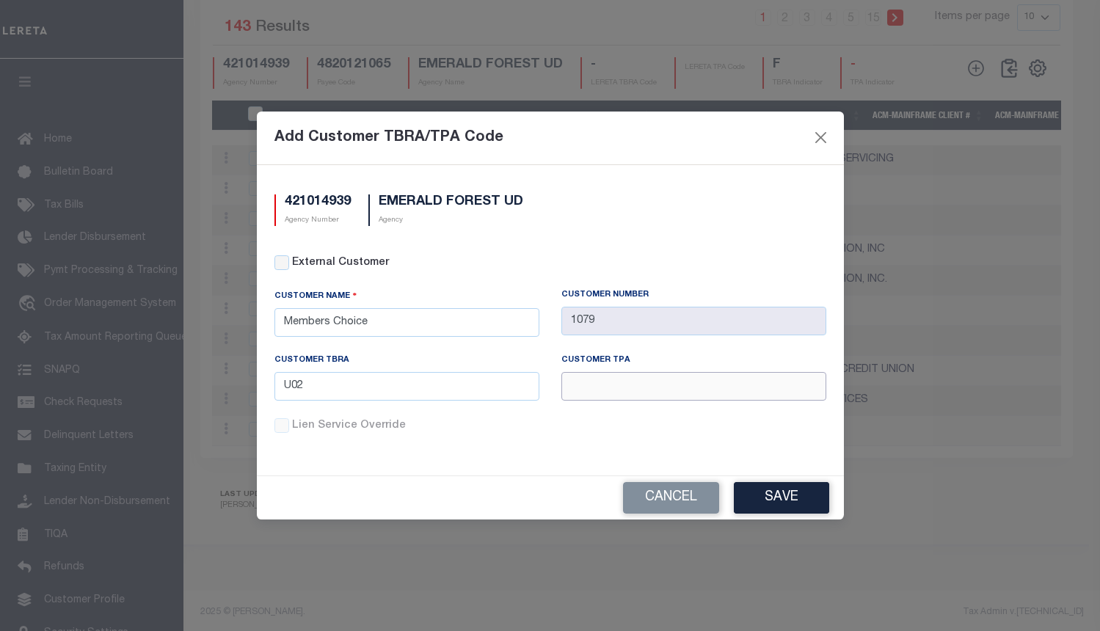
paste input "U02"
type input "U02"
click at [784, 495] on button "Save" at bounding box center [781, 498] width 95 height 32
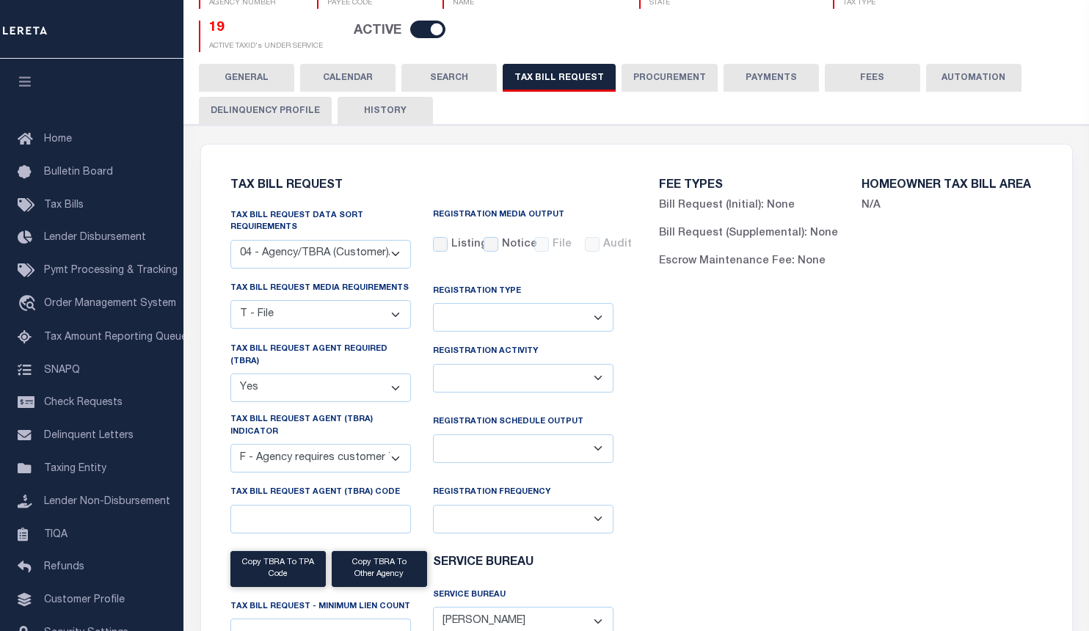
scroll to position [0, 0]
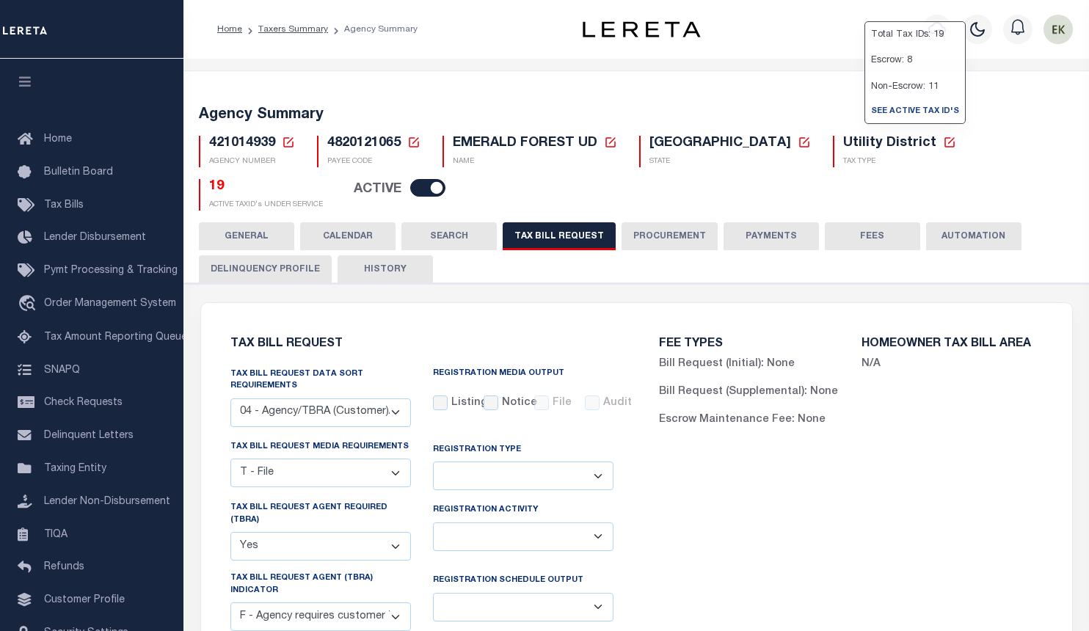
click at [386, 261] on button "HISTORY" at bounding box center [385, 269] width 95 height 28
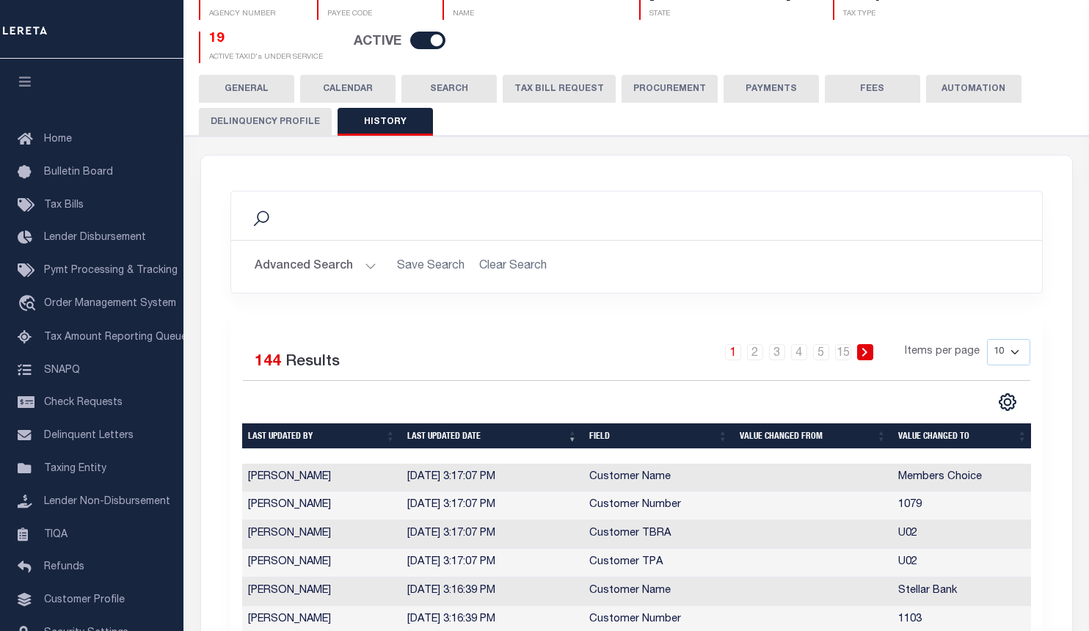
scroll to position [74, 0]
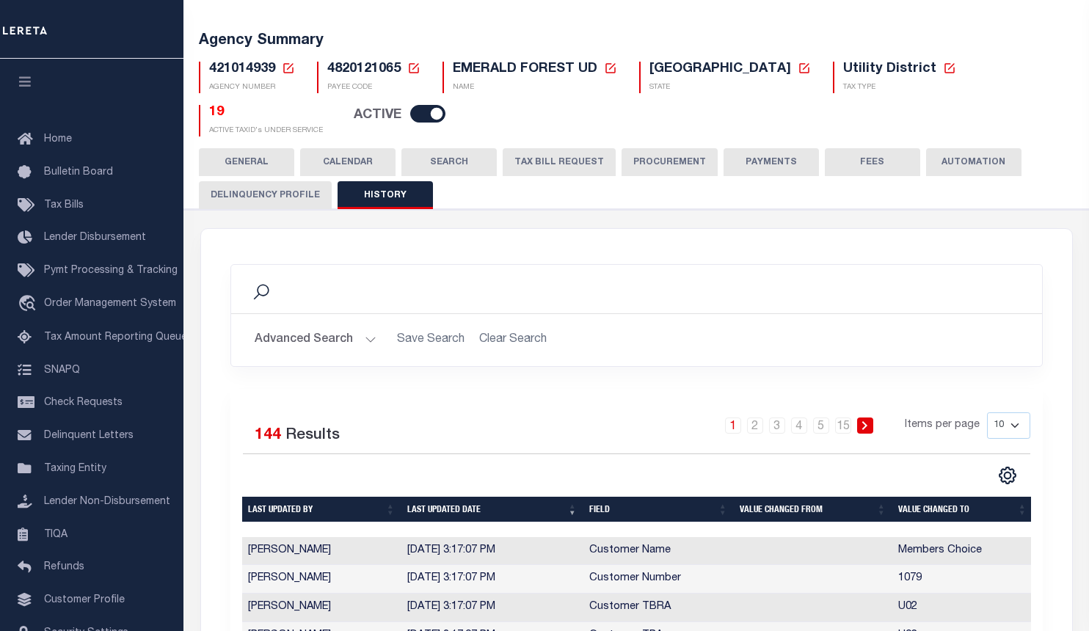
click at [550, 154] on button "TAX BILL REQUEST" at bounding box center [559, 162] width 113 height 28
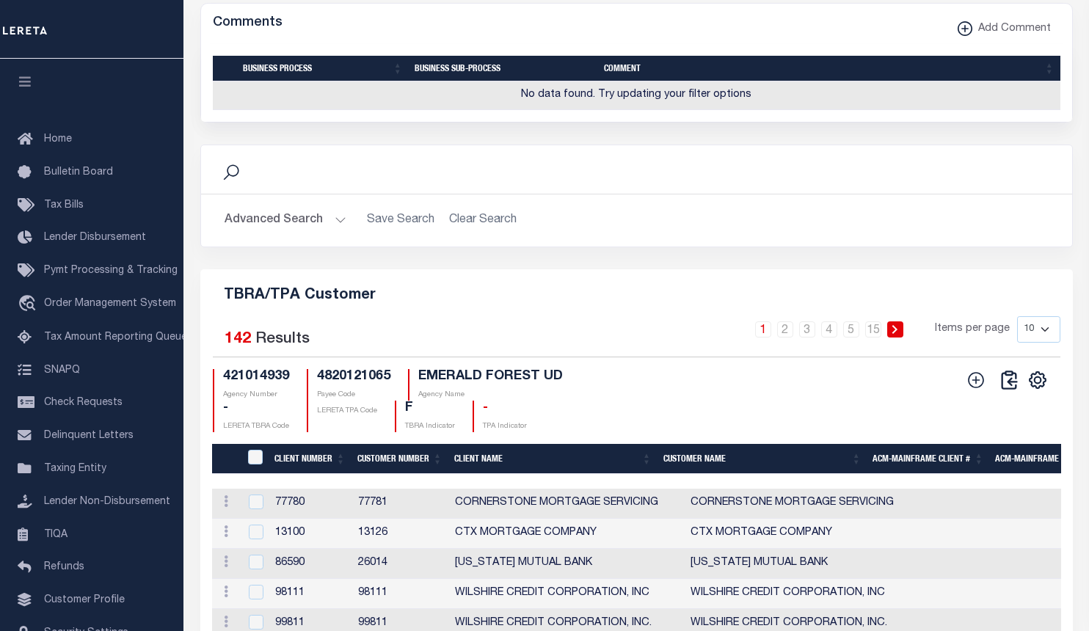
scroll to position [1971, 0]
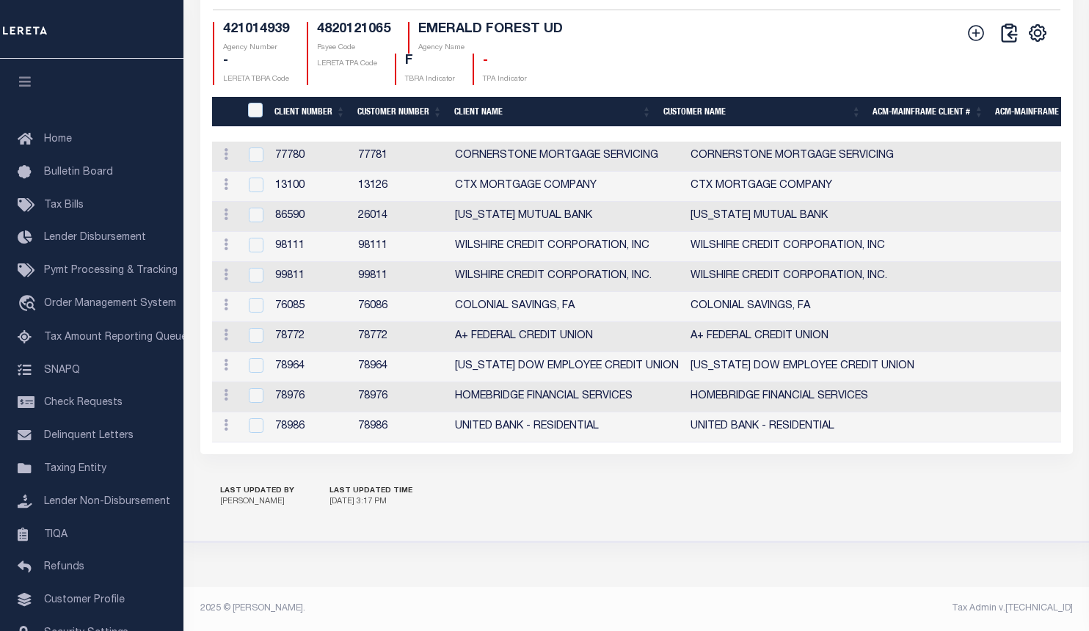
click at [962, 23] on button at bounding box center [976, 33] width 32 height 21
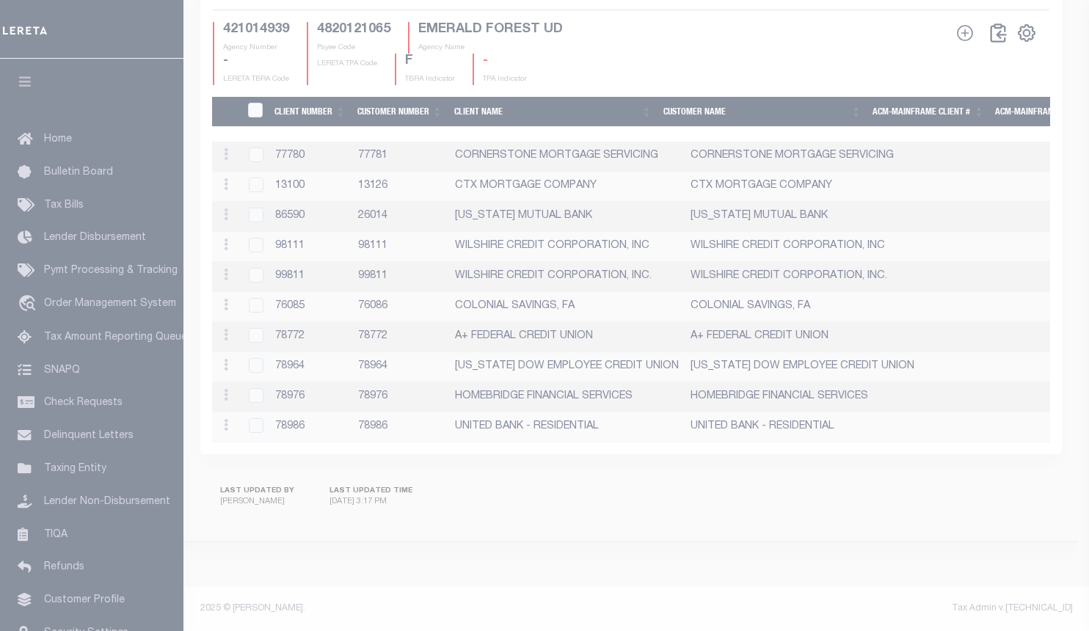
scroll to position [1943, 0]
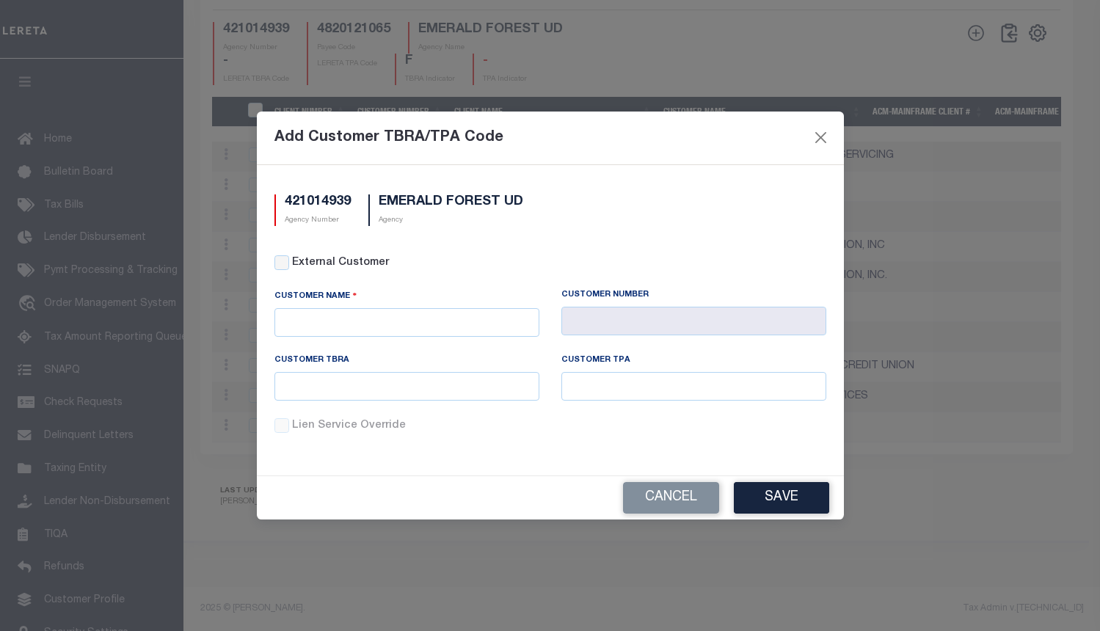
click at [975, 26] on div "Add Customer TBRA/TPA Code 421014939 Agency Number EMERALD FOREST UD Agency Ext…" at bounding box center [550, 315] width 1100 height 631
click at [460, 334] on input "text" at bounding box center [407, 322] width 265 height 29
click at [445, 345] on div "Prosperity Bank" at bounding box center [407, 353] width 264 height 23
type input "Prosperity Bank"
type input "1055"
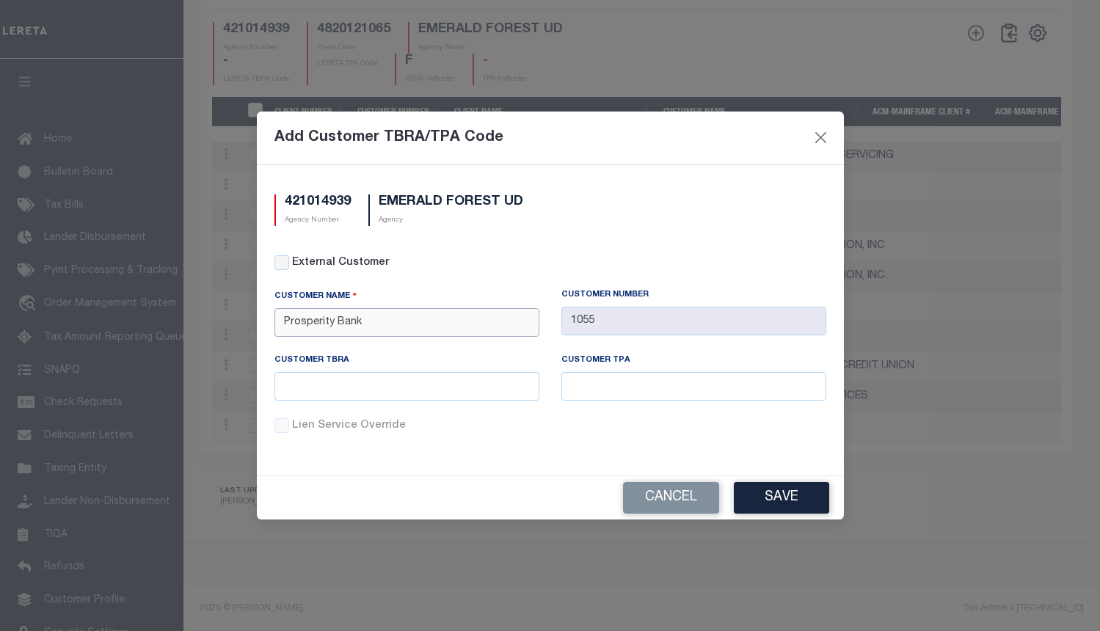
type input "Prosperity Bank"
click at [443, 384] on input "text" at bounding box center [407, 386] width 265 height 29
paste input "019"
type input "019"
click at [640, 383] on input "text" at bounding box center [694, 386] width 265 height 29
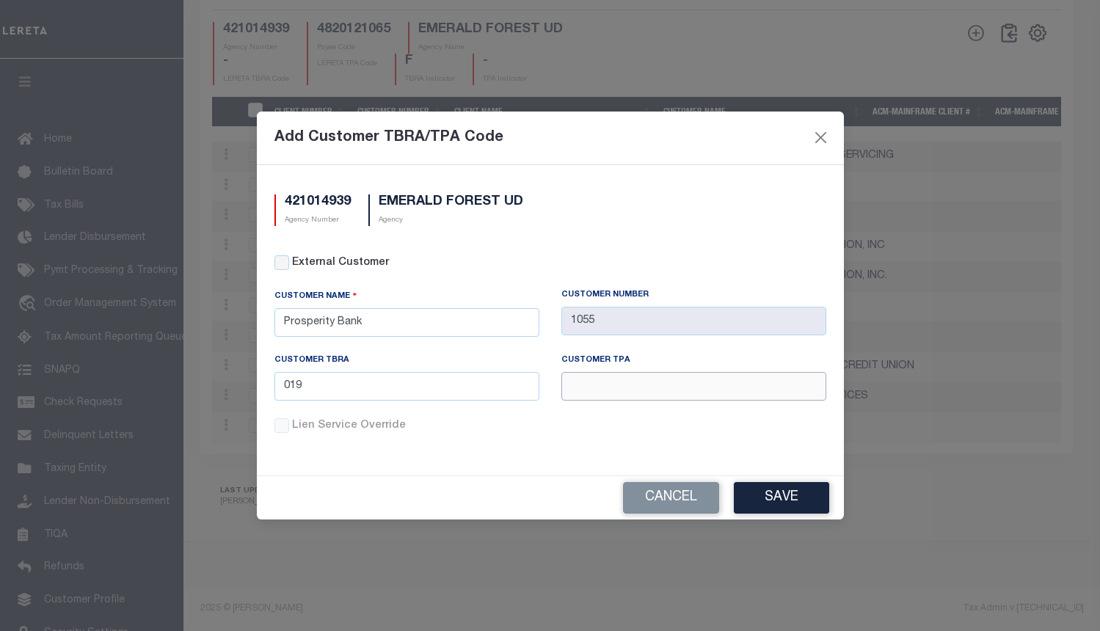
paste input "019"
type input "019"
click at [766, 504] on button "Save" at bounding box center [781, 498] width 95 height 32
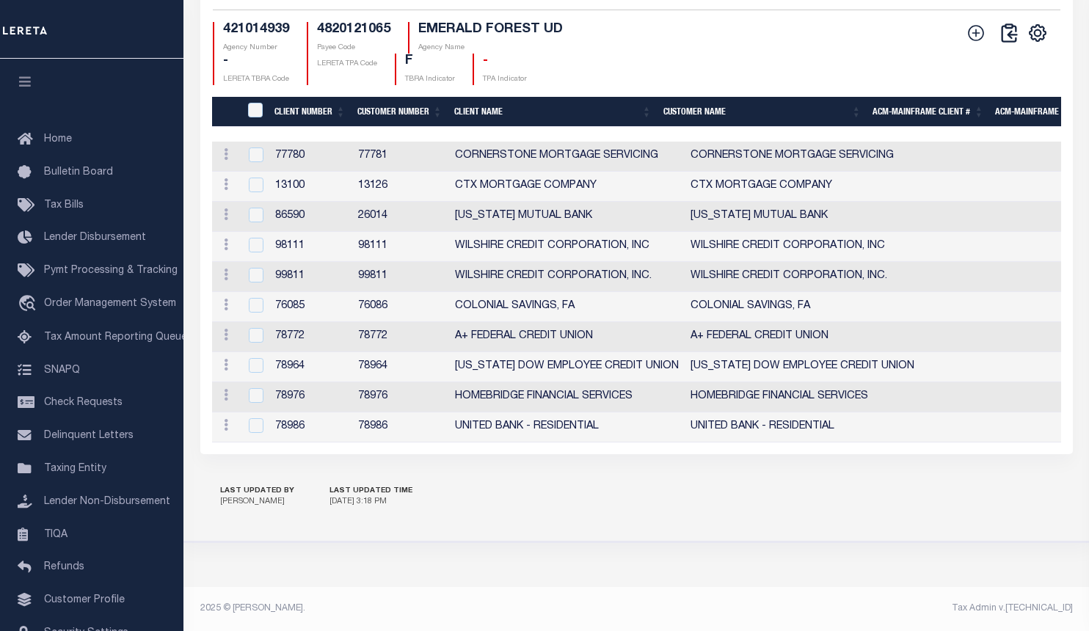
drag, startPoint x: 1011, startPoint y: 4, endPoint x: 987, endPoint y: 4, distance: 24.2
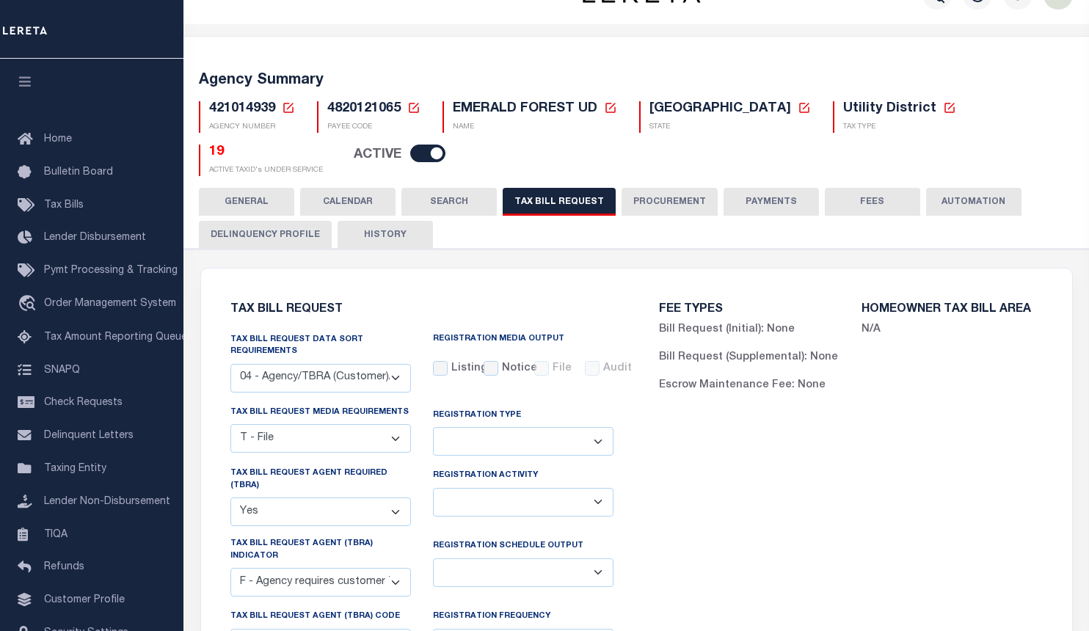
scroll to position [0, 0]
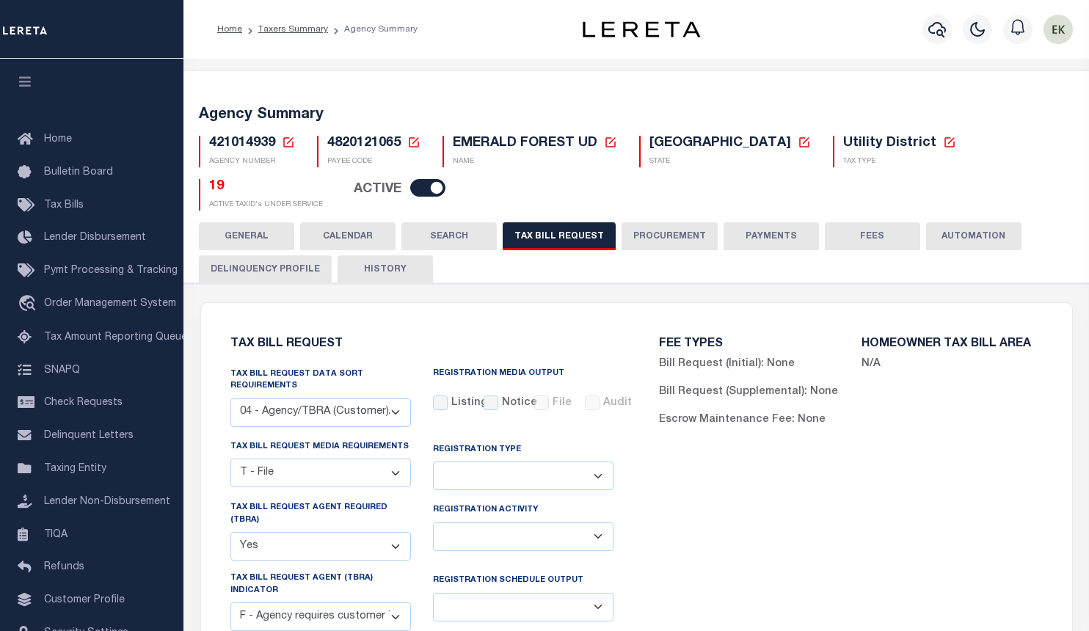
click at [290, 147] on icon at bounding box center [288, 142] width 10 height 10
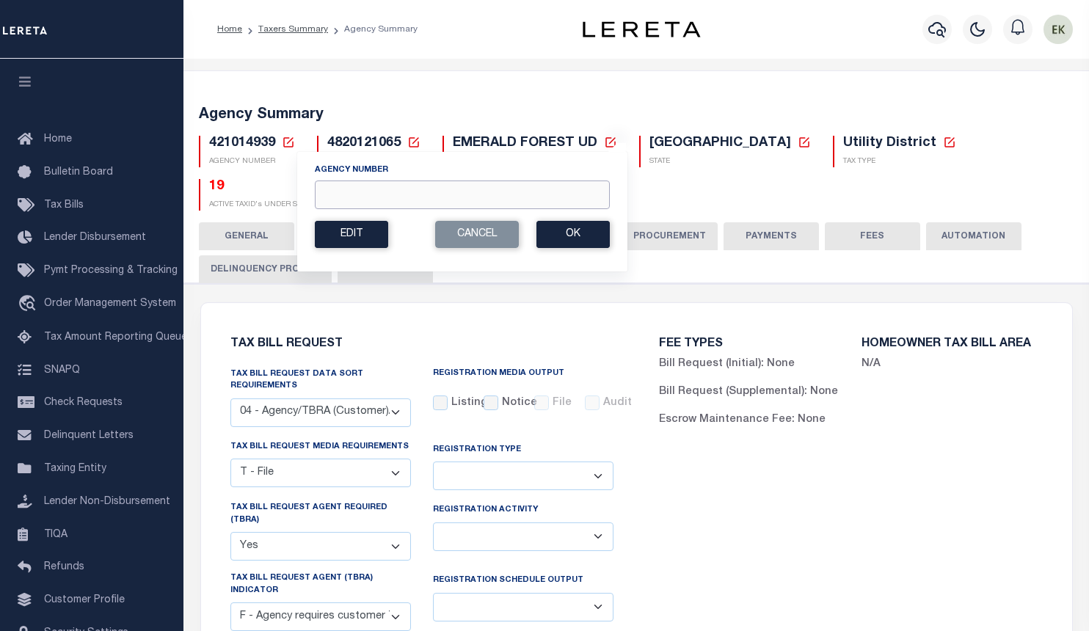
click at [381, 197] on input "Agency Number" at bounding box center [462, 195] width 295 height 29
paste input "421014951"
type input "421014951"
click at [550, 247] on button "Ok" at bounding box center [573, 234] width 73 height 27
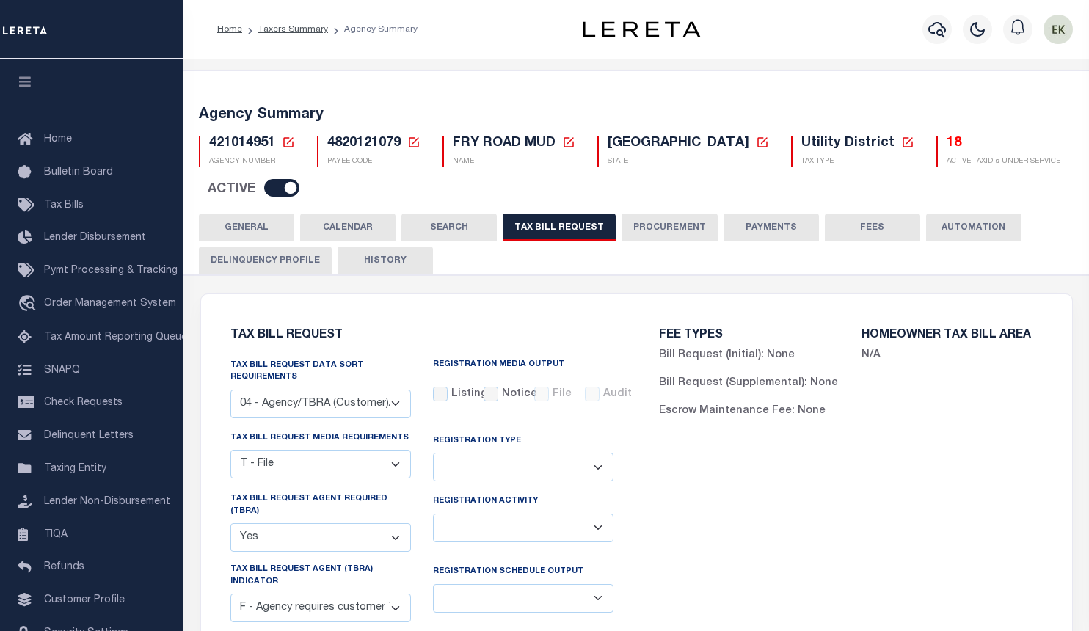
select select "28"
select select "22"
select select "true"
select select "14"
select select
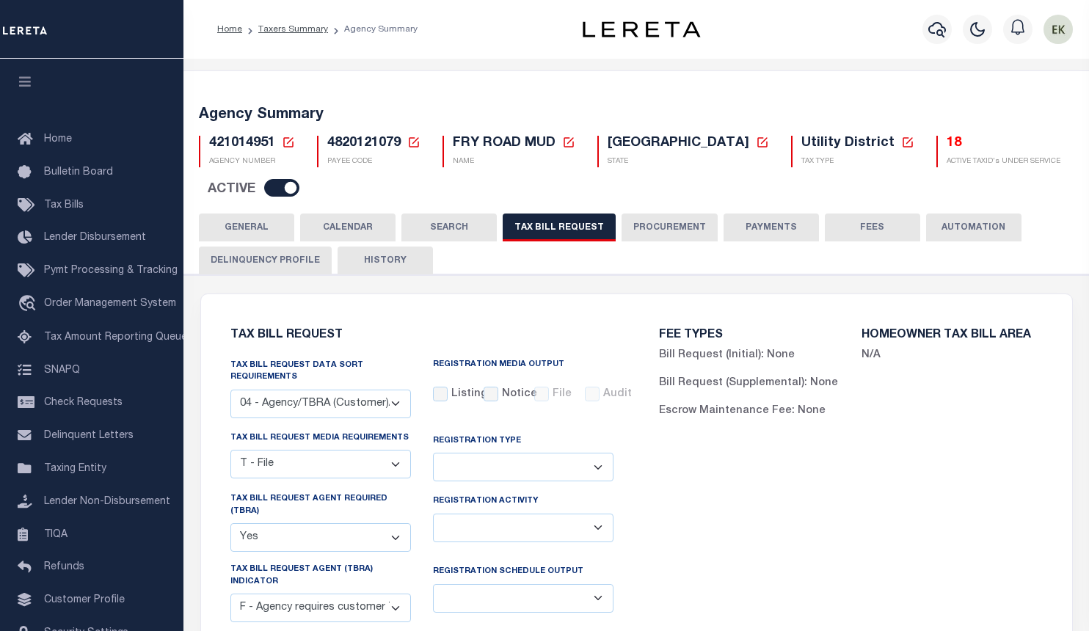
select select "4820180002"
select select "2"
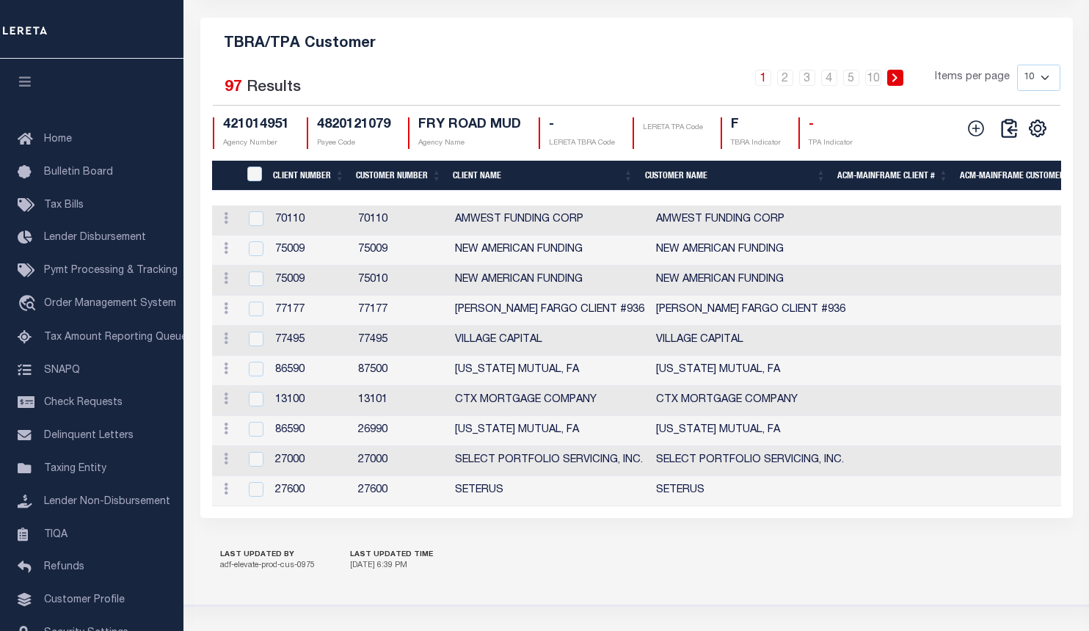
scroll to position [1835, 0]
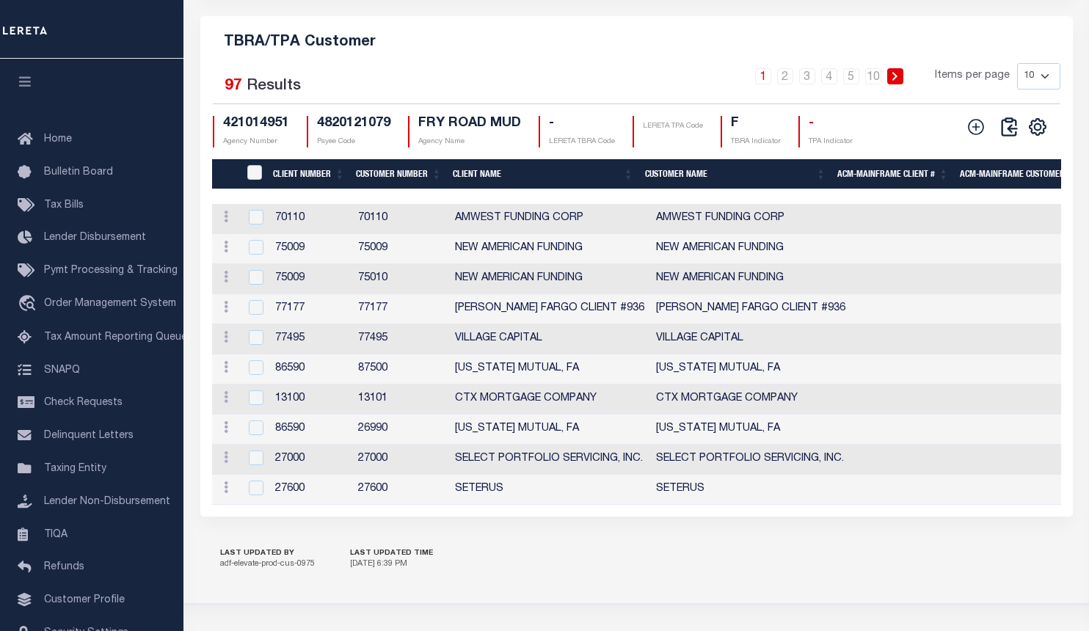
click at [977, 138] on div "CSV Export Selected Print Show Filter Show Search Columns 0: 1: CustomerPayeeID…" at bounding box center [1005, 132] width 90 height 32
click at [976, 129] on icon at bounding box center [976, 127] width 16 height 16
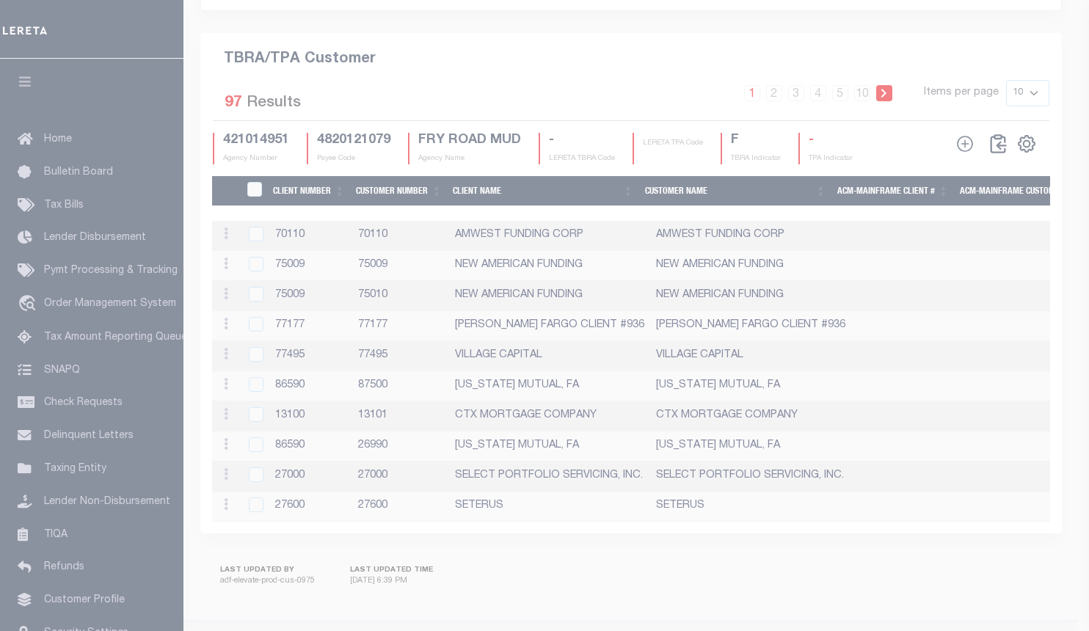
scroll to position [1807, 0]
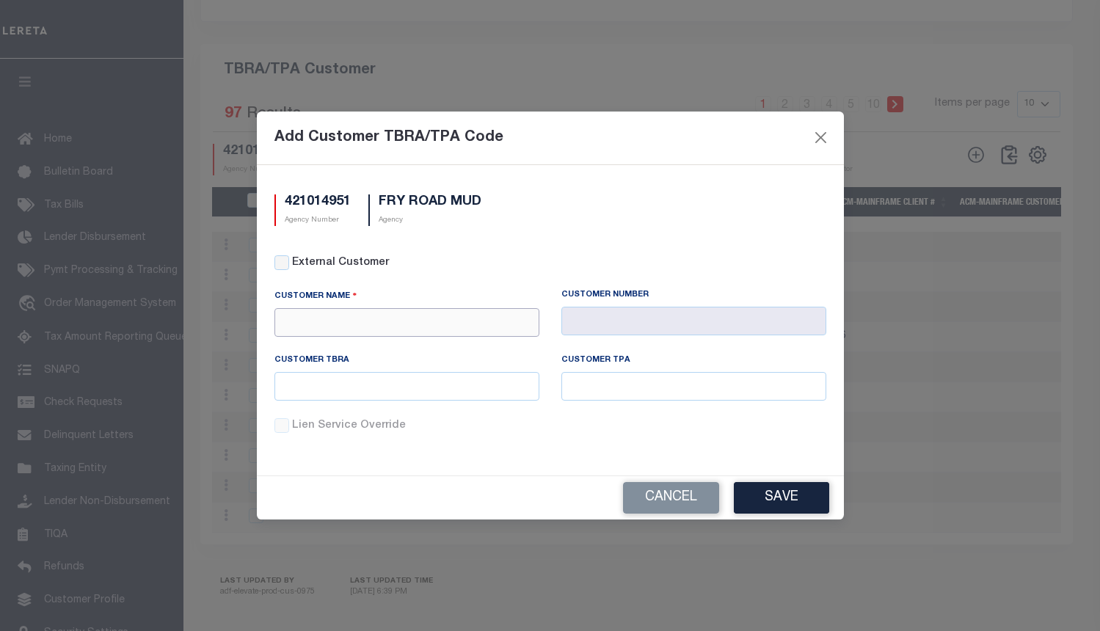
click at [440, 312] on input "text" at bounding box center [407, 322] width 265 height 29
click at [392, 344] on div "Prosperity Bank" at bounding box center [407, 348] width 264 height 23
type input "Prosperity Bank"
type input "1055"
type input "Prosperity Bank"
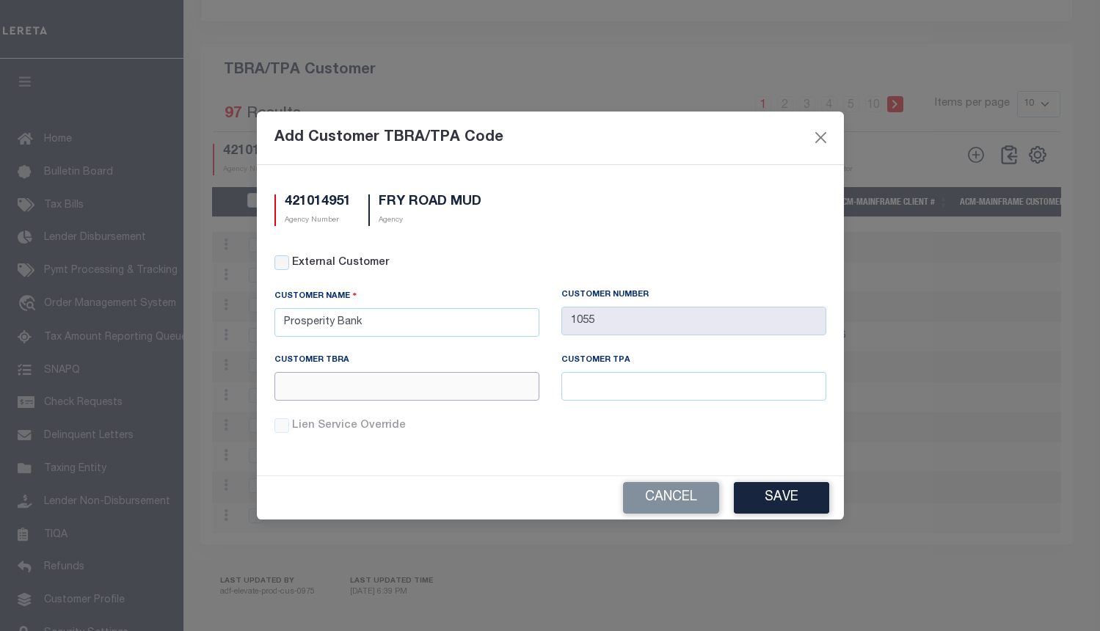
click at [400, 394] on input "text" at bounding box center [407, 386] width 265 height 29
paste input "421014951"
type input "4"
click at [390, 389] on input "text" at bounding box center [407, 386] width 265 height 29
paste input "019"
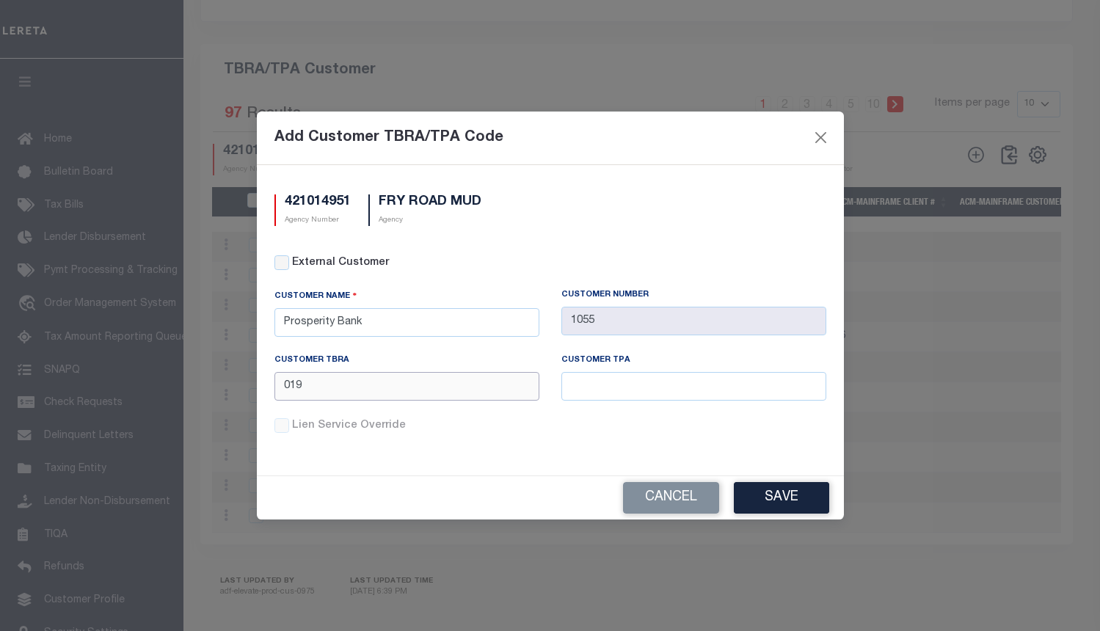
type input "019"
click at [631, 388] on input "text" at bounding box center [694, 386] width 265 height 29
paste input "019"
type input "019"
click at [774, 501] on button "Save" at bounding box center [781, 498] width 95 height 32
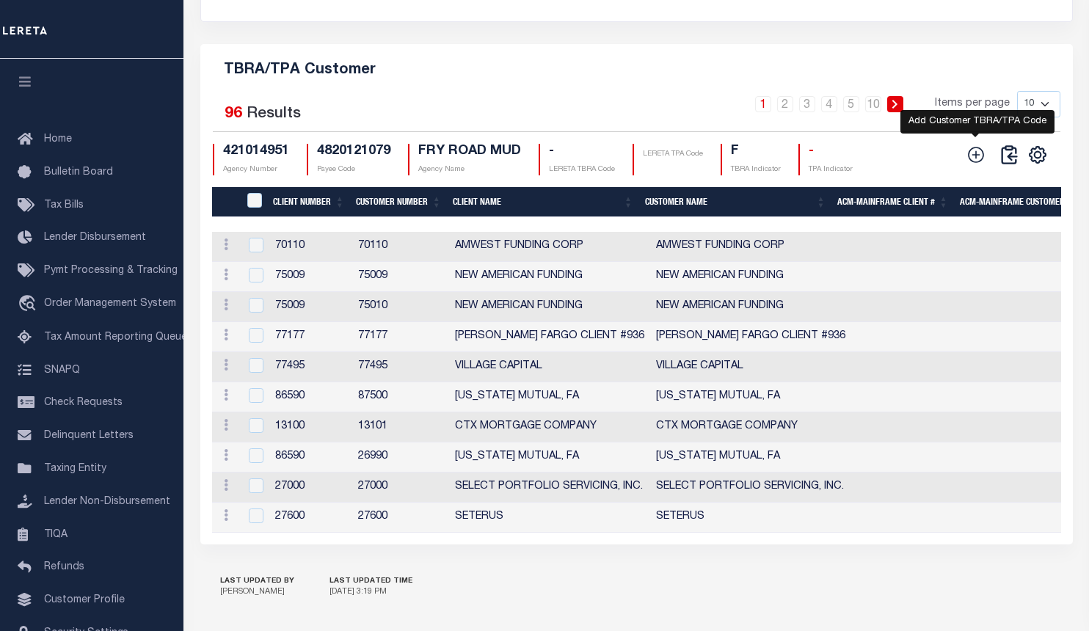
click at [975, 145] on icon at bounding box center [976, 154] width 19 height 19
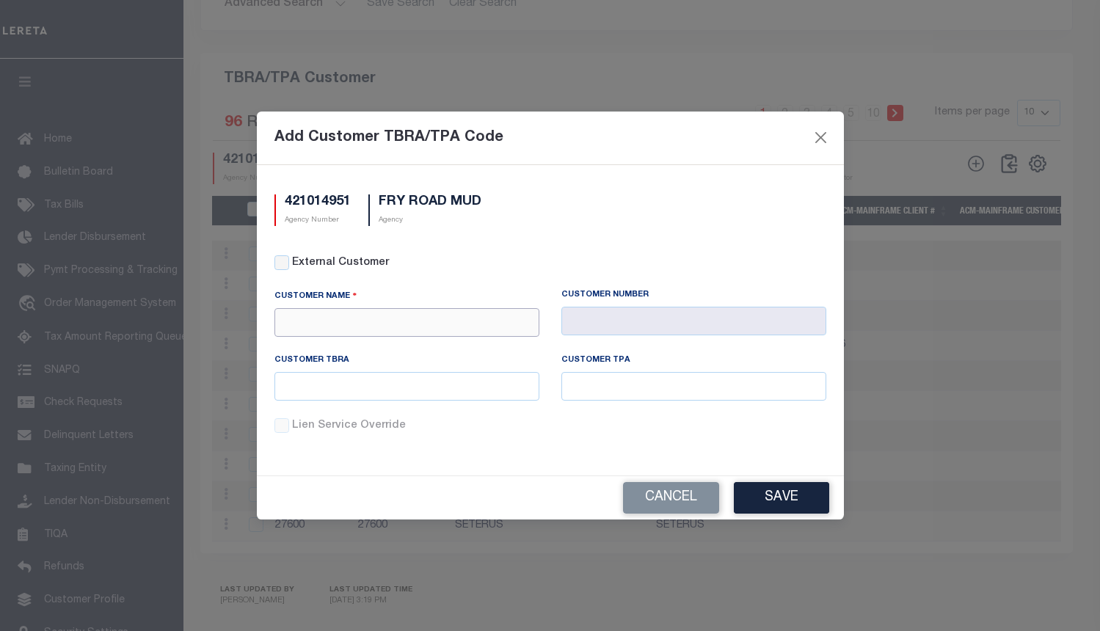
click at [470, 318] on input "text" at bounding box center [407, 322] width 265 height 29
click at [391, 349] on div "First Financial Bank" at bounding box center [407, 348] width 264 height 23
type input "First Financial Bank"
type input "1063"
type input "First Financial Bank"
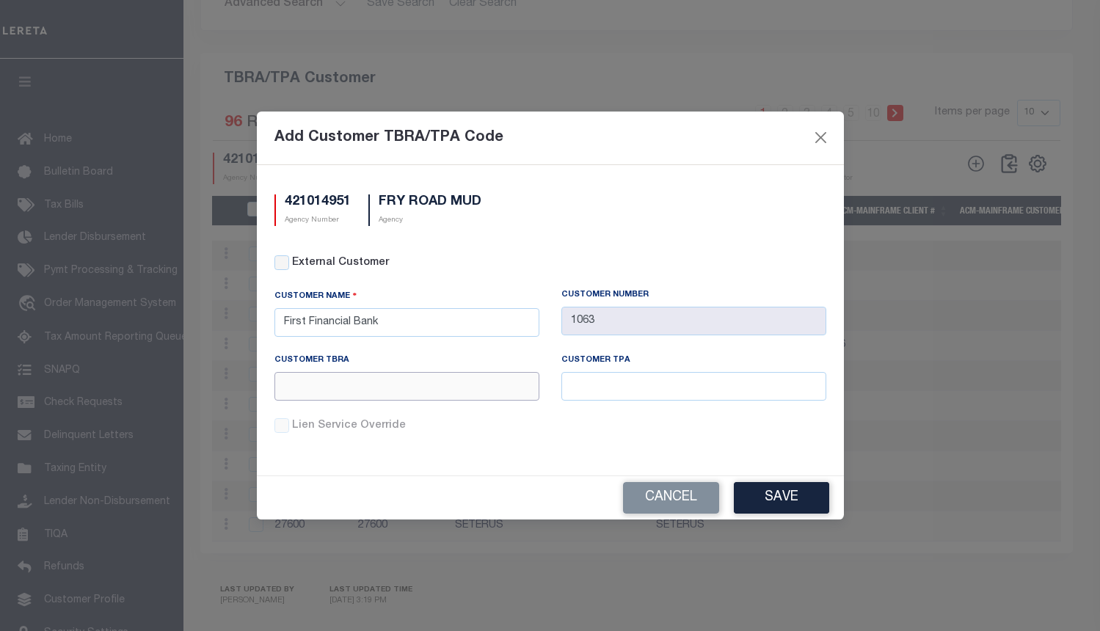
click at [392, 382] on input "text" at bounding box center [407, 386] width 265 height 29
paste input "L38"
type input "L38"
click at [635, 385] on input "text" at bounding box center [694, 386] width 265 height 29
paste input "L38"
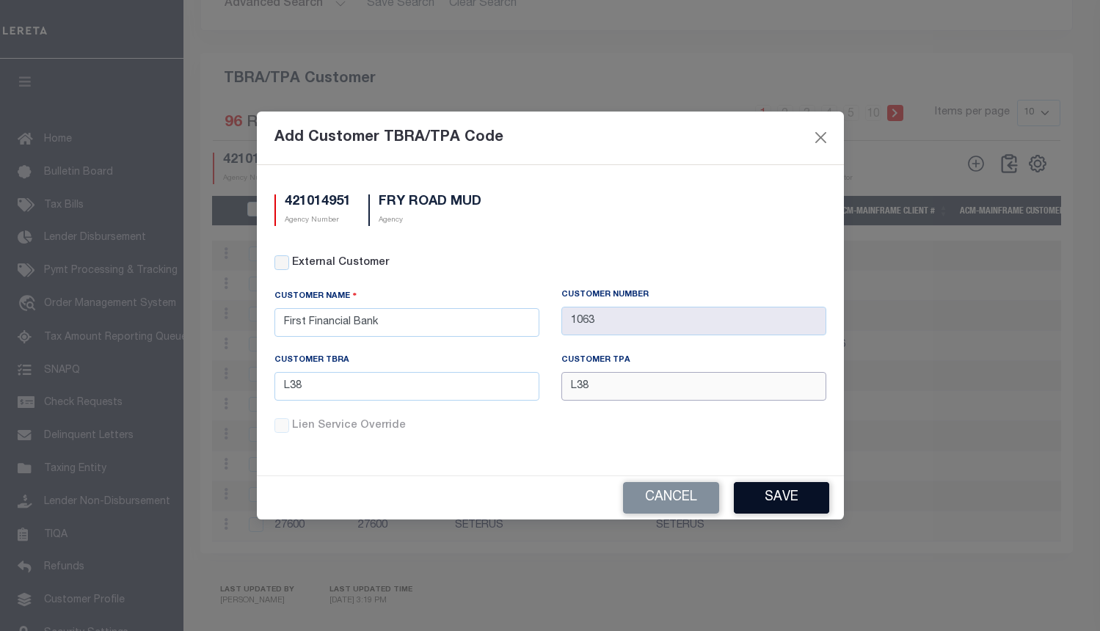
type input "L38"
click at [766, 490] on button "Save" at bounding box center [781, 498] width 95 height 32
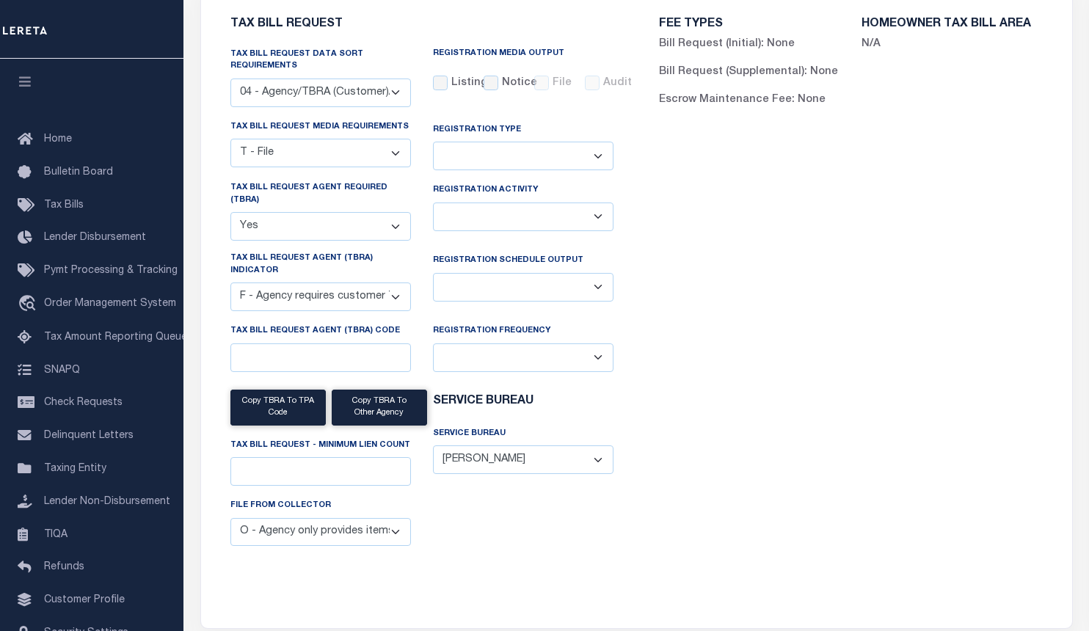
scroll to position [0, 0]
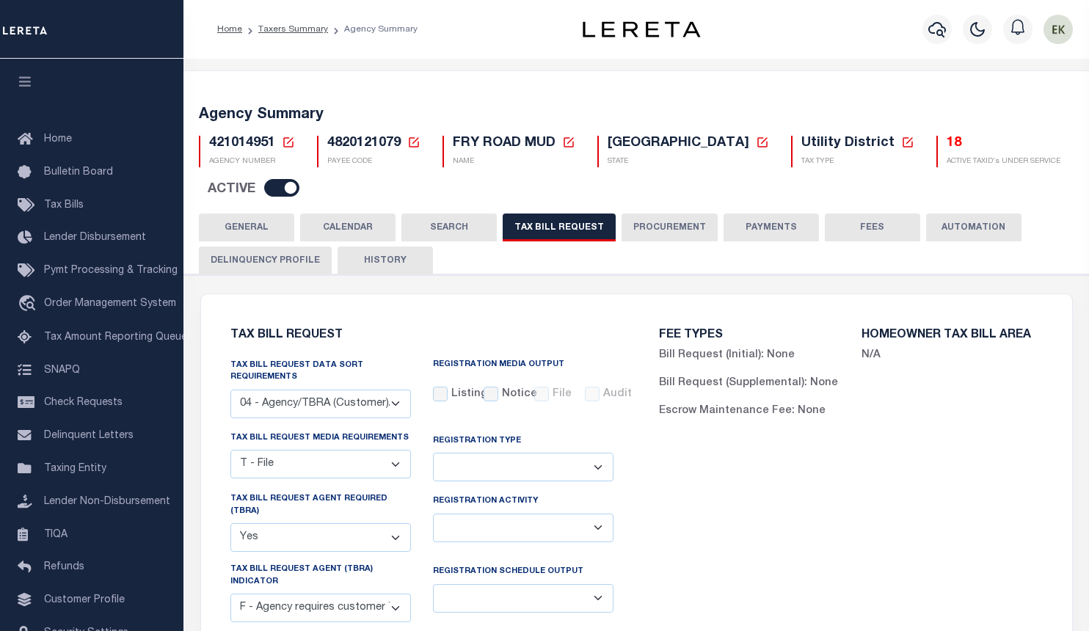
click at [376, 247] on button "HISTORY" at bounding box center [385, 261] width 95 height 28
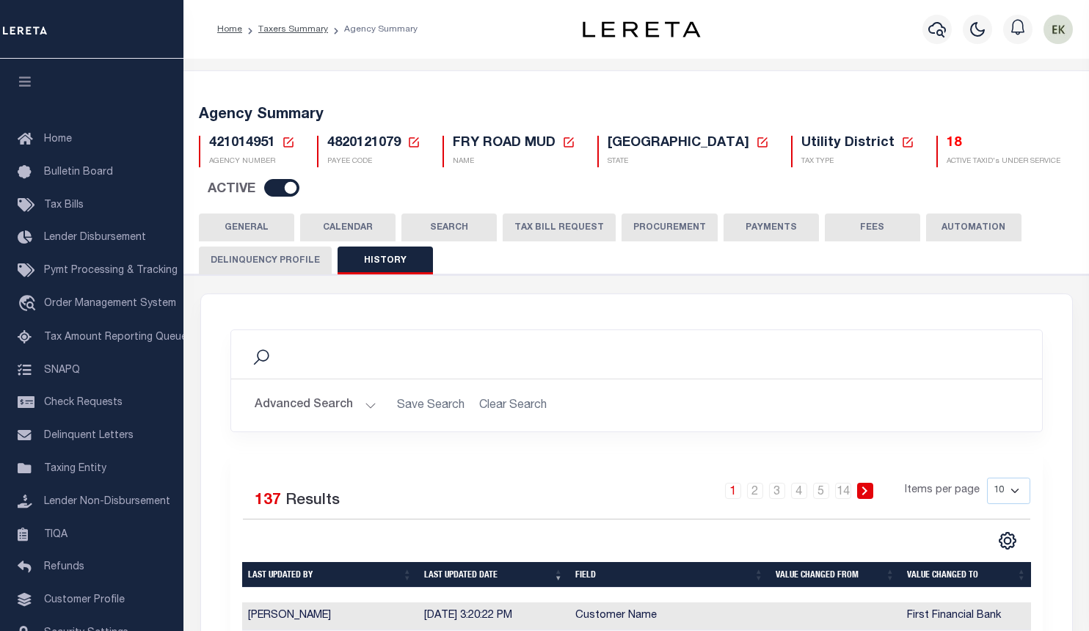
click at [583, 214] on button "TAX BILL REQUEST" at bounding box center [559, 228] width 113 height 28
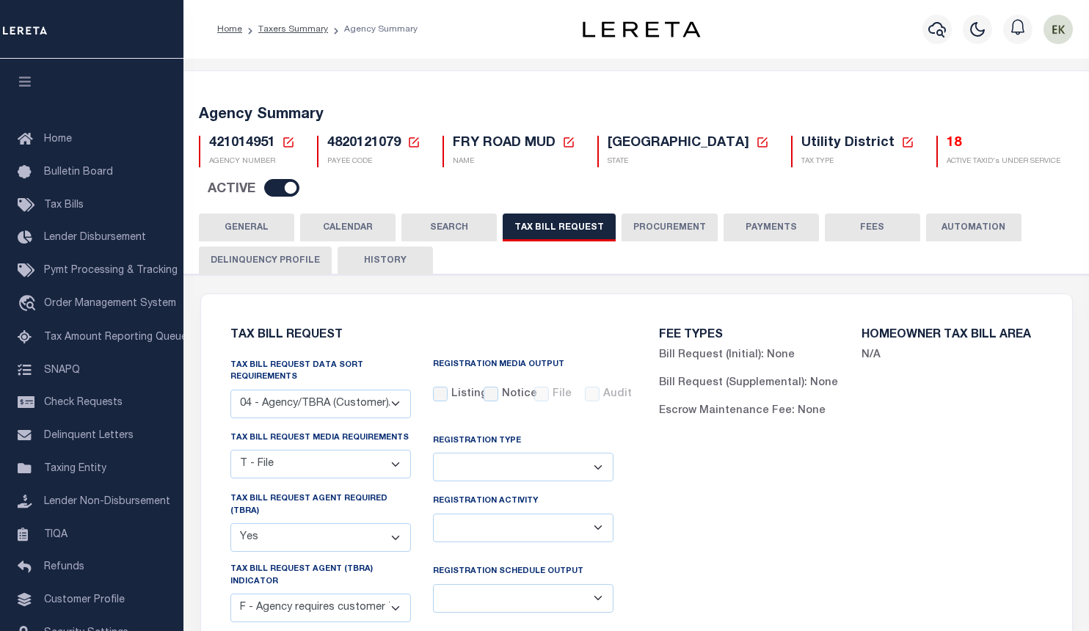
click at [385, 247] on button "HISTORY" at bounding box center [385, 261] width 95 height 28
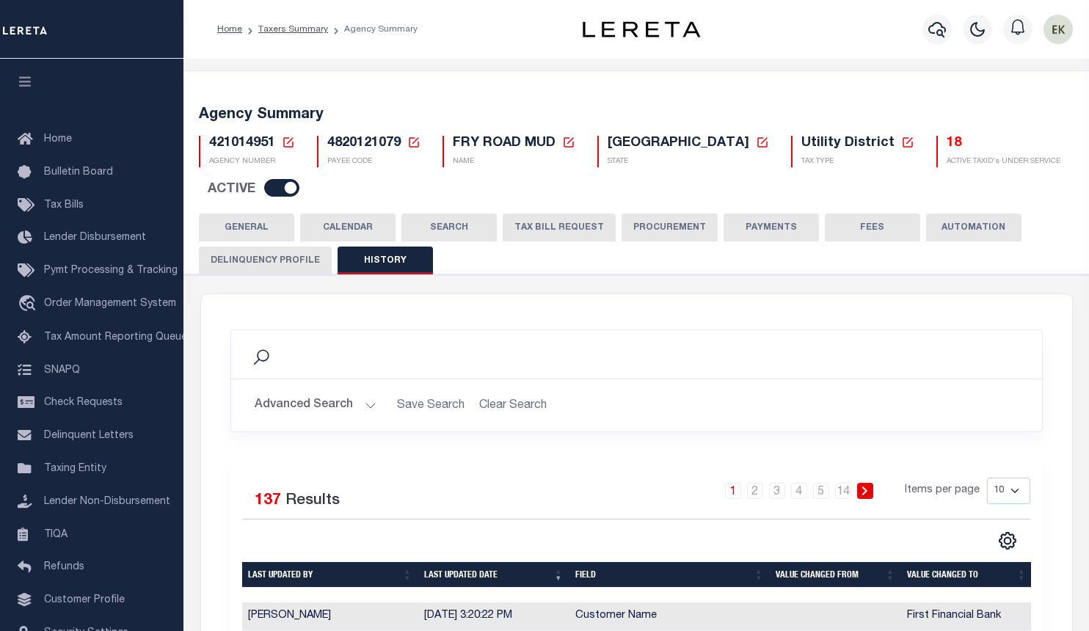
click at [575, 214] on button "TAX BILL REQUEST" at bounding box center [559, 228] width 113 height 28
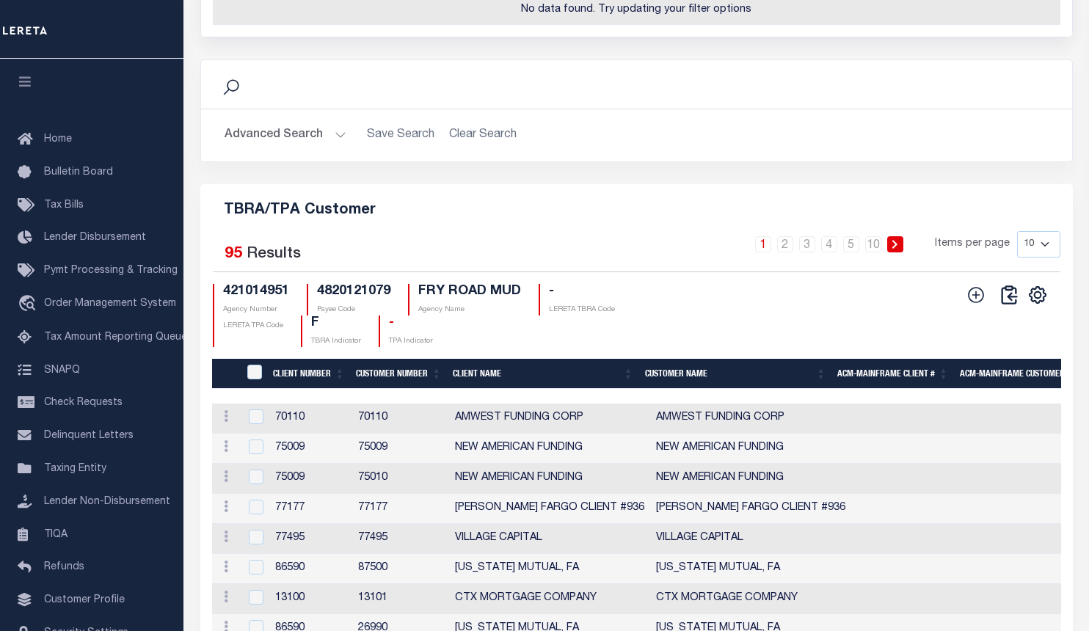
scroll to position [1908, 0]
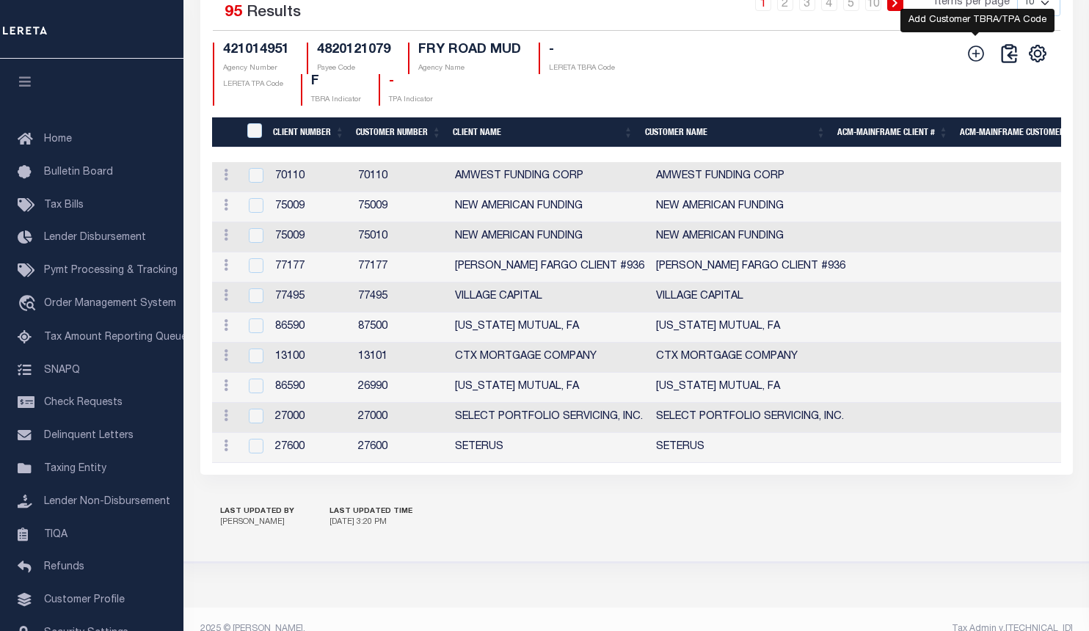
click at [981, 54] on icon at bounding box center [976, 53] width 19 height 19
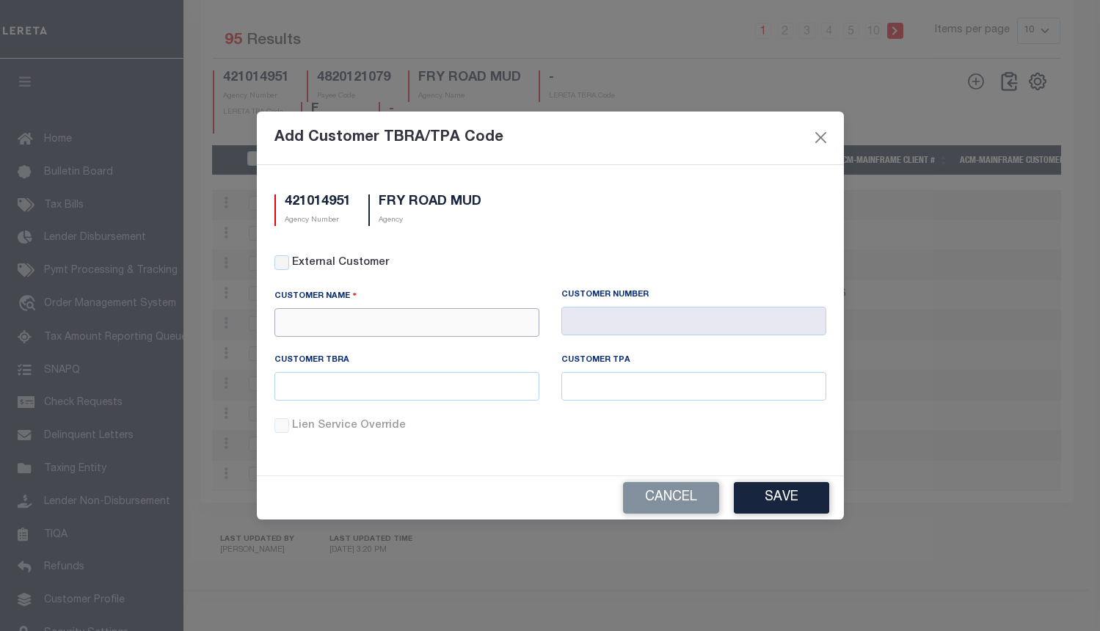
click at [465, 313] on input "text" at bounding box center [407, 322] width 265 height 29
click at [378, 343] on div "Members Choice" at bounding box center [407, 348] width 264 height 23
type input "Members Choice"
type input "1079"
type input "Members Choice"
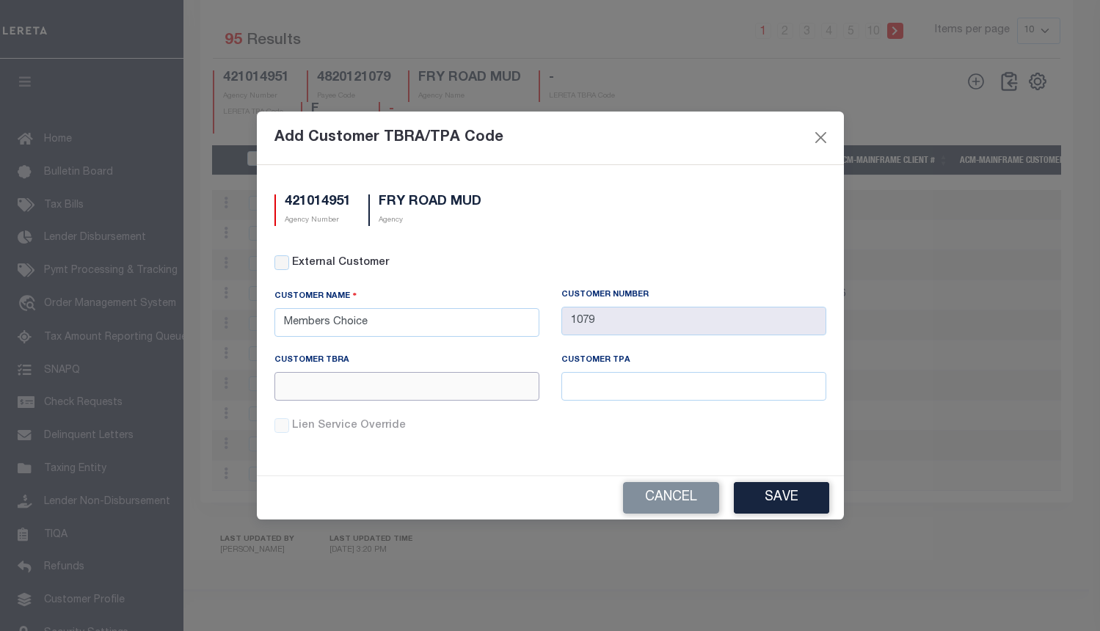
click at [486, 393] on input "text" at bounding box center [407, 386] width 265 height 29
paste input "U02"
type input "U02"
click at [664, 384] on input "text" at bounding box center [694, 386] width 265 height 29
paste input "U02"
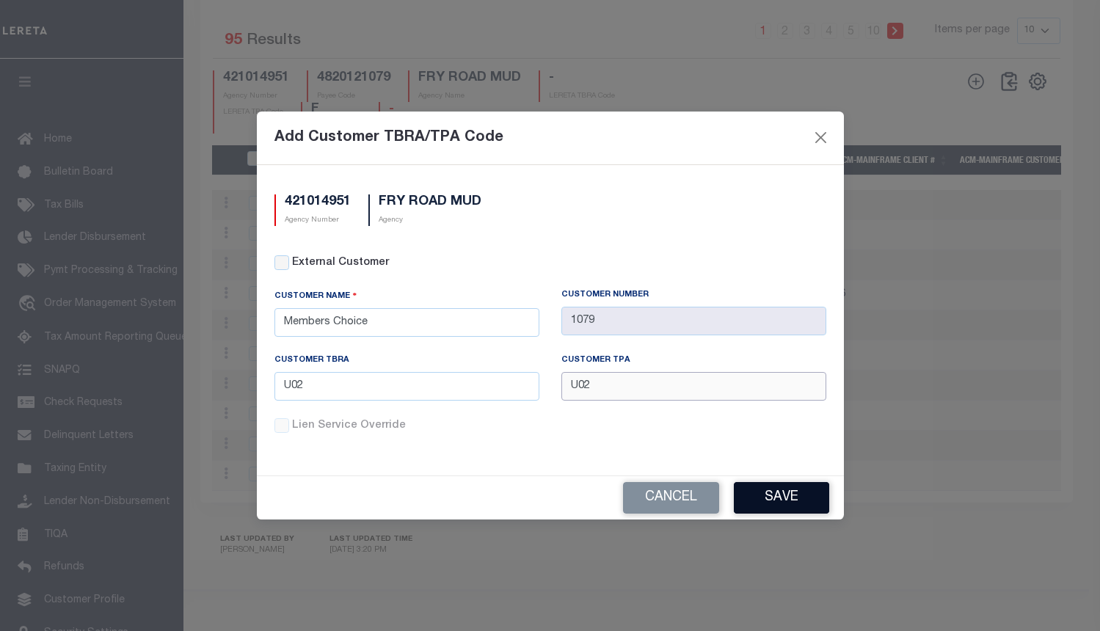
type input "U02"
click at [799, 498] on button "Save" at bounding box center [781, 498] width 95 height 32
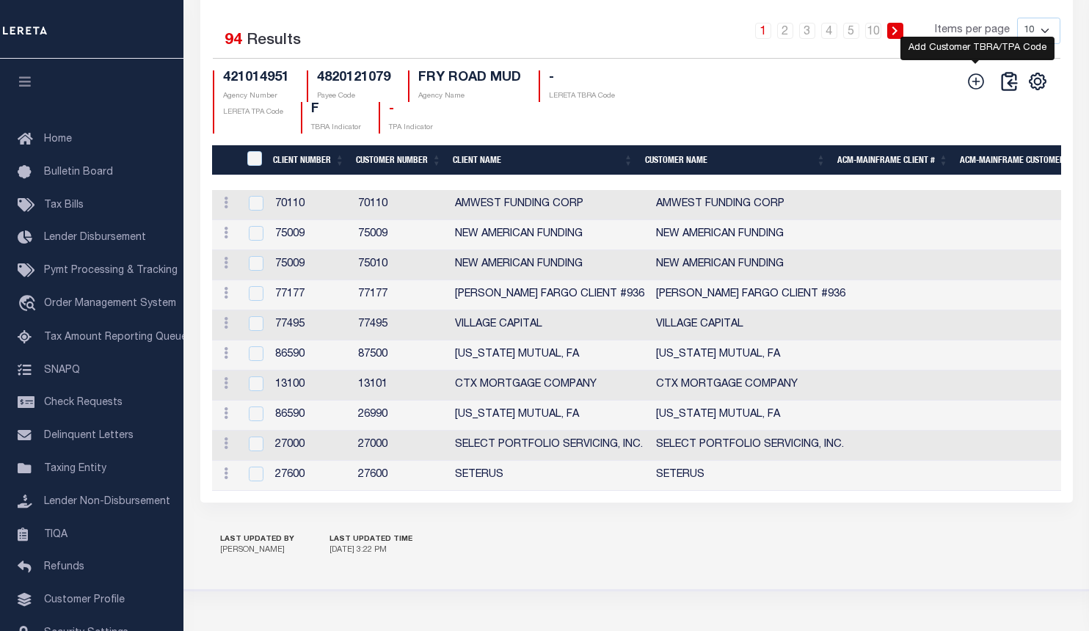
click at [973, 72] on icon at bounding box center [976, 81] width 19 height 19
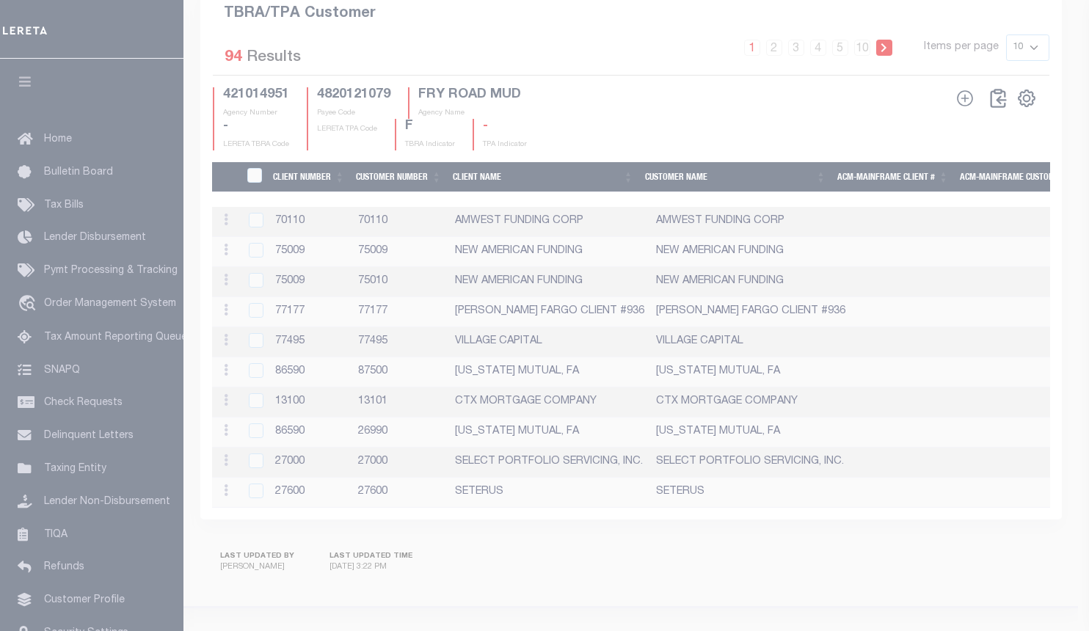
scroll to position [1872, 0]
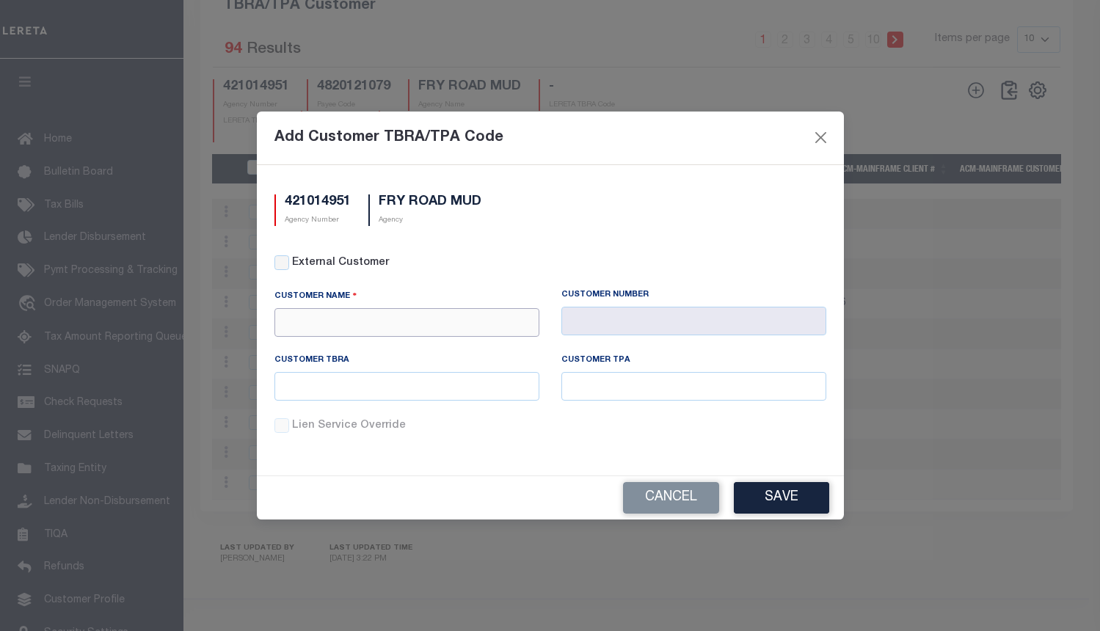
click at [423, 324] on input "text" at bounding box center [407, 322] width 265 height 29
click at [315, 342] on div "City Bank" at bounding box center [407, 348] width 264 height 23
type input "City Bank"
type input "1096"
type input "City Bank"
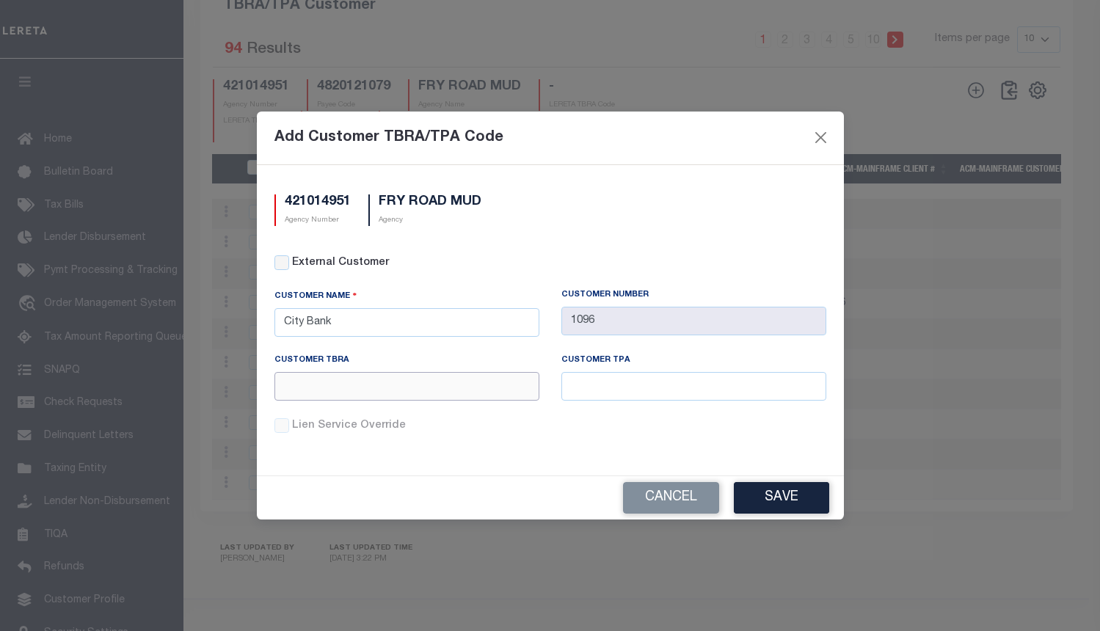
click at [393, 377] on input "text" at bounding box center [407, 386] width 265 height 29
paste input "P14"
type input "P14"
click at [651, 388] on input "text" at bounding box center [694, 386] width 265 height 29
paste input "P14"
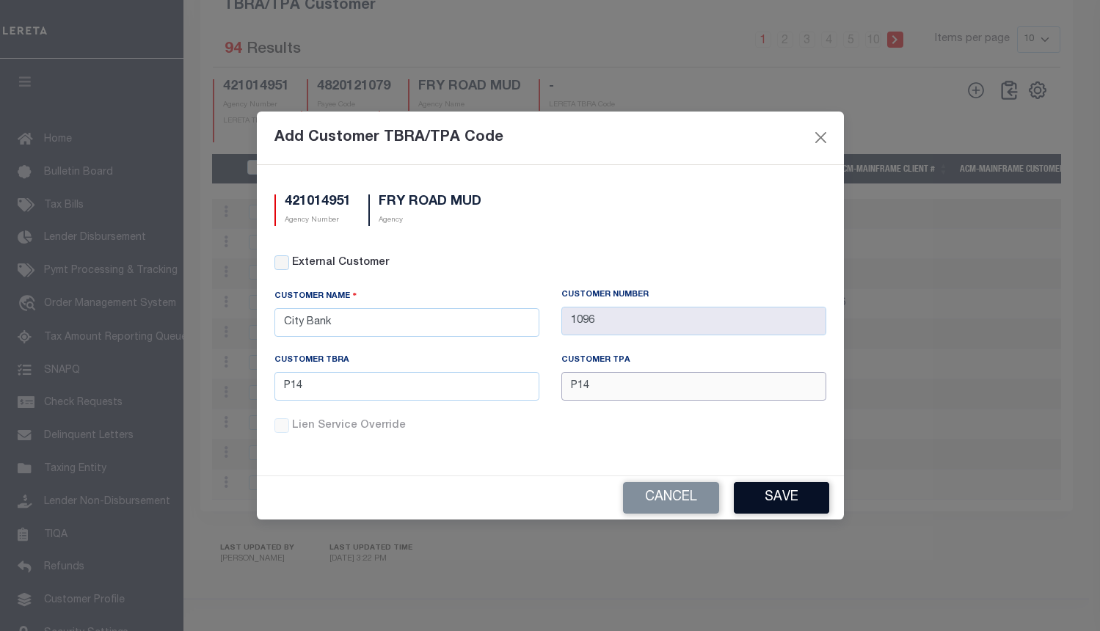
type input "P14"
click at [781, 504] on button "Save" at bounding box center [781, 498] width 95 height 32
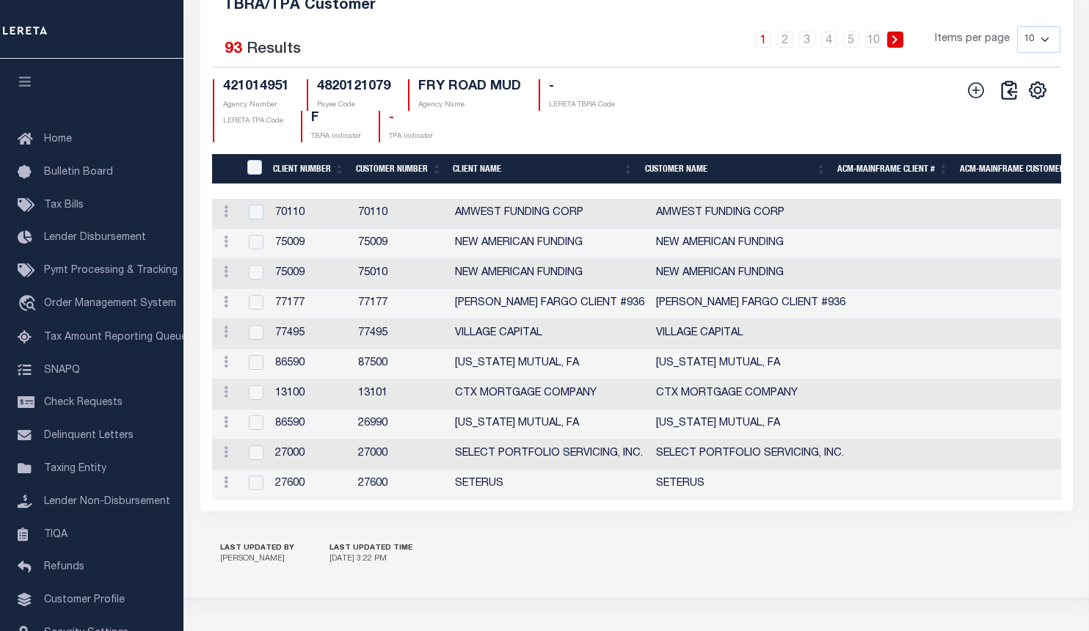
click at [1033, 117] on div "CSV Export Selected Print Show Filter Show Search Columns 0: 1: CustomerPayeeID…" at bounding box center [1005, 110] width 90 height 63
